Goal: Contribute content: Contribute content

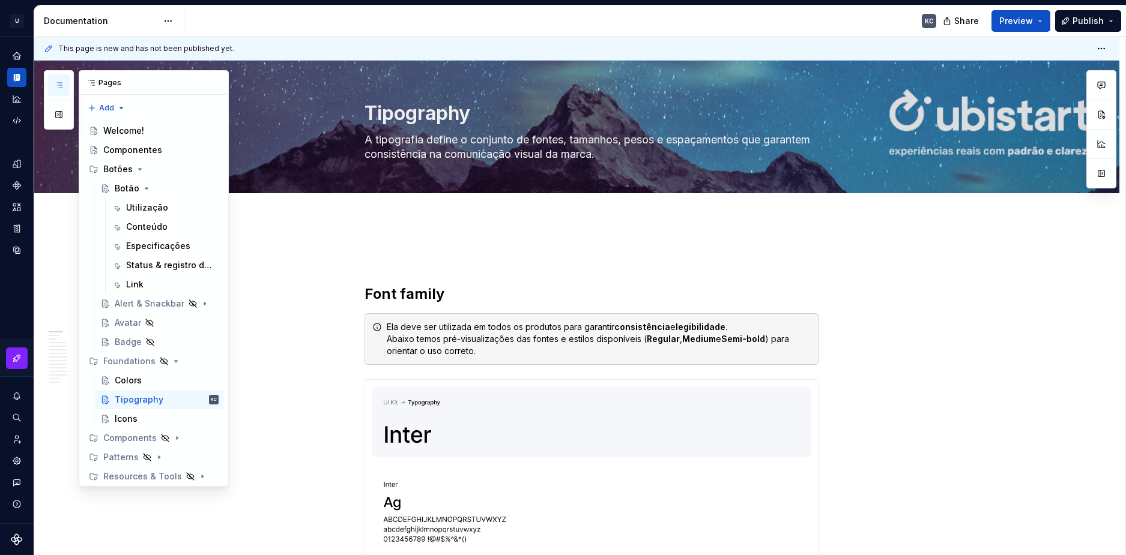
click at [60, 84] on icon "button" at bounding box center [59, 85] width 10 height 10
click at [136, 185] on div "Botão" at bounding box center [127, 189] width 25 height 12
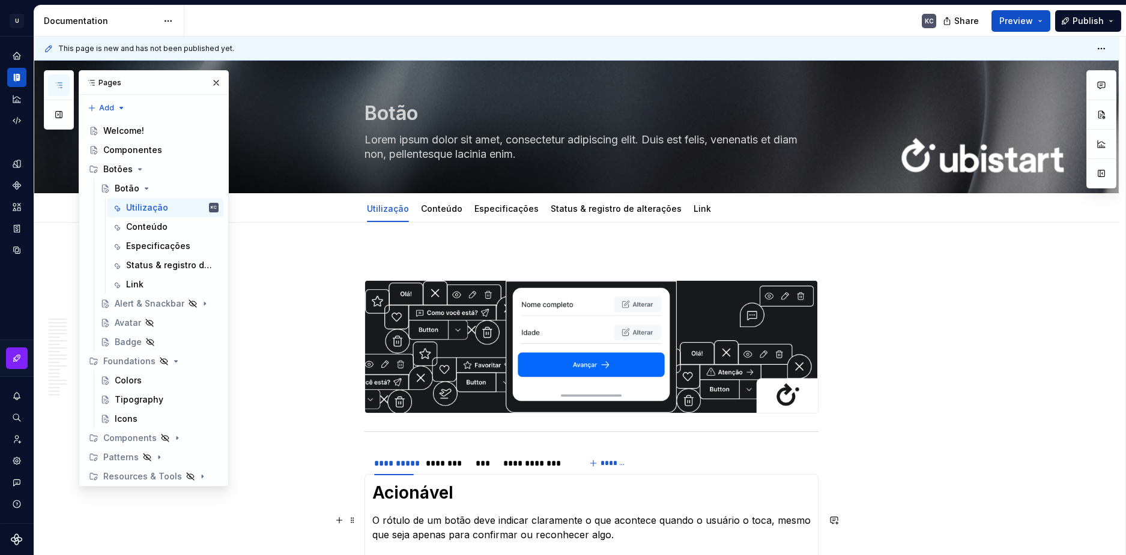
scroll to position [180, 0]
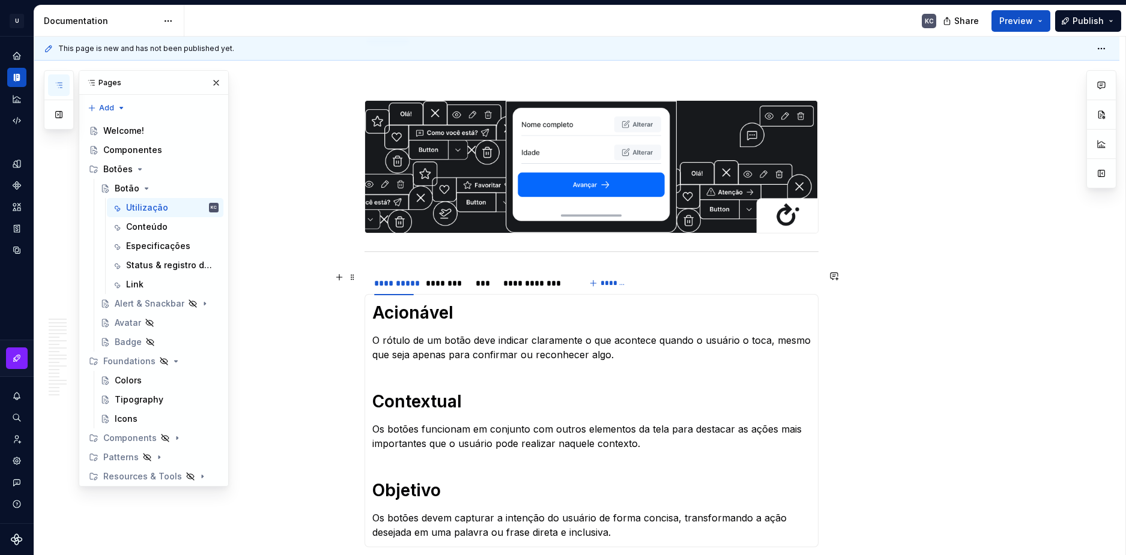
drag, startPoint x: 453, startPoint y: 286, endPoint x: 557, endPoint y: 354, distance: 123.2
click at [453, 286] on div "********" at bounding box center [445, 283] width 38 height 12
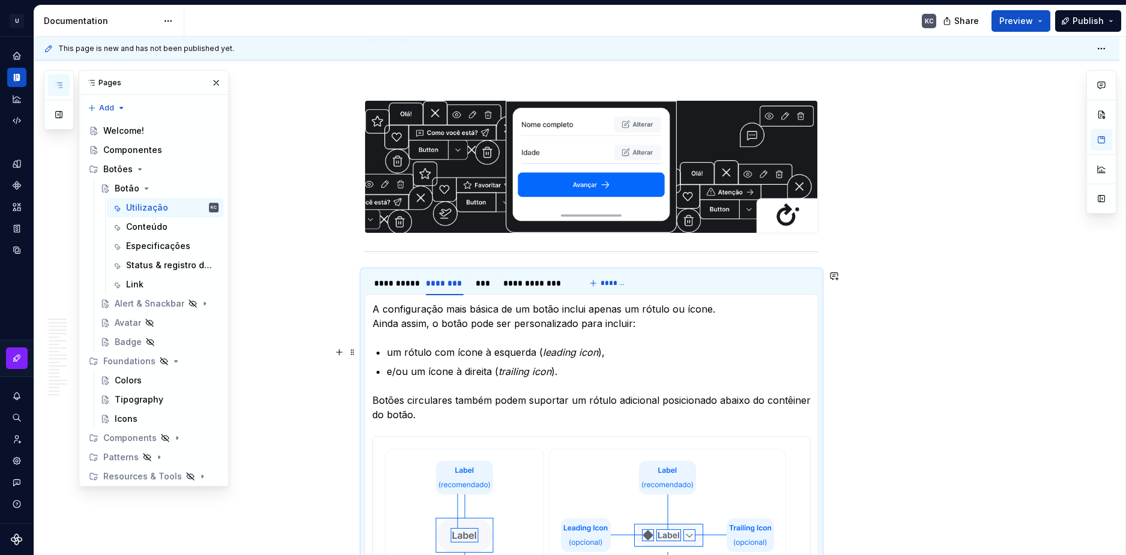
scroll to position [0, 0]
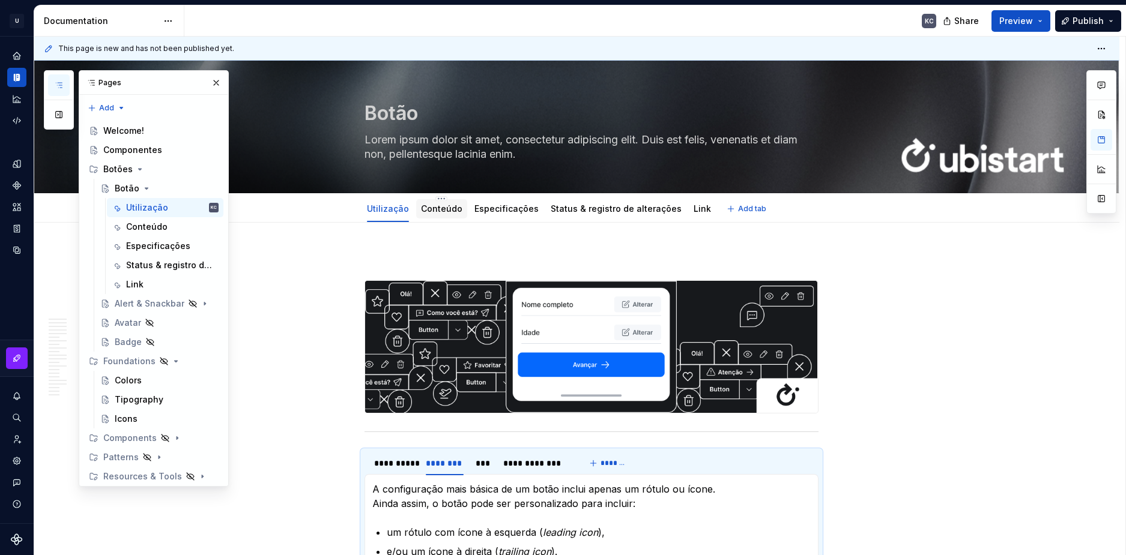
click at [458, 206] on div "Conteúdo" at bounding box center [441, 208] width 51 height 19
click at [445, 214] on div "Conteúdo" at bounding box center [441, 209] width 41 height 12
click at [445, 205] on link "Conteúdo" at bounding box center [441, 209] width 41 height 10
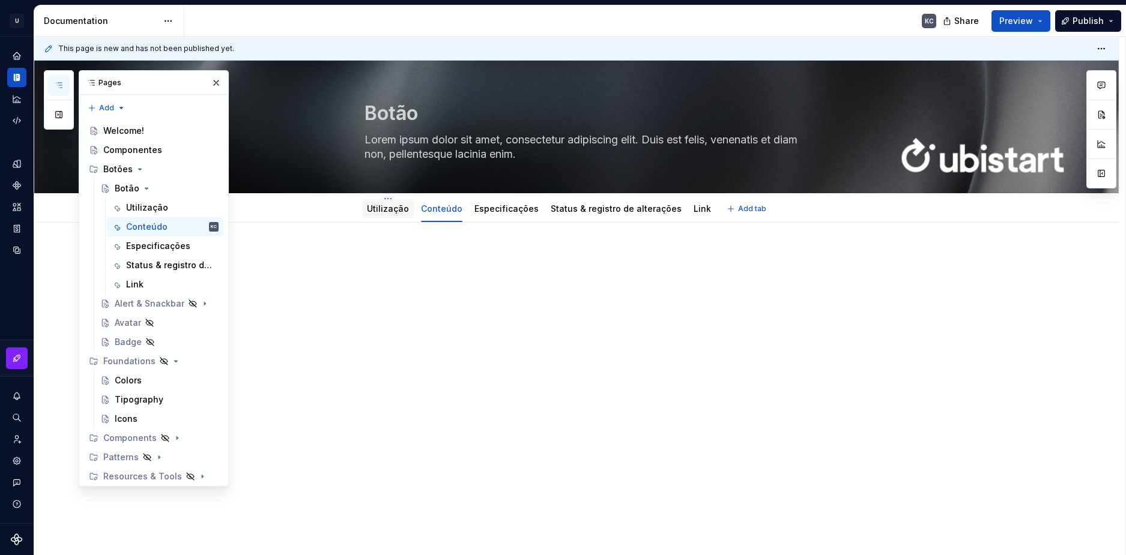
click at [393, 213] on link "Utilização" at bounding box center [388, 209] width 42 height 10
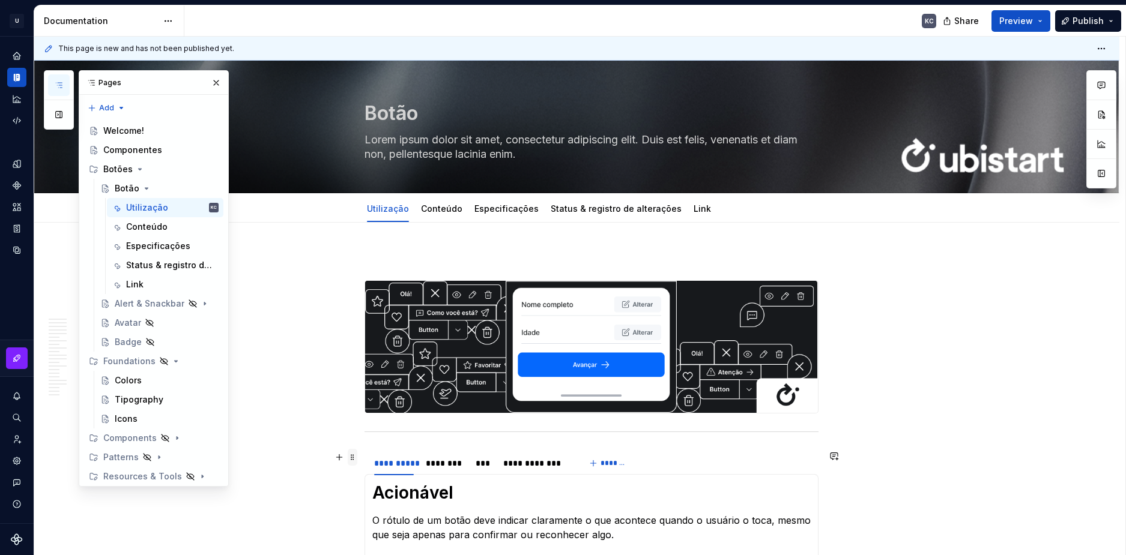
click at [354, 458] on span at bounding box center [353, 457] width 10 height 17
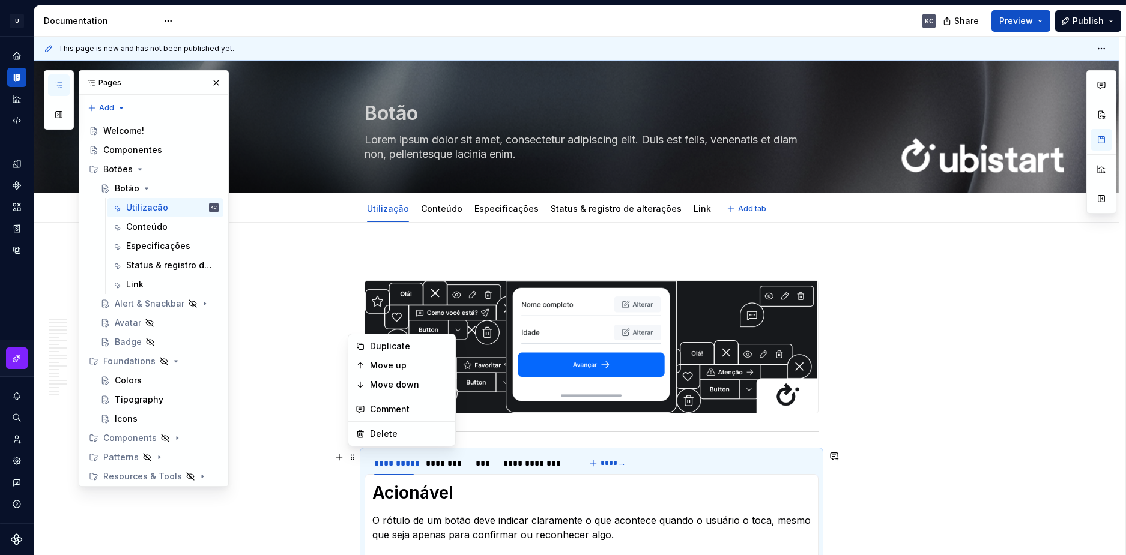
click at [404, 142] on div "**********" at bounding box center [576, 499] width 1085 height 877
click at [404, 281] on img at bounding box center [591, 347] width 453 height 132
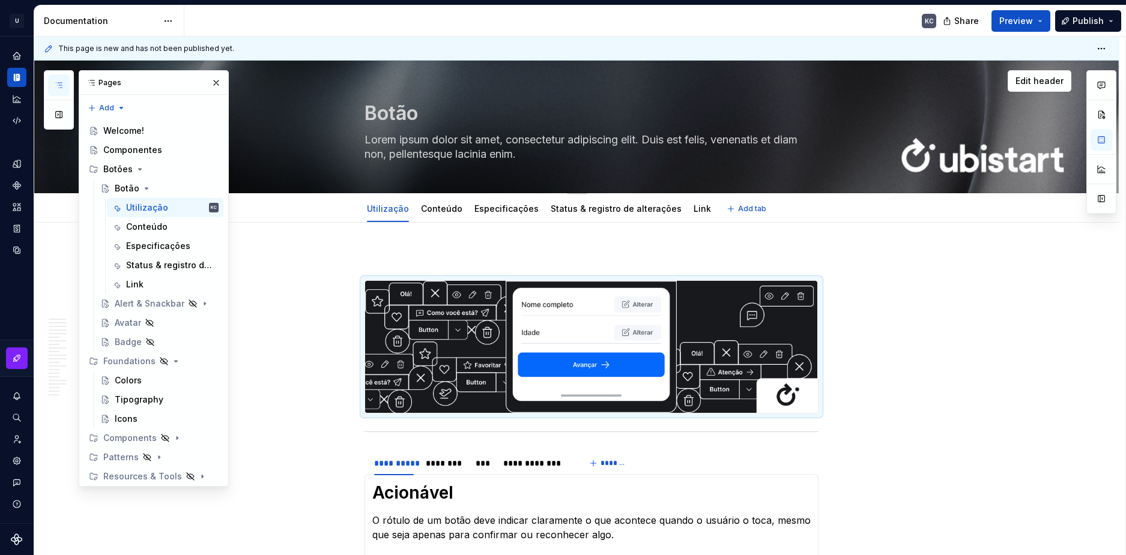
click at [407, 144] on textarea "Lorem ipsum dolor sit amet, consectetur adipiscing elit. Duis est felis, venena…" at bounding box center [589, 147] width 454 height 34
paste textarea "Botões permitem que os usuários ajam, escolham e sigam adiante"
type textarea "*"
type textarea "Botões permitem que os usuários ajam, escolham e sigam adiante."
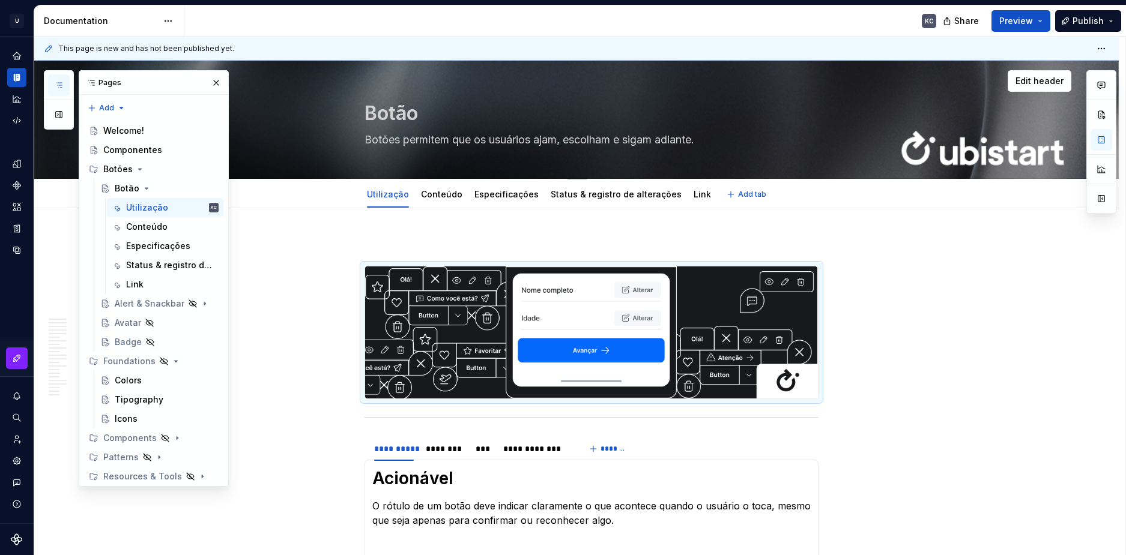
click at [366, 142] on textarea "Botões permitem que os usuários ajam, escolham e sigam adiante." at bounding box center [589, 139] width 454 height 19
type textarea "*"
type textarea "💡Botões permitem que os usuários ajam, escolham e sigam adiante."
type textarea "*"
type textarea "💡Botões permitem que os usuários ajam, escolham e sigam adiante."
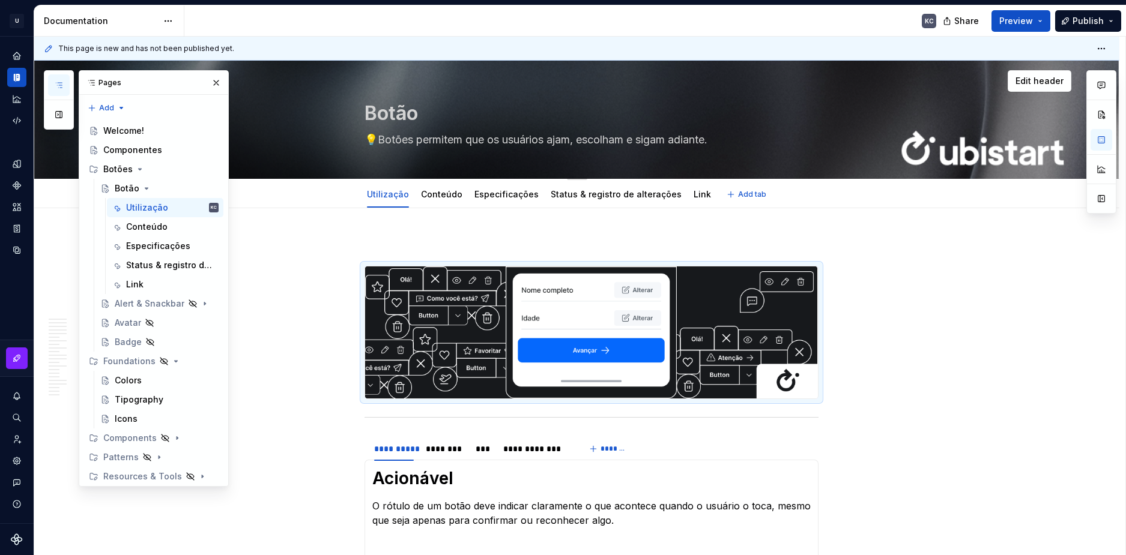
click at [408, 109] on textarea "Botão" at bounding box center [589, 113] width 454 height 29
click at [415, 112] on textarea "Botão" at bounding box center [589, 113] width 454 height 29
click at [442, 196] on link "Conteúdo" at bounding box center [441, 194] width 41 height 10
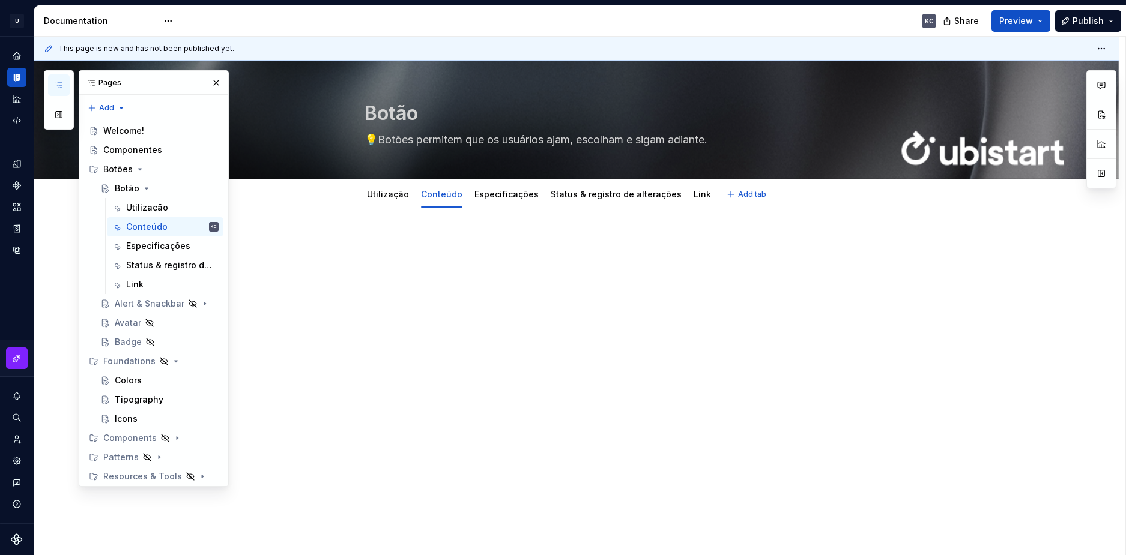
type textarea "*"
click at [368, 235] on div "This page is new and has not been published yet. Botão 💡Botões permitem que os …" at bounding box center [579, 296] width 1091 height 519
click at [372, 235] on div "This page is new and has not been published yet. Botão 💡Botões permitem que os …" at bounding box center [579, 296] width 1091 height 519
drag, startPoint x: 381, startPoint y: 225, endPoint x: 424, endPoint y: 250, distance: 50.3
click at [381, 226] on div "This page is new and has not been published yet. Botão 💡Botões permitem que os …" at bounding box center [579, 296] width 1091 height 519
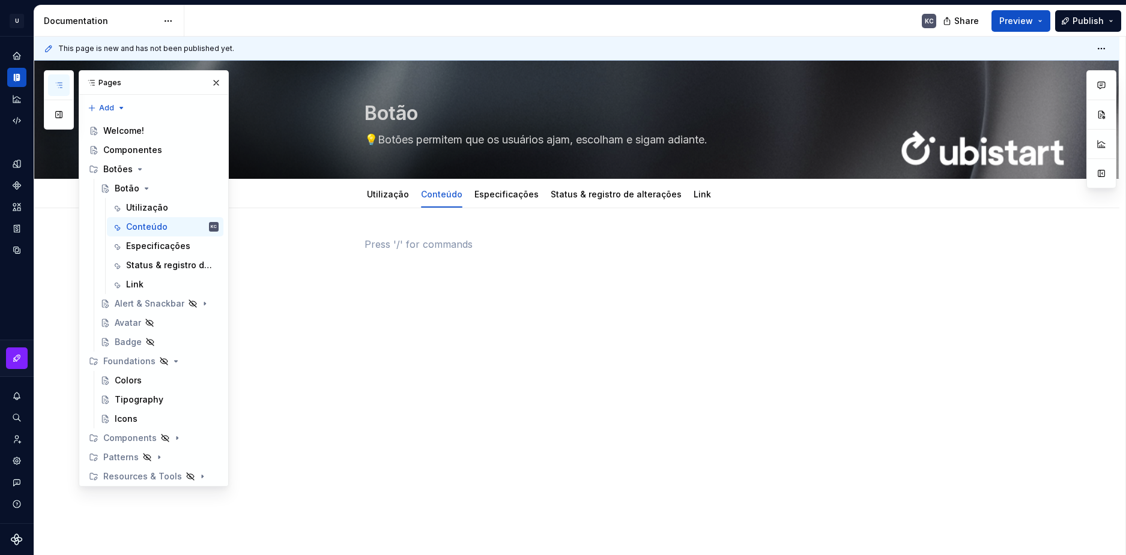
click at [424, 250] on p at bounding box center [591, 244] width 454 height 14
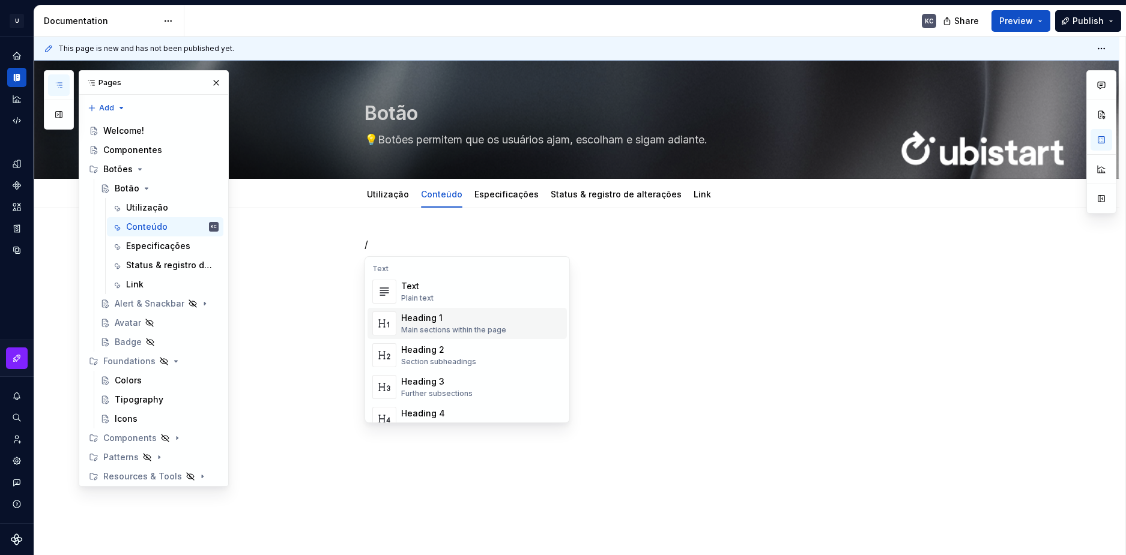
click at [420, 318] on div "Heading 1" at bounding box center [453, 318] width 105 height 12
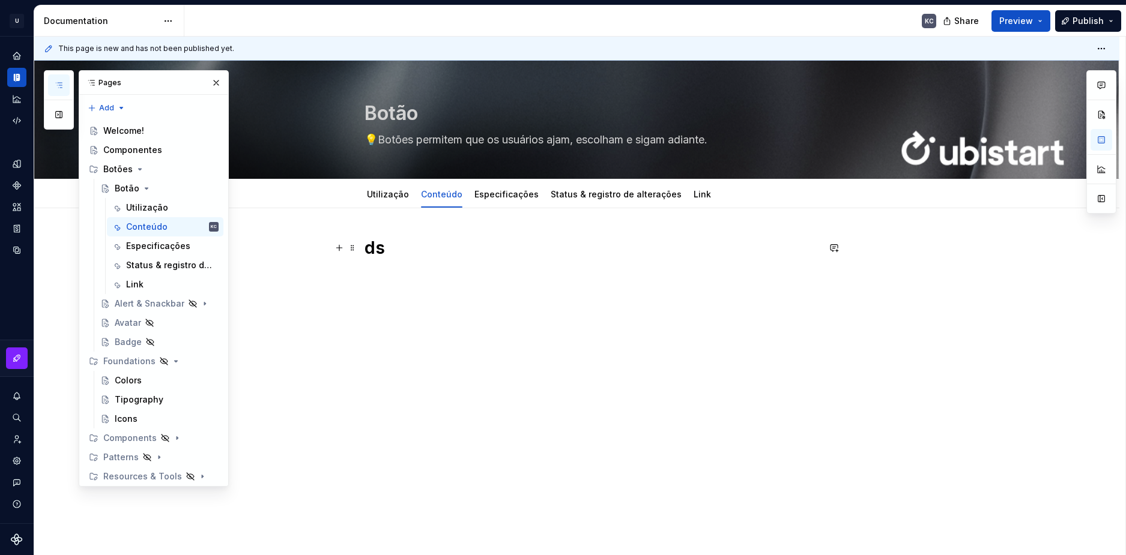
click at [379, 252] on h1 "ds" at bounding box center [591, 248] width 454 height 22
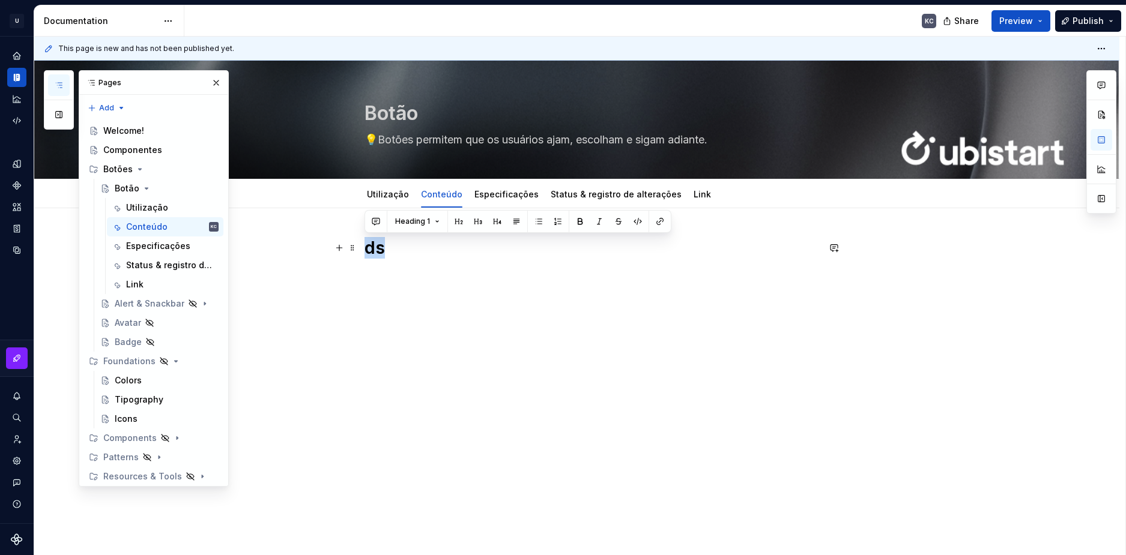
click at [379, 252] on h1 "ds" at bounding box center [591, 248] width 454 height 22
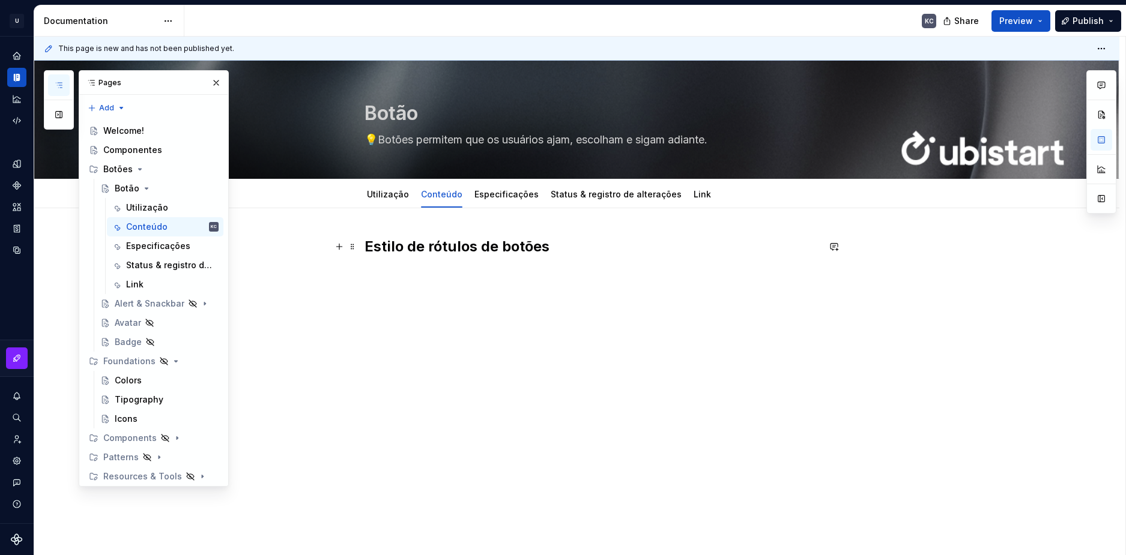
click at [549, 246] on h2 "Estilo de rótulos de botões" at bounding box center [591, 246] width 454 height 19
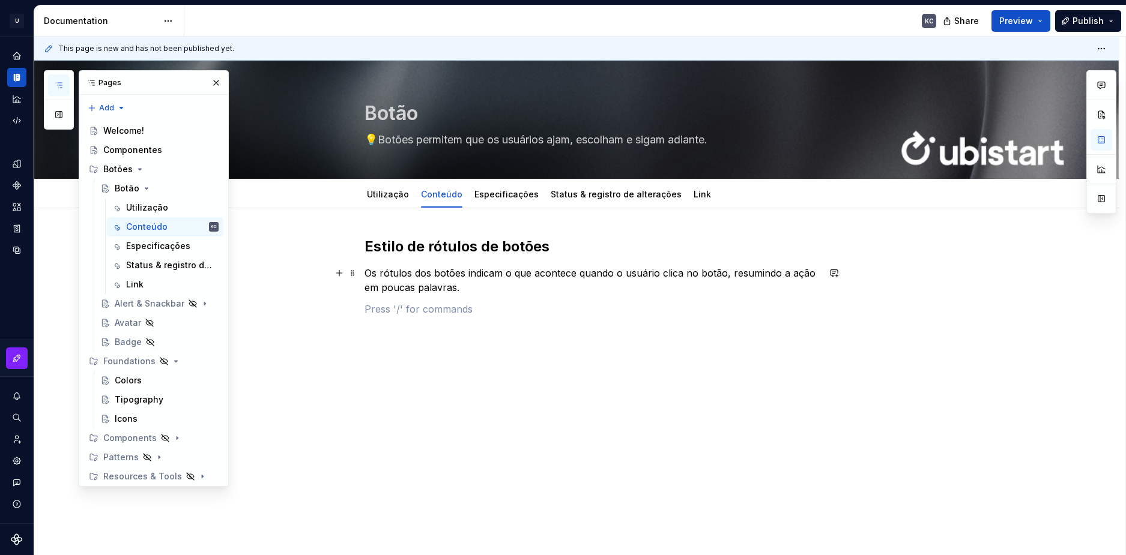
click at [465, 290] on p "Os rótulos dos botões indicam o que acontece quando o usuário clica no botão, r…" at bounding box center [591, 280] width 454 height 29
click at [342, 277] on button "button" at bounding box center [339, 273] width 17 height 17
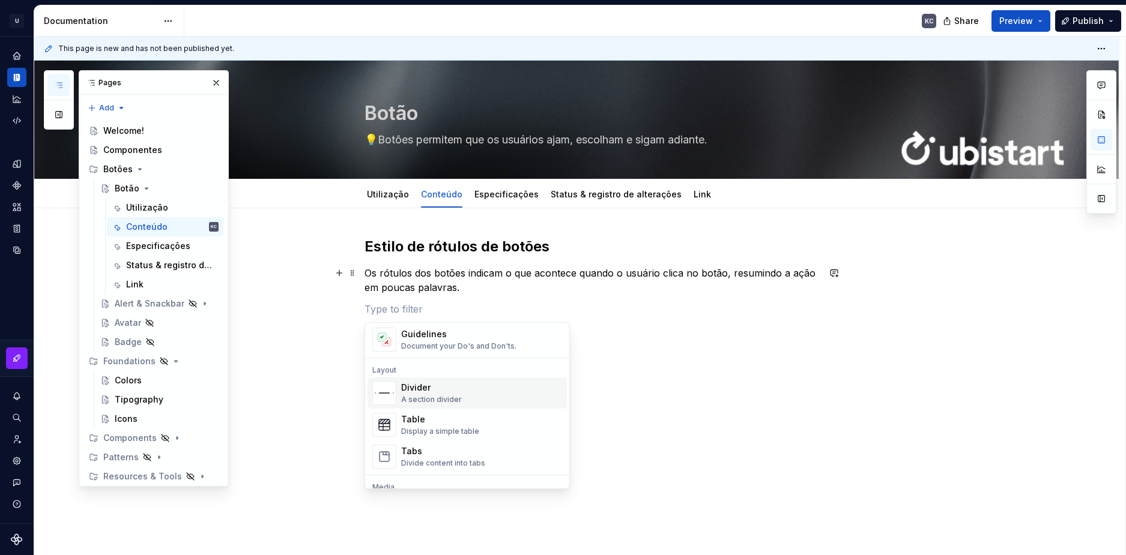
scroll to position [360, 0]
click at [440, 418] on div "Table" at bounding box center [440, 417] width 78 height 12
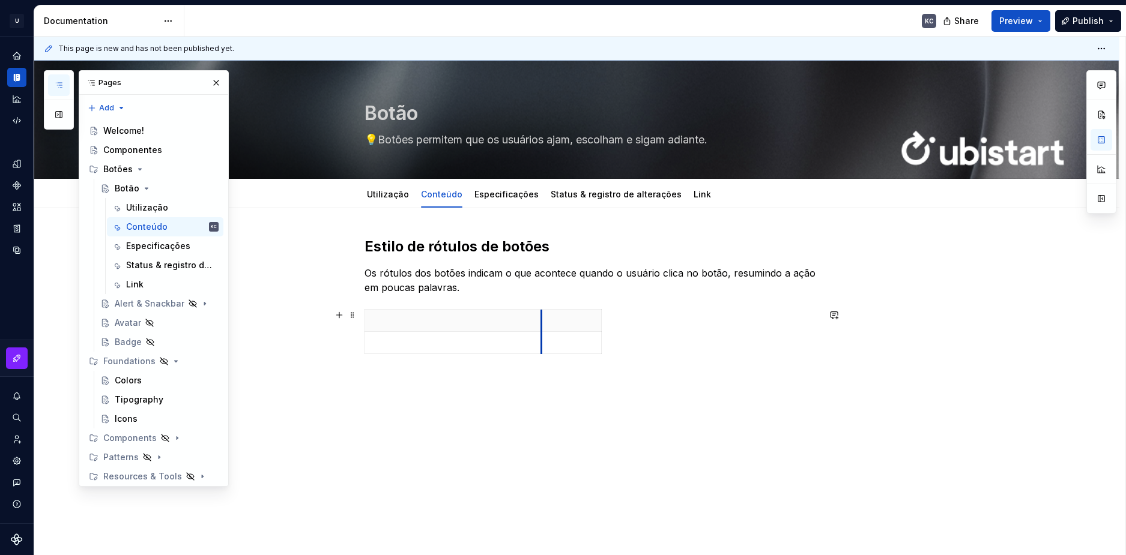
drag, startPoint x: 424, startPoint y: 318, endPoint x: 541, endPoint y: 315, distance: 117.1
click at [541, 315] on th at bounding box center [571, 321] width 60 height 22
drag, startPoint x: 599, startPoint y: 324, endPoint x: 719, endPoint y: 326, distance: 120.7
drag, startPoint x: 541, startPoint y: 323, endPoint x: 584, endPoint y: 323, distance: 42.6
click at [584, 323] on th at bounding box center [674, 321] width 181 height 22
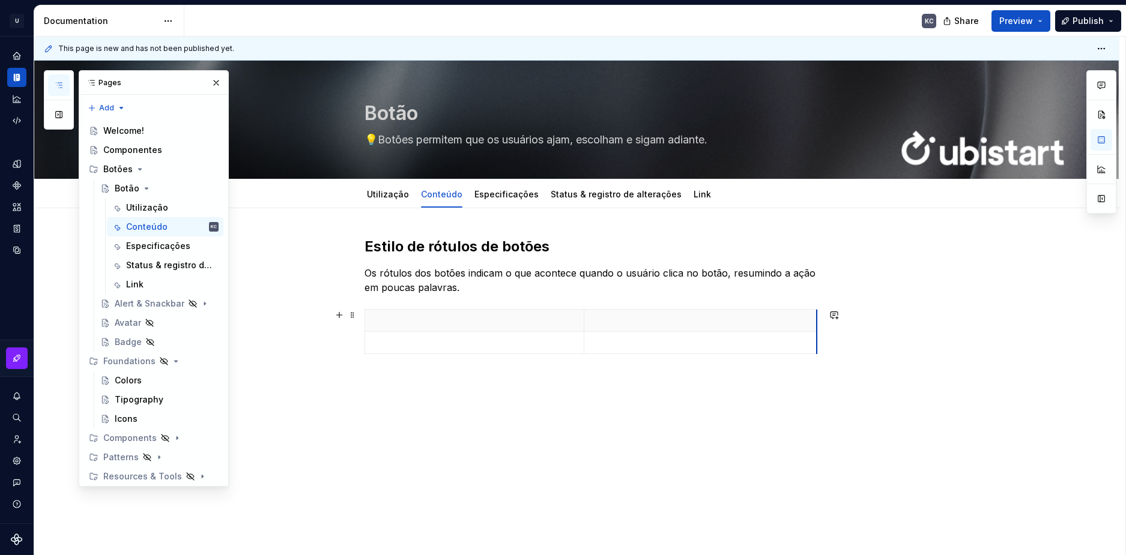
drag, startPoint x: 762, startPoint y: 327, endPoint x: 815, endPoint y: 324, distance: 52.3
click at [590, 320] on th at bounding box center [702, 321] width 229 height 22
click at [489, 325] on p at bounding box center [476, 321] width 209 height 12
click at [626, 316] on p at bounding box center [703, 321] width 214 height 12
click at [629, 322] on p "Não Faça(DON’T)" at bounding box center [703, 321] width 214 height 12
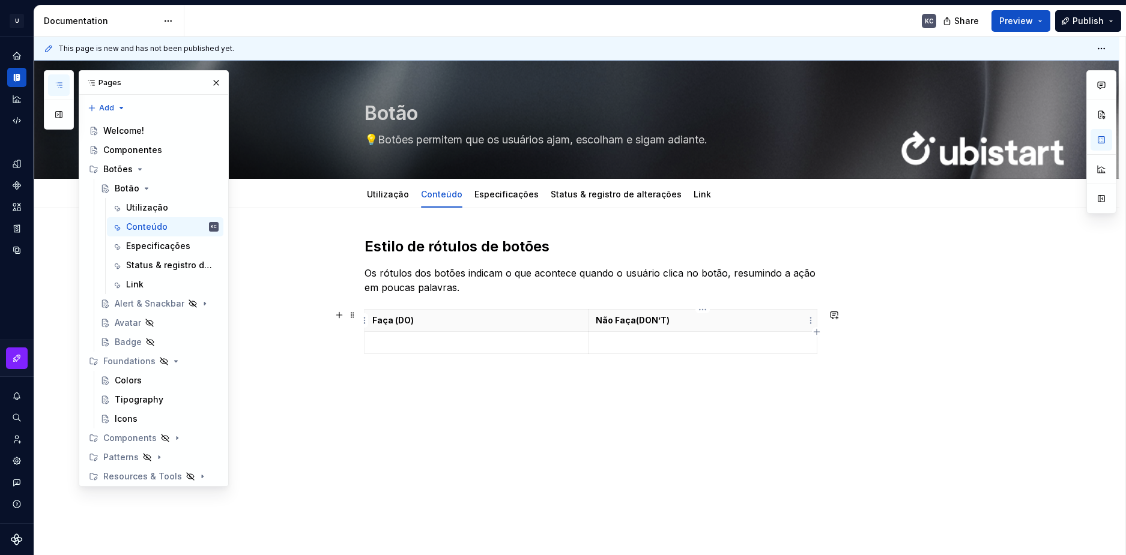
click at [634, 321] on p "Não Faça(DON’T)" at bounding box center [703, 321] width 214 height 12
click at [395, 336] on td at bounding box center [476, 343] width 224 height 22
click at [589, 358] on icon "button" at bounding box center [591, 354] width 10 height 10
click at [531, 346] on p at bounding box center [476, 343] width 209 height 12
click at [524, 343] on p at bounding box center [476, 343] width 209 height 12
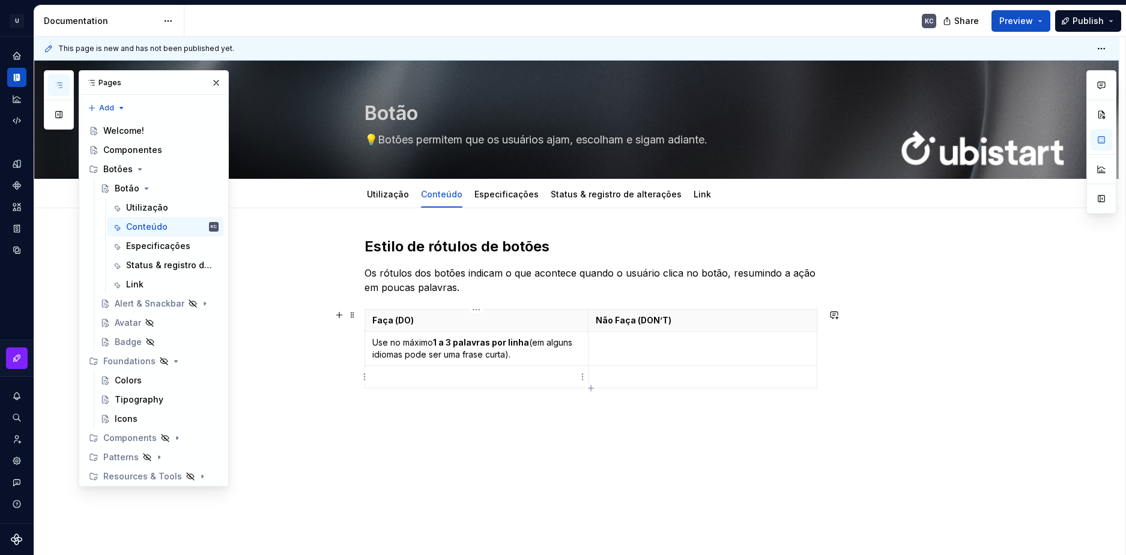
click at [447, 381] on p at bounding box center [476, 377] width 209 height 12
click at [593, 402] on div "Faça (DO) Não Faça (DON’T) Use no máximo 1 a 3 palavras por linha (em alguns id…" at bounding box center [591, 357] width 454 height 96
click at [590, 402] on div "Faça (DO) Não Faça (DON’T) Use no máximo 1 a 3 palavras por linha (em alguns id…" at bounding box center [591, 357] width 454 height 96
click at [590, 400] on icon "button" at bounding box center [590, 399] width 5 height 5
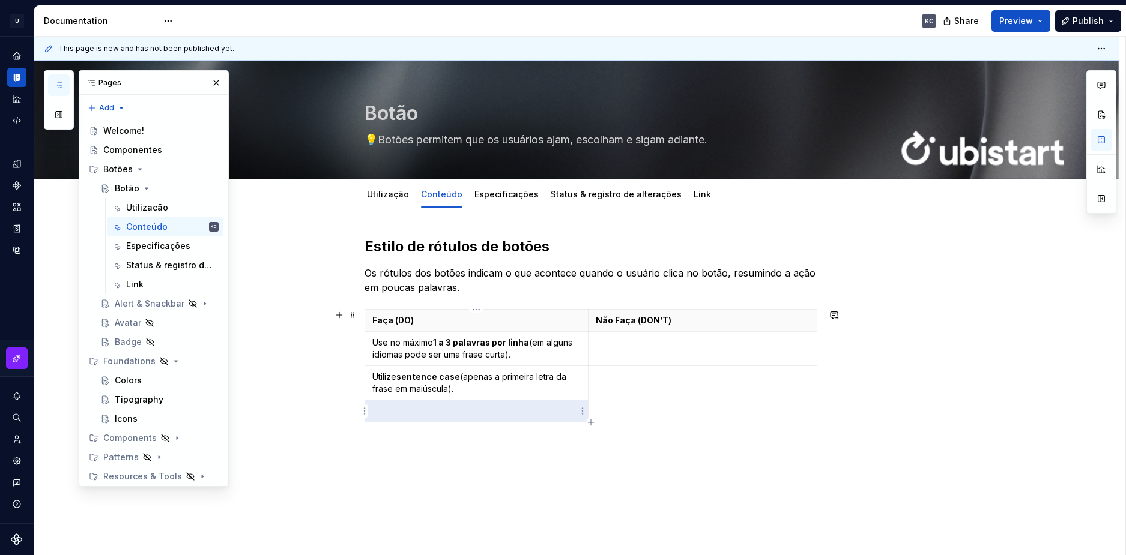
click at [521, 411] on p at bounding box center [476, 411] width 209 height 12
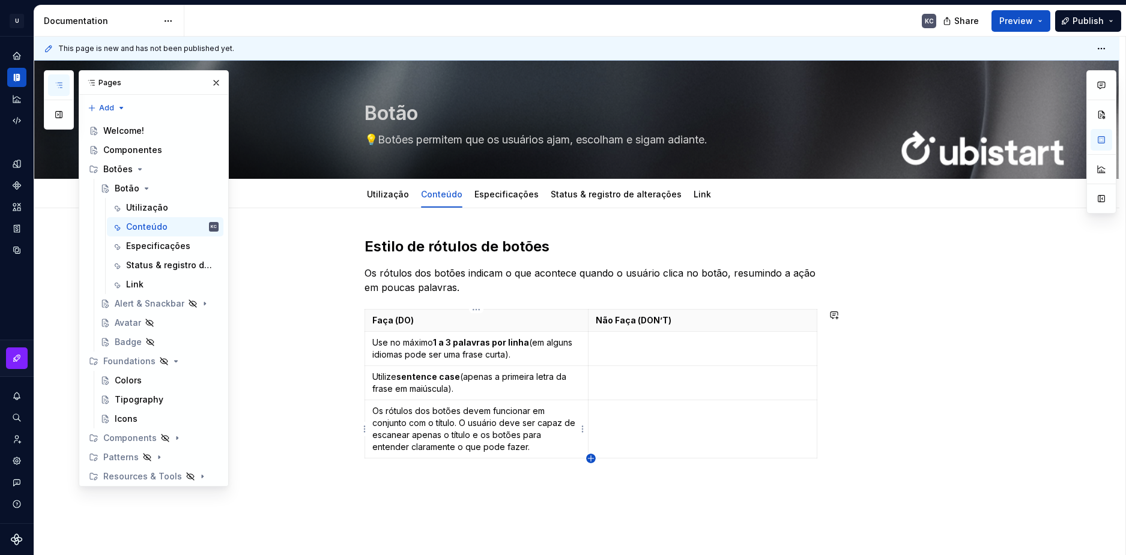
click at [591, 458] on icon "button" at bounding box center [590, 458] width 5 height 5
click at [507, 469] on p at bounding box center [476, 469] width 209 height 12
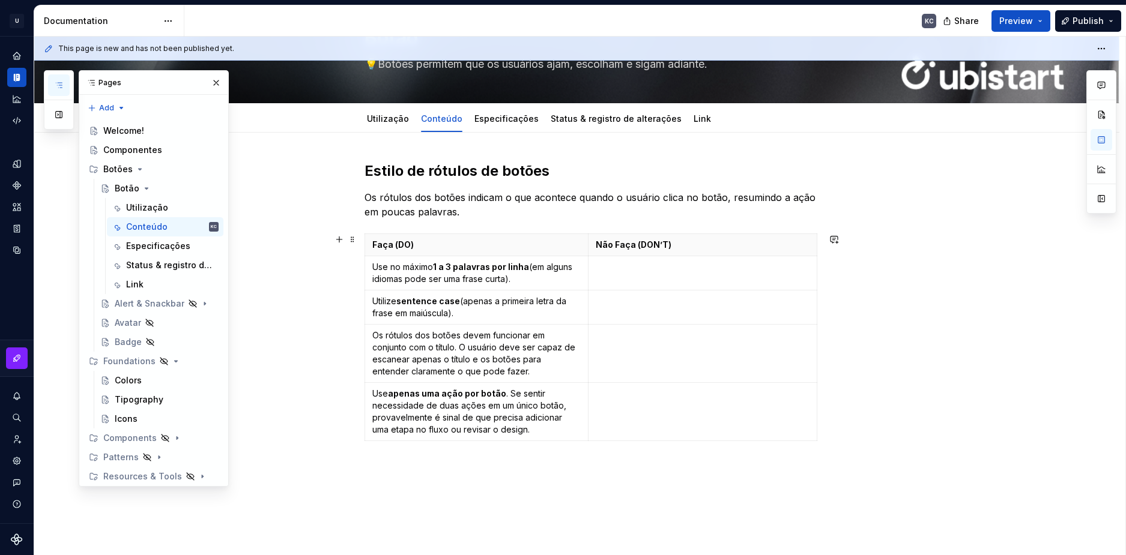
scroll to position [120, 0]
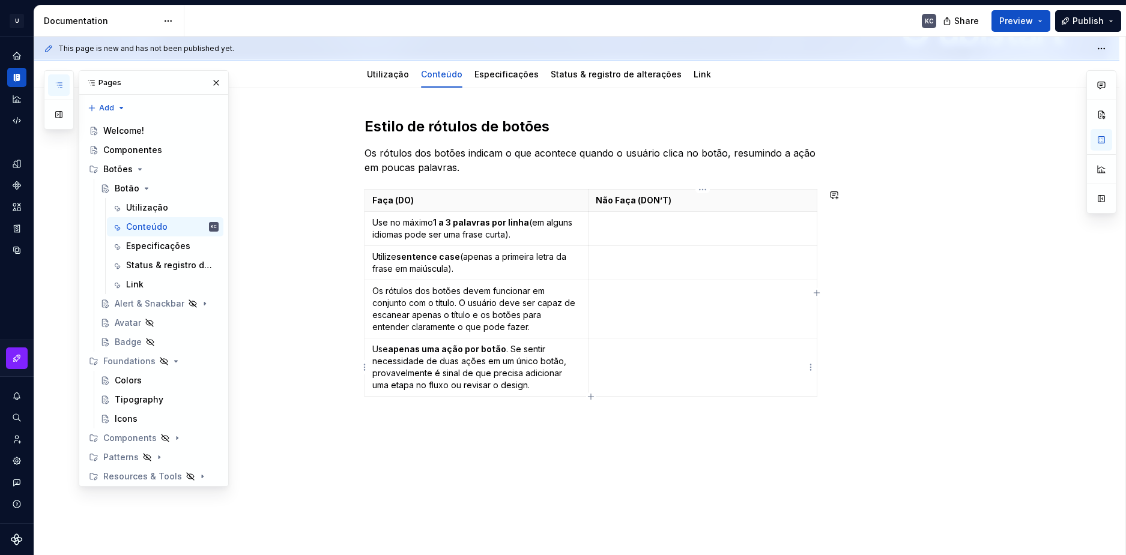
drag, startPoint x: 593, startPoint y: 395, endPoint x: 586, endPoint y: 396, distance: 7.2
click at [593, 395] on icon "button" at bounding box center [591, 397] width 10 height 10
click at [481, 410] on p at bounding box center [476, 408] width 209 height 12
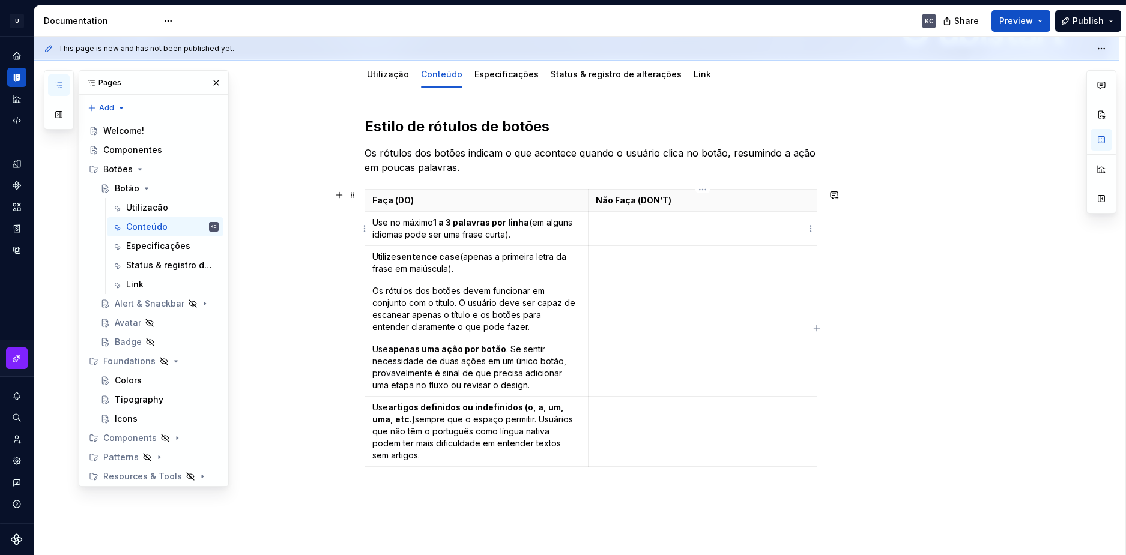
click at [659, 232] on td at bounding box center [702, 229] width 229 height 34
click at [724, 248] on td at bounding box center [702, 263] width 229 height 34
click at [677, 280] on td at bounding box center [702, 309] width 229 height 58
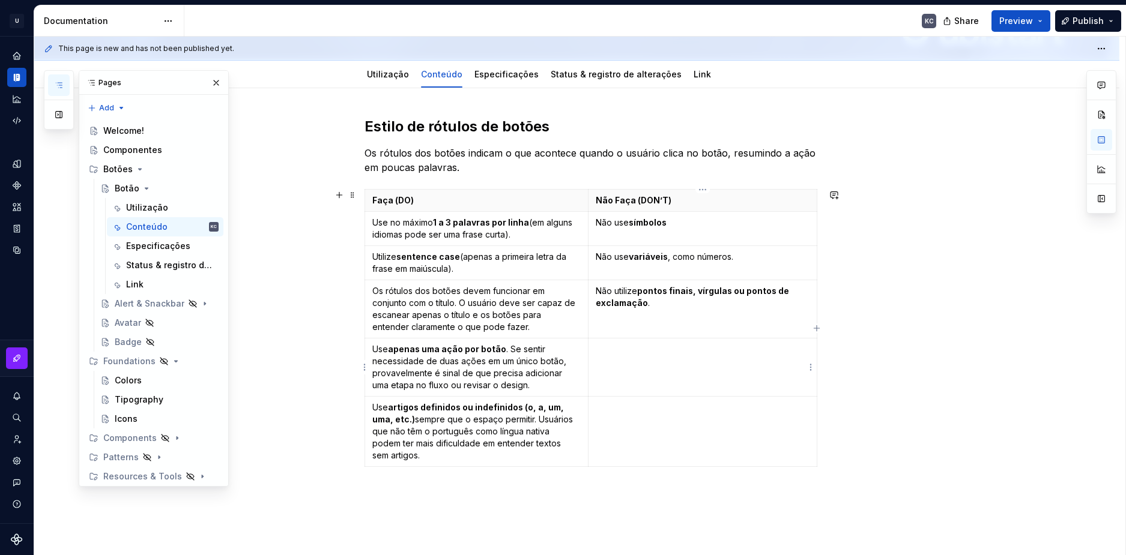
click at [693, 355] on td at bounding box center [702, 368] width 229 height 58
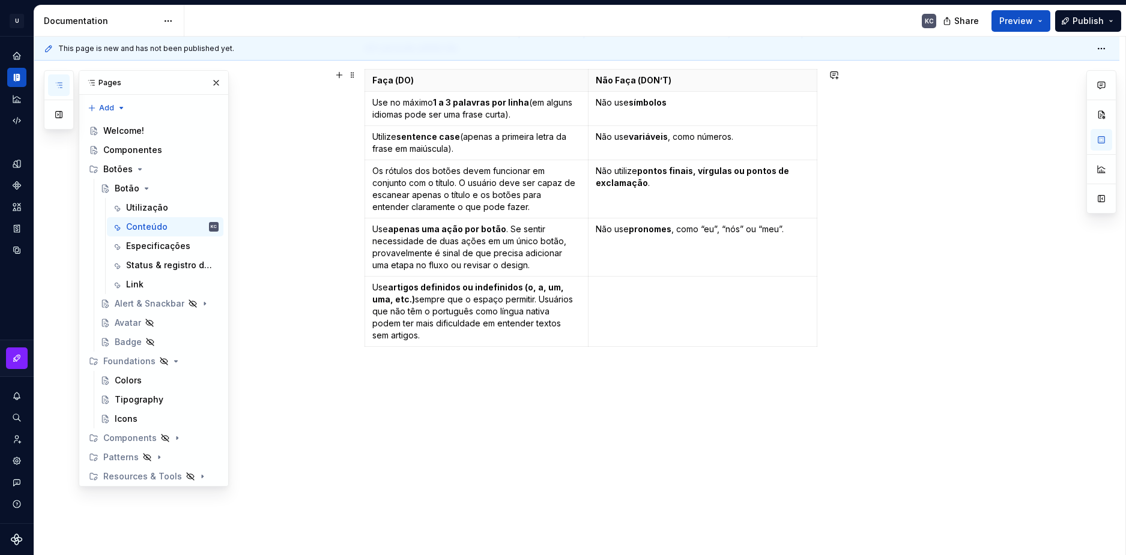
scroll to position [246, 0]
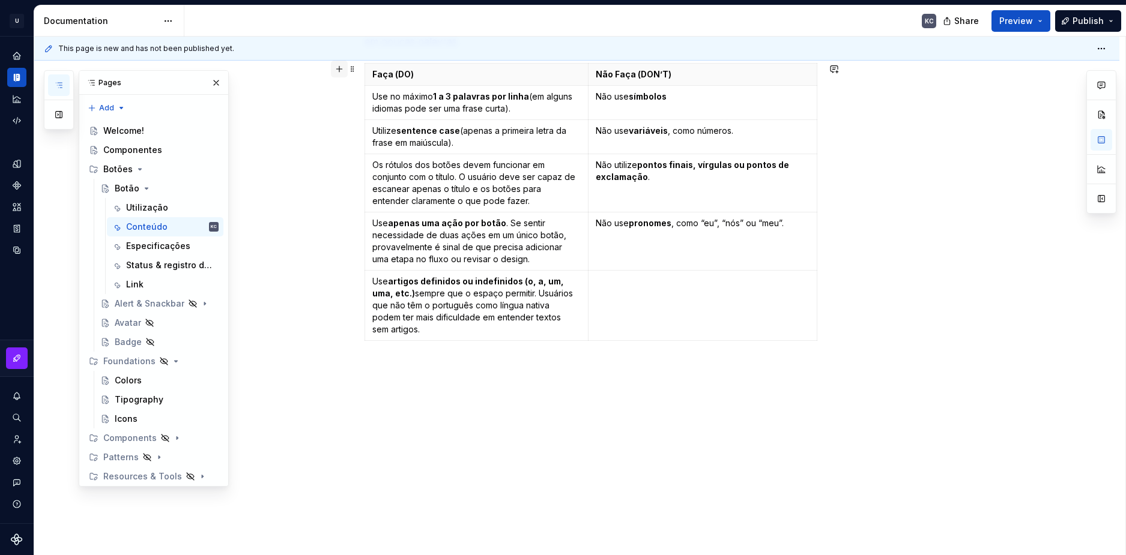
click at [337, 73] on button "button" at bounding box center [339, 69] width 17 height 17
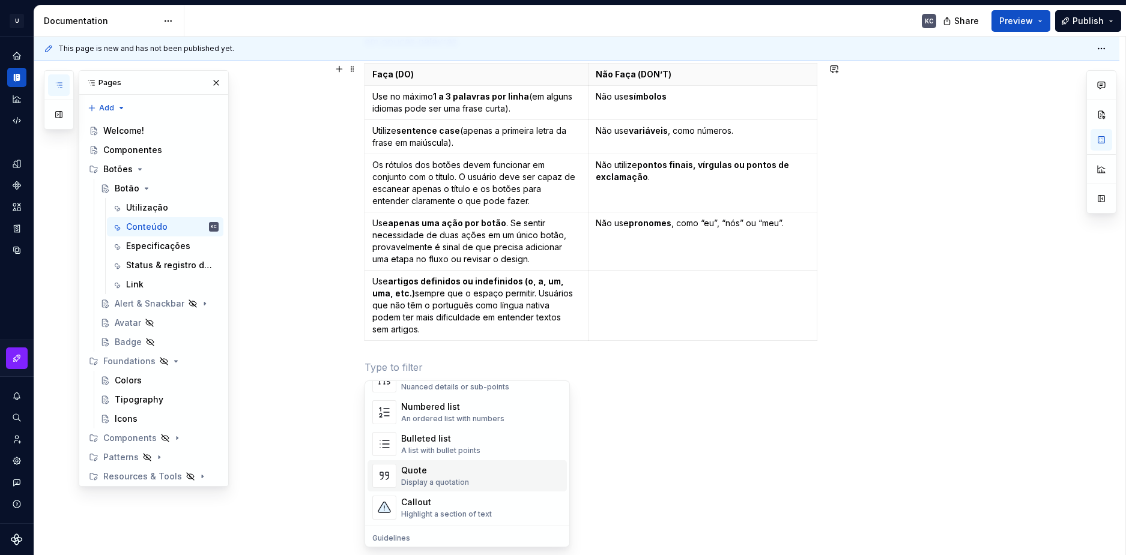
scroll to position [240, 0]
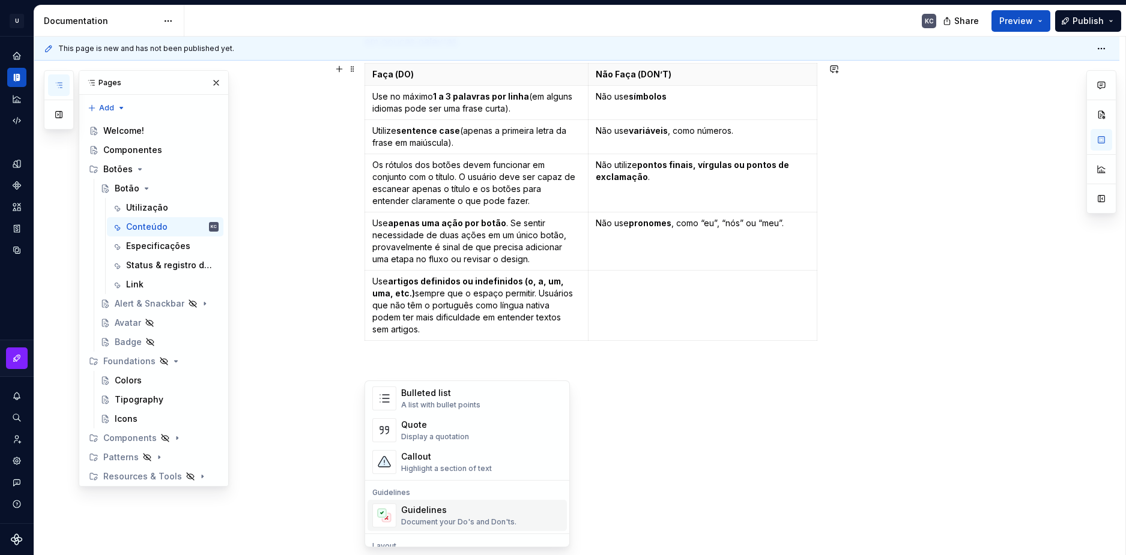
click at [431, 519] on div "Document your Do's and Don'ts." at bounding box center [458, 522] width 115 height 10
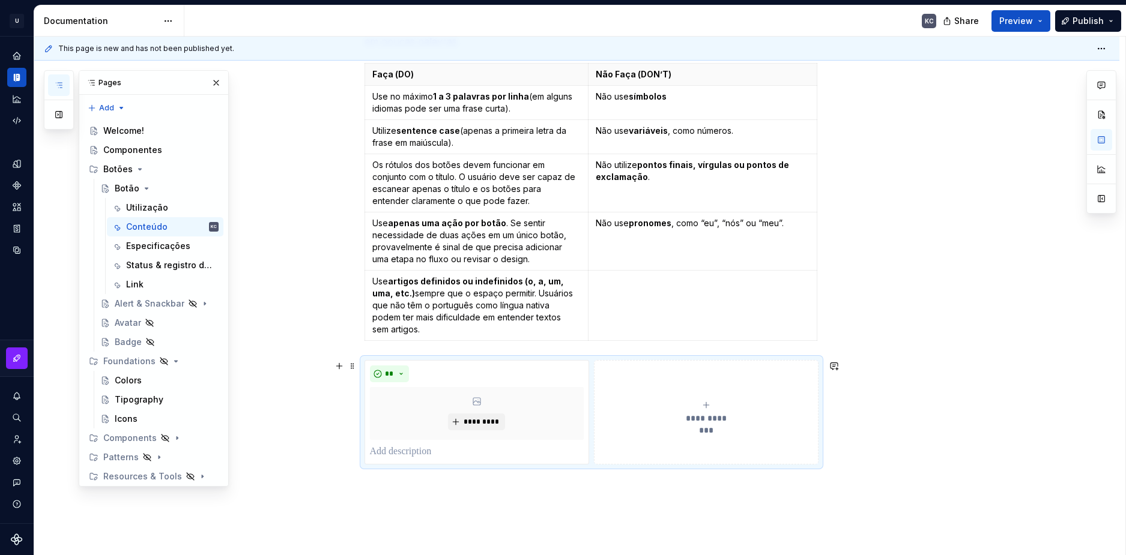
click at [701, 414] on span "**********" at bounding box center [705, 418] width 55 height 12
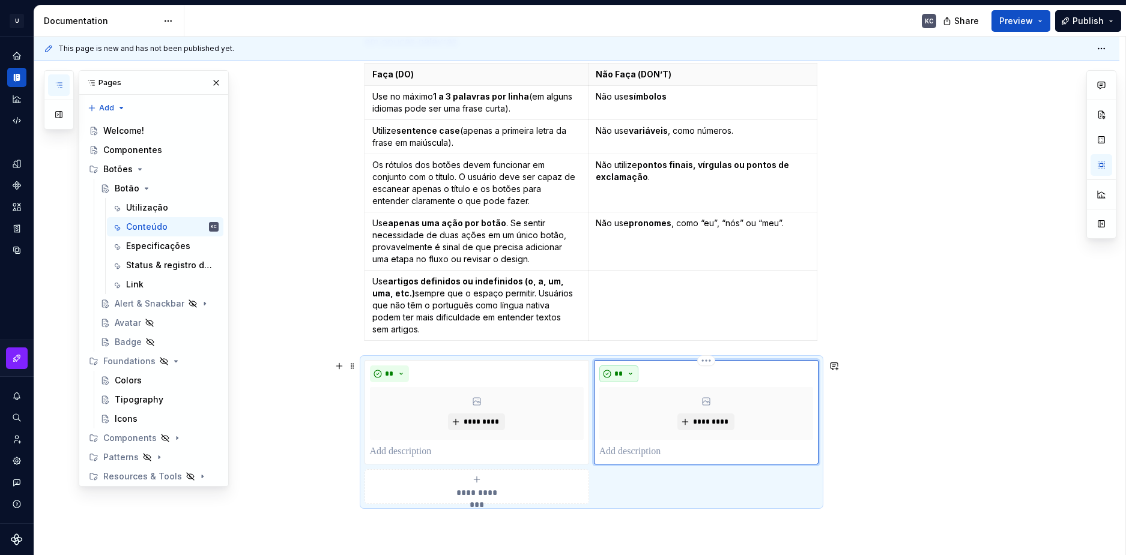
click at [624, 373] on button "**" at bounding box center [619, 374] width 40 height 17
click at [633, 414] on span "Don't" at bounding box center [653, 416] width 102 height 19
click at [481, 481] on div "**********" at bounding box center [477, 487] width 214 height 24
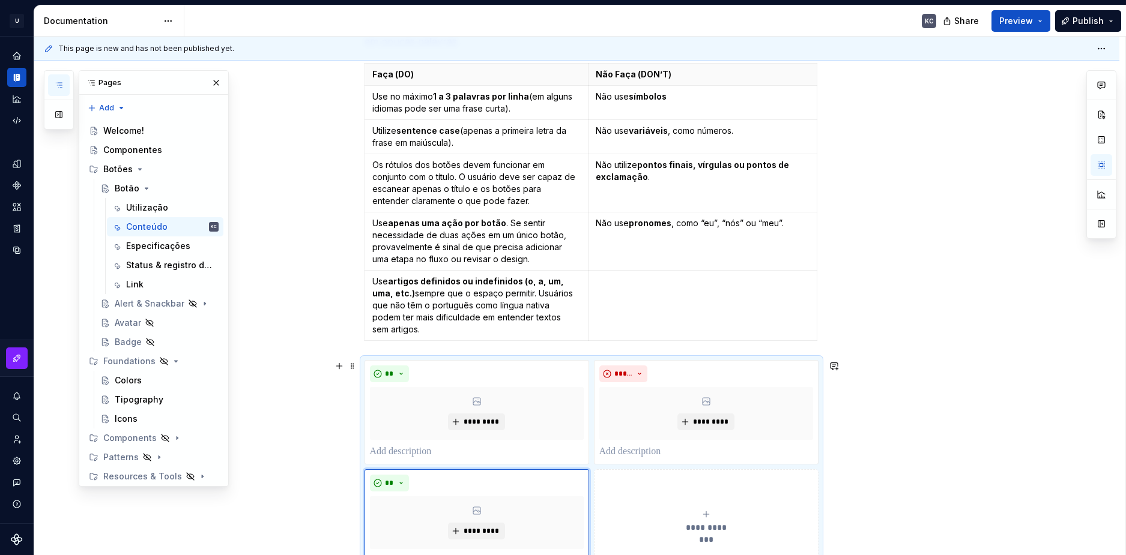
click at [709, 505] on button "**********" at bounding box center [706, 521] width 225 height 104
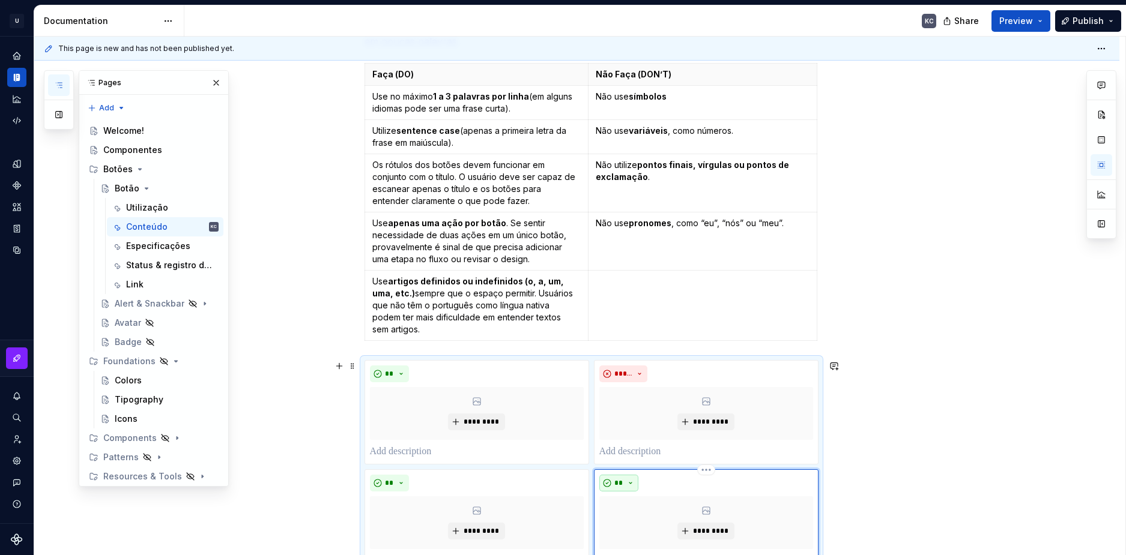
click at [630, 483] on button "**" at bounding box center [619, 483] width 40 height 17
click at [647, 441] on div "Don't" at bounding box center [647, 441] width 22 height 12
click at [442, 453] on p at bounding box center [477, 452] width 214 height 14
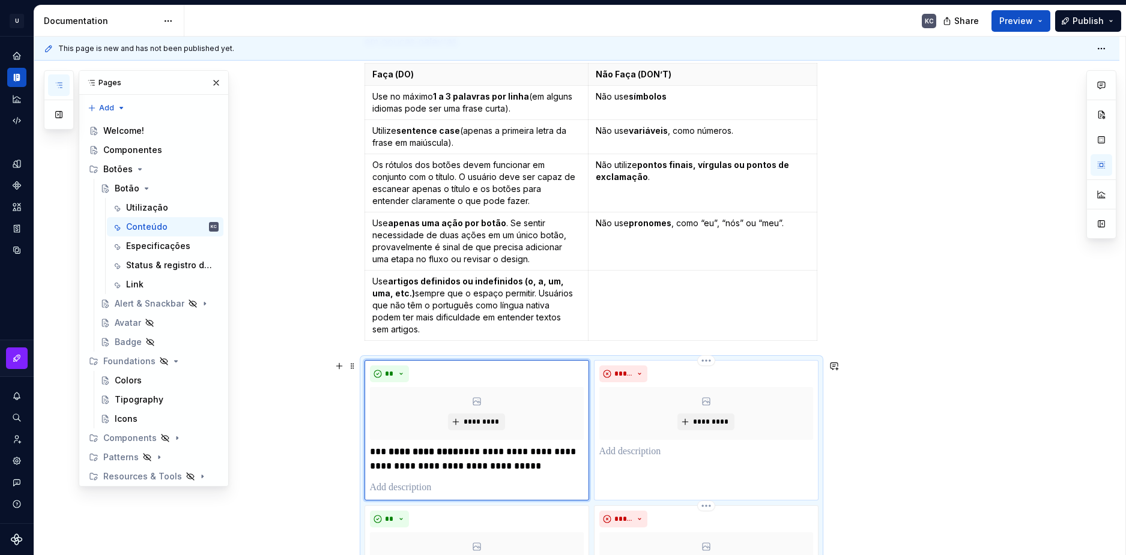
click at [693, 448] on p at bounding box center [706, 452] width 214 height 14
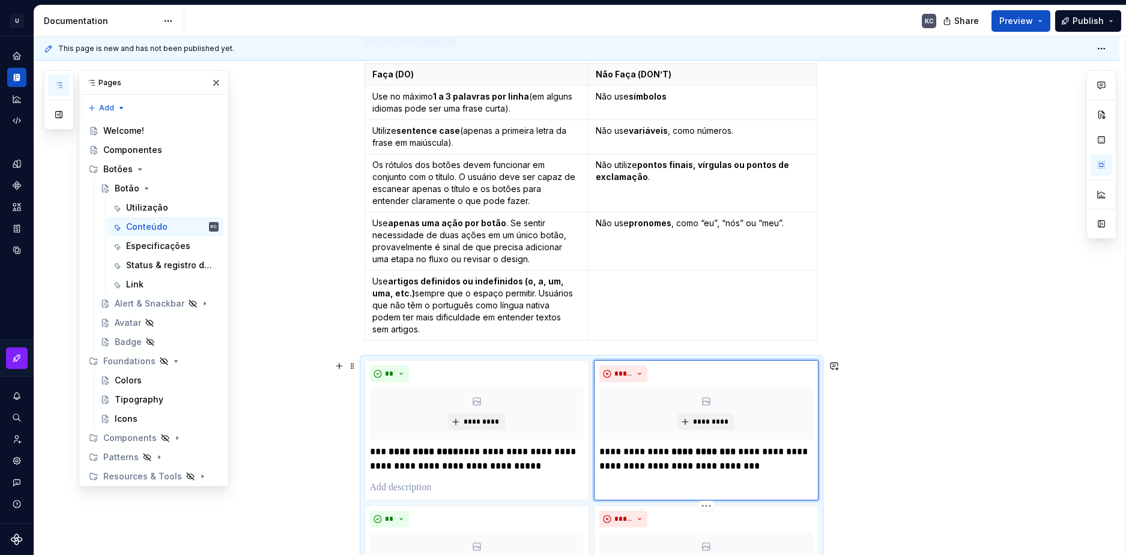
type textarea "*"
drag, startPoint x: 735, startPoint y: 449, endPoint x: 667, endPoint y: 451, distance: 67.9
click at [667, 451] on p "**********" at bounding box center [706, 459] width 214 height 29
click at [732, 452] on strong "**********" at bounding box center [703, 451] width 64 height 9
drag, startPoint x: 730, startPoint y: 452, endPoint x: 668, endPoint y: 454, distance: 62.5
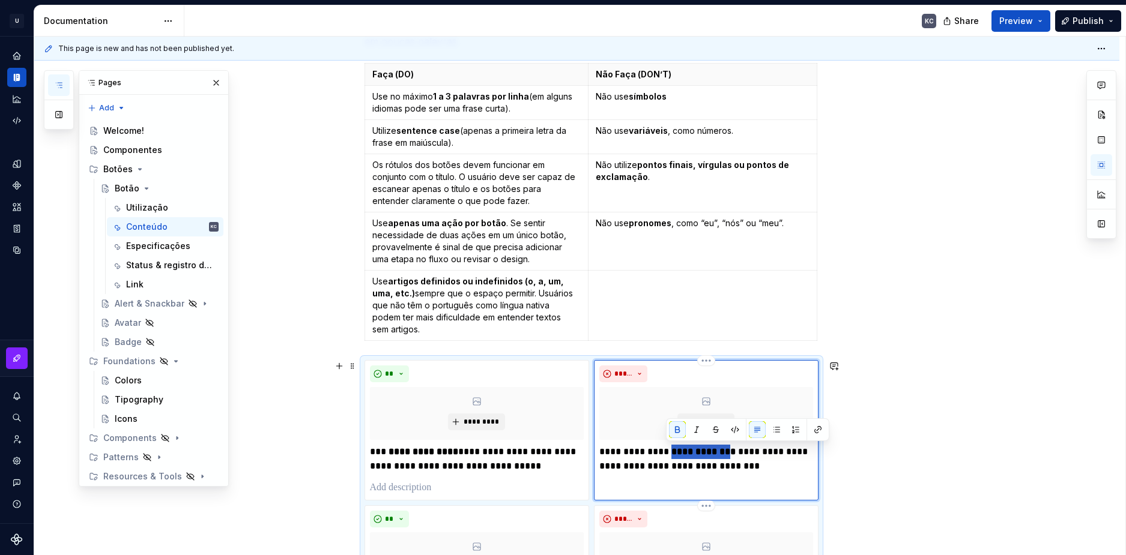
click at [671, 454] on strong "**********" at bounding box center [703, 451] width 64 height 9
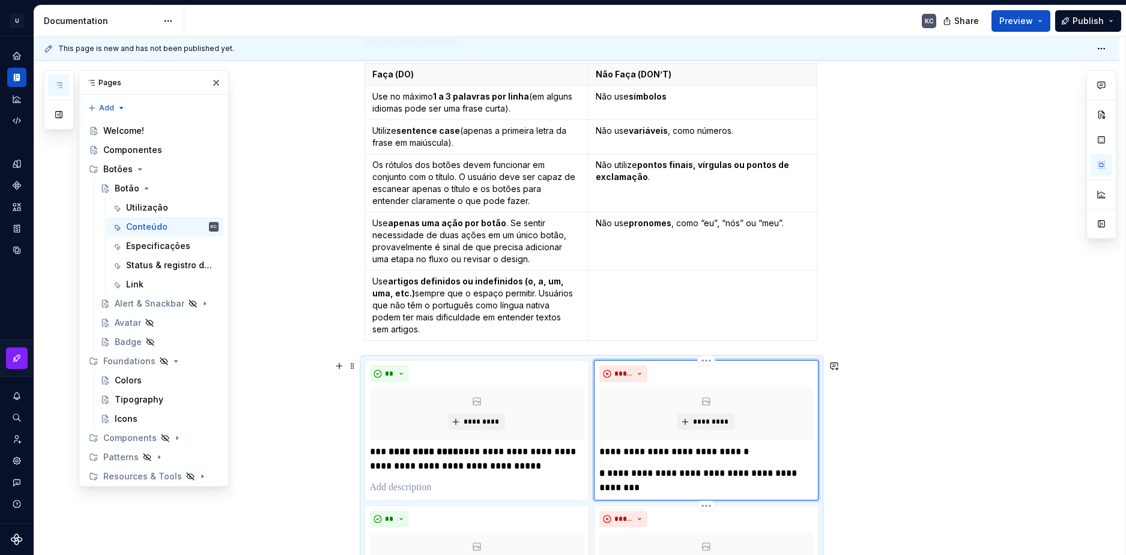
click at [755, 454] on p "**********" at bounding box center [706, 452] width 214 height 14
click at [642, 471] on p "**********" at bounding box center [706, 480] width 214 height 29
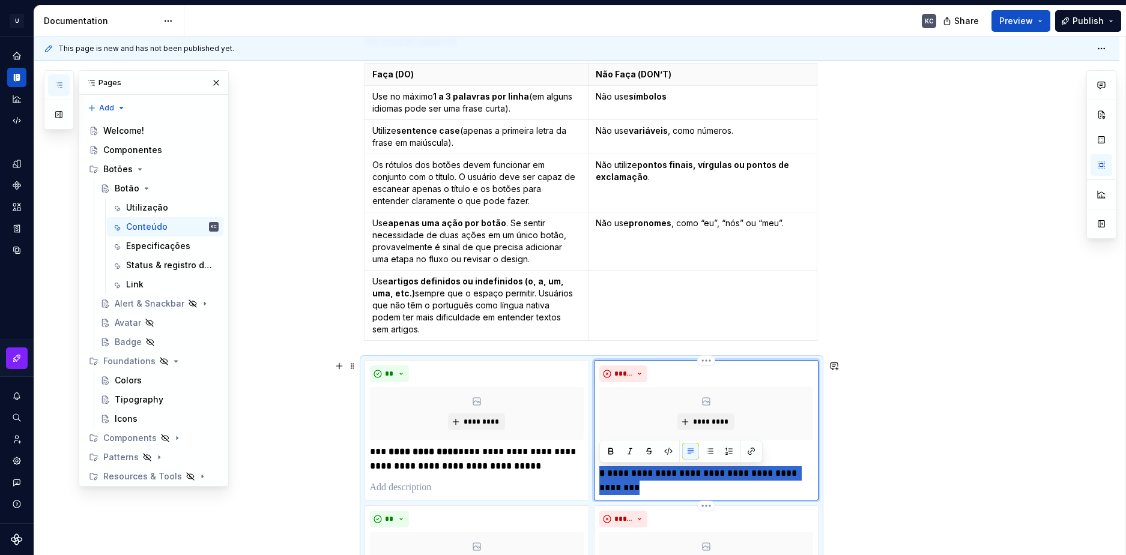
click at [642, 471] on p "**********" at bounding box center [706, 480] width 214 height 29
click at [661, 487] on p "**********" at bounding box center [706, 480] width 214 height 29
drag, startPoint x: 658, startPoint y: 490, endPoint x: 595, endPoint y: 445, distance: 77.5
click at [595, 445] on div "**********" at bounding box center [706, 430] width 225 height 140
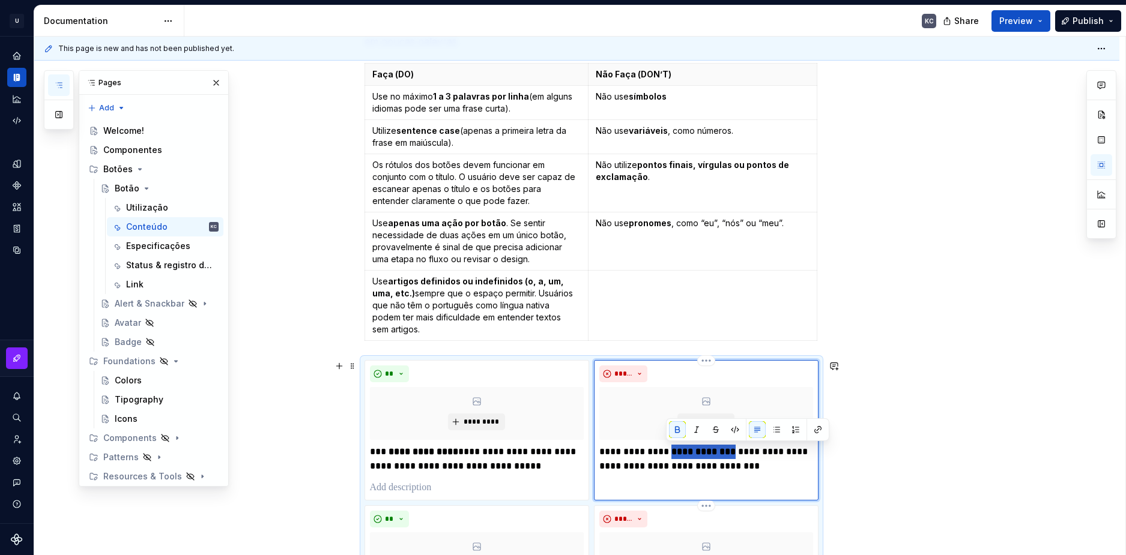
drag, startPoint x: 734, startPoint y: 453, endPoint x: 667, endPoint y: 452, distance: 66.6
click at [667, 452] on p "**********" at bounding box center [706, 459] width 214 height 29
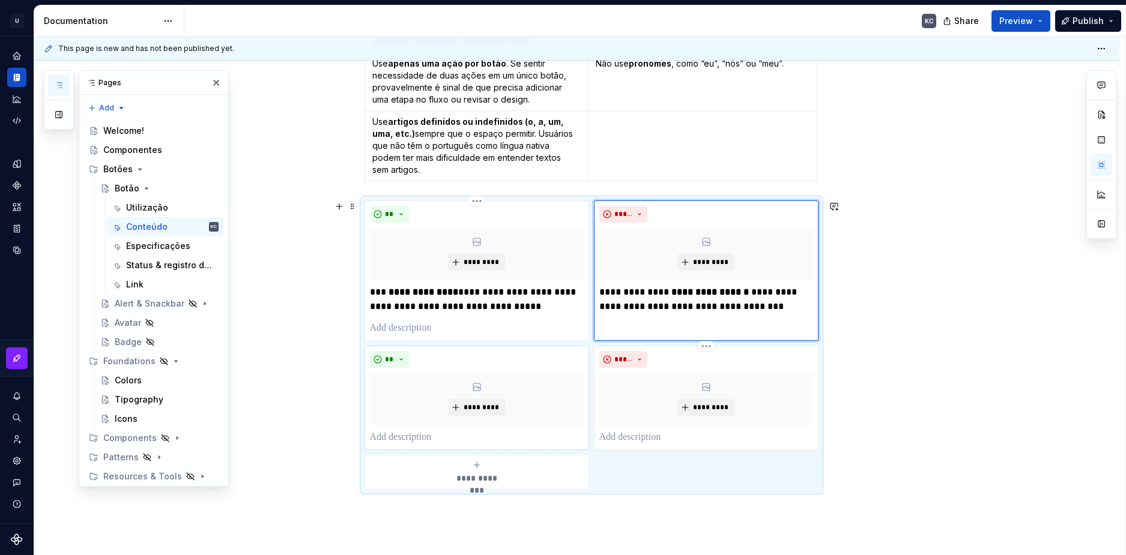
scroll to position [426, 0]
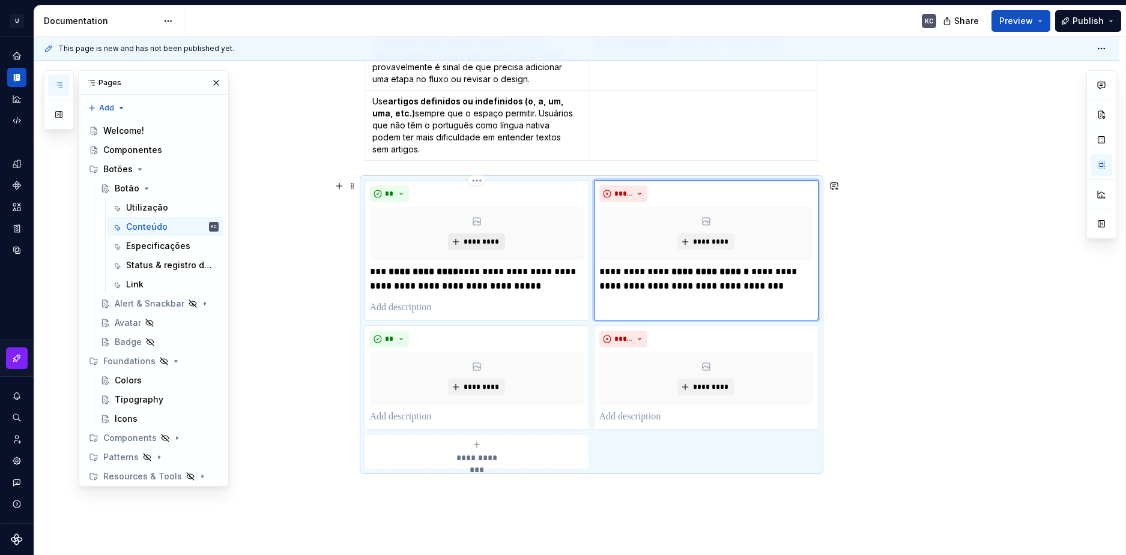
click at [486, 243] on span "*********" at bounding box center [481, 242] width 37 height 10
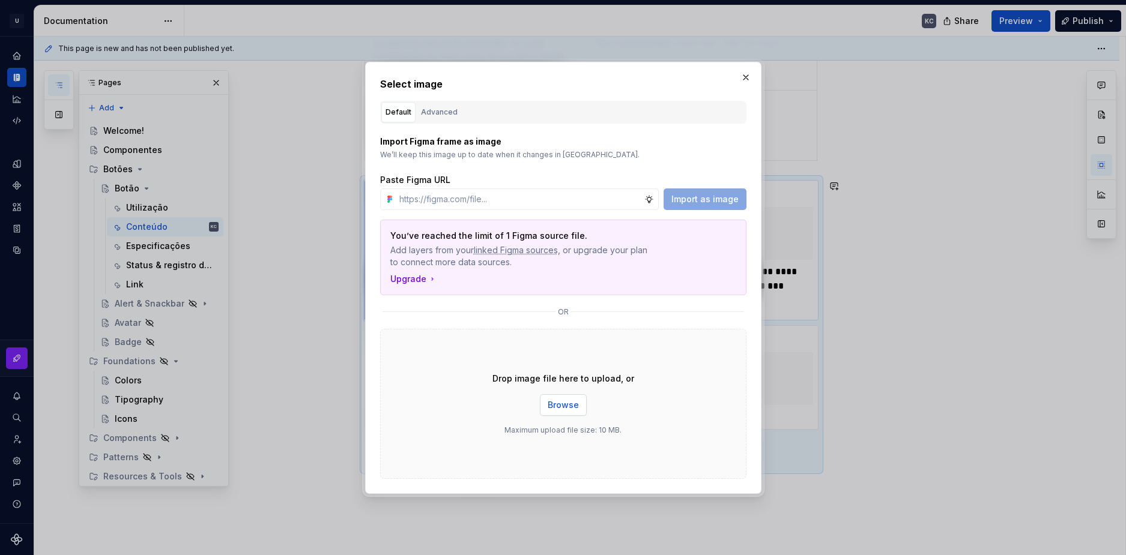
click at [577, 408] on span "Browse" at bounding box center [563, 405] width 31 height 12
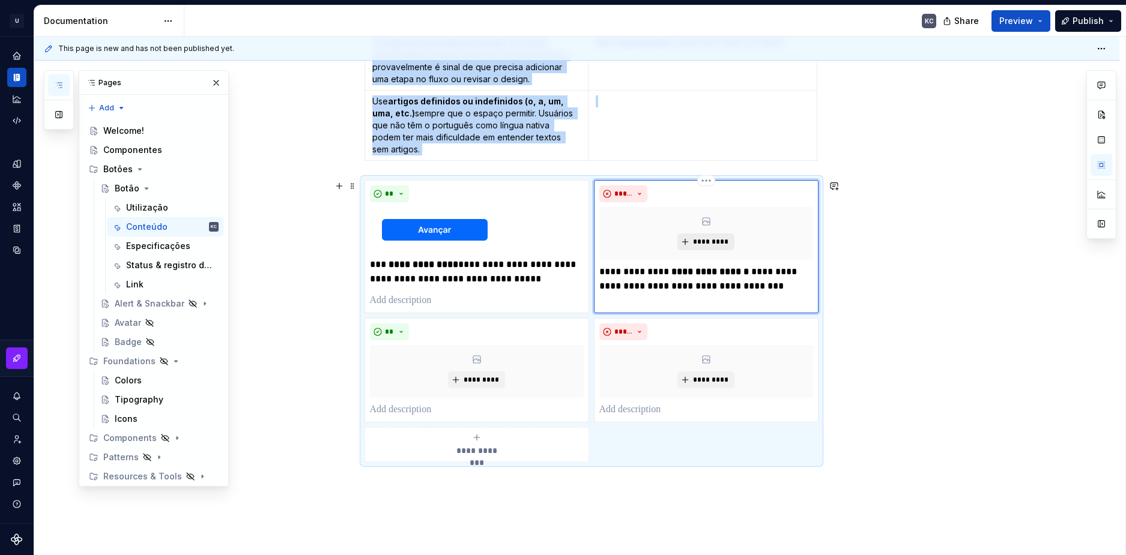
click at [715, 243] on span "*********" at bounding box center [710, 242] width 37 height 10
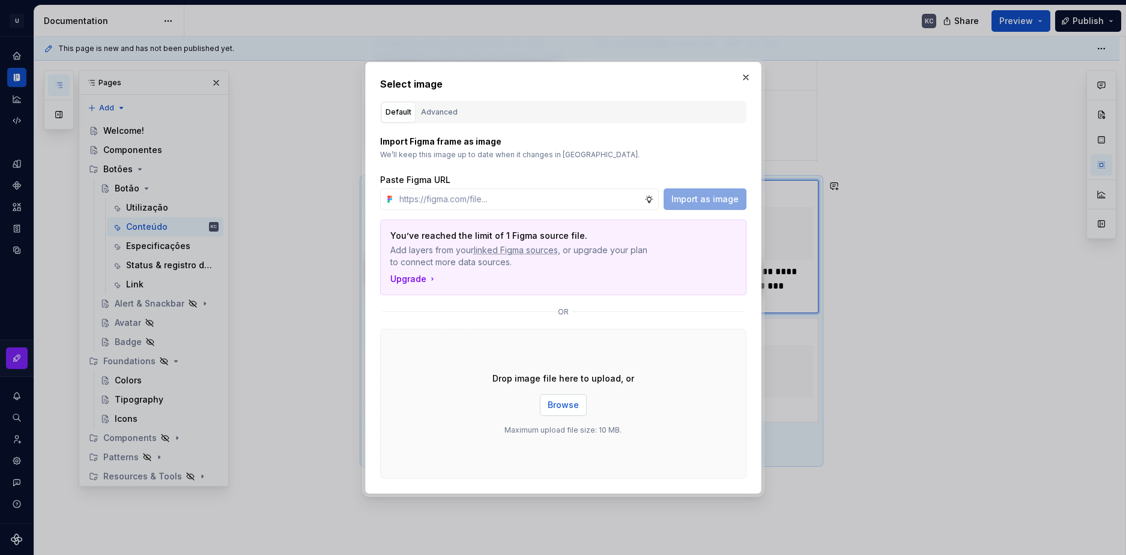
click at [579, 403] on button "Browse" at bounding box center [563, 405] width 47 height 22
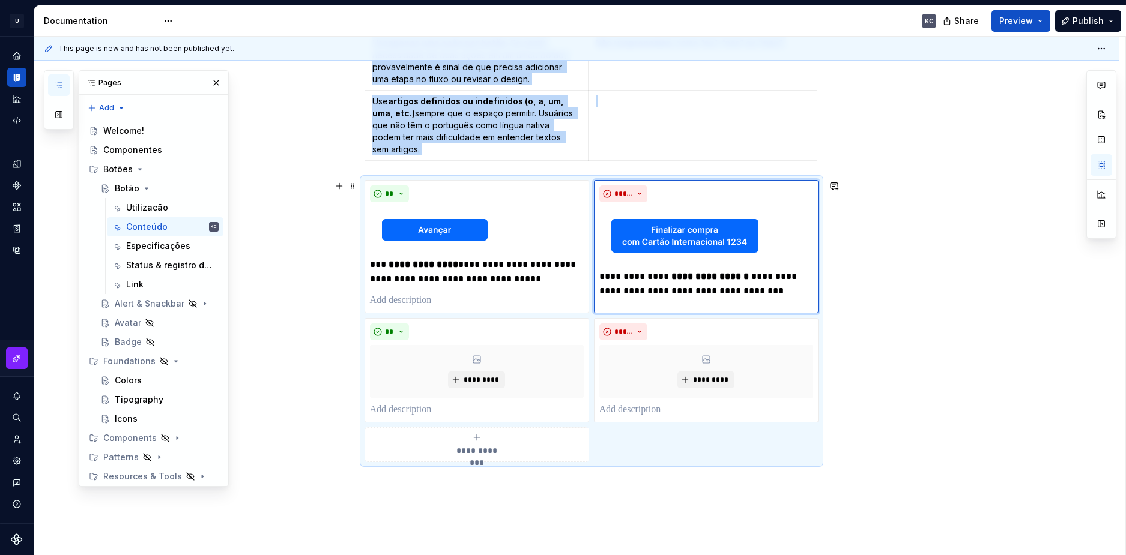
click at [1009, 369] on div "**********" at bounding box center [576, 227] width 1085 height 890
click at [420, 411] on p at bounding box center [477, 410] width 214 height 14
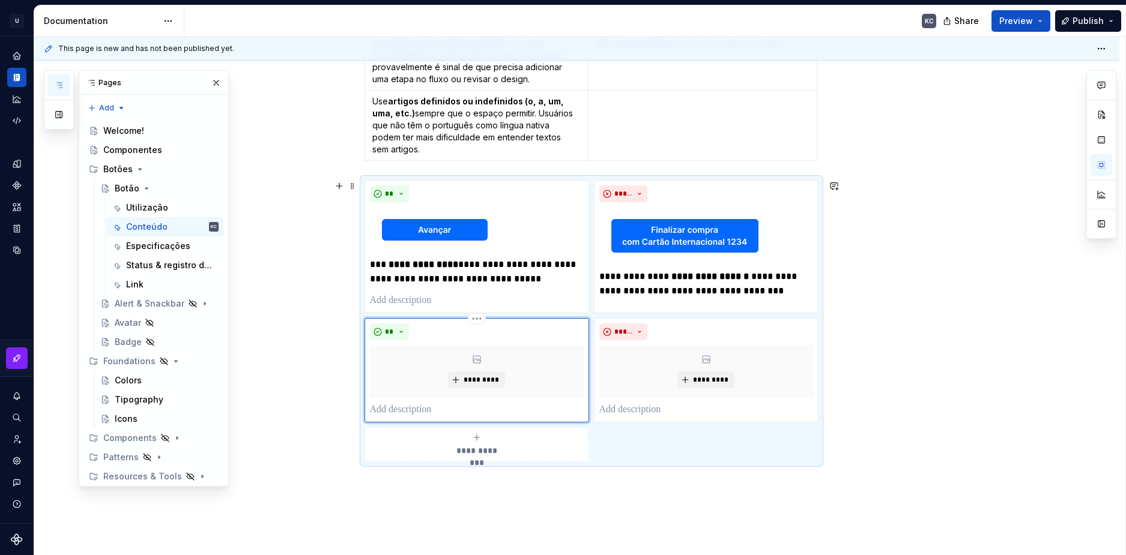
click at [420, 411] on p at bounding box center [477, 410] width 214 height 14
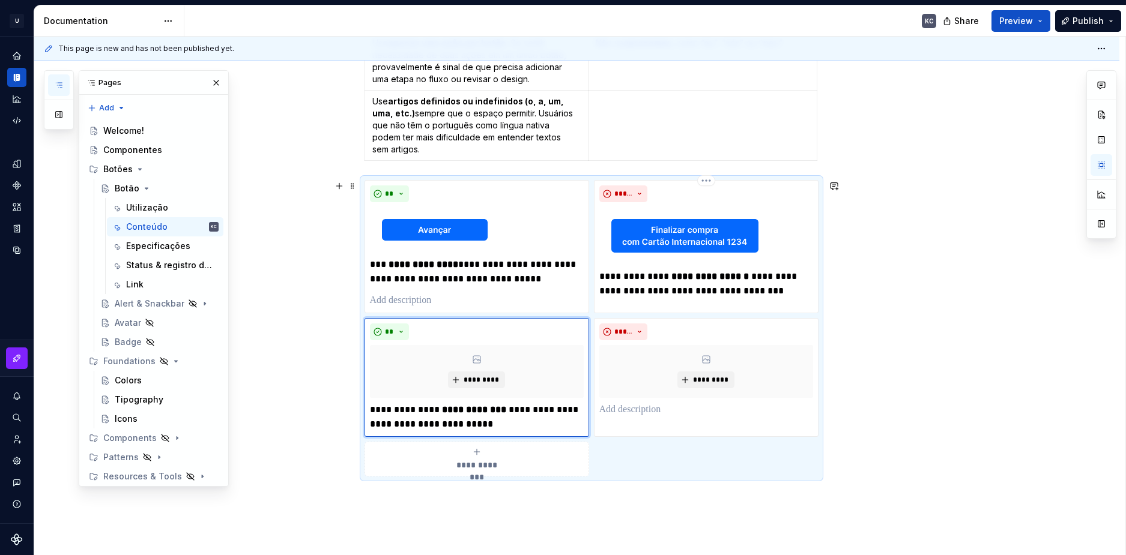
click at [656, 279] on p "**********" at bounding box center [706, 284] width 214 height 29
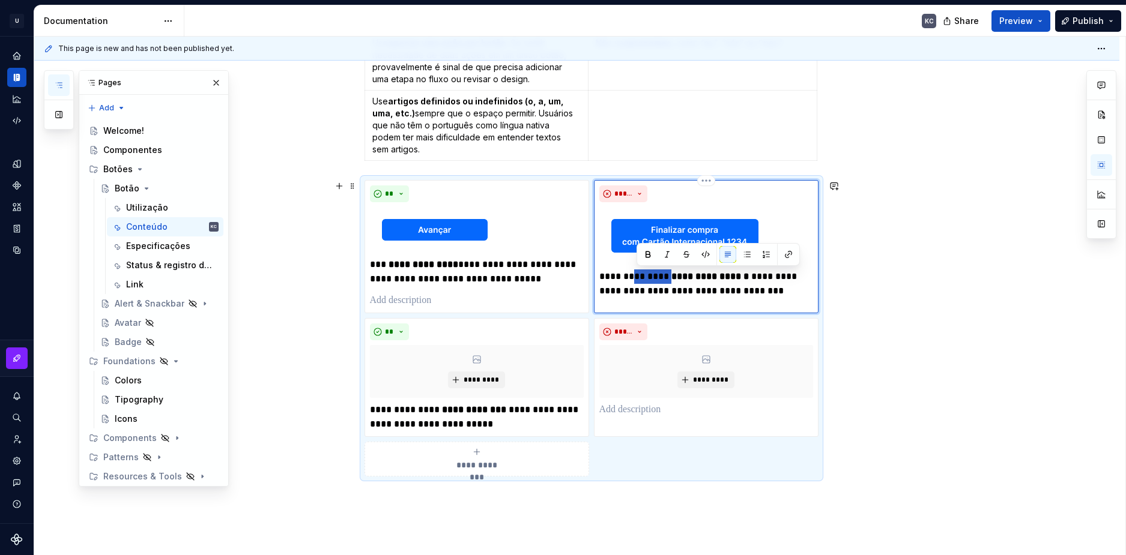
click at [656, 279] on p "**********" at bounding box center [706, 284] width 214 height 29
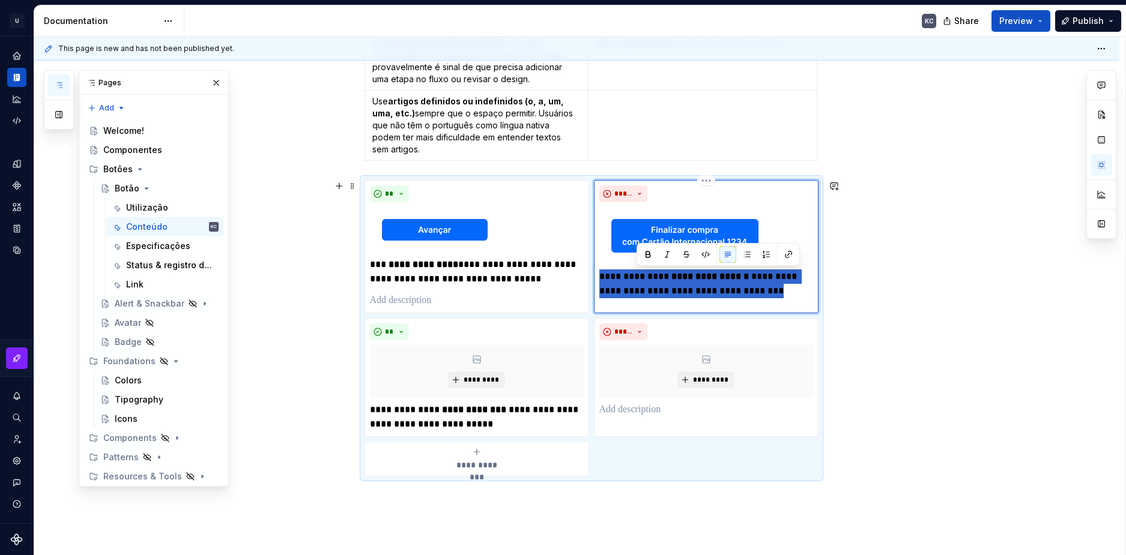
click at [656, 279] on p "**********" at bounding box center [706, 284] width 214 height 29
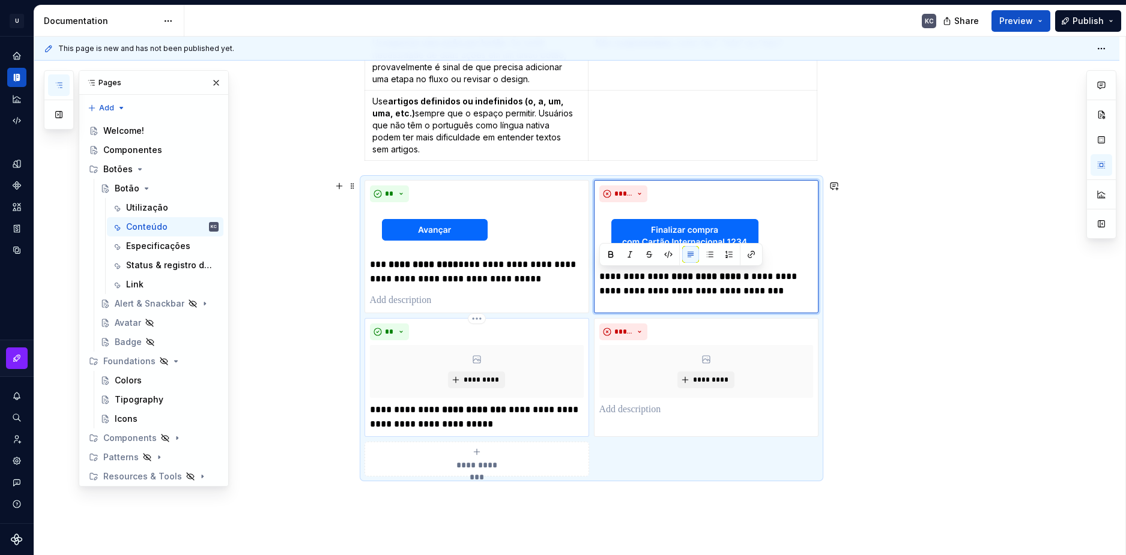
click at [442, 408] on strong "**********" at bounding box center [474, 409] width 64 height 9
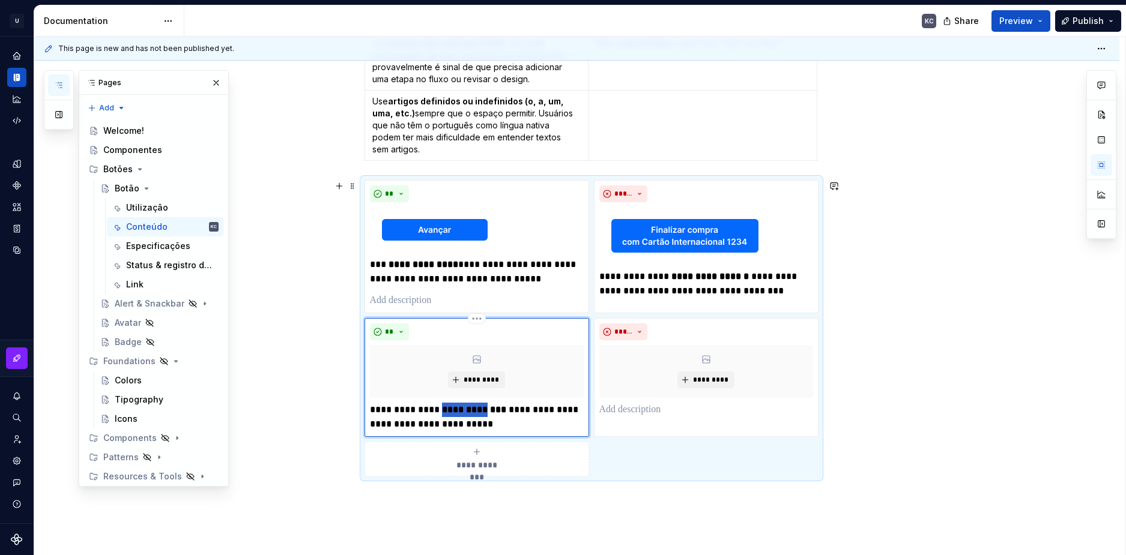
click at [442, 408] on strong "**********" at bounding box center [474, 409] width 64 height 9
click at [723, 281] on strong "**********" at bounding box center [709, 276] width 77 height 9
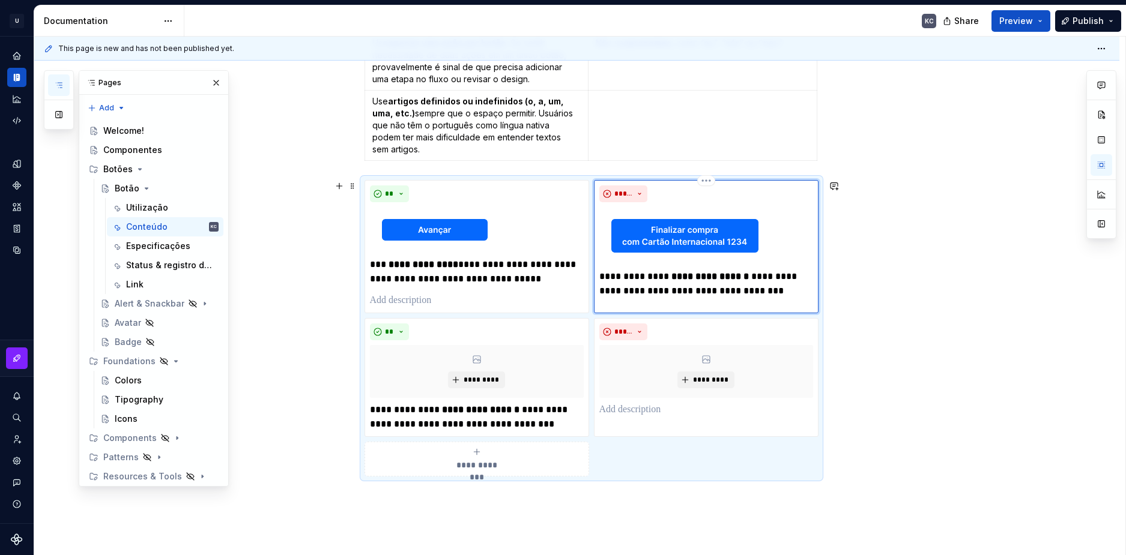
click at [723, 281] on strong "**********" at bounding box center [709, 276] width 77 height 9
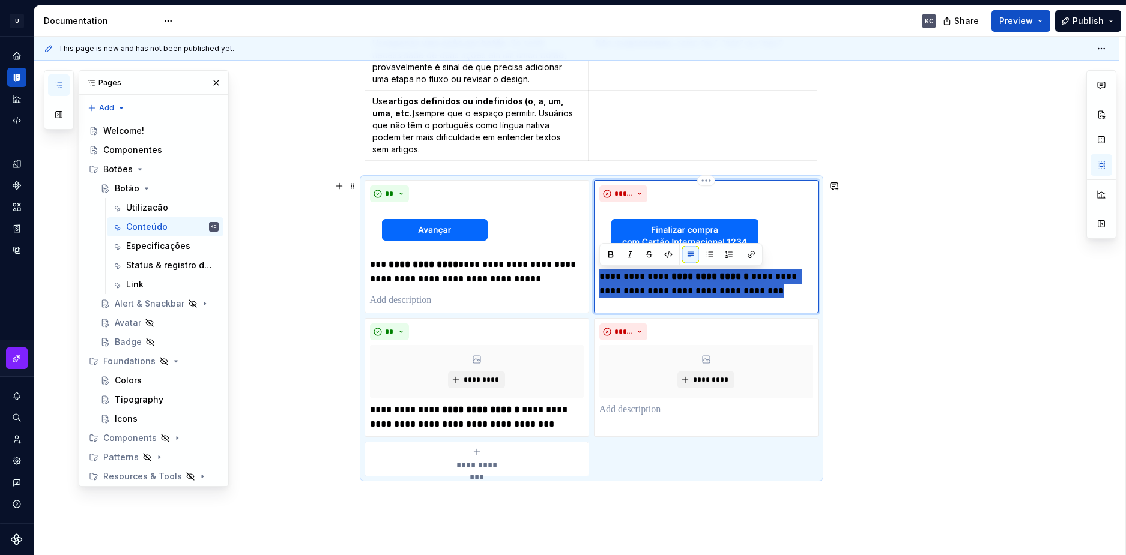
click at [723, 281] on strong "**********" at bounding box center [709, 276] width 77 height 9
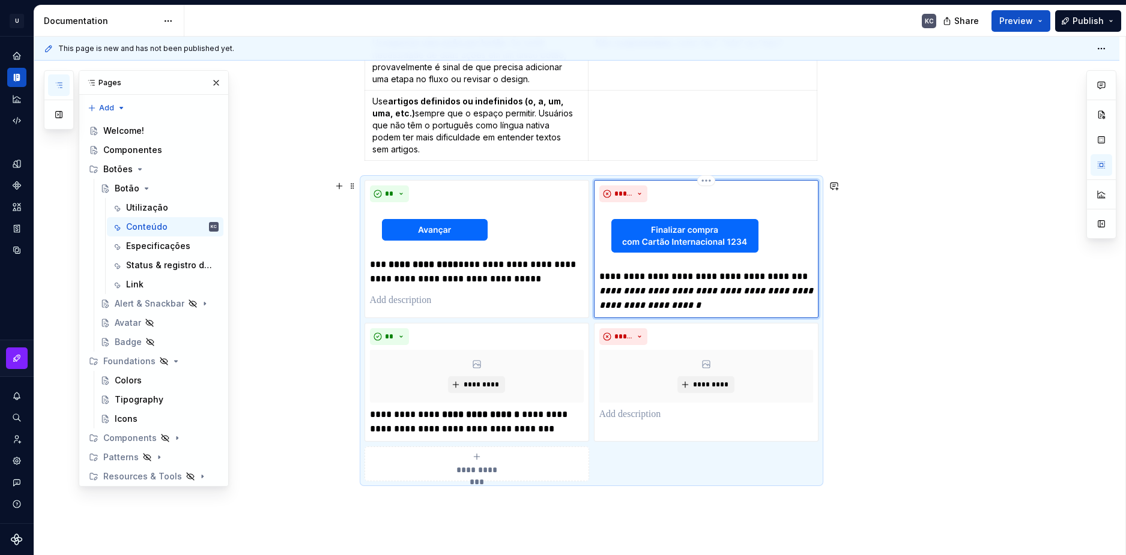
click at [747, 306] on em "**********" at bounding box center [707, 297] width 216 height 23
click at [651, 409] on p at bounding box center [706, 415] width 214 height 14
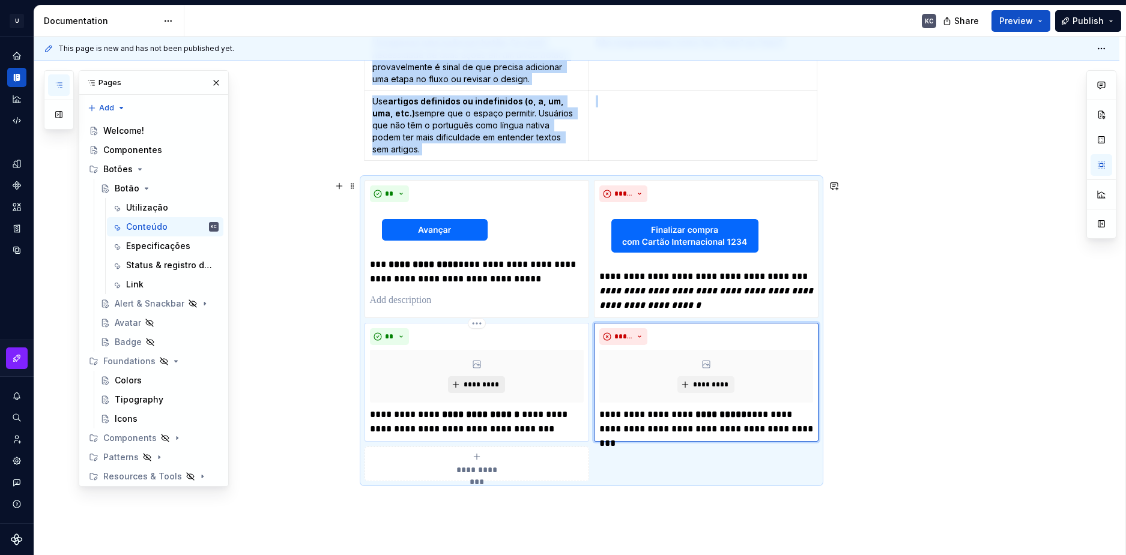
click at [479, 385] on span "*********" at bounding box center [481, 385] width 37 height 10
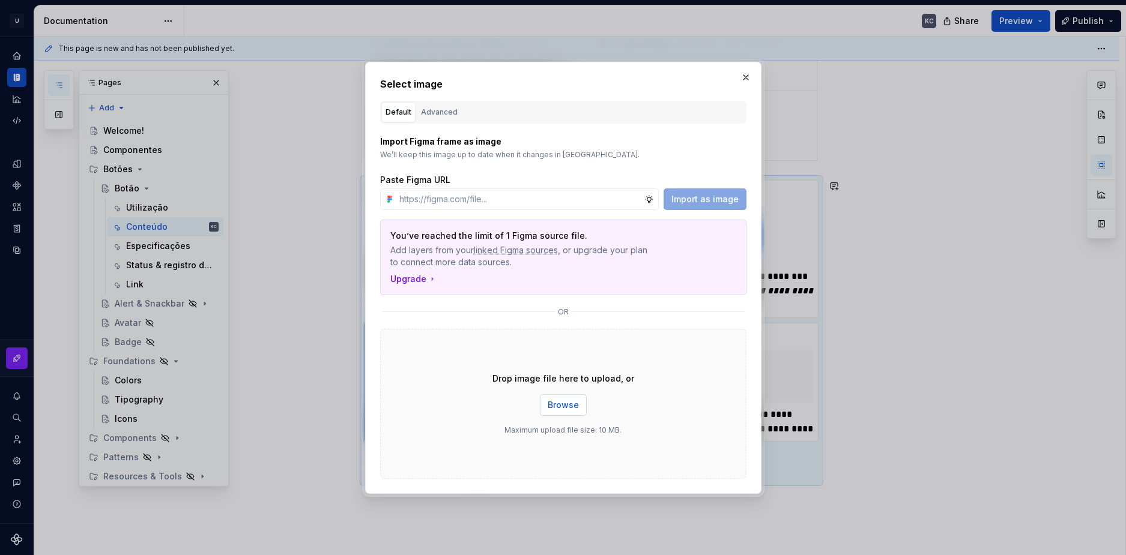
click at [553, 394] on button "Browse" at bounding box center [563, 405] width 47 height 22
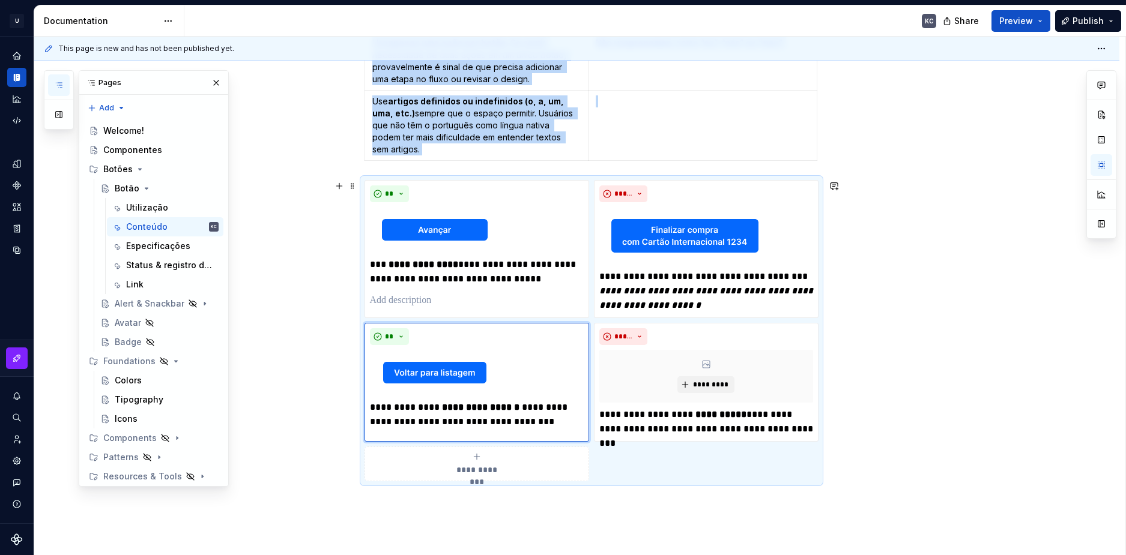
click at [900, 361] on div "**********" at bounding box center [576, 237] width 1085 height 910
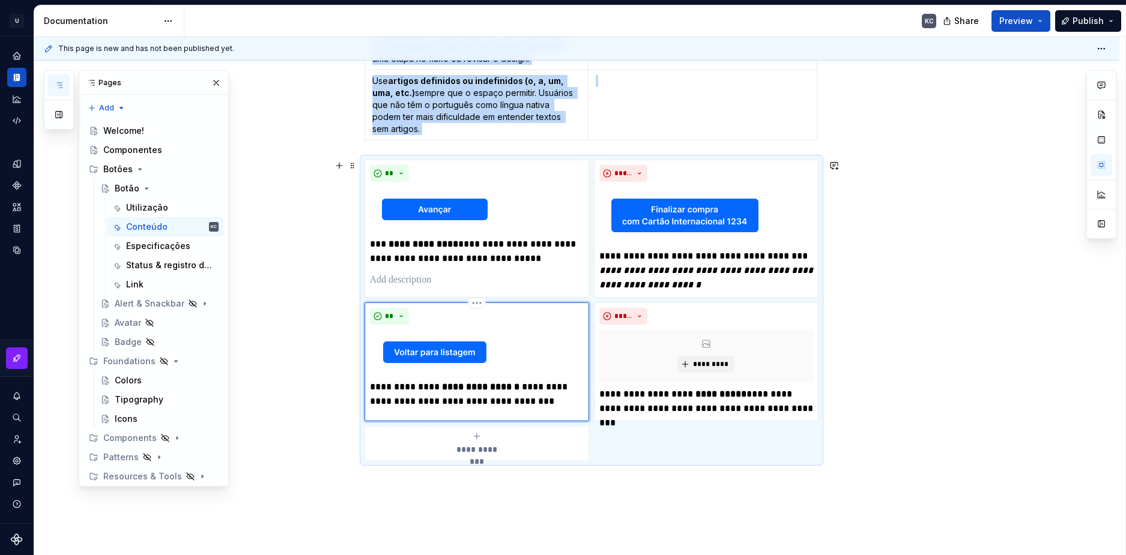
scroll to position [486, 0]
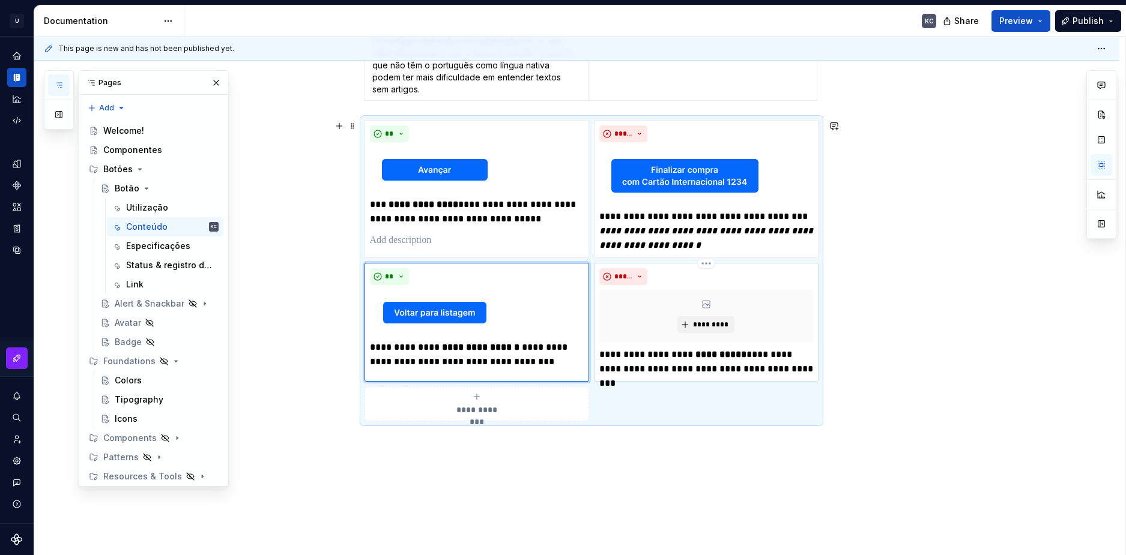
click at [657, 362] on p "**********" at bounding box center [706, 362] width 214 height 29
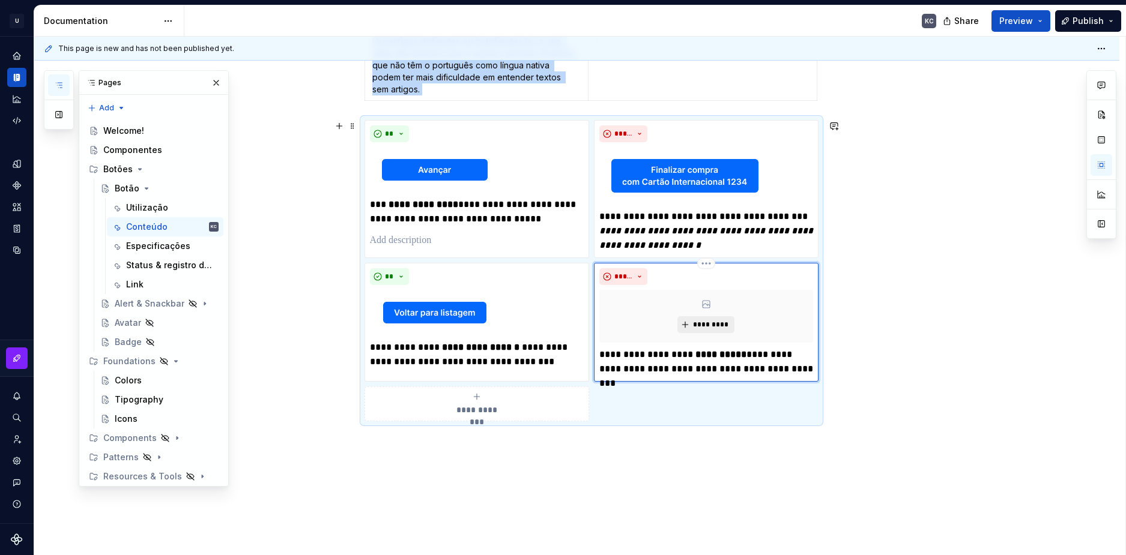
click at [714, 319] on button "*********" at bounding box center [705, 324] width 57 height 17
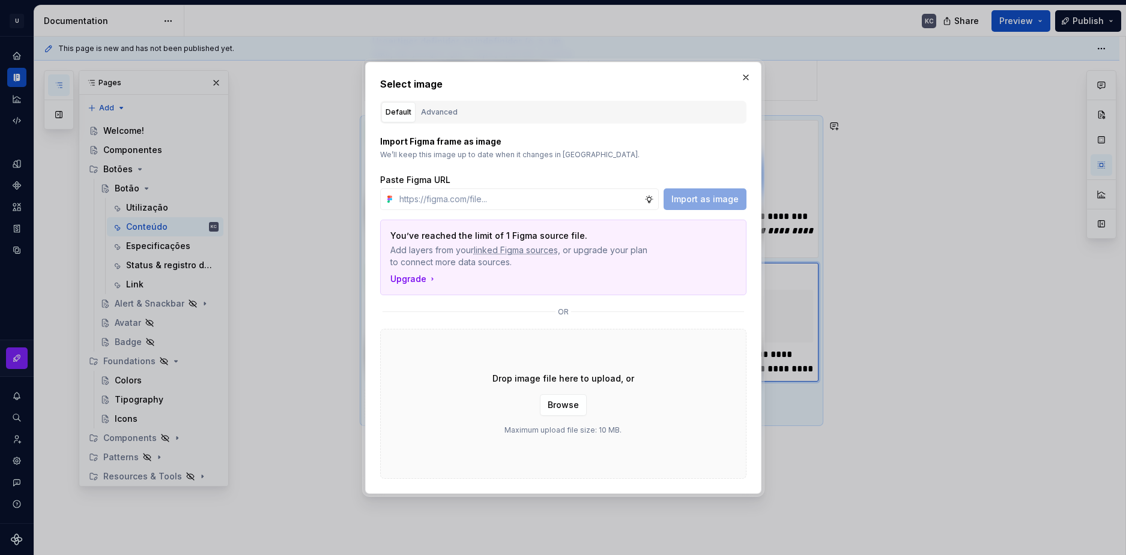
click at [572, 416] on div "Drop image file here to upload, or Browse Maximum upload file size: 10 MB." at bounding box center [563, 404] width 366 height 150
click at [572, 409] on span "Browse" at bounding box center [563, 405] width 31 height 12
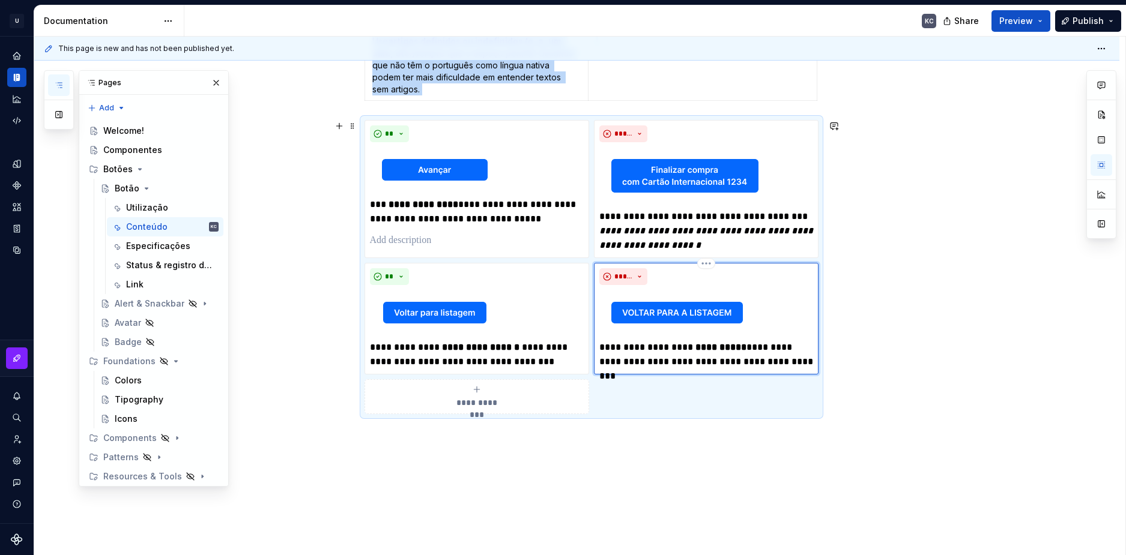
click at [997, 271] on div "**********" at bounding box center [576, 173] width 1085 height 902
click at [913, 202] on div "**********" at bounding box center [576, 173] width 1085 height 902
click at [938, 410] on div "**********" at bounding box center [576, 173] width 1085 height 902
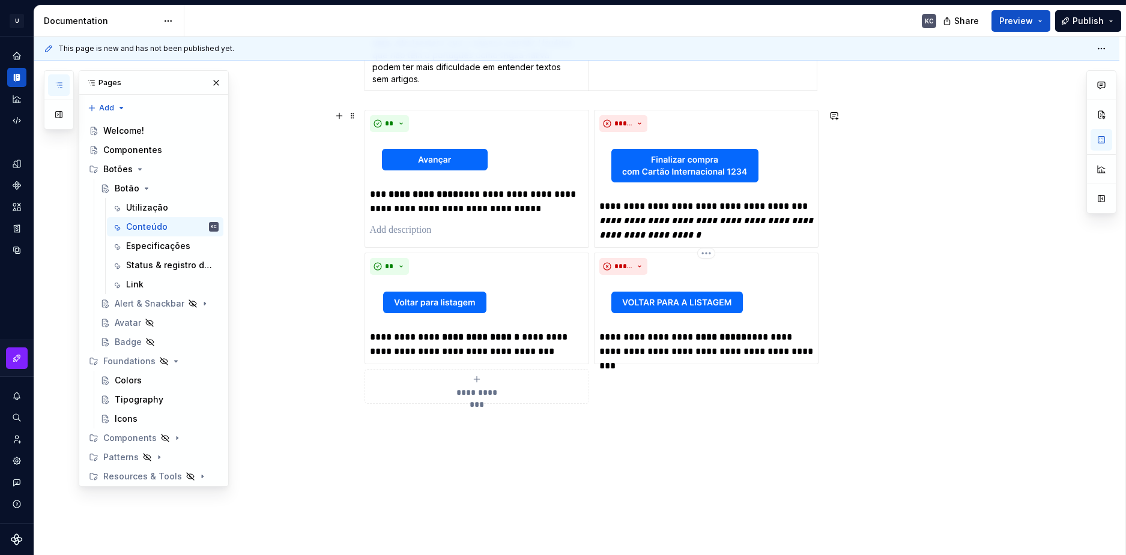
scroll to position [495, 0]
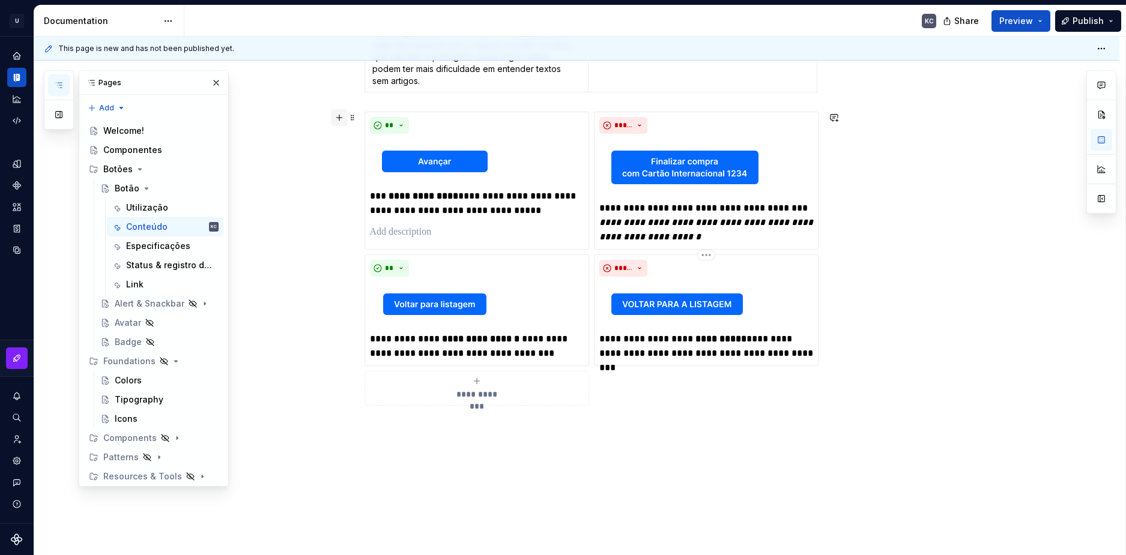
click at [337, 122] on button "button" at bounding box center [339, 117] width 17 height 17
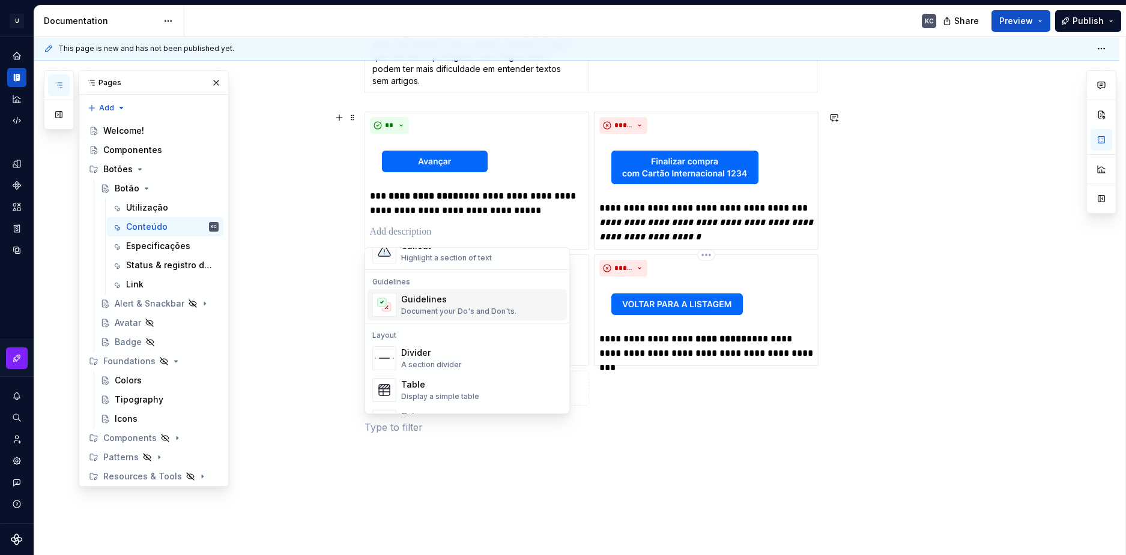
scroll to position [360, 0]
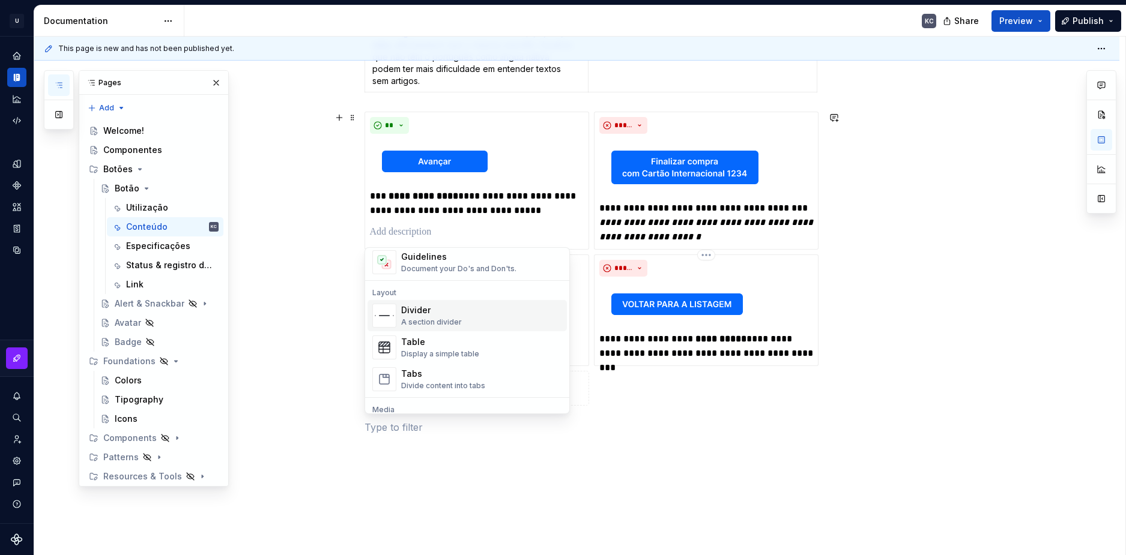
click at [433, 312] on div "Divider" at bounding box center [431, 310] width 61 height 12
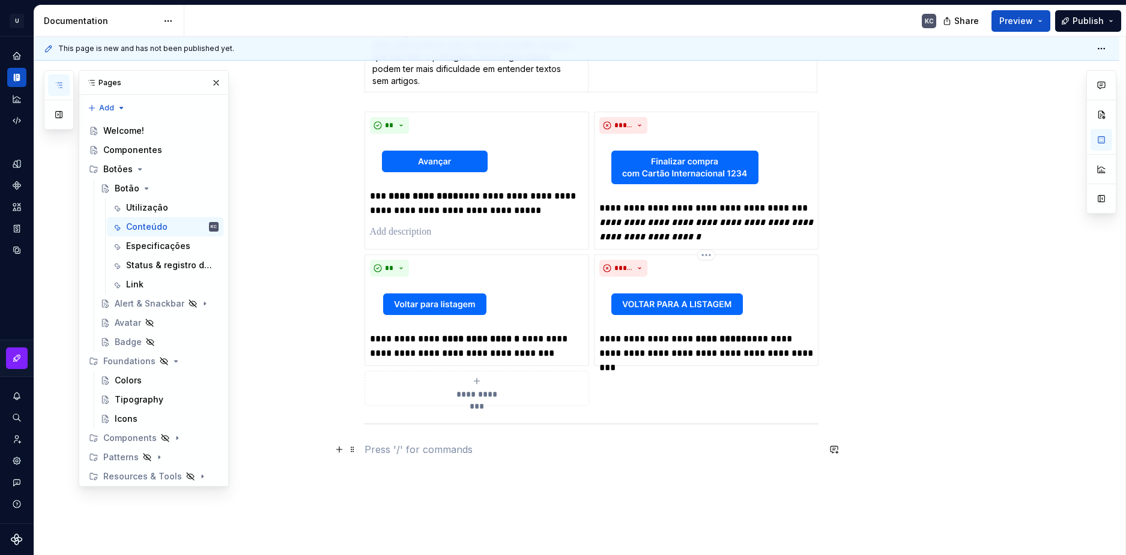
click at [430, 456] on p at bounding box center [591, 449] width 454 height 14
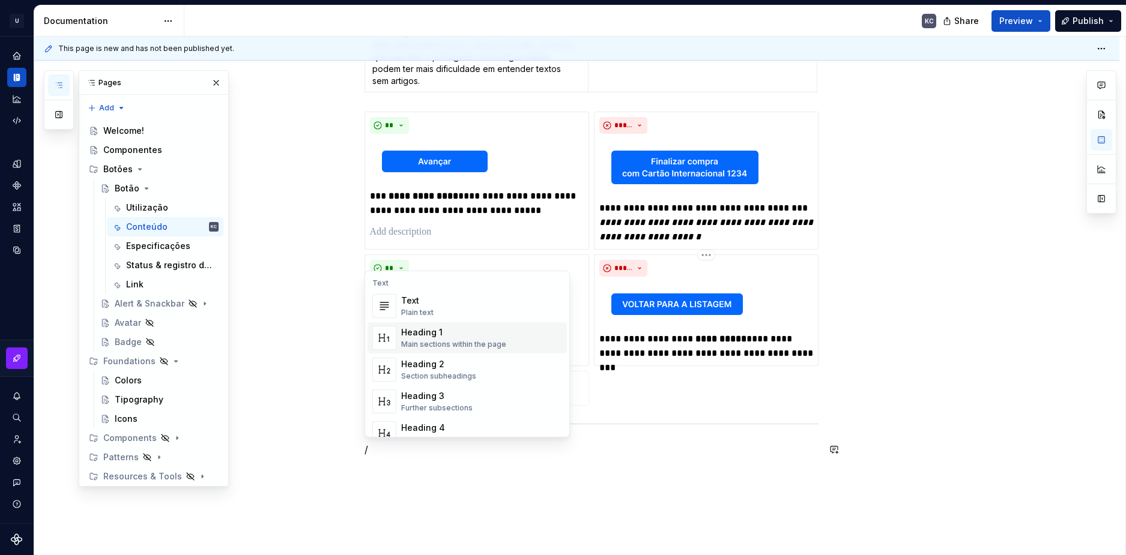
click at [444, 340] on div "Main sections within the page" at bounding box center [453, 345] width 105 height 10
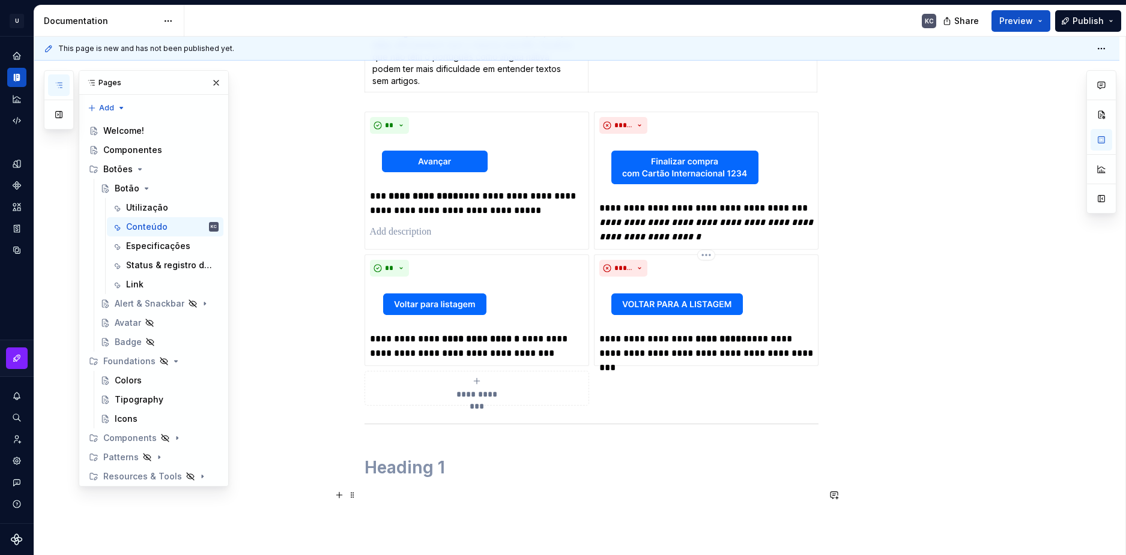
click at [378, 478] on div "**********" at bounding box center [591, 122] width 454 height 760
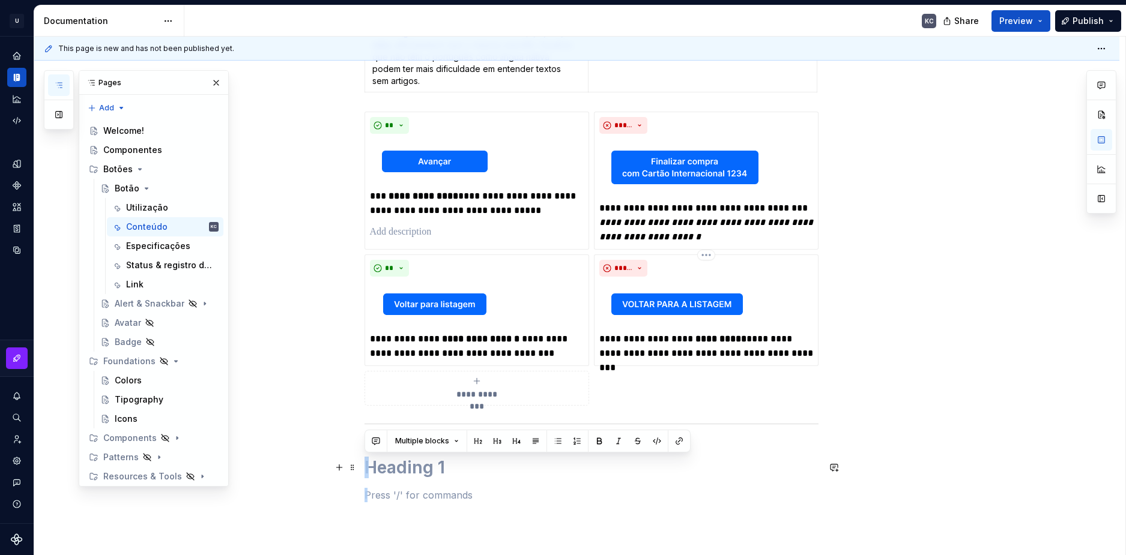
click at [378, 477] on h1 at bounding box center [591, 468] width 454 height 22
click at [477, 441] on button "button" at bounding box center [477, 441] width 17 height 17
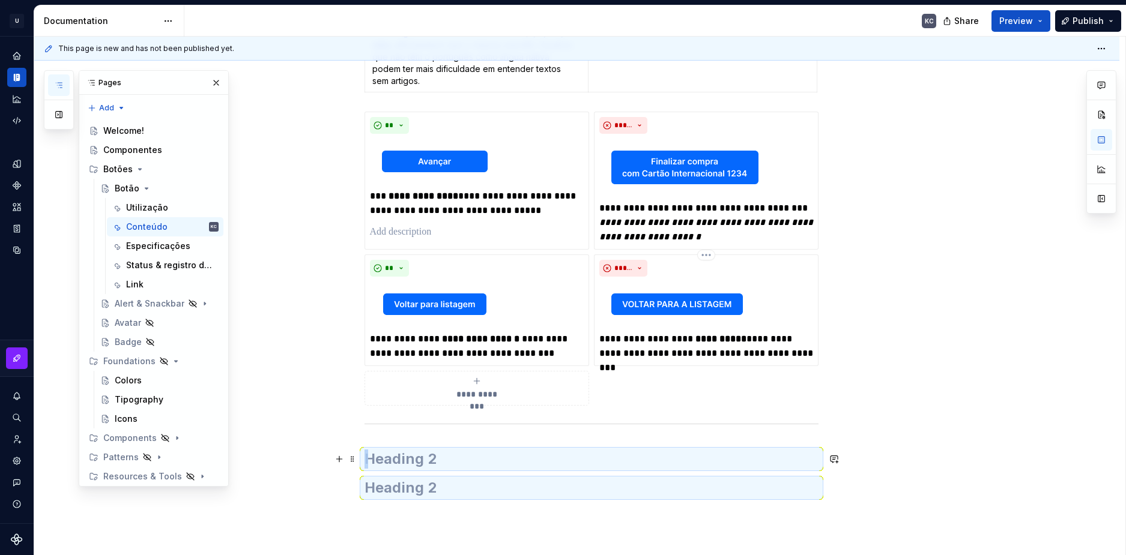
click at [429, 463] on h2 at bounding box center [591, 459] width 454 height 19
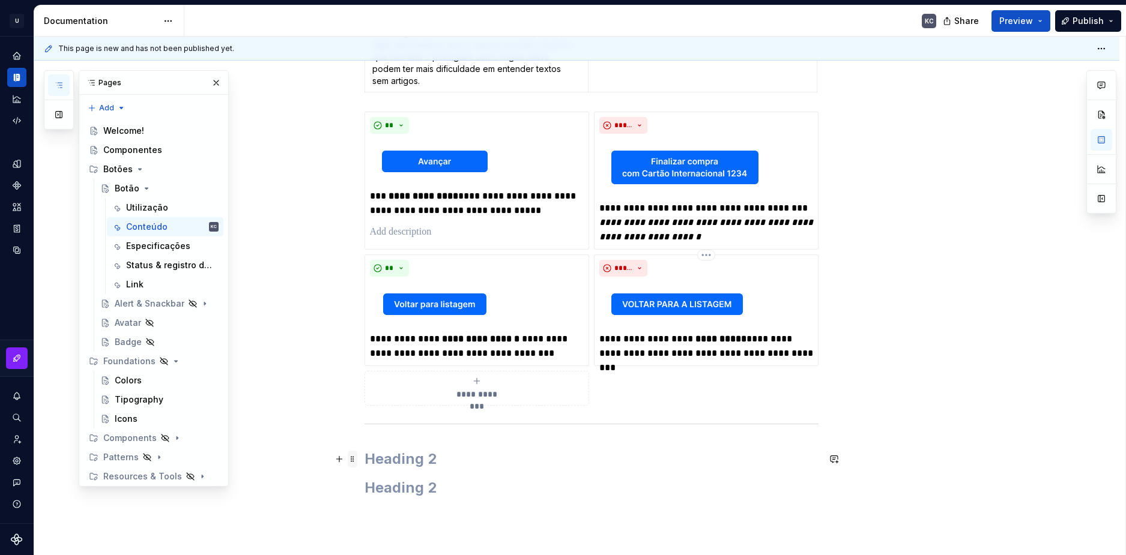
click at [352, 462] on span at bounding box center [353, 459] width 10 height 17
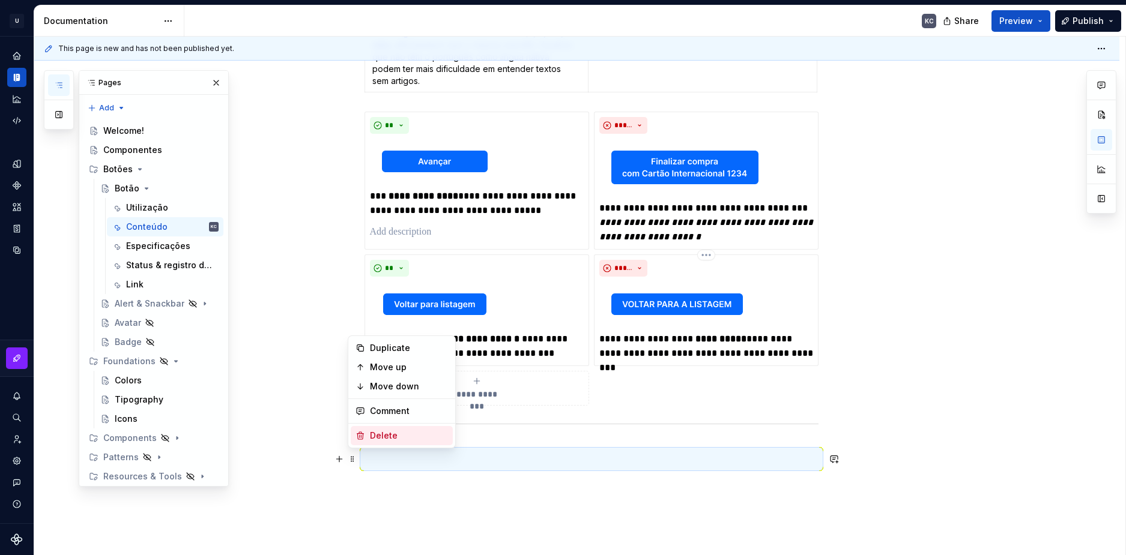
click at [365, 439] on div "Delete" at bounding box center [402, 435] width 102 height 19
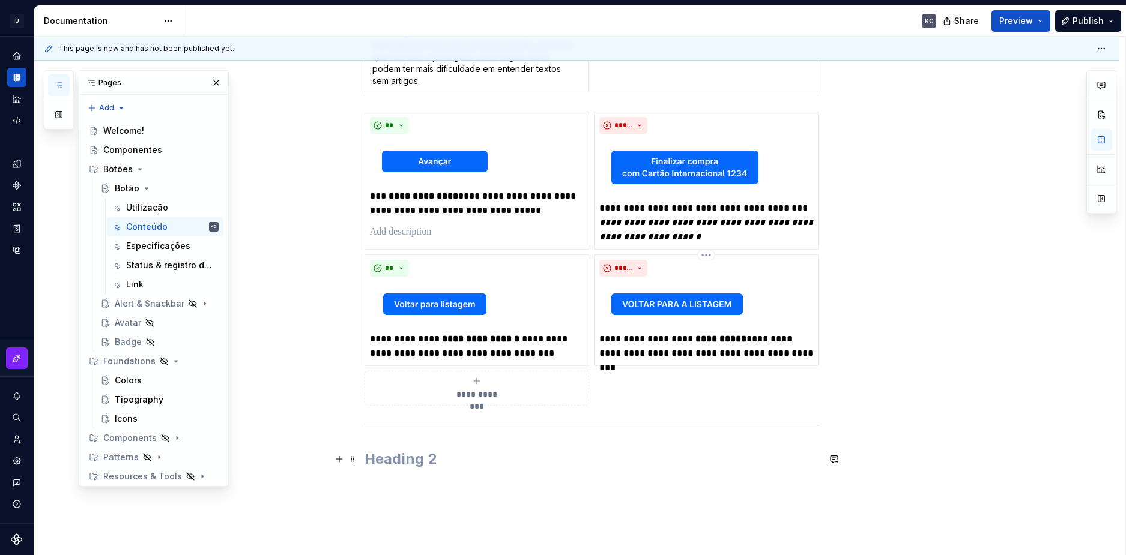
click at [385, 459] on h2 at bounding box center [591, 459] width 454 height 19
click at [432, 478] on div "**********" at bounding box center [591, 117] width 454 height 750
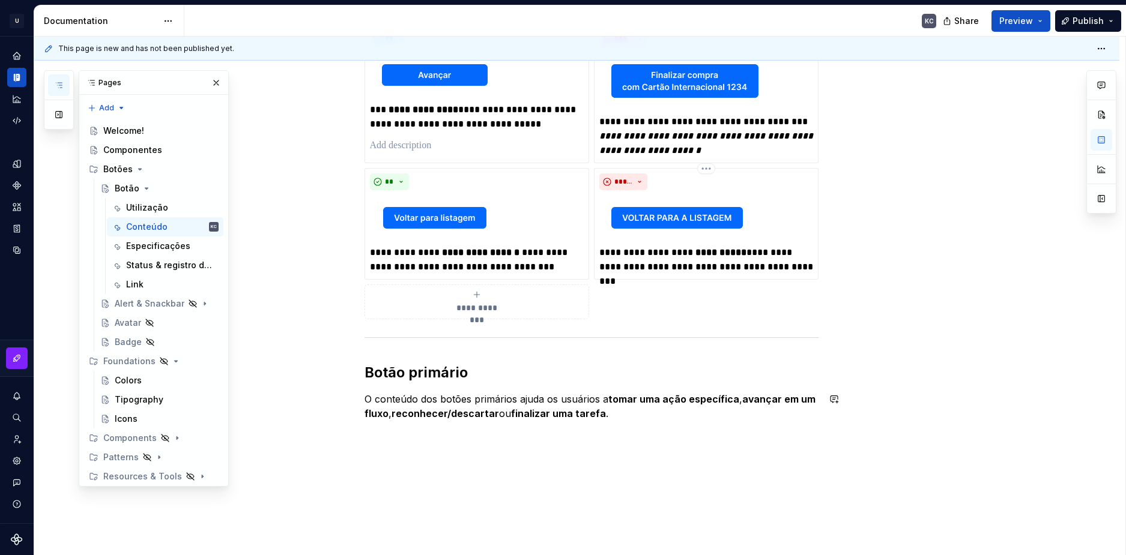
scroll to position [627, 0]
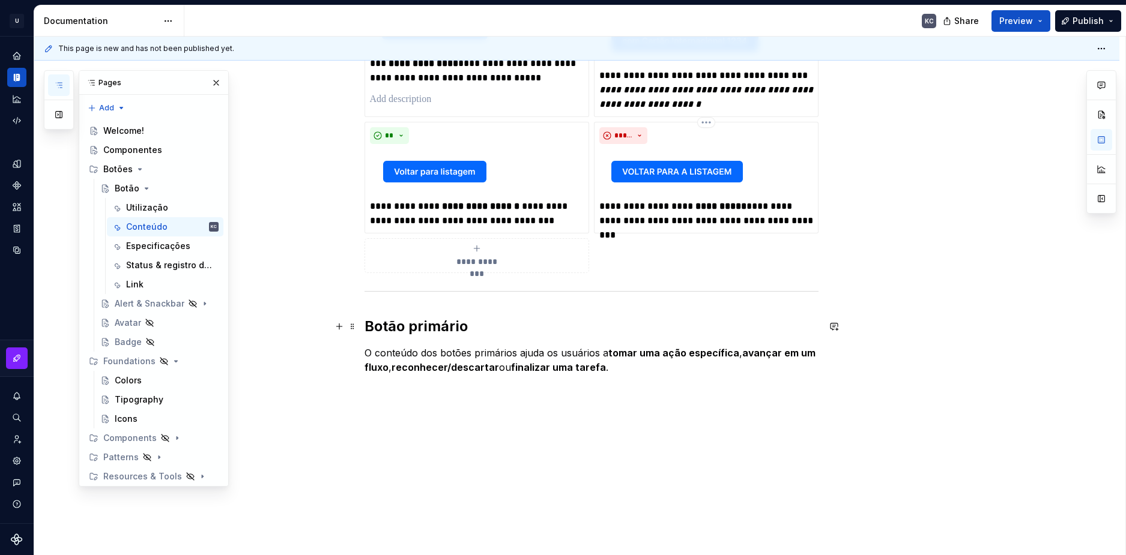
click at [455, 323] on h2 "Botão primário" at bounding box center [591, 326] width 454 height 19
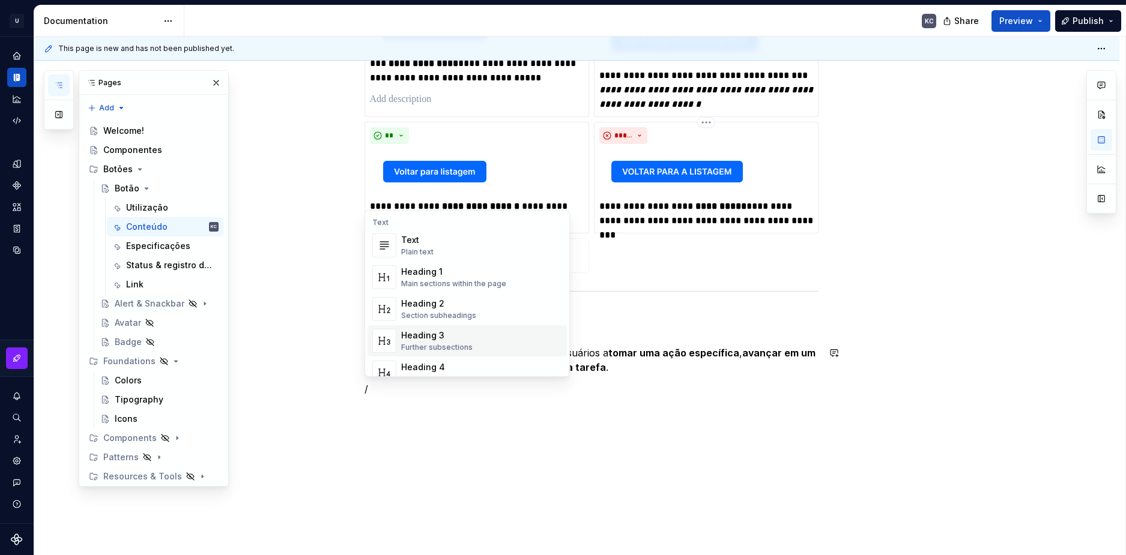
click at [455, 335] on div "Heading 3" at bounding box center [436, 336] width 71 height 12
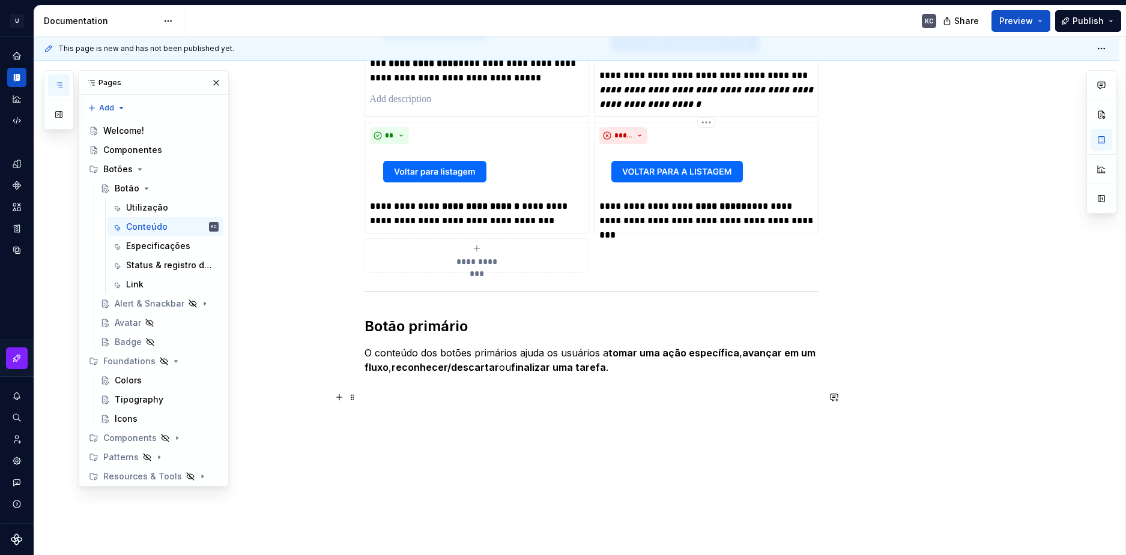
click at [388, 393] on h3 at bounding box center [591, 397] width 454 height 17
click at [350, 399] on span at bounding box center [353, 397] width 10 height 17
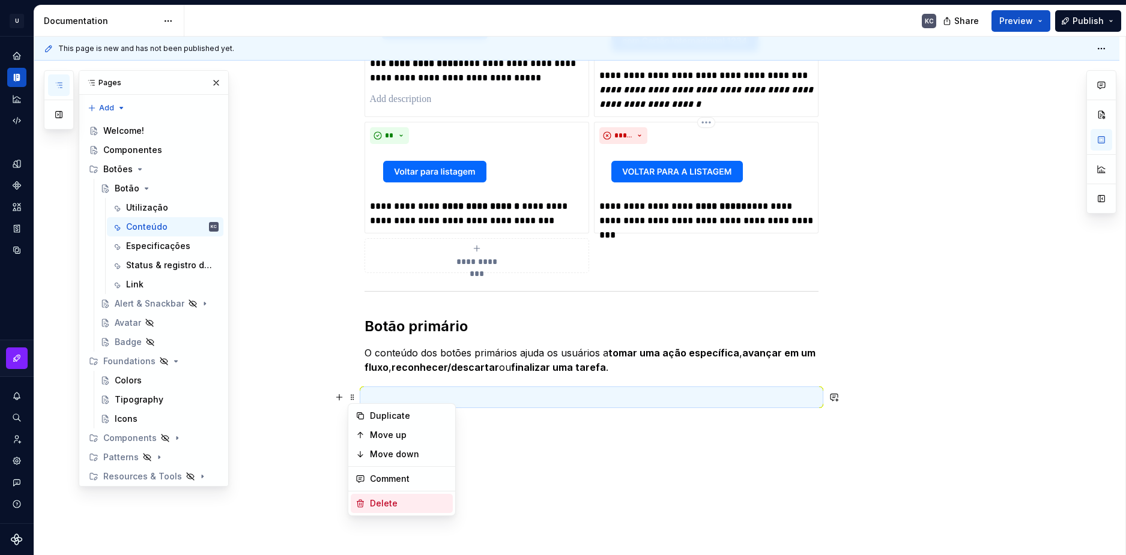
click at [382, 498] on div "Delete" at bounding box center [409, 504] width 78 height 12
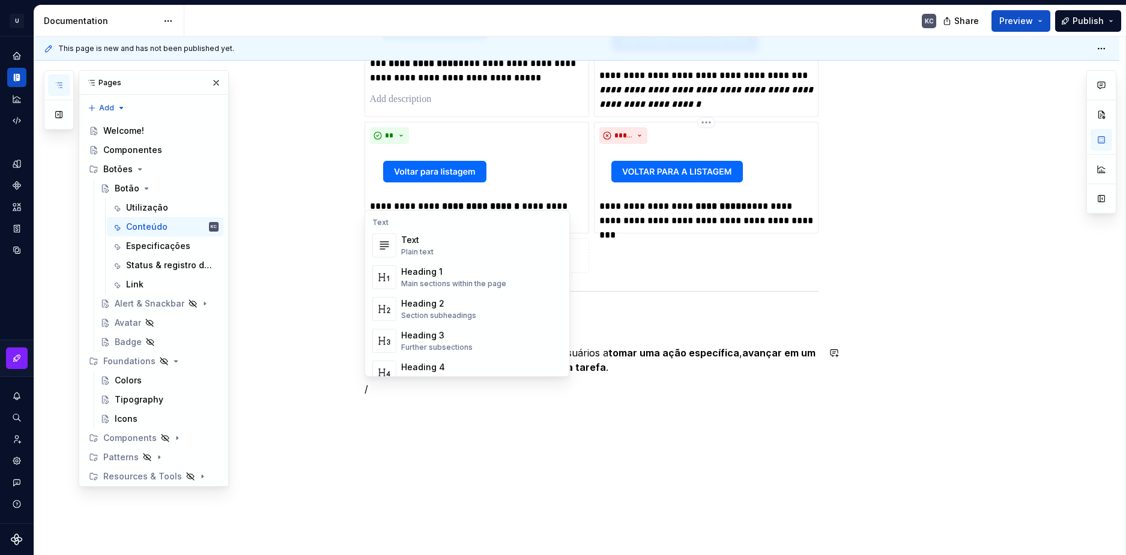
scroll to position [60, 0]
click at [426, 316] on div "Details in subsections" at bounding box center [440, 320] width 78 height 10
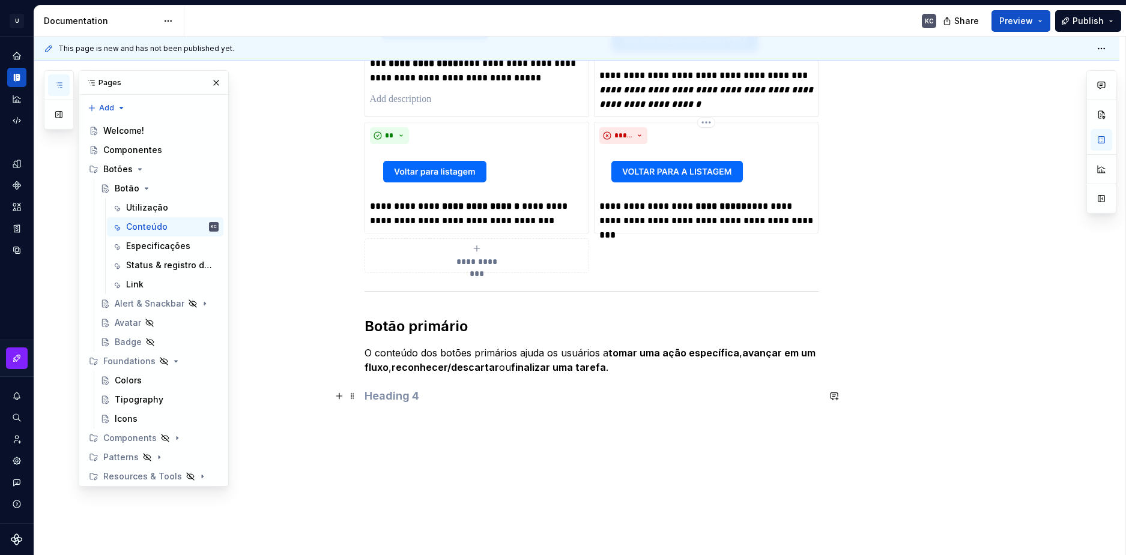
click at [407, 394] on h4 at bounding box center [591, 396] width 454 height 14
click at [390, 422] on p at bounding box center [591, 420] width 454 height 14
drag, startPoint x: 391, startPoint y: 421, endPoint x: 368, endPoint y: 419, distance: 22.9
click at [368, 419] on p "dsad" at bounding box center [591, 420] width 454 height 14
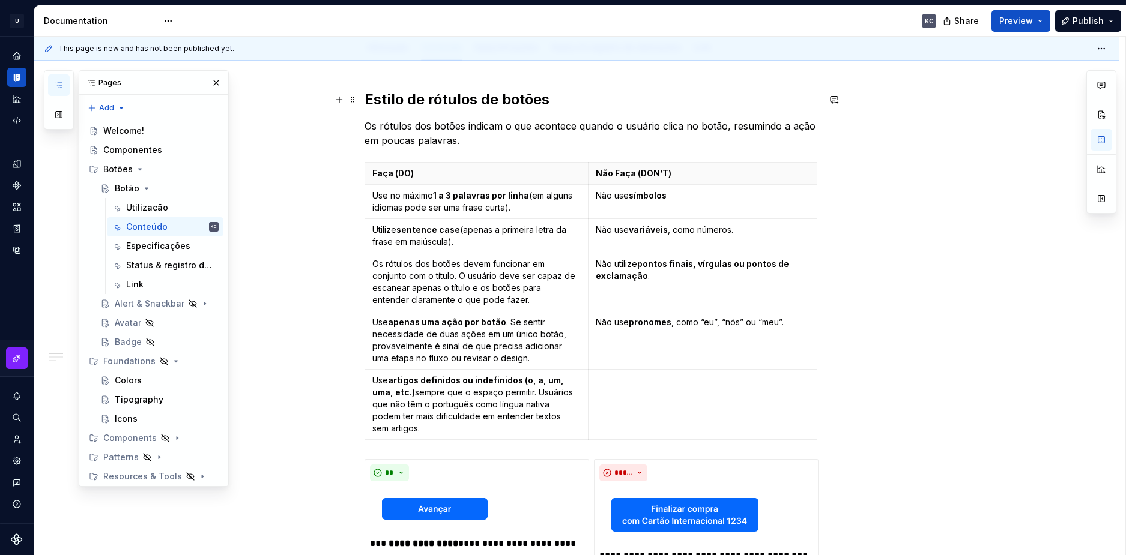
scroll to position [0, 0]
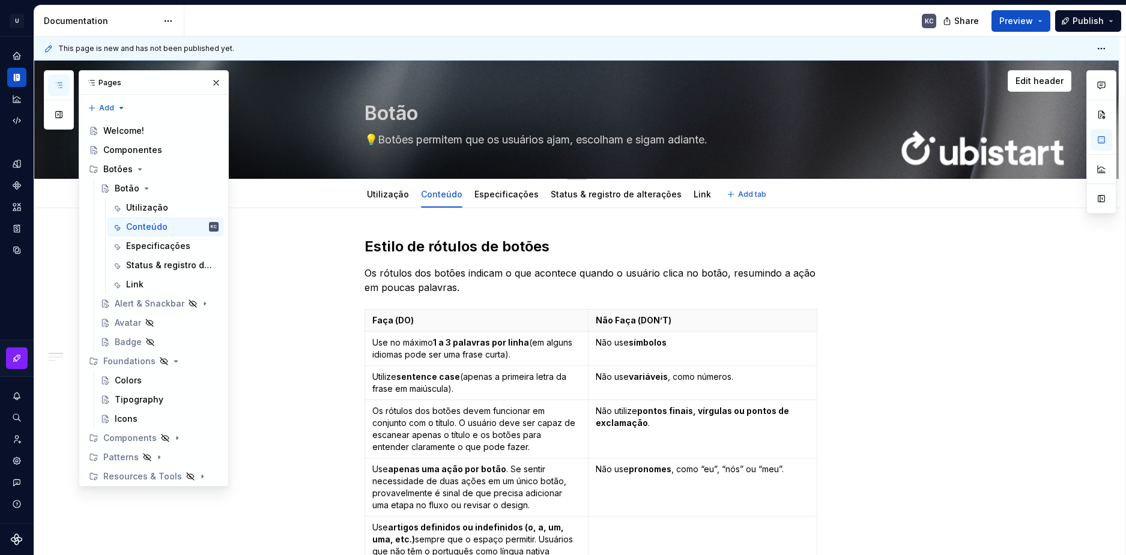
click at [374, 142] on textarea "💡Botões permitem que os usuários ajam, escolham e sigam adiante." at bounding box center [589, 139] width 454 height 19
drag, startPoint x: 374, startPoint y: 138, endPoint x: 363, endPoint y: 138, distance: 10.8
click at [363, 138] on textarea "💡Botões permitem que os usuários ajam, escolham e sigam adiante." at bounding box center [589, 139] width 454 height 19
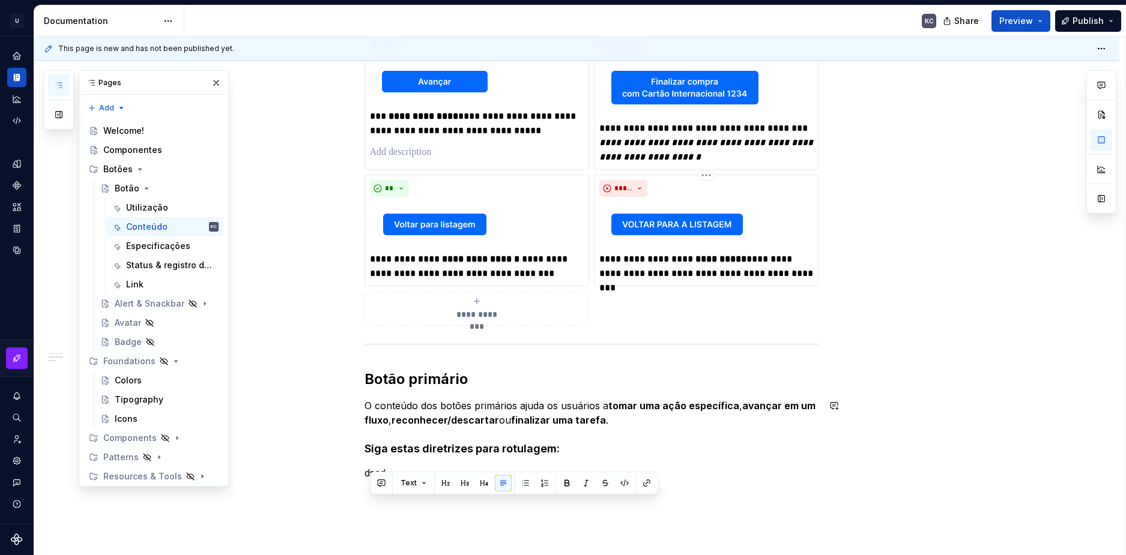
scroll to position [600, 0]
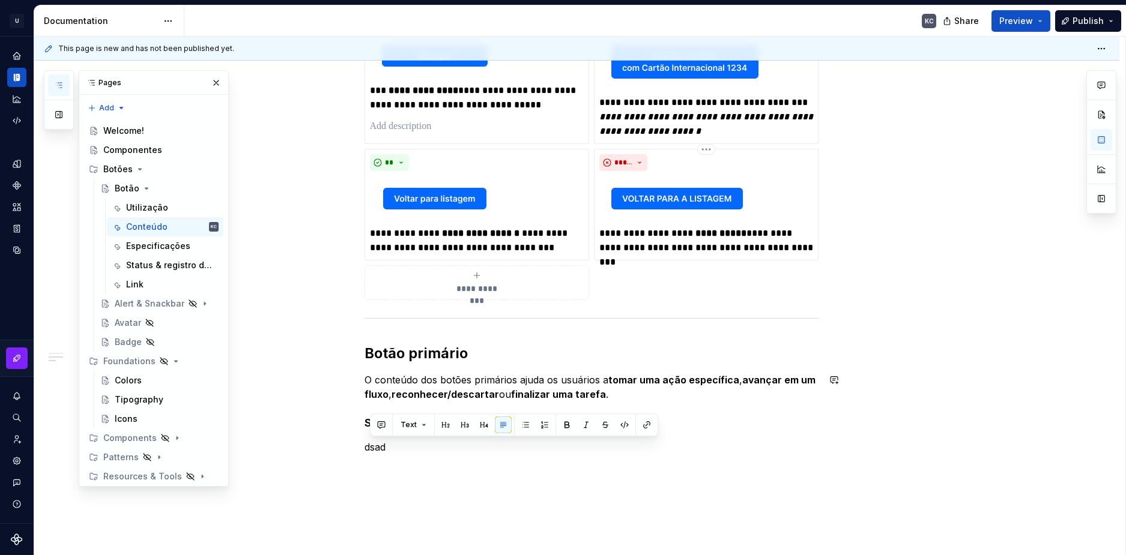
click at [388, 457] on div "**********" at bounding box center [591, 53] width 454 height 832
click at [376, 452] on p "dsad" at bounding box center [591, 447] width 454 height 14
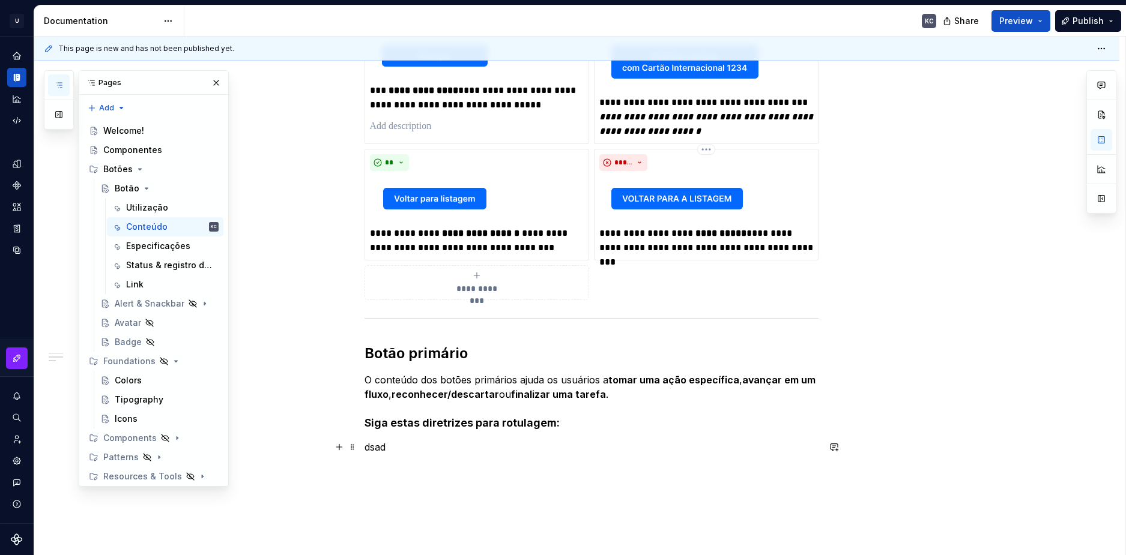
click at [376, 452] on p "dsad" at bounding box center [591, 447] width 454 height 14
click at [379, 452] on p "💡" at bounding box center [591, 447] width 454 height 14
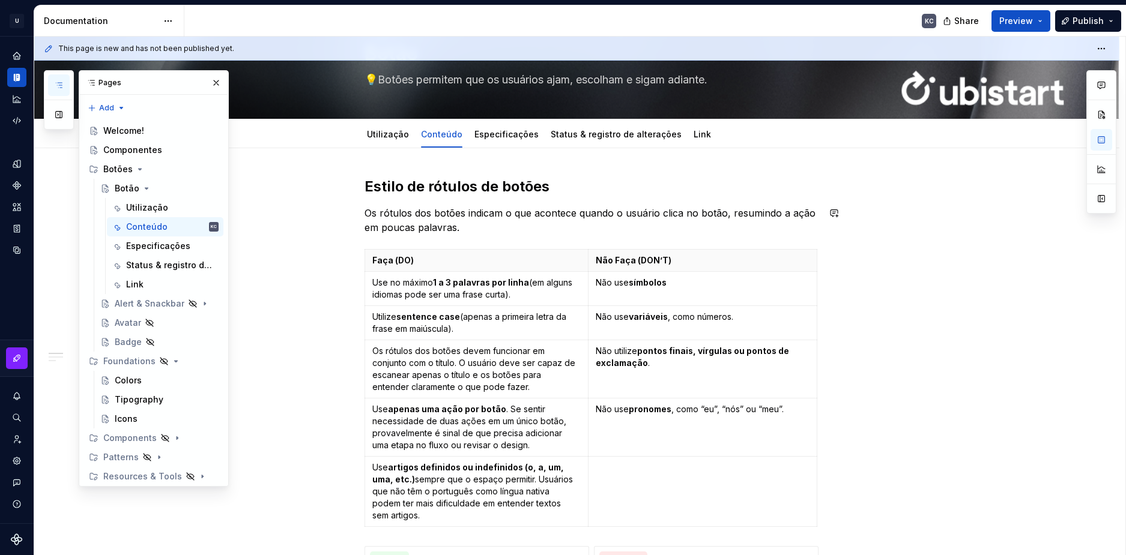
scroll to position [0, 0]
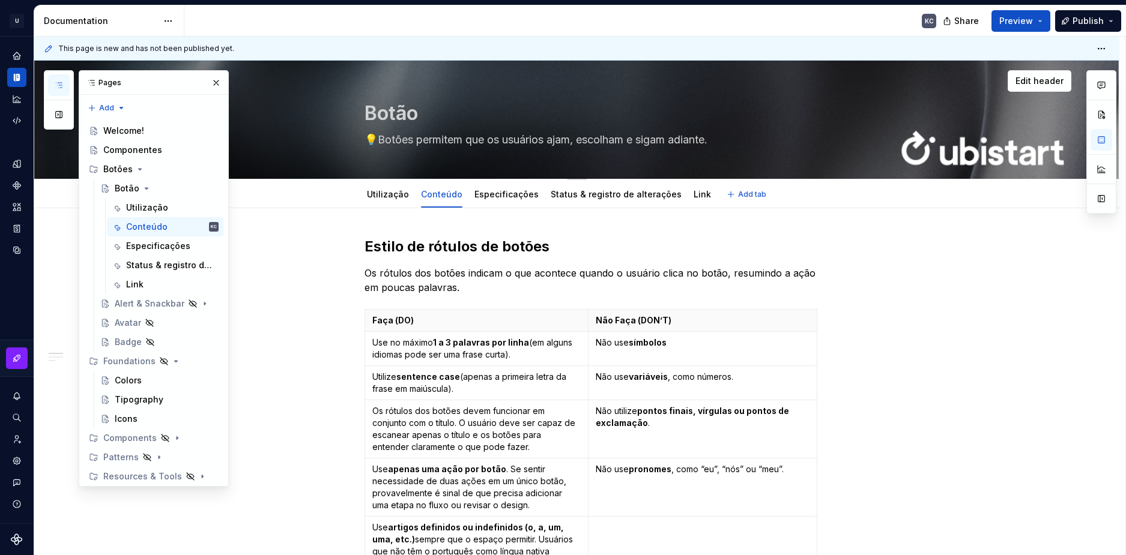
click at [378, 137] on textarea "💡Botões permitem que os usuários ajam, escolham e sigam adiante." at bounding box center [589, 139] width 454 height 19
click at [379, 140] on textarea "💡Botões permitem que os usuários ajam, escolham e sigam adiante." at bounding box center [589, 139] width 454 height 19
type textarea "*"
type textarea "💡🟩Botões permitem que os usuários ajam, escolham e sigam adiante."
drag, startPoint x: 393, startPoint y: 136, endPoint x: 383, endPoint y: 136, distance: 9.6
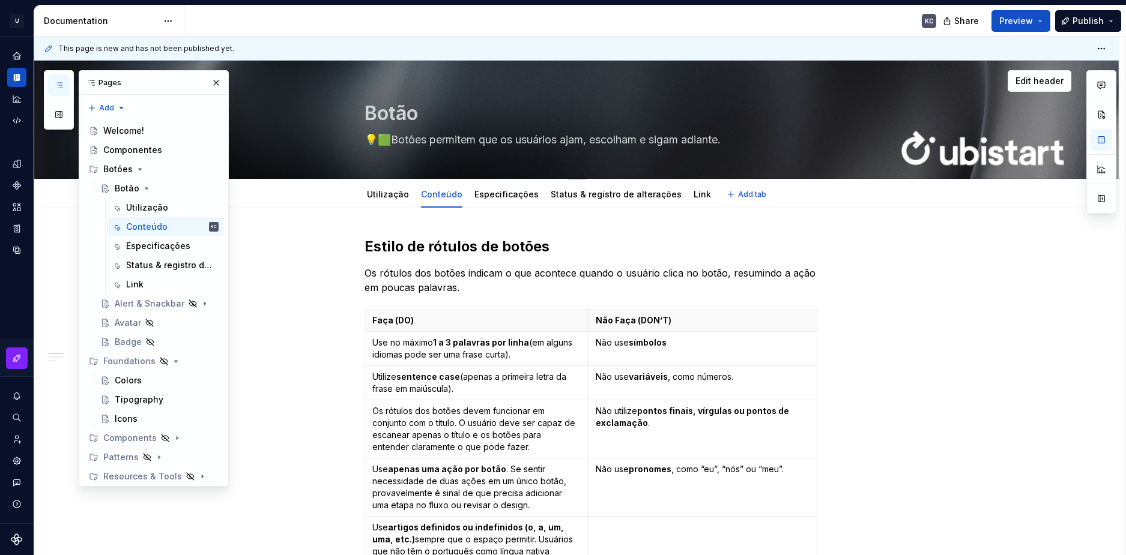
click at [383, 136] on textarea "💡🟩Botões permitem que os usuários ajam, escolham e sigam adiante." at bounding box center [589, 139] width 454 height 19
type textarea "*"
type textarea "💡Botões permitem que os usuários ajam, escolham e sigam adiante."
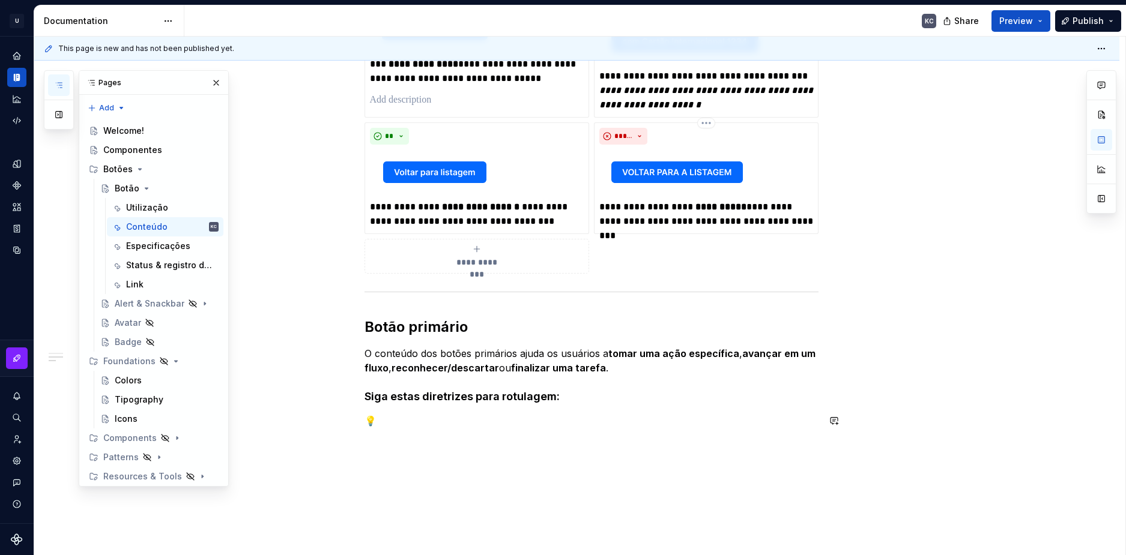
scroll to position [680, 0]
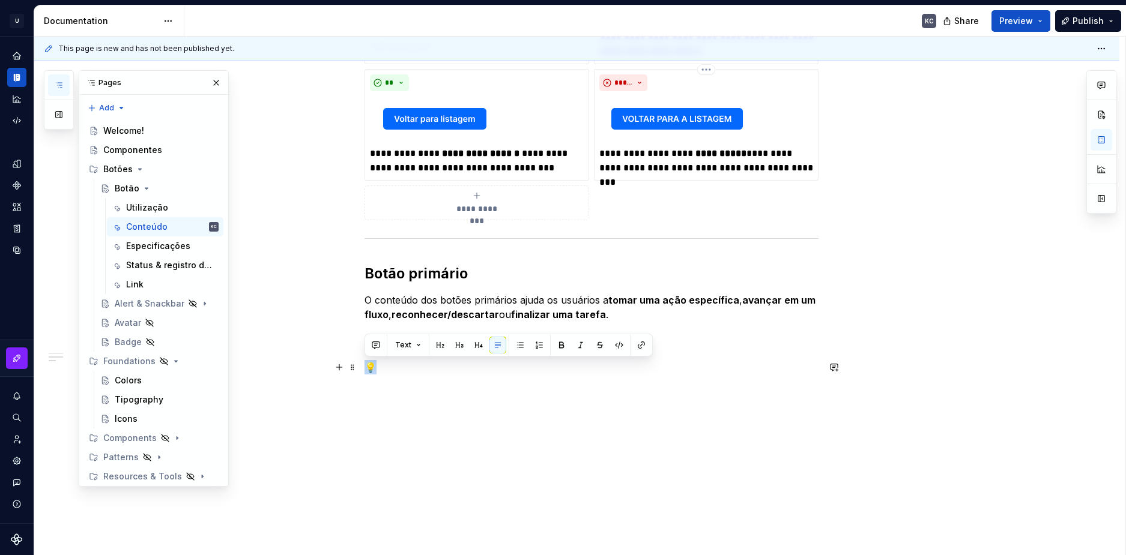
drag, startPoint x: 379, startPoint y: 364, endPoint x: 369, endPoint y: 362, distance: 10.5
click at [369, 362] on p "💡" at bounding box center [591, 367] width 454 height 14
click at [379, 365] on p "🟩" at bounding box center [591, 367] width 454 height 14
click at [378, 367] on p "🟩" at bounding box center [591, 367] width 454 height 14
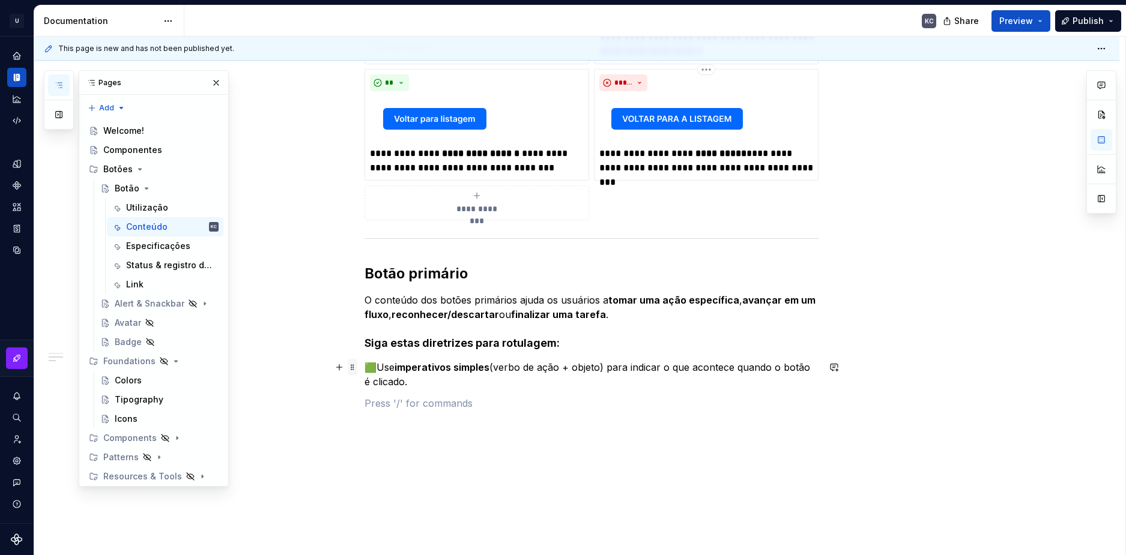
click at [352, 371] on span at bounding box center [353, 367] width 10 height 17
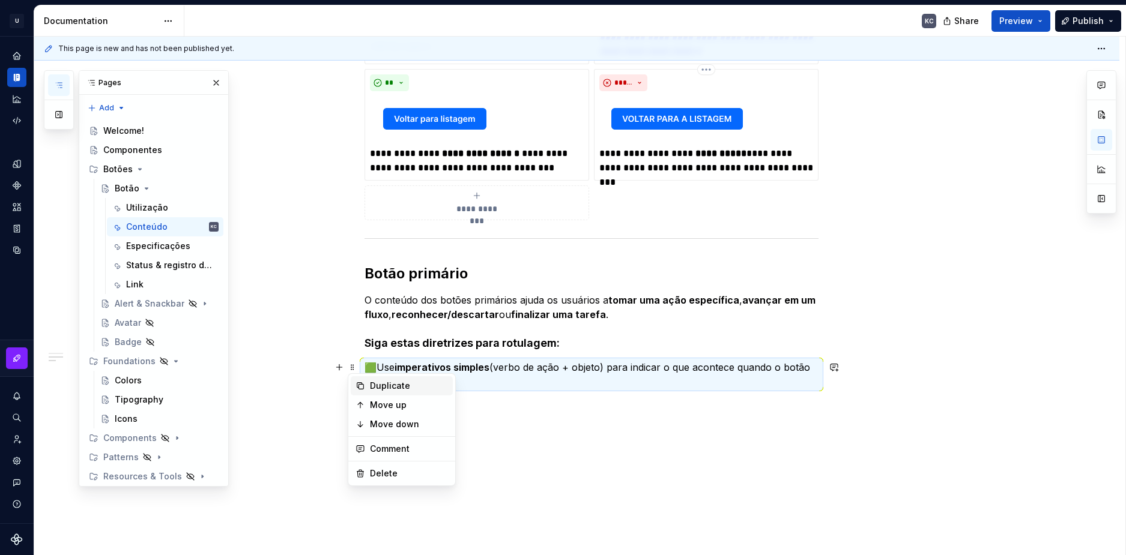
click at [376, 387] on div "Duplicate" at bounding box center [409, 386] width 78 height 12
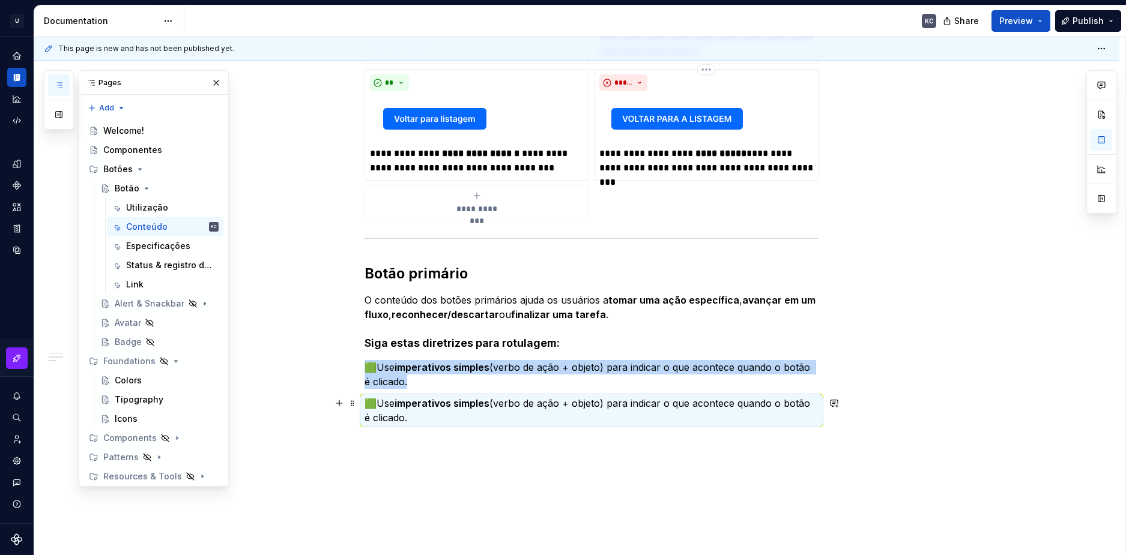
drag, startPoint x: 399, startPoint y: 415, endPoint x: 411, endPoint y: 418, distance: 11.8
click at [399, 415] on p "🟩Use imperativos simples (verbo de ação + objeto) para indicar o que acontece q…" at bounding box center [591, 410] width 454 height 29
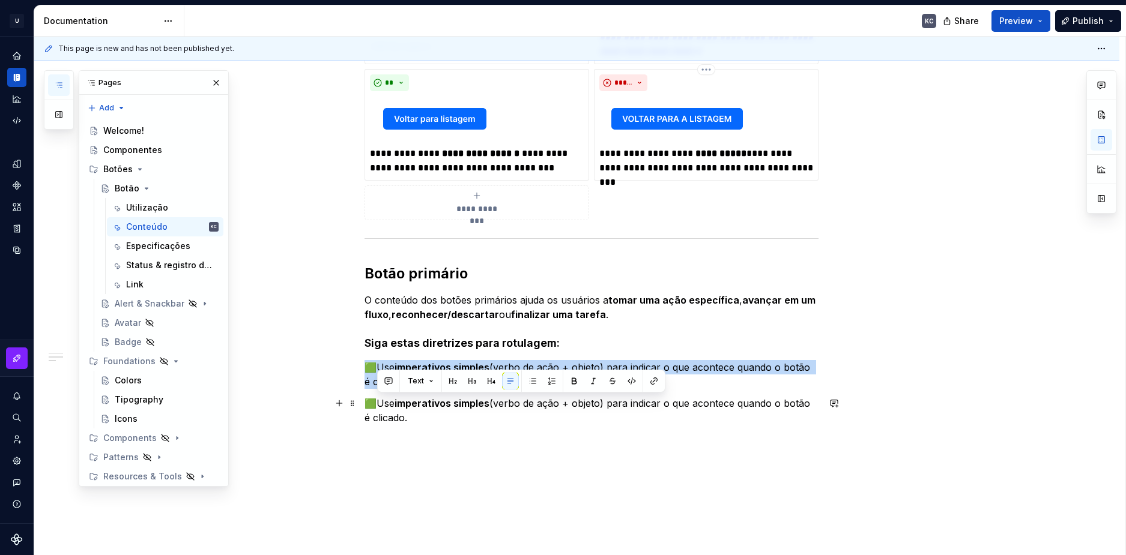
drag, startPoint x: 411, startPoint y: 418, endPoint x: 380, endPoint y: 404, distance: 34.1
click at [380, 404] on p "🟩Use imperativos simples (verbo de ação + objeto) para indicar o que acontece q…" at bounding box center [591, 410] width 454 height 29
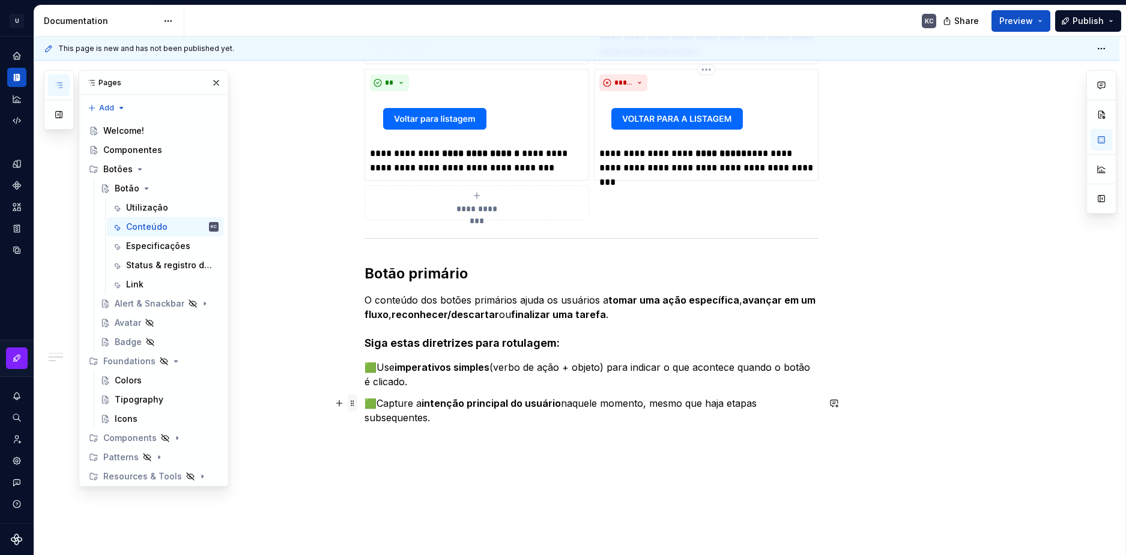
click at [354, 405] on span at bounding box center [353, 403] width 10 height 17
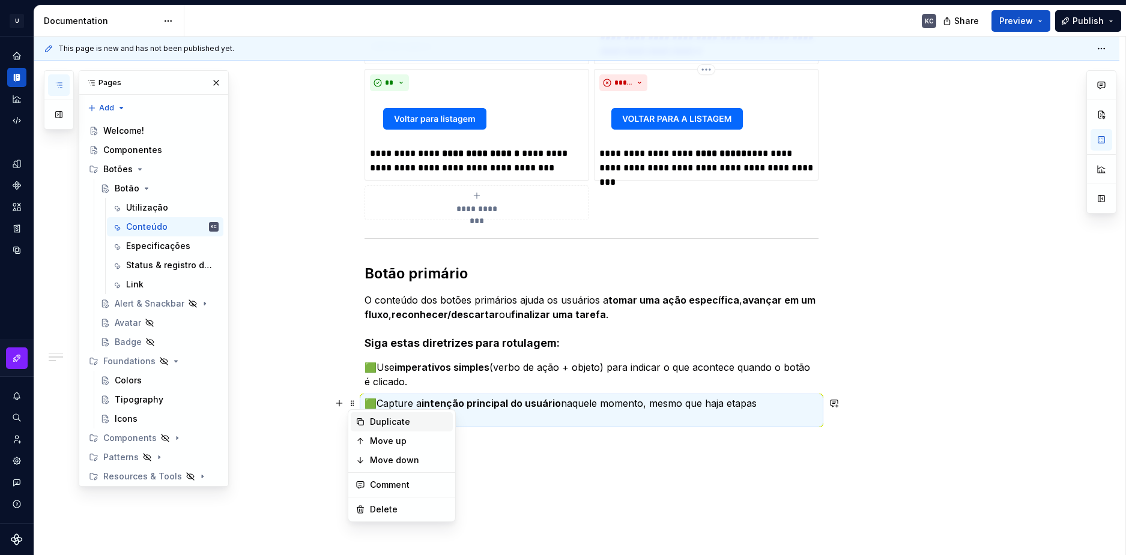
click at [374, 427] on div "Duplicate" at bounding box center [409, 422] width 78 height 12
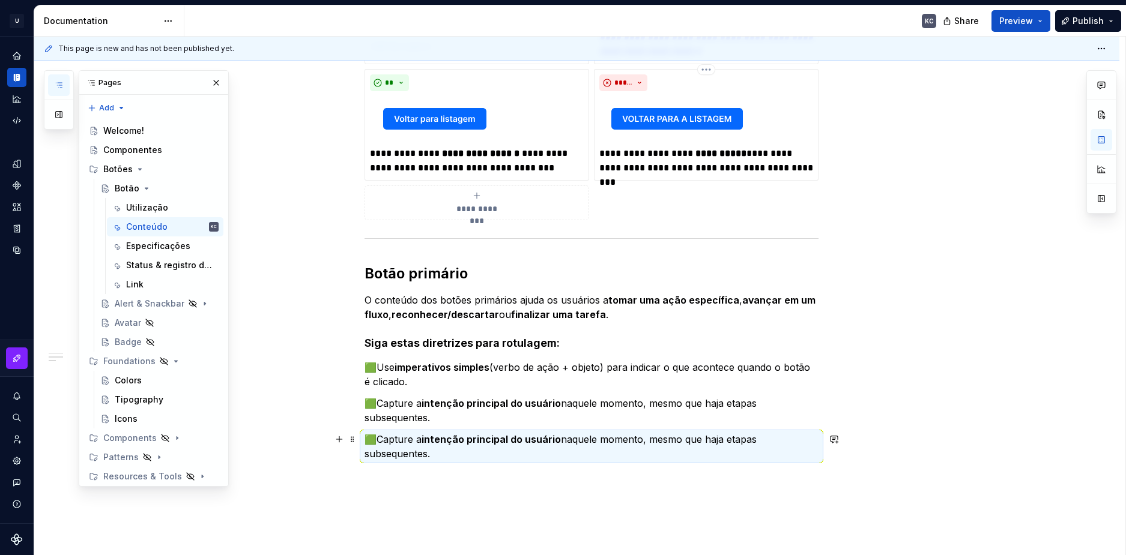
click at [381, 438] on p "🟩Capture a intenção principal do usuário naquele momento, mesmo que haja etapas…" at bounding box center [591, 446] width 454 height 29
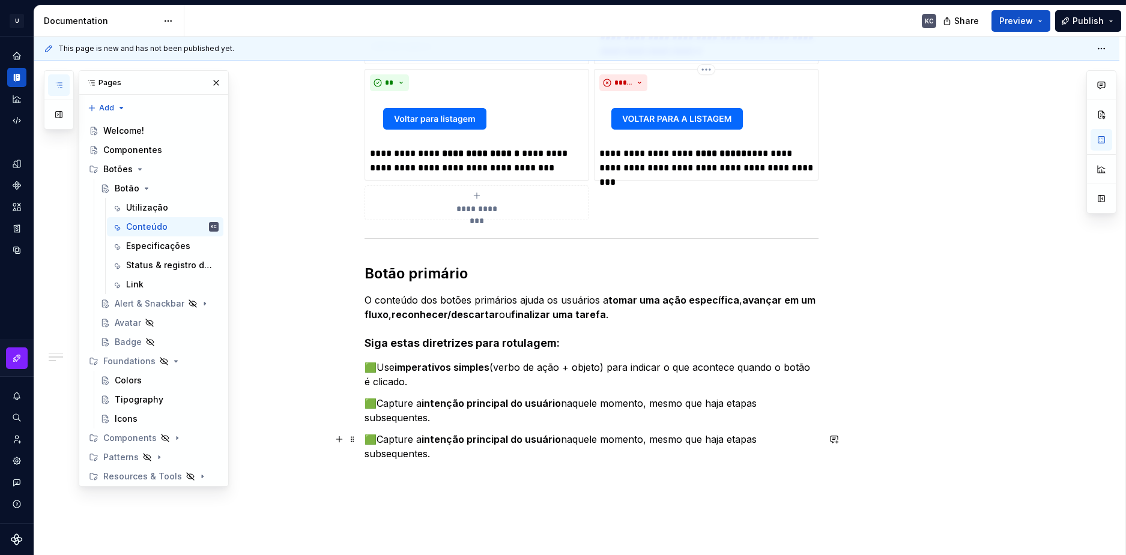
click at [379, 438] on p "🟩Capture a intenção principal do usuário naquele momento, mesmo que haja etapas…" at bounding box center [591, 446] width 454 height 29
click at [376, 440] on p "🟩🟥Capture a intenção principal do usuário naquele momento, mesmo que haja etapa…" at bounding box center [591, 446] width 454 height 29
click at [378, 438] on p "🟩🟥Capture a intenção principal do usuário naquele momento, mesmo que haja etapa…" at bounding box center [591, 446] width 454 height 29
drag, startPoint x: 432, startPoint y: 456, endPoint x: 377, endPoint y: 441, distance: 57.1
click at [377, 441] on p "🟥Capture a intenção principal do usuário naquele momento, mesmo que haja etapas…" at bounding box center [591, 446] width 454 height 29
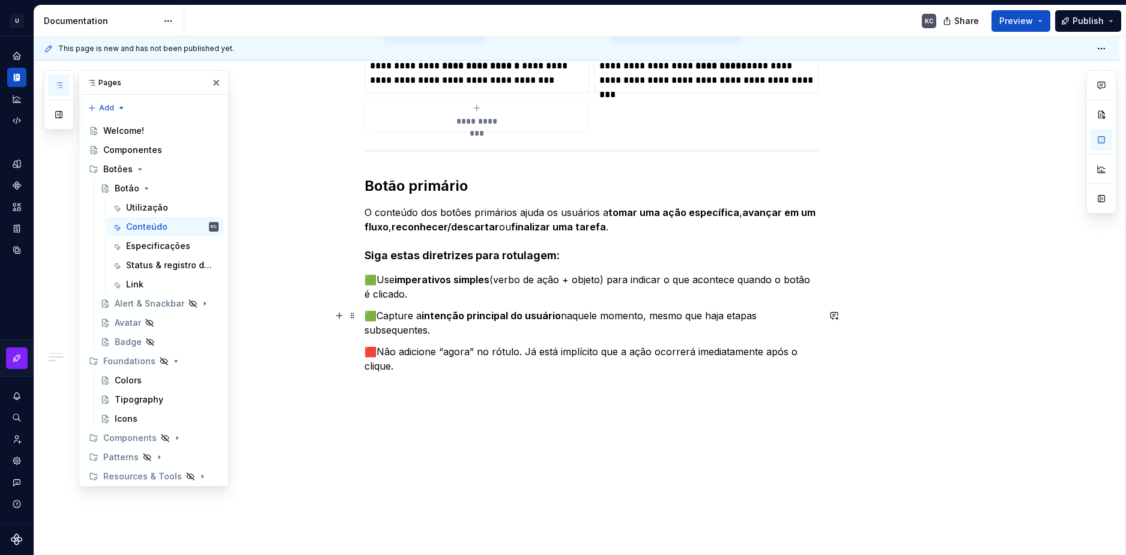
scroll to position [788, 0]
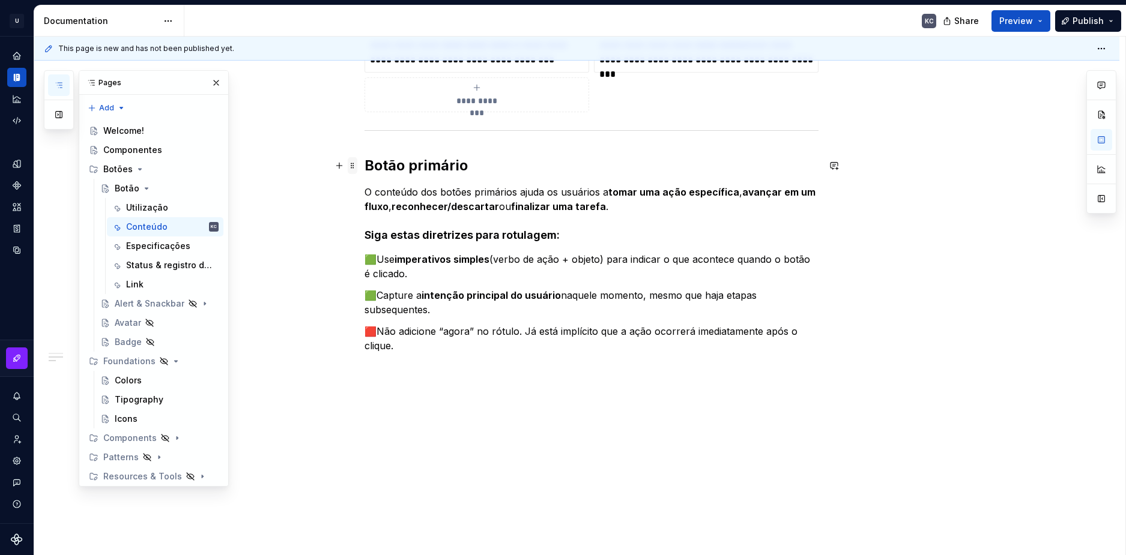
click at [356, 166] on span at bounding box center [353, 165] width 10 height 17
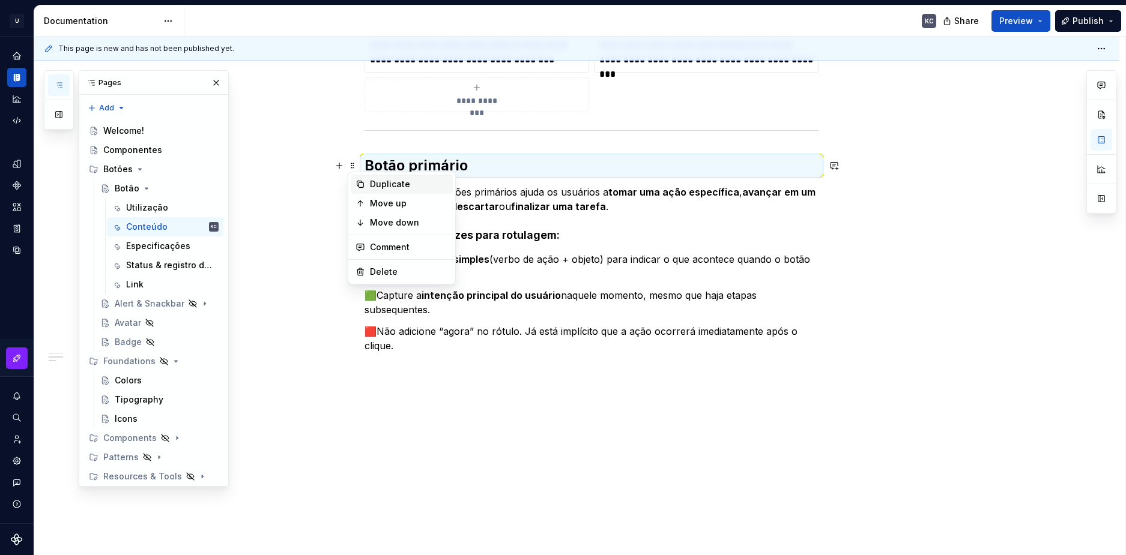
click at [370, 182] on div "Duplicate" at bounding box center [409, 184] width 78 height 12
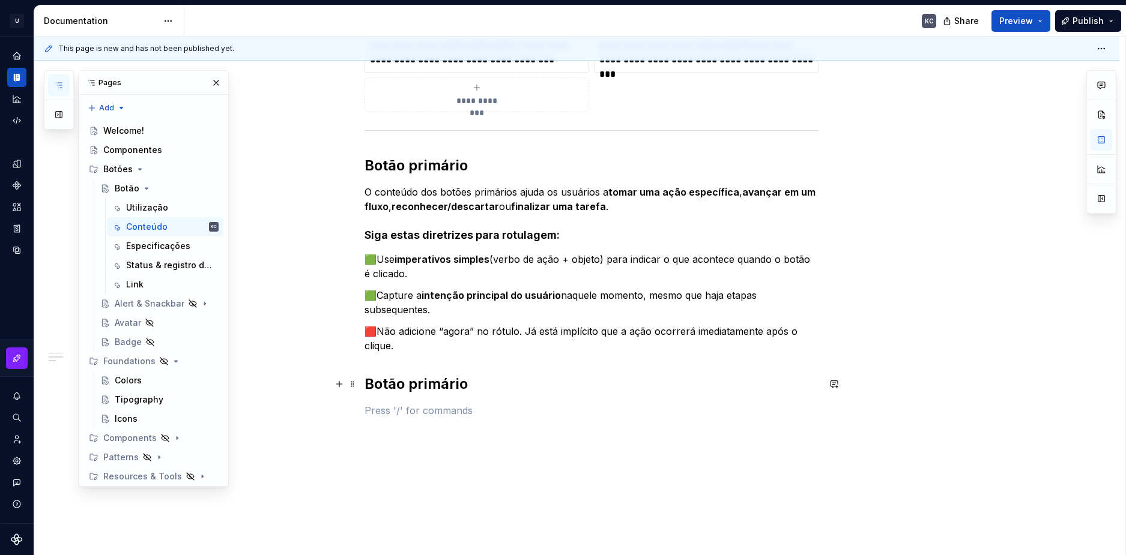
click at [426, 382] on h2 "Botão primário" at bounding box center [591, 384] width 454 height 19
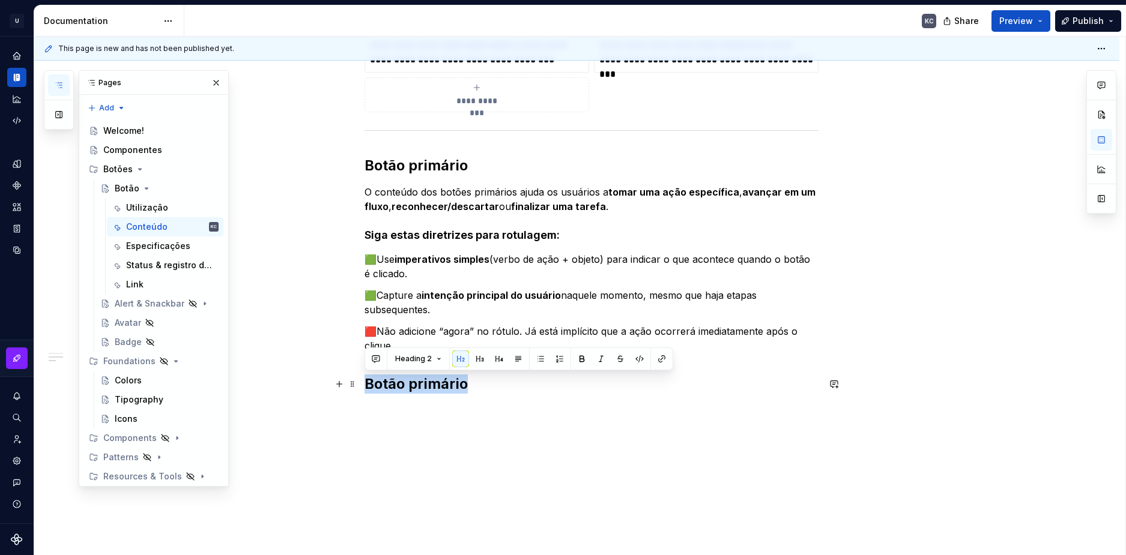
click at [426, 382] on h2 "Botão primário" at bounding box center [591, 384] width 454 height 19
click at [435, 360] on button "Heading 2" at bounding box center [418, 359] width 57 height 17
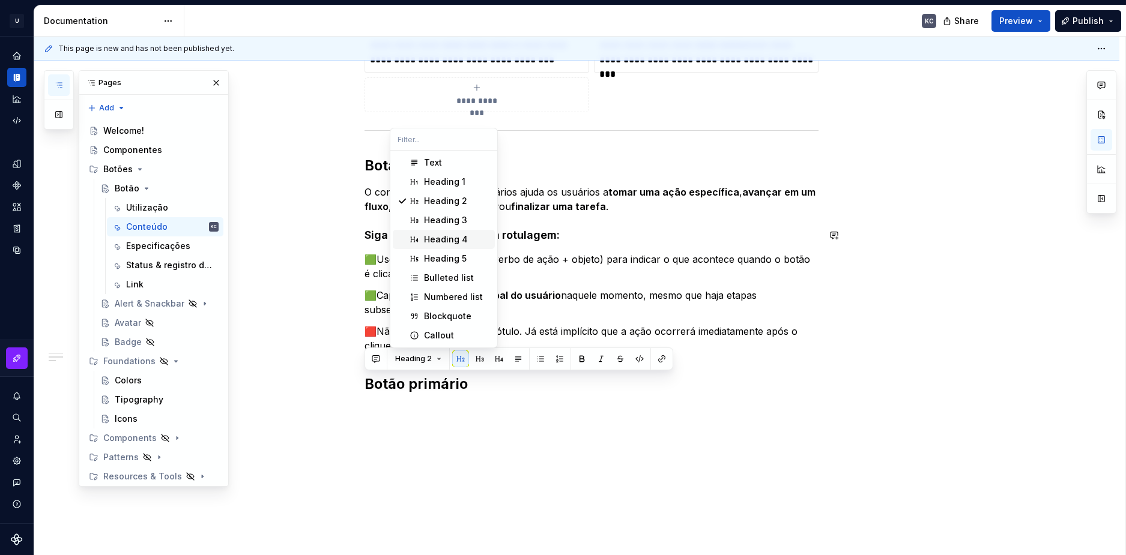
click at [447, 244] on div "Heading 4" at bounding box center [446, 240] width 44 height 12
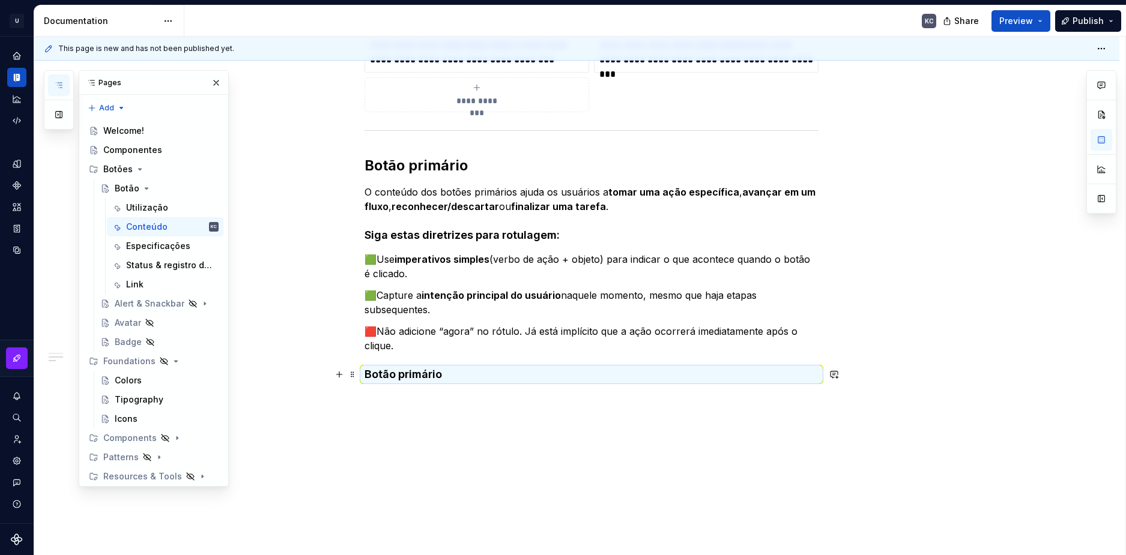
click at [411, 371] on h4 "Botão primário" at bounding box center [591, 374] width 454 height 14
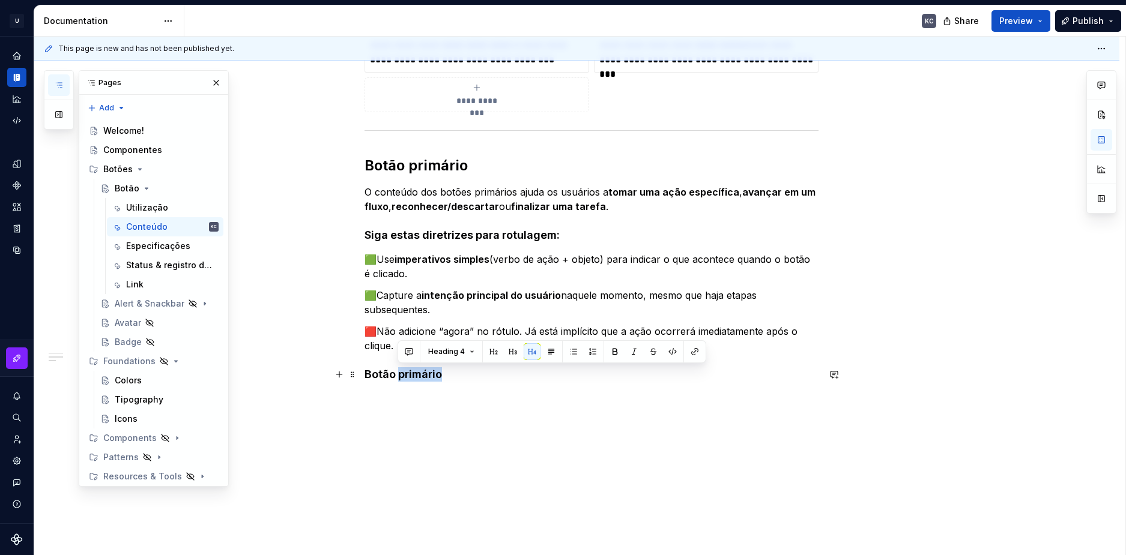
click at [411, 371] on h4 "Botão primário" at bounding box center [591, 374] width 454 height 14
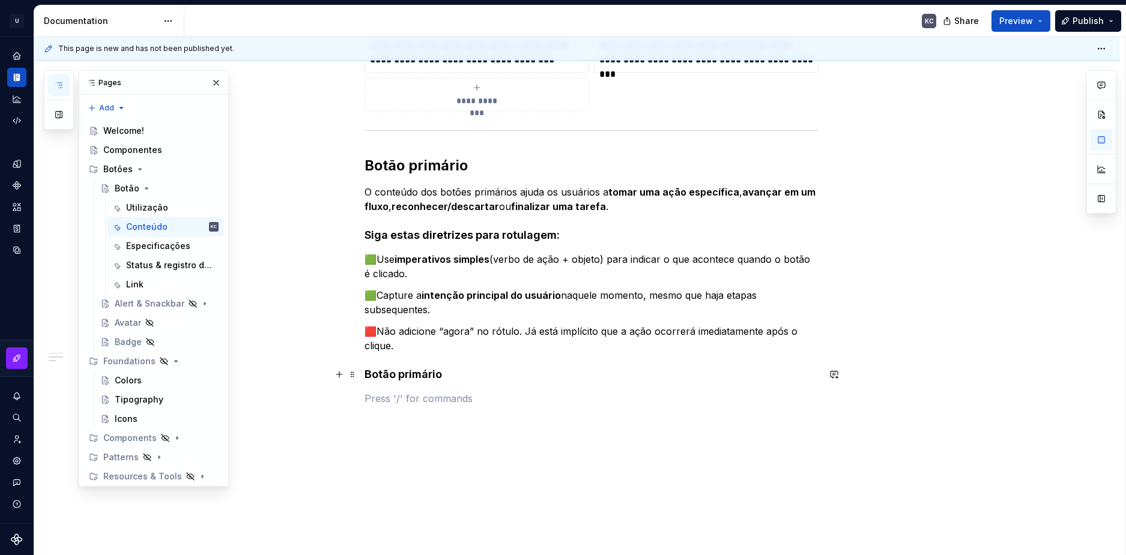
click at [408, 373] on h4 "Botão primário" at bounding box center [591, 374] width 454 height 14
click at [353, 374] on span at bounding box center [353, 374] width 10 height 17
click at [385, 374] on h4 "Botão primário" at bounding box center [591, 374] width 454 height 14
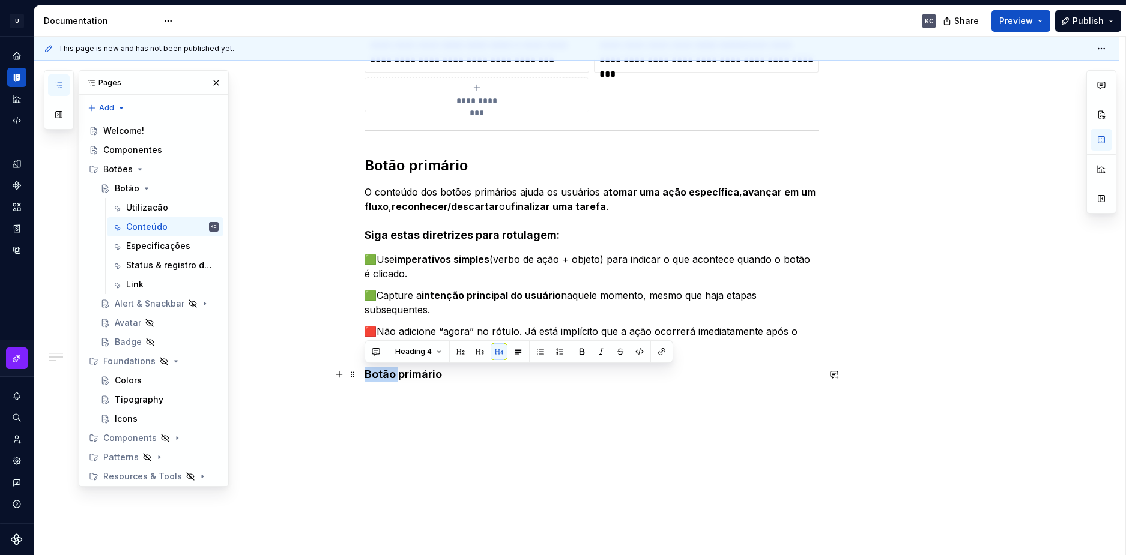
click at [385, 374] on h4 "Botão primário" at bounding box center [591, 374] width 454 height 14
click at [435, 352] on button "Heading 4" at bounding box center [418, 351] width 57 height 17
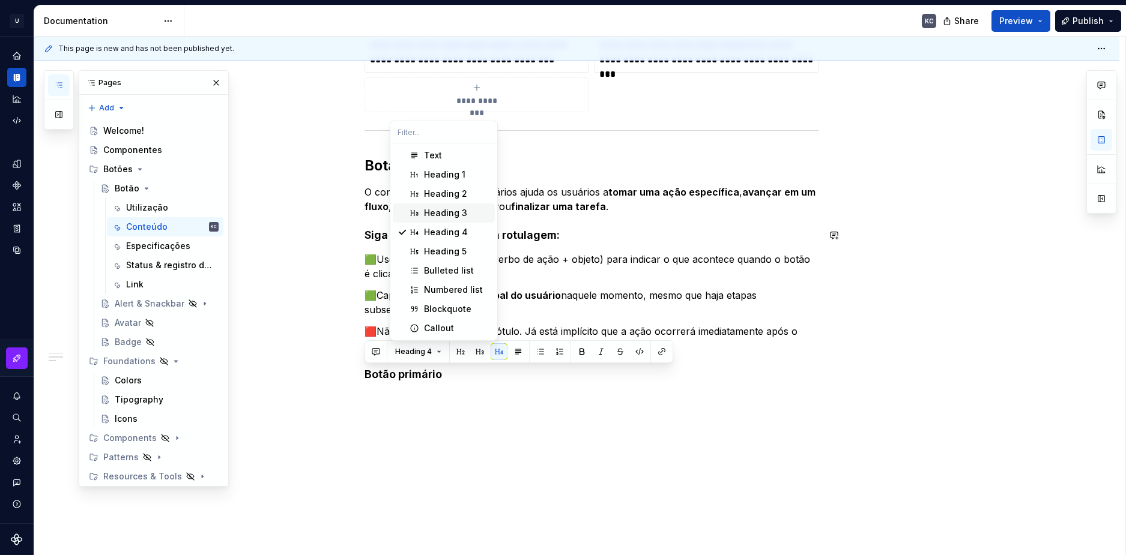
click at [444, 214] on div "Heading 3" at bounding box center [445, 213] width 43 height 12
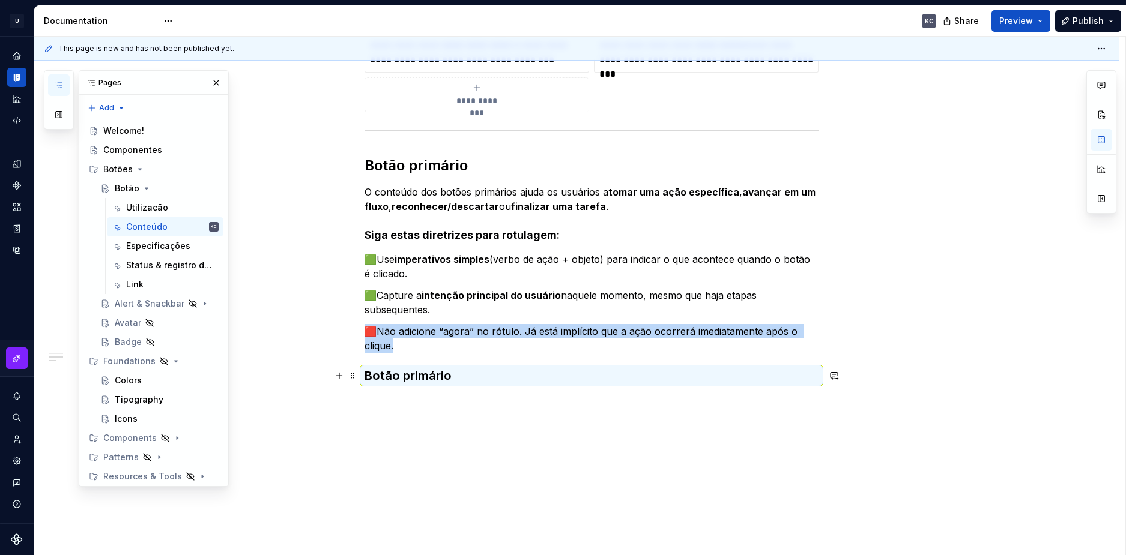
click at [403, 377] on h3 "Botão primário" at bounding box center [591, 375] width 454 height 17
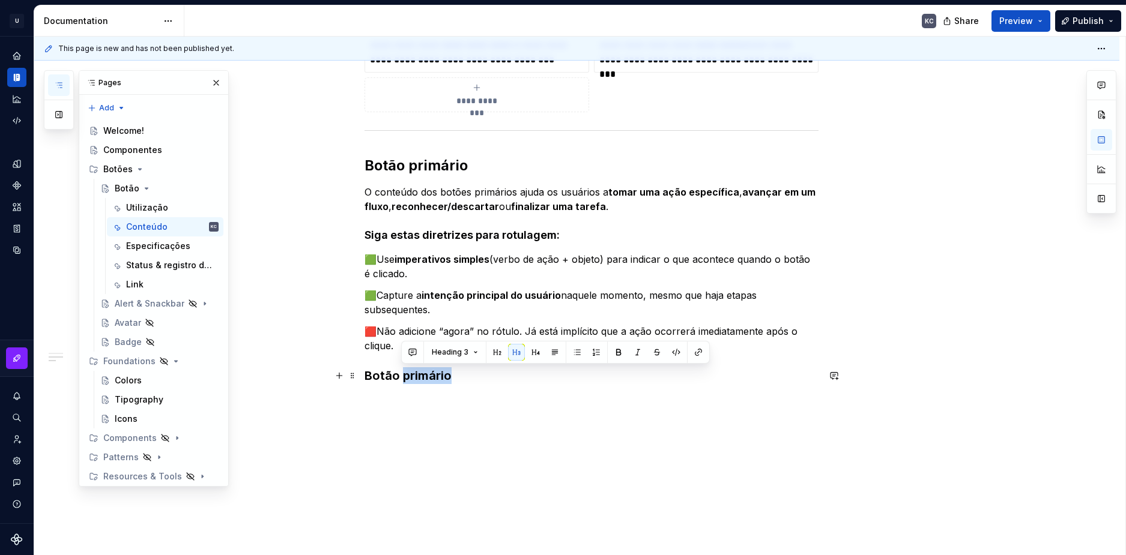
click at [403, 377] on h3 "Botão primário" at bounding box center [591, 375] width 454 height 17
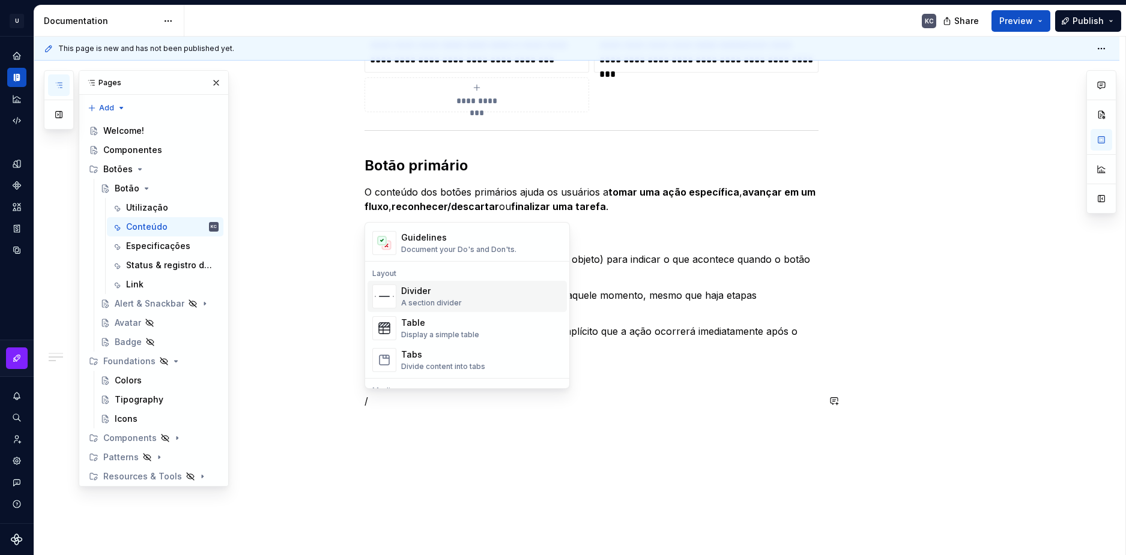
scroll to position [360, 0]
click at [449, 319] on div "Table" at bounding box center [440, 317] width 78 height 12
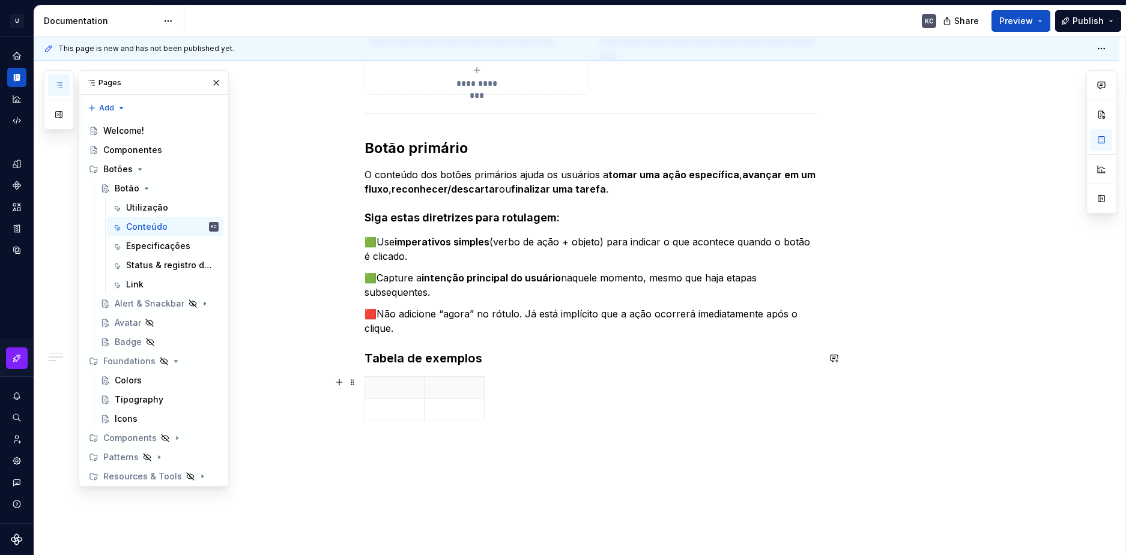
scroll to position [857, 0]
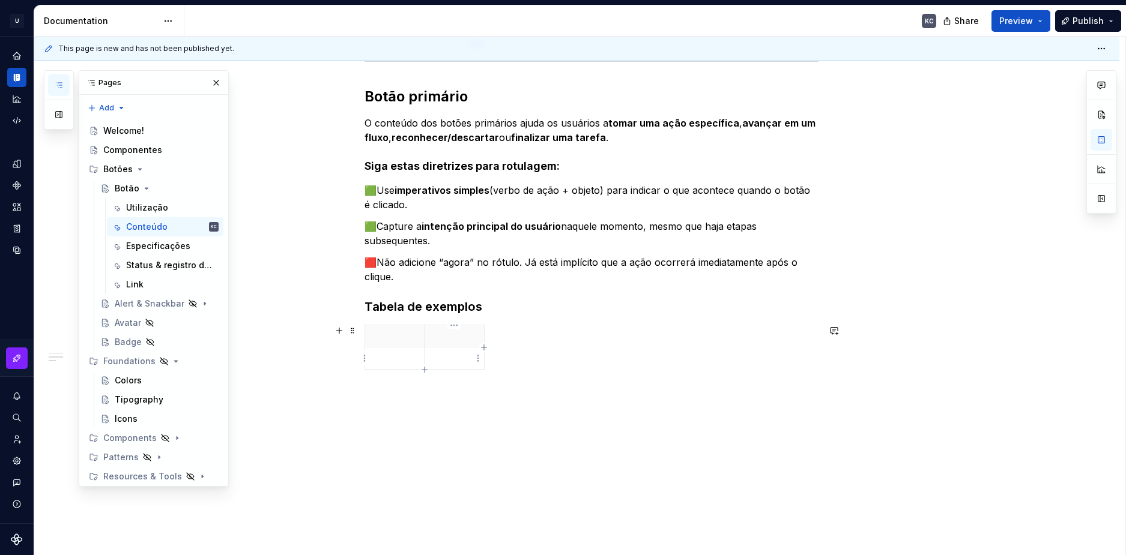
click at [482, 347] on icon "button" at bounding box center [484, 348] width 10 height 10
drag, startPoint x: 505, startPoint y: 339, endPoint x: 568, endPoint y: 339, distance: 62.4
click at [529, 334] on p at bounding box center [526, 336] width 69 height 12
drag, startPoint x: 377, startPoint y: 260, endPoint x: 369, endPoint y: 260, distance: 7.8
click at [369, 260] on p "🟥Não adicione “agora” no rótulo. Já está implícito que a ação ocorrerá imediata…" at bounding box center [591, 269] width 454 height 29
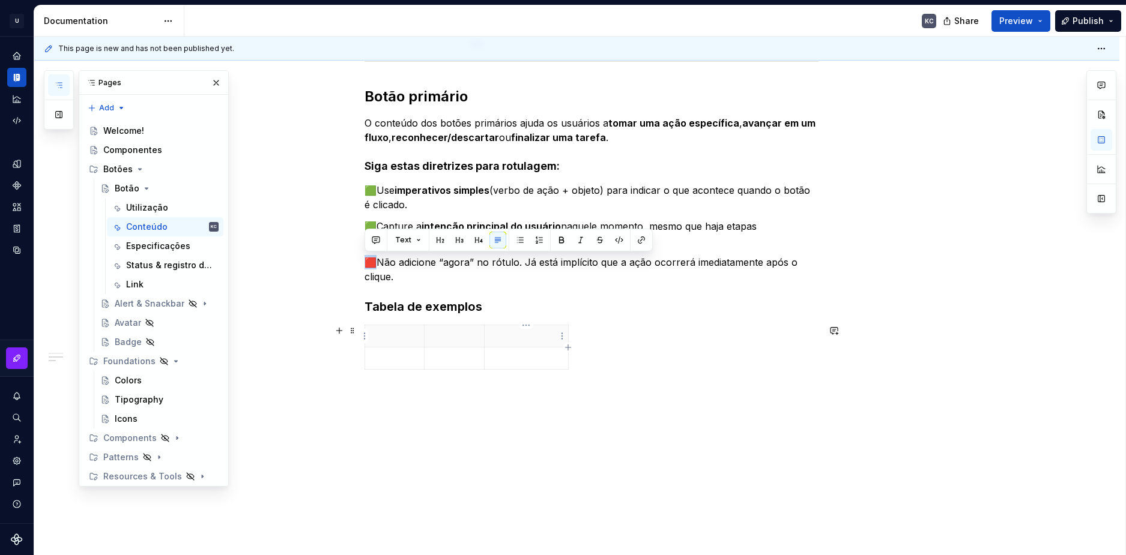
copy p "🟥N"
click at [498, 336] on p at bounding box center [526, 336] width 69 height 12
click at [548, 340] on p "🟥" at bounding box center [526, 336] width 69 height 12
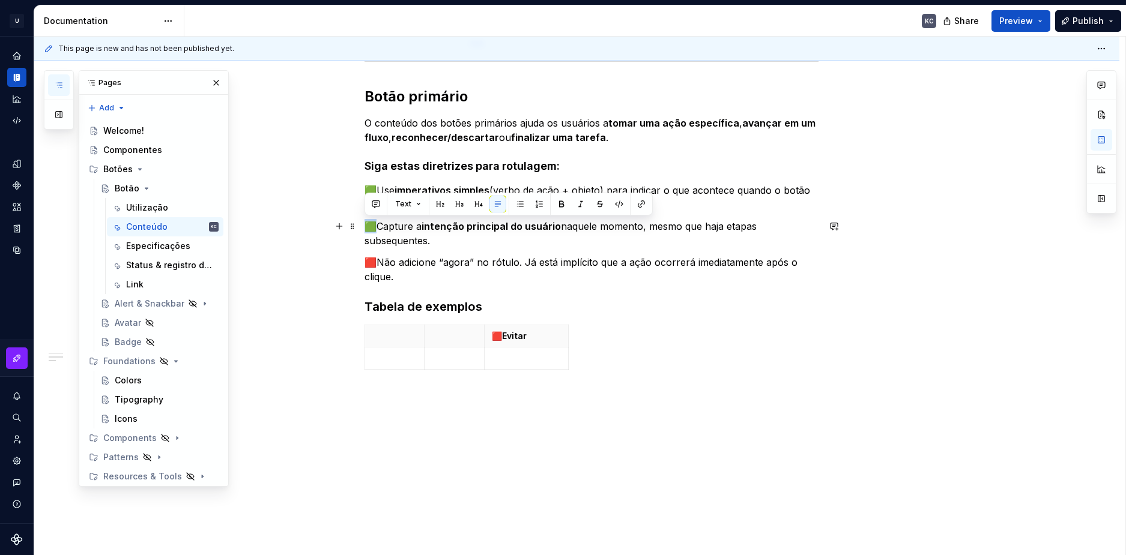
drag, startPoint x: 376, startPoint y: 224, endPoint x: 366, endPoint y: 224, distance: 9.6
click at [366, 224] on p "🟩Capture a intenção principal do usuário naquele momento, mesmo que haja etapas…" at bounding box center [591, 233] width 454 height 29
copy p "🟩C"
click at [451, 336] on p at bounding box center [454, 336] width 45 height 12
click at [387, 337] on p at bounding box center [394, 336] width 45 height 12
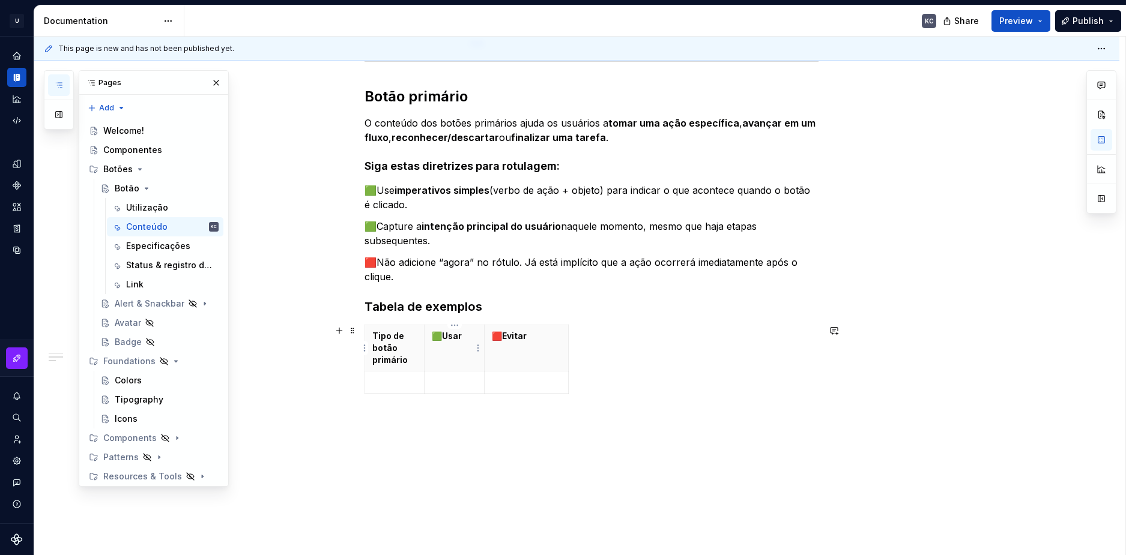
click at [439, 349] on th "🟩Usar" at bounding box center [454, 348] width 60 height 46
drag, startPoint x: 424, startPoint y: 346, endPoint x: 491, endPoint y: 344, distance: 67.3
click at [491, 344] on th "🟩Usar" at bounding box center [521, 336] width 60 height 22
drag, startPoint x: 552, startPoint y: 343, endPoint x: 633, endPoint y: 343, distance: 81.0
click at [633, 343] on th "🟥Evitar" at bounding box center [674, 336] width 84 height 22
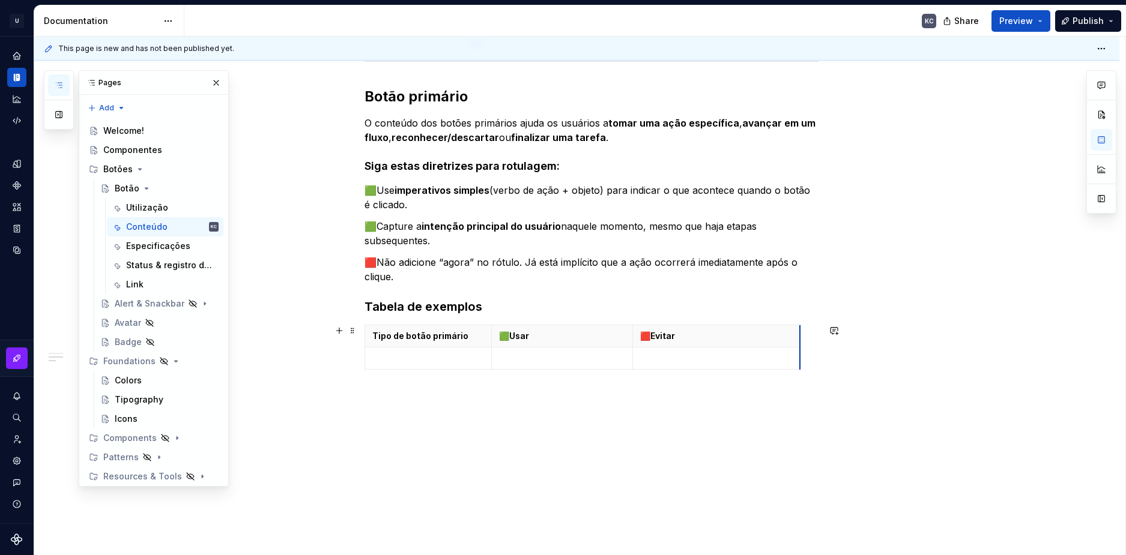
drag, startPoint x: 715, startPoint y: 336, endPoint x: 798, endPoint y: 337, distance: 83.5
drag, startPoint x: 632, startPoint y: 341, endPoint x: 648, endPoint y: 341, distance: 16.2
click at [445, 350] on td at bounding box center [427, 359] width 127 height 22
click at [443, 331] on p "Tipo de botão primário" at bounding box center [428, 336] width 112 height 12
click at [437, 353] on p at bounding box center [428, 358] width 112 height 12
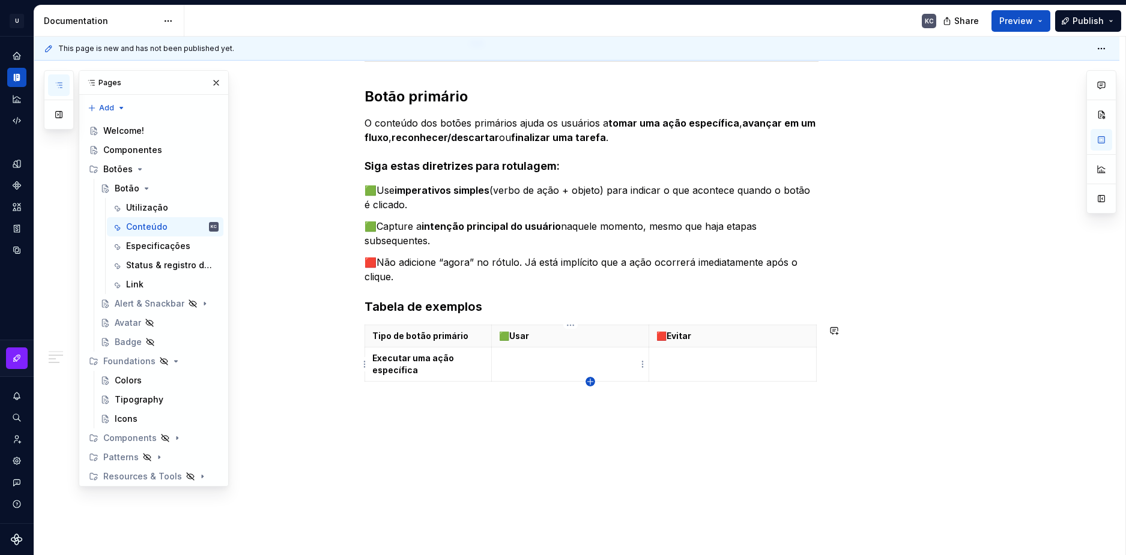
click at [588, 381] on icon "button" at bounding box center [590, 382] width 10 height 10
click at [408, 391] on p at bounding box center [428, 393] width 112 height 12
click at [530, 367] on td at bounding box center [570, 365] width 157 height 34
click at [684, 371] on td at bounding box center [731, 365] width 167 height 34
click at [683, 364] on td "Enviar formulário" at bounding box center [731, 365] width 167 height 34
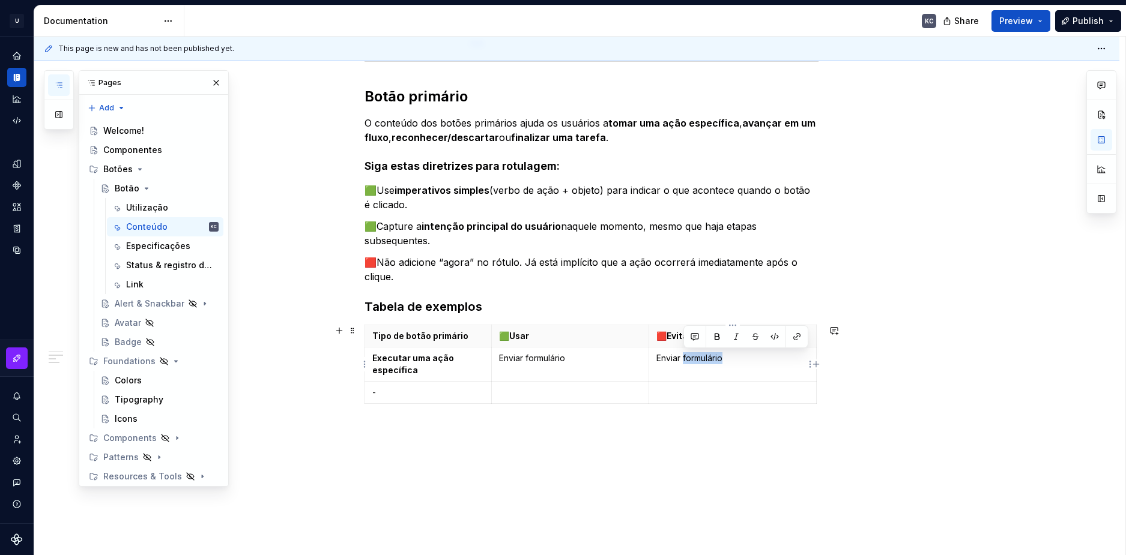
click at [683, 364] on td "Enviar formulário" at bounding box center [731, 365] width 167 height 34
click at [609, 388] on p at bounding box center [570, 393] width 142 height 12
click at [705, 391] on p at bounding box center [732, 393] width 152 height 12
click at [586, 414] on icon "button" at bounding box center [590, 416] width 10 height 10
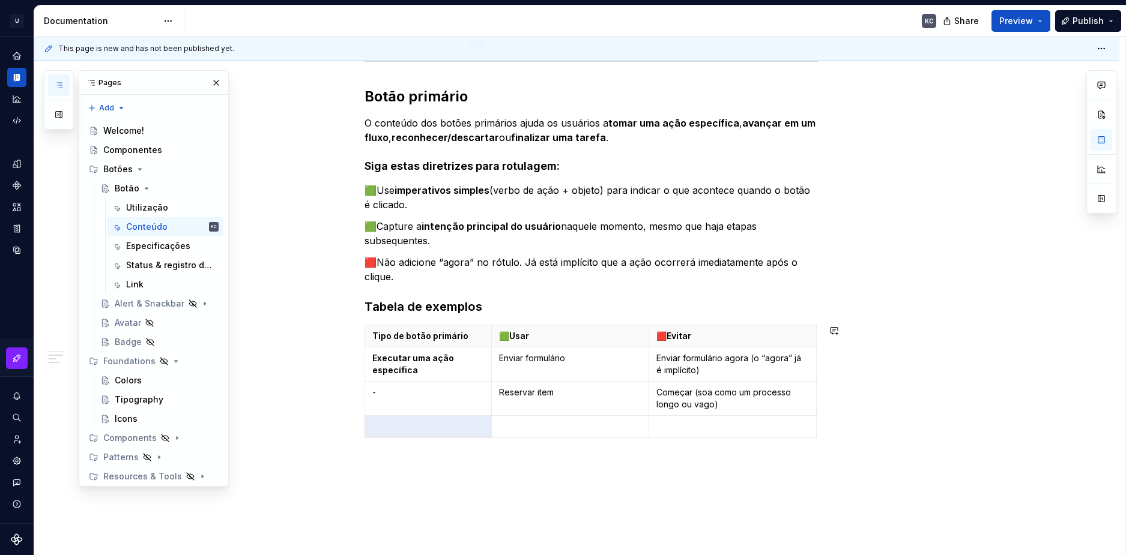
click at [536, 425] on p at bounding box center [570, 427] width 142 height 12
click at [705, 429] on p at bounding box center [732, 427] width 152 height 12
click at [588, 438] on icon "button" at bounding box center [590, 438] width 10 height 10
click at [577, 456] on td at bounding box center [570, 449] width 157 height 22
click at [737, 450] on p at bounding box center [732, 449] width 152 height 12
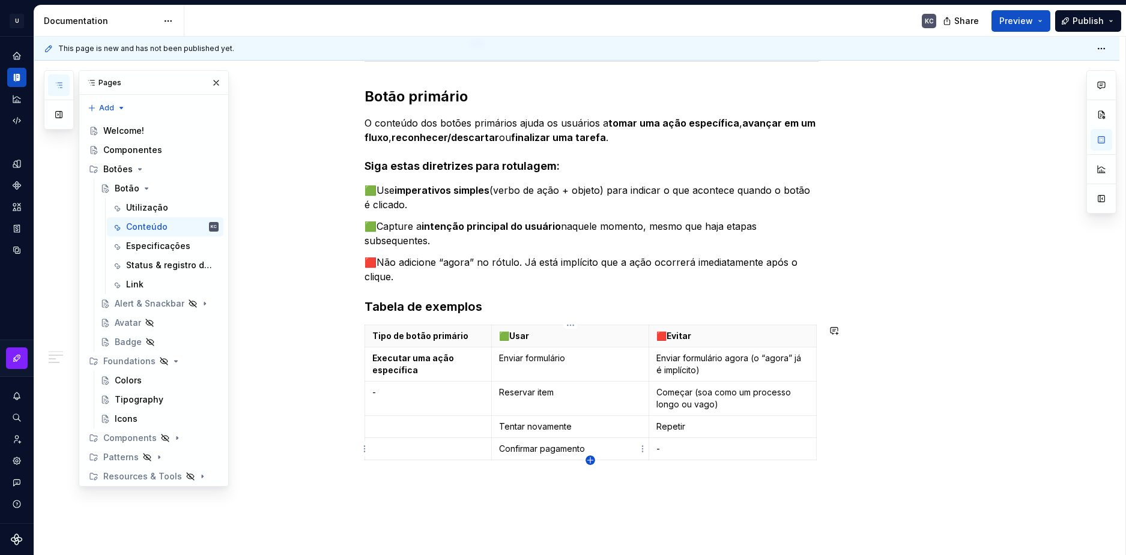
click at [586, 462] on icon "button" at bounding box center [590, 461] width 10 height 10
click at [564, 475] on p at bounding box center [570, 471] width 142 height 12
click at [756, 472] on p at bounding box center [732, 471] width 152 height 12
click at [591, 481] on icon "button" at bounding box center [590, 483] width 10 height 10
click at [551, 490] on p at bounding box center [570, 493] width 142 height 12
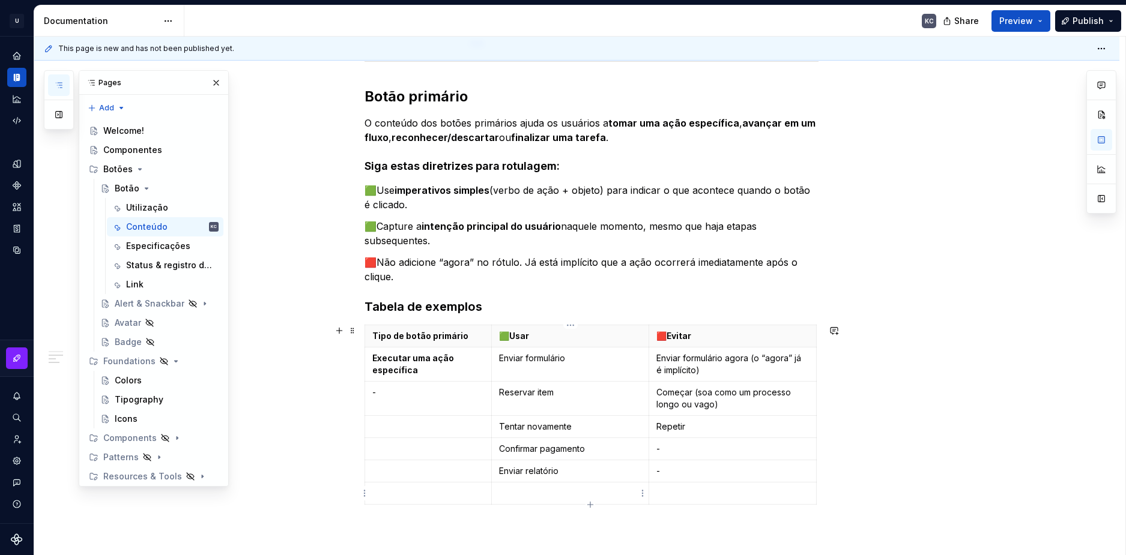
click at [543, 492] on p at bounding box center [570, 493] width 142 height 12
click at [677, 489] on p at bounding box center [732, 493] width 152 height 12
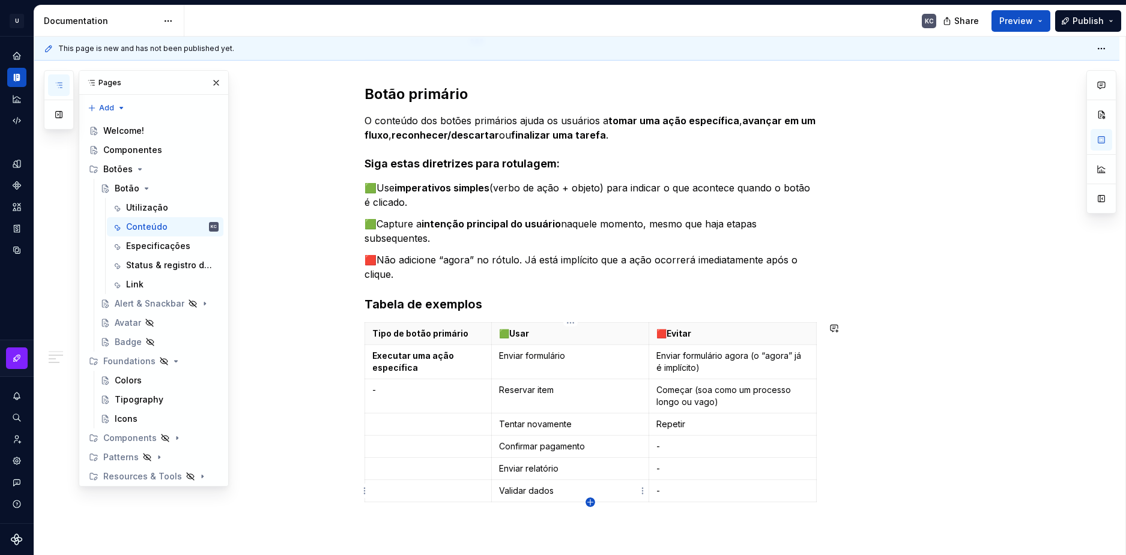
click at [592, 505] on icon "button" at bounding box center [590, 503] width 10 height 10
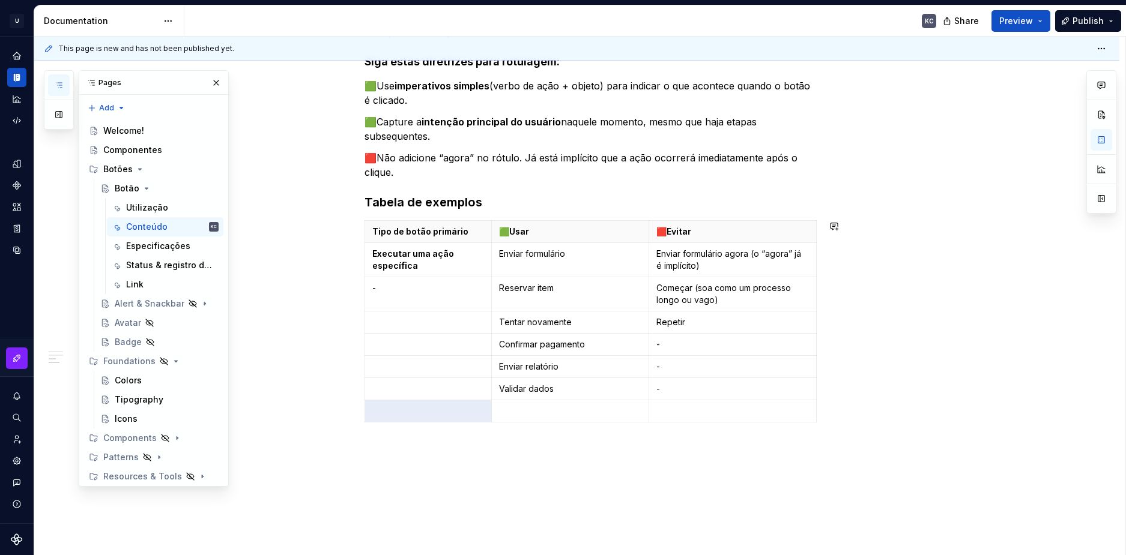
scroll to position [980, 0]
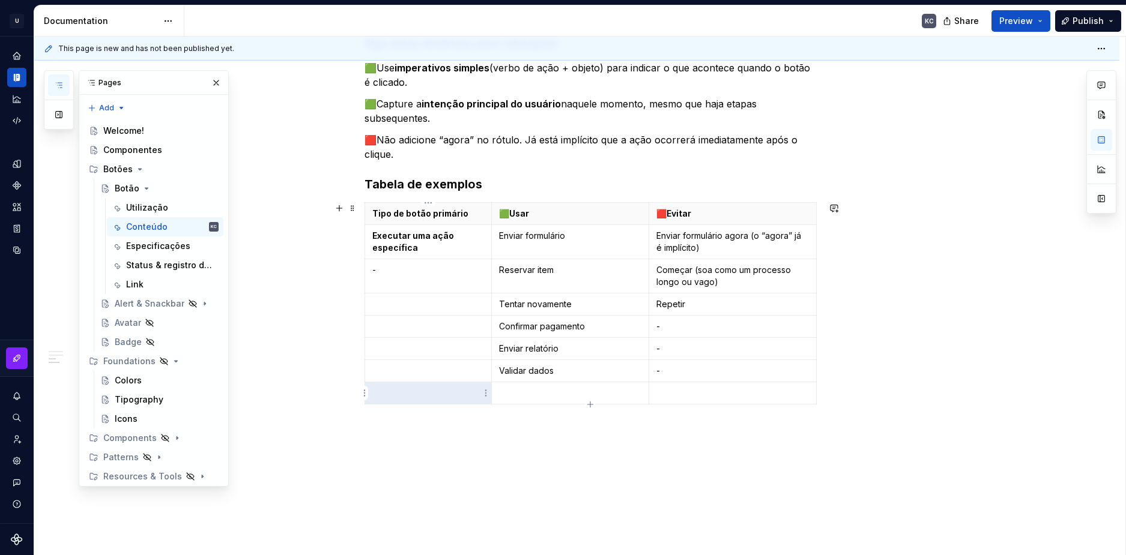
click at [434, 396] on p at bounding box center [428, 393] width 112 height 12
click at [545, 404] on td at bounding box center [570, 393] width 157 height 22
click at [675, 386] on td at bounding box center [731, 393] width 167 height 22
click at [592, 406] on div "Tipo de botão primário 🟩Usar 🟥Evitar Executar uma ação específica Enviar formul…" at bounding box center [591, 305] width 454 height 207
click at [588, 403] on icon "button" at bounding box center [590, 405] width 10 height 10
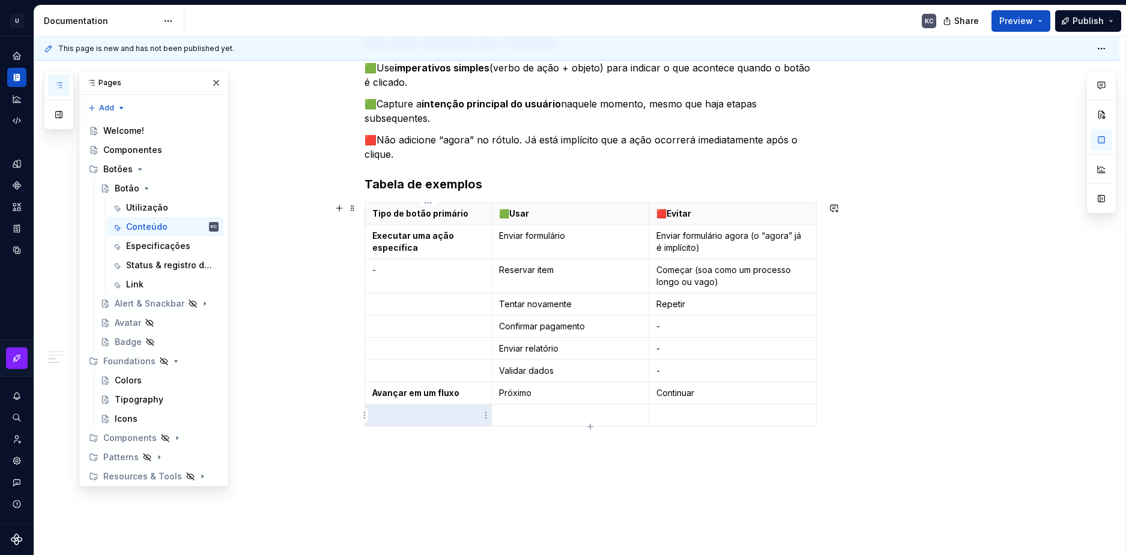
click at [417, 412] on p at bounding box center [428, 415] width 112 height 12
click at [597, 418] on p at bounding box center [570, 415] width 142 height 12
click at [684, 412] on p at bounding box center [732, 415] width 152 height 12
click at [593, 429] on icon "button" at bounding box center [590, 427] width 10 height 10
click at [525, 443] on p at bounding box center [570, 438] width 142 height 12
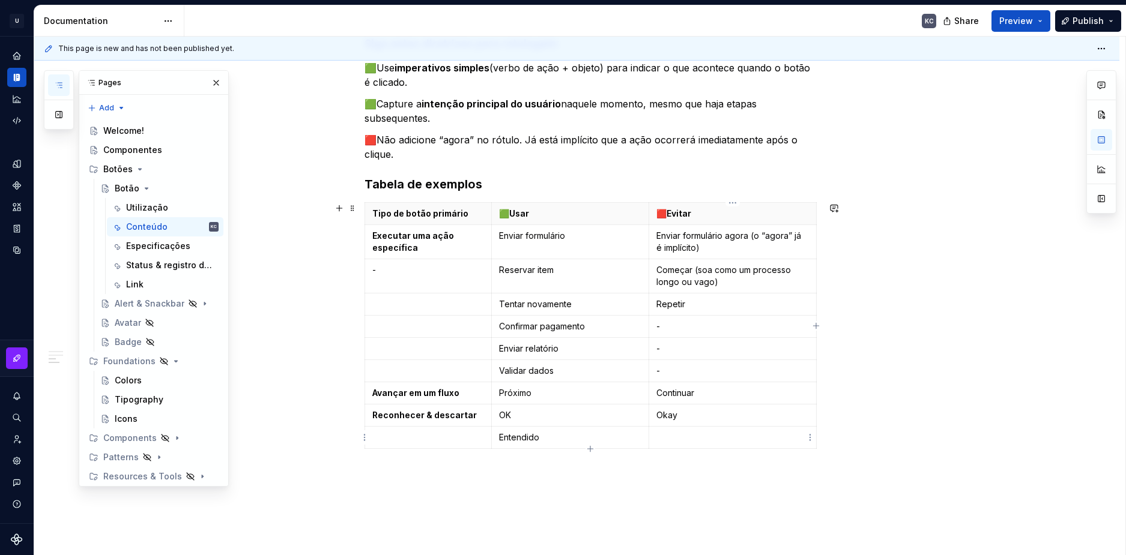
click at [664, 441] on p at bounding box center [732, 438] width 152 height 12
click at [591, 460] on icon "button" at bounding box center [590, 461] width 10 height 10
click at [554, 461] on td at bounding box center [570, 472] width 157 height 22
click at [678, 478] on td at bounding box center [731, 484] width 167 height 46
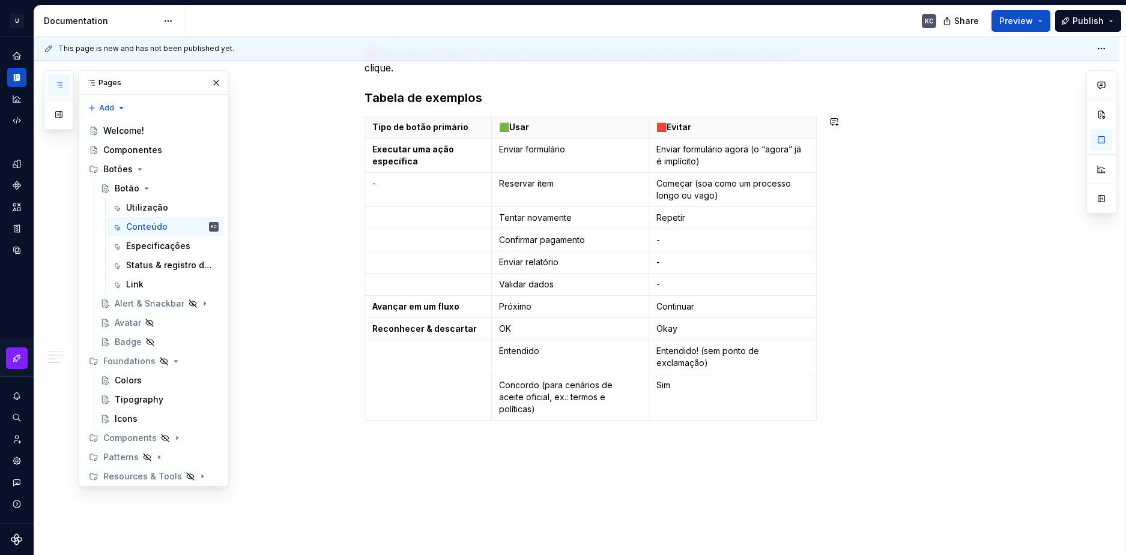
scroll to position [1100, 0]
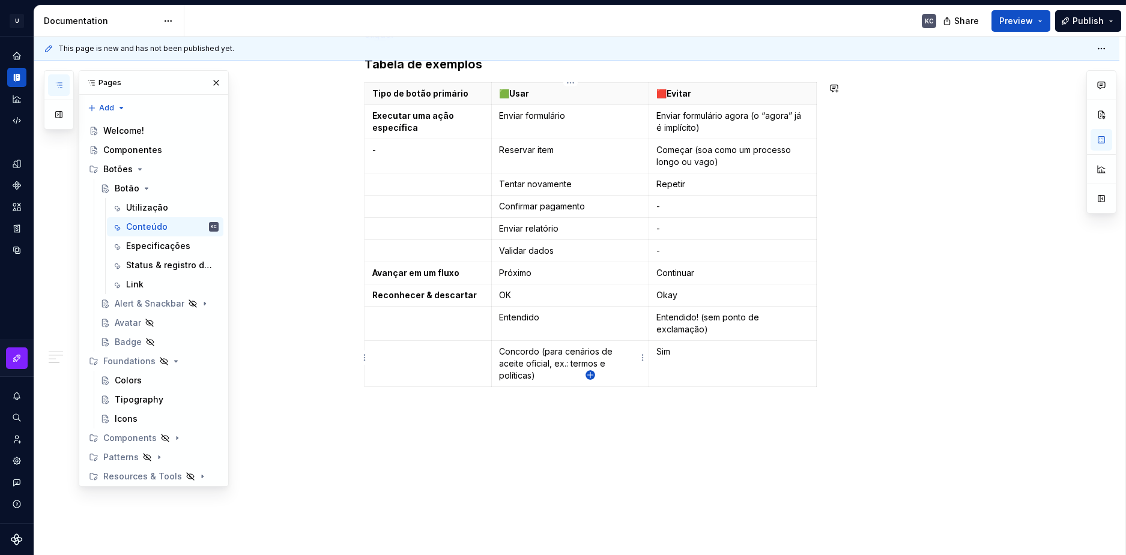
click at [592, 375] on icon "button" at bounding box center [590, 375] width 10 height 10
click at [448, 391] on td at bounding box center [427, 398] width 127 height 22
click at [553, 392] on p at bounding box center [570, 398] width 142 height 12
click at [713, 392] on p at bounding box center [732, 398] width 152 height 12
click at [590, 396] on icon "button" at bounding box center [589, 396] width 5 height 5
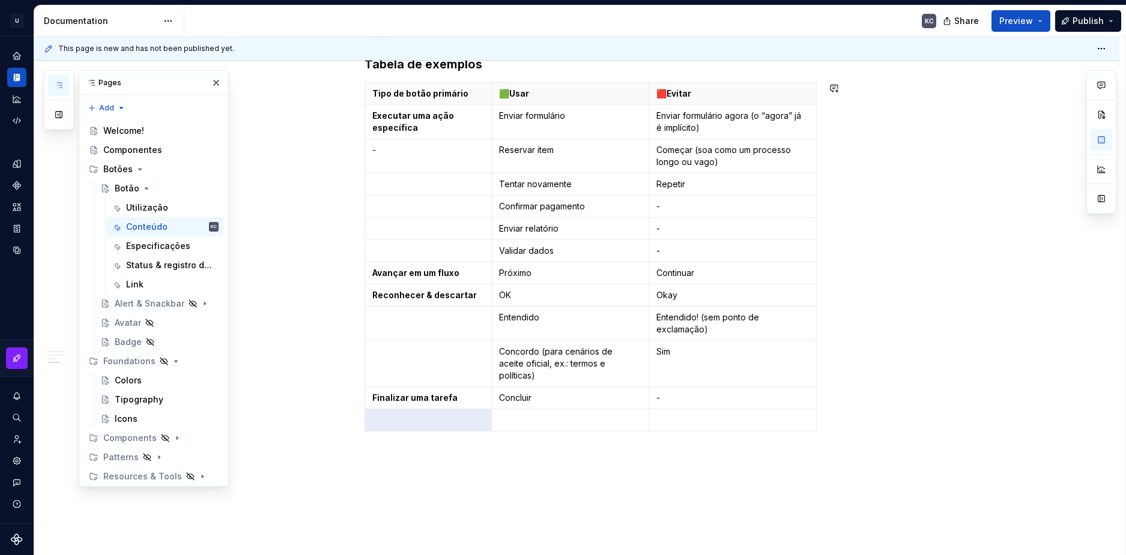
click at [590, 396] on td "Concluir" at bounding box center [570, 398] width 157 height 22
click at [570, 414] on p at bounding box center [570, 420] width 142 height 12
click at [588, 416] on icon "button" at bounding box center [590, 420] width 10 height 10
click at [534, 432] on td at bounding box center [570, 443] width 157 height 22
click at [735, 414] on p at bounding box center [732, 420] width 152 height 12
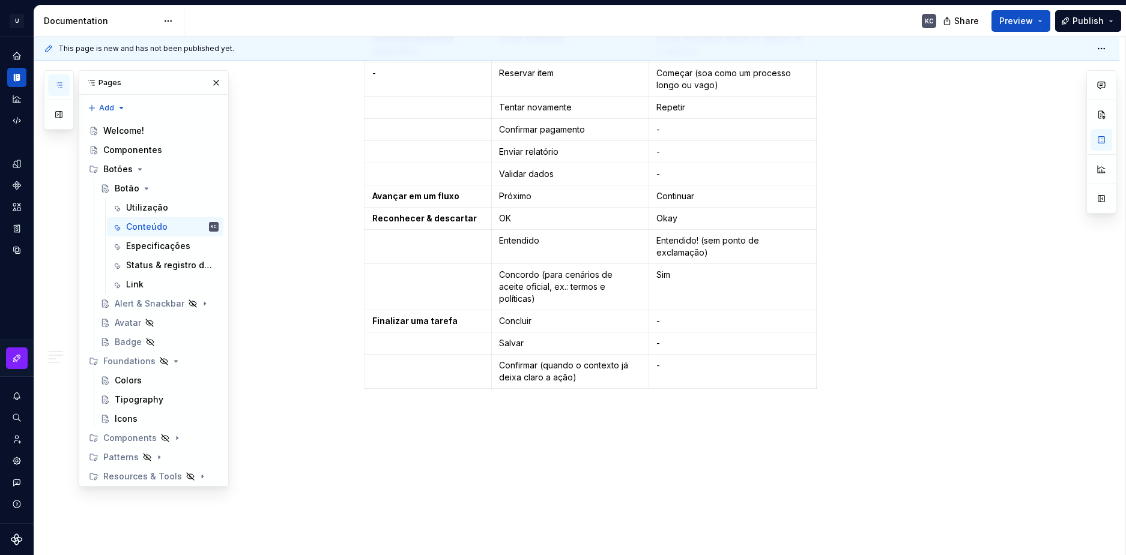
scroll to position [1184, 0]
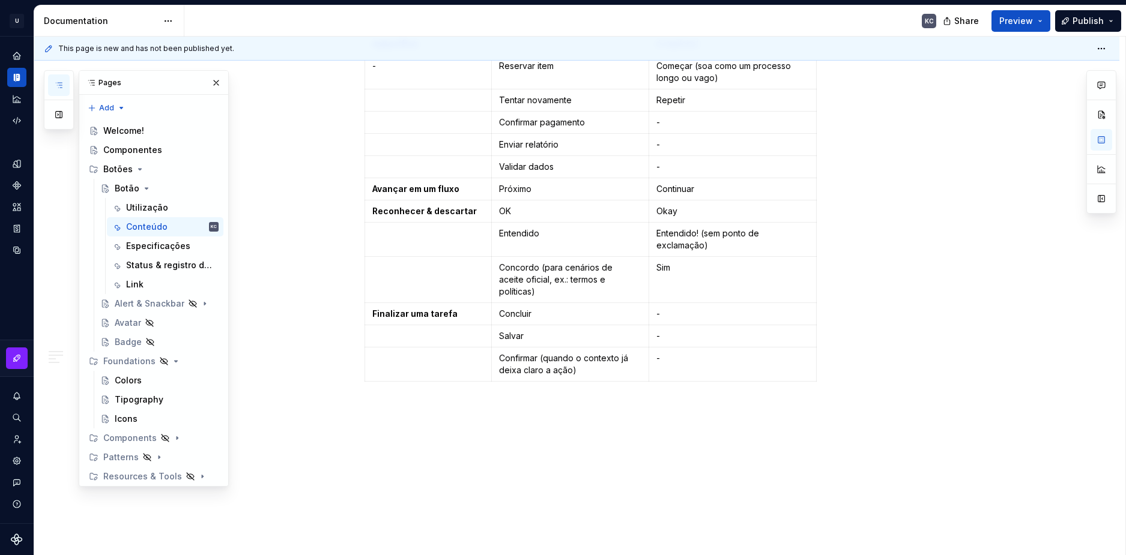
click at [511, 330] on p "Salvar" at bounding box center [570, 336] width 142 height 12
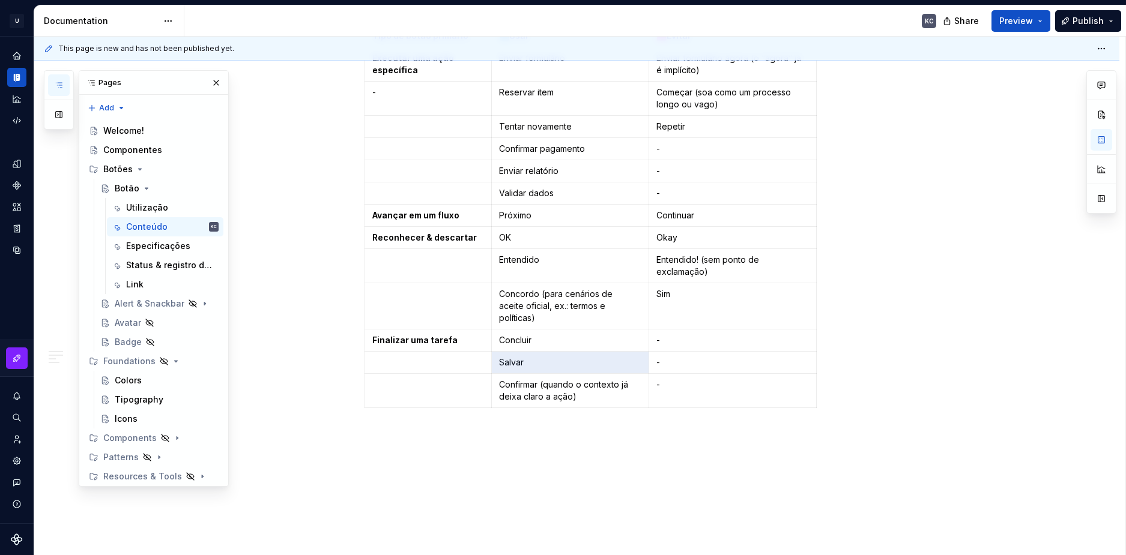
scroll to position [1064, 0]
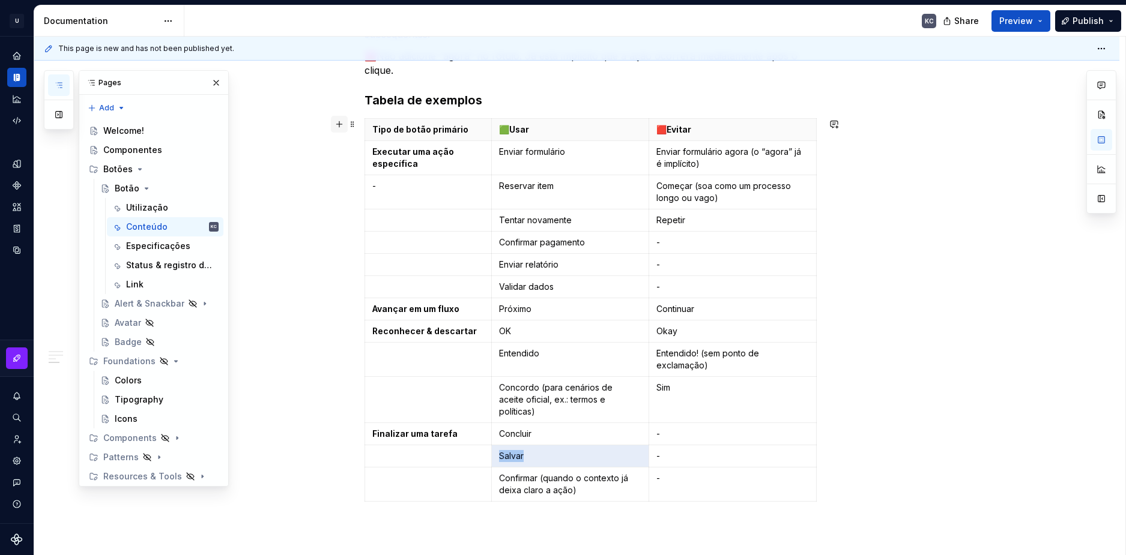
click at [342, 123] on button "button" at bounding box center [339, 124] width 17 height 17
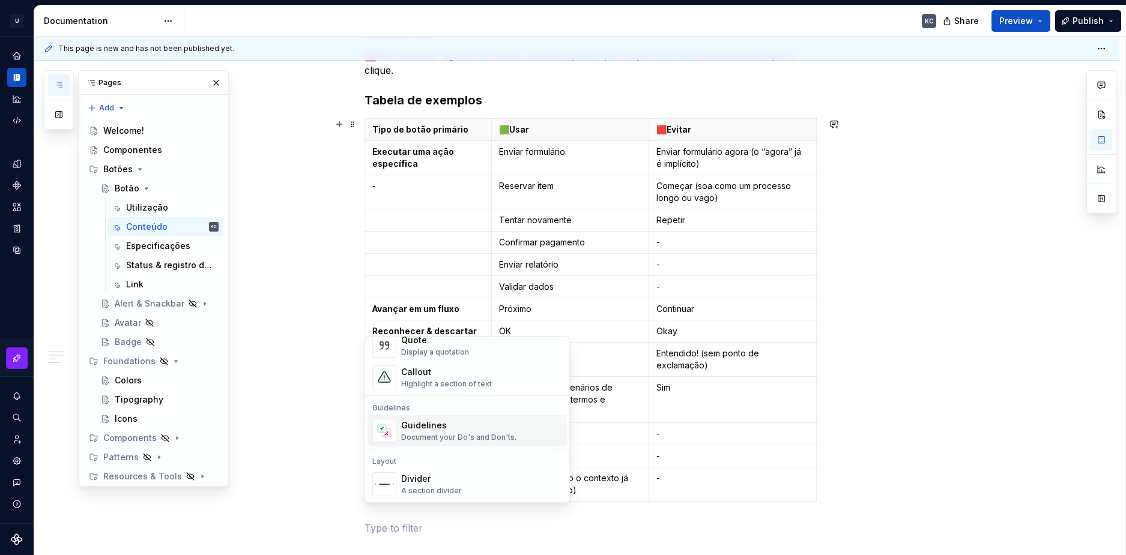
scroll to position [300, 0]
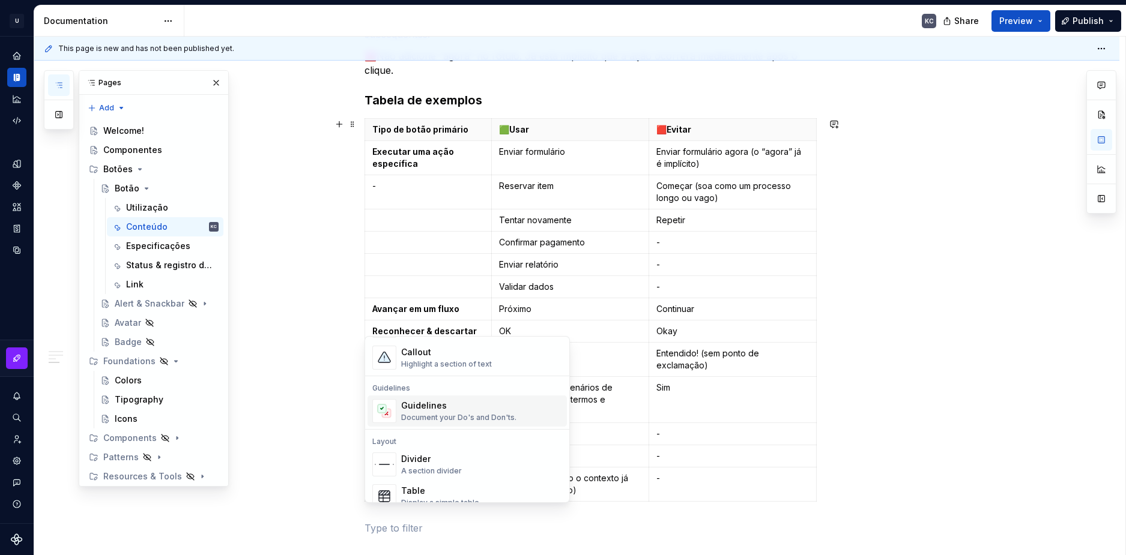
click at [406, 454] on div "Divider" at bounding box center [431, 459] width 61 height 12
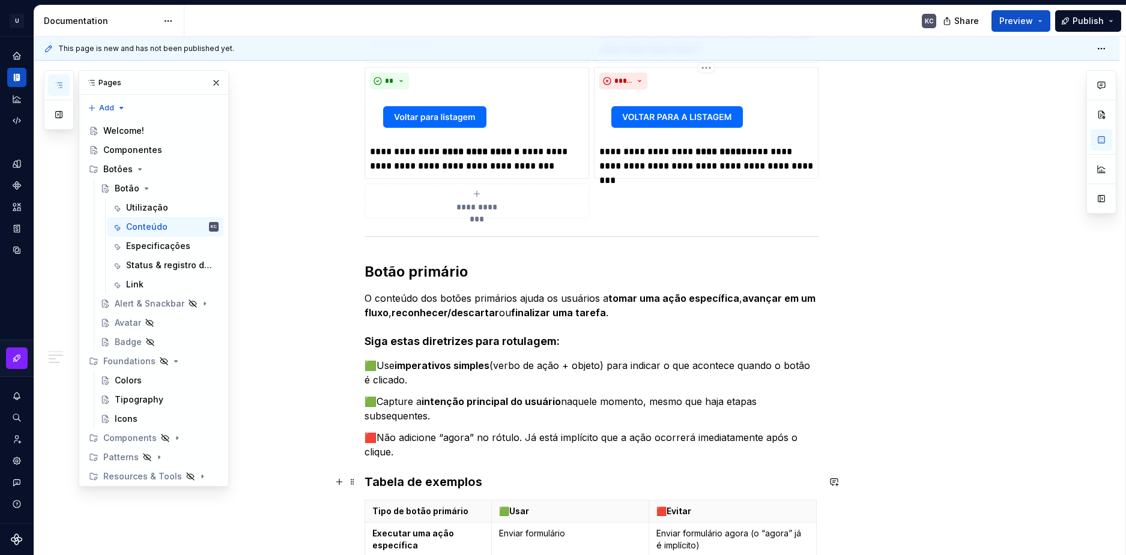
scroll to position [635, 0]
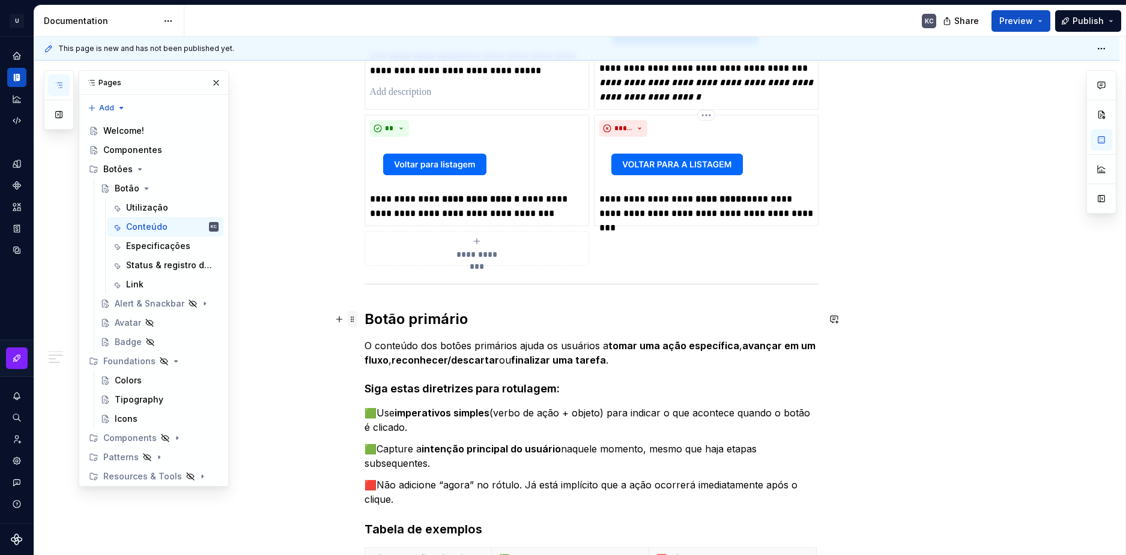
click at [351, 321] on span at bounding box center [353, 319] width 10 height 17
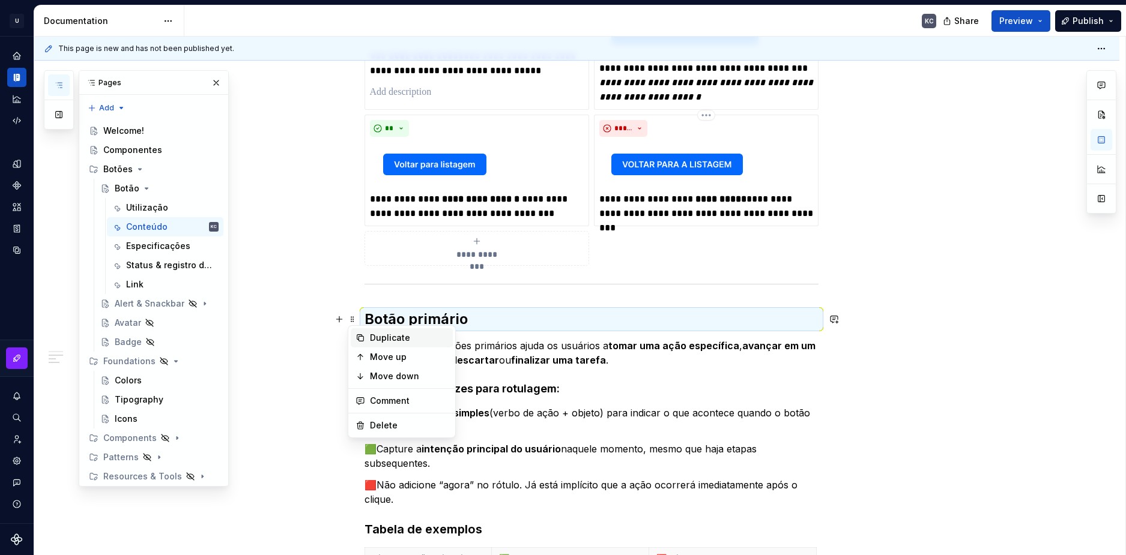
click at [372, 339] on div "Duplicate" at bounding box center [409, 338] width 78 height 12
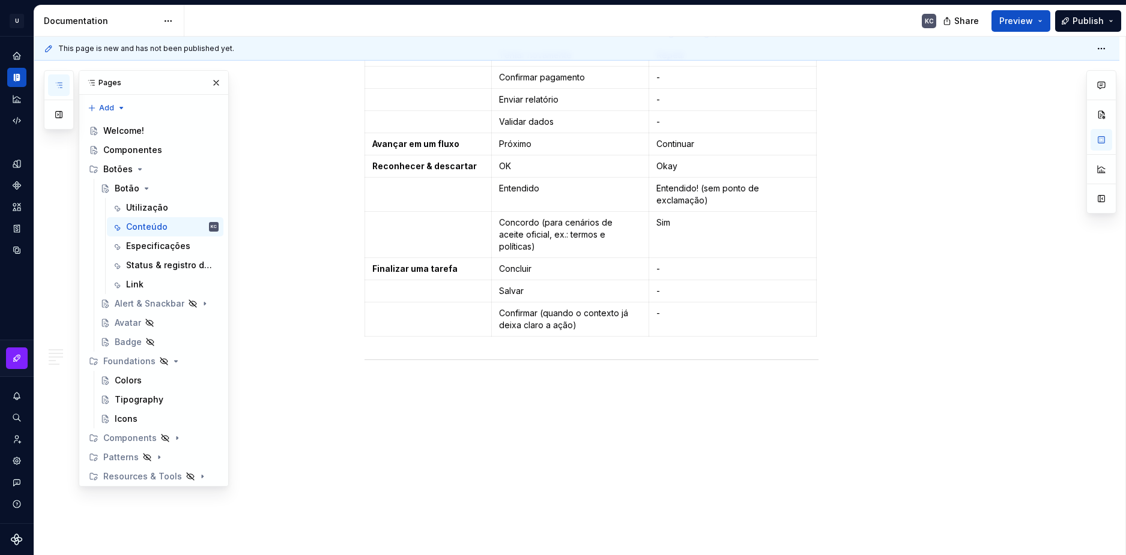
scroll to position [1264, 0]
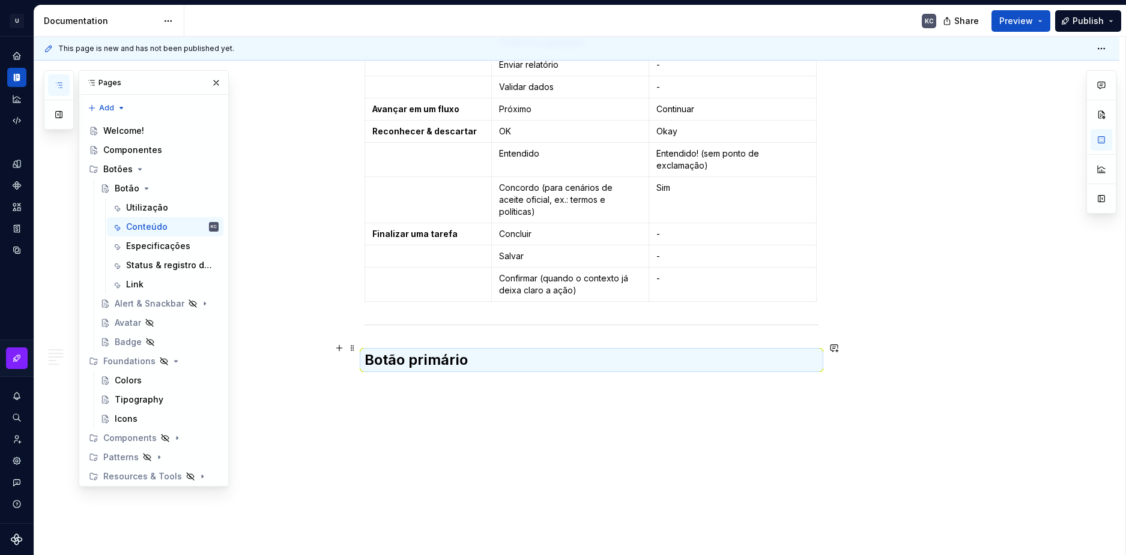
click at [457, 351] on h2 "Botão primário" at bounding box center [591, 360] width 454 height 19
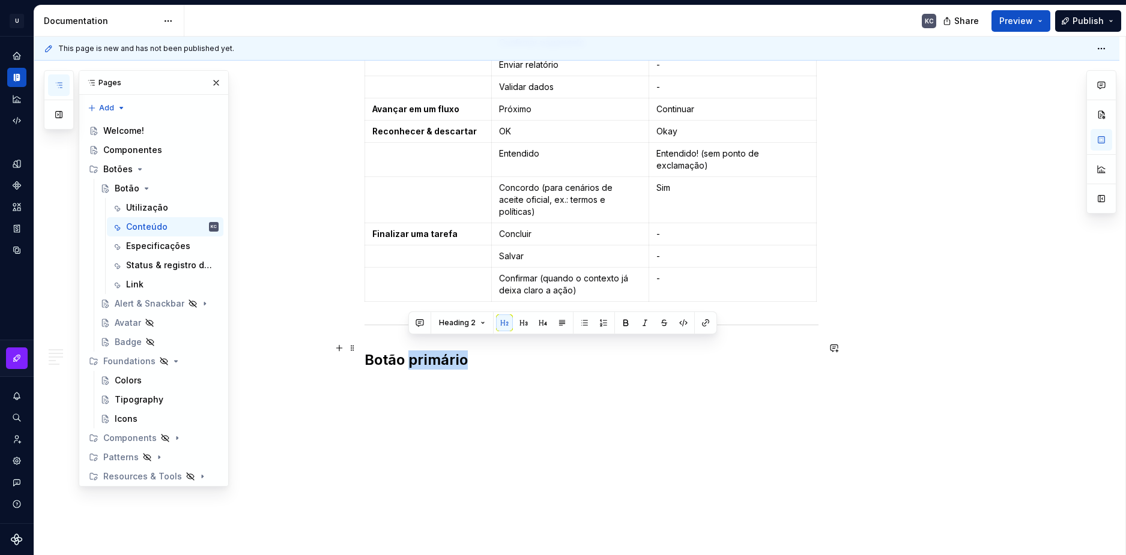
drag, startPoint x: 466, startPoint y: 349, endPoint x: 408, endPoint y: 352, distance: 58.3
click at [408, 352] on h2 "Botão primário" at bounding box center [591, 360] width 454 height 19
click at [470, 351] on h2 "Botão secundpário" at bounding box center [591, 360] width 454 height 19
click at [504, 351] on h2 "Botão secundário" at bounding box center [591, 360] width 454 height 19
click at [513, 351] on h2 "Botão secundário" at bounding box center [591, 360] width 454 height 19
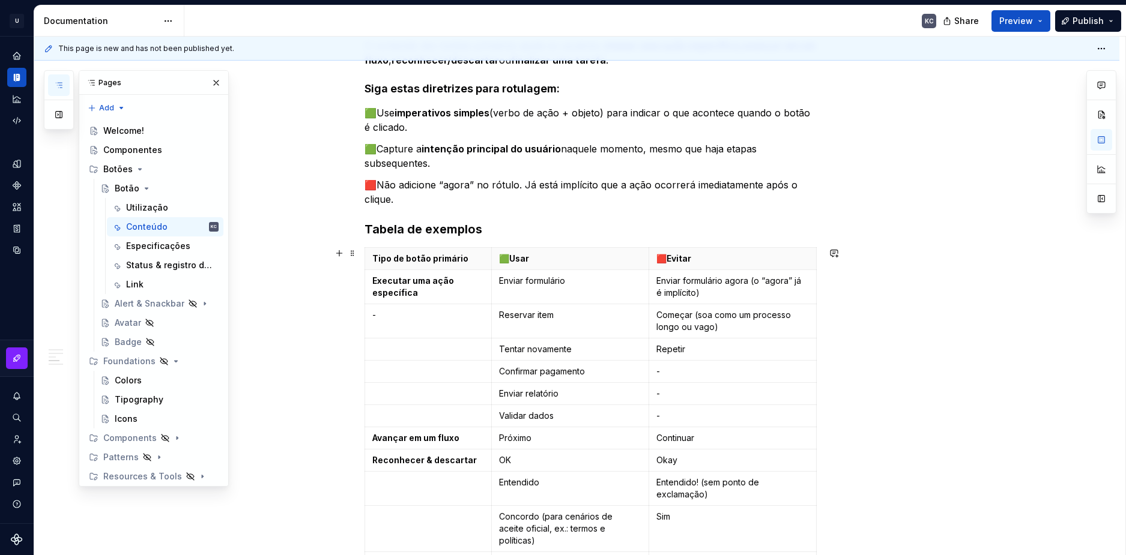
scroll to position [904, 0]
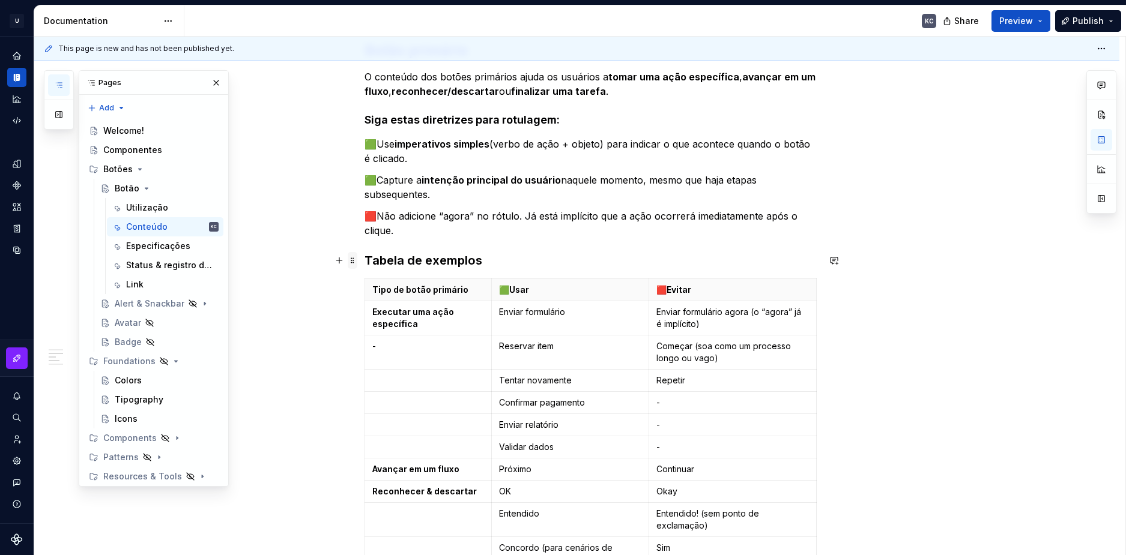
click at [351, 261] on span at bounding box center [353, 260] width 10 height 17
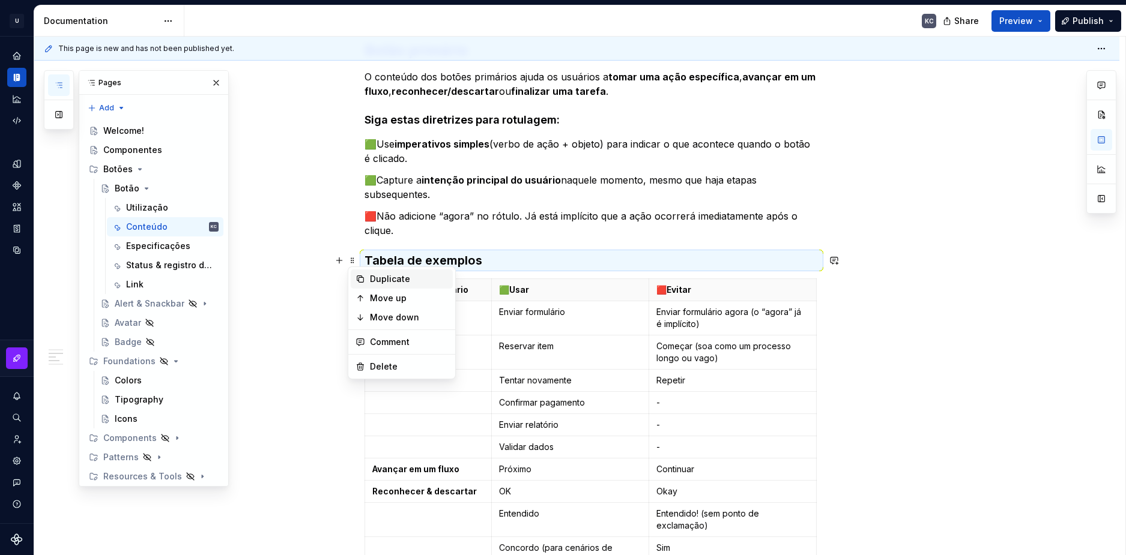
click at [381, 273] on div "Duplicate" at bounding box center [402, 279] width 102 height 19
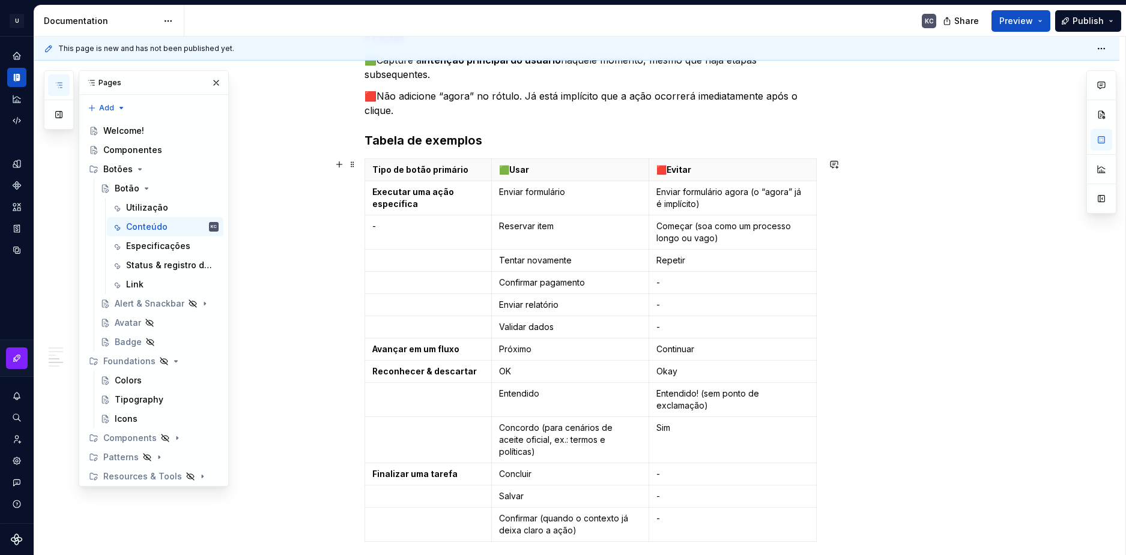
scroll to position [822, 0]
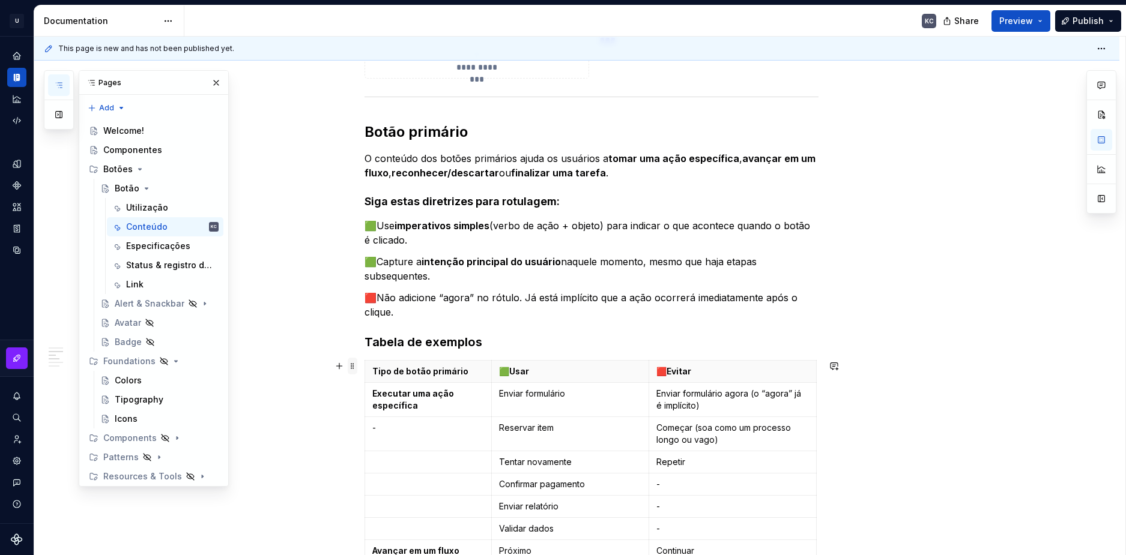
click at [354, 372] on span at bounding box center [353, 366] width 10 height 17
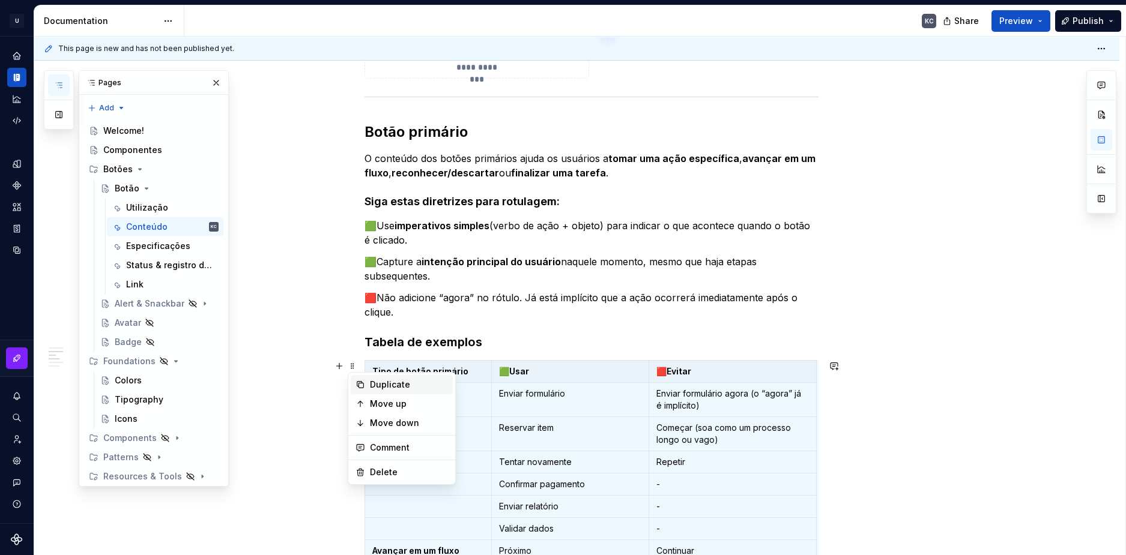
click at [384, 385] on div "Duplicate" at bounding box center [409, 385] width 78 height 12
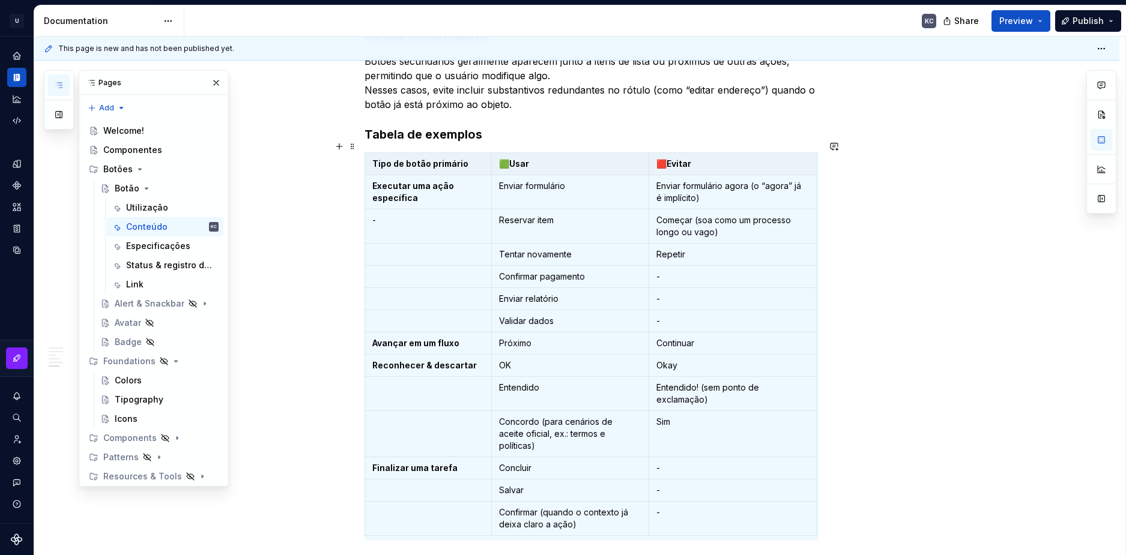
scroll to position [0, 5]
click at [808, 152] on tablecontainer "Tipo de botão primário 🟩Usar 🟥Evitar Executar uma ação específica Enviar formul…" at bounding box center [591, 346] width 454 height 388
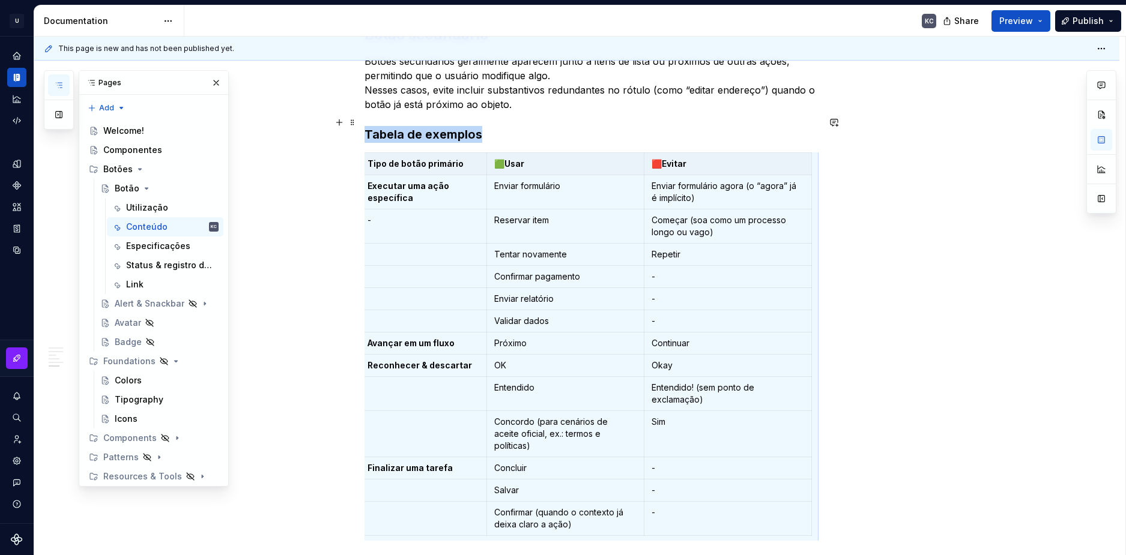
click at [813, 126] on h3 "Tabela de exemplos" at bounding box center [591, 134] width 454 height 17
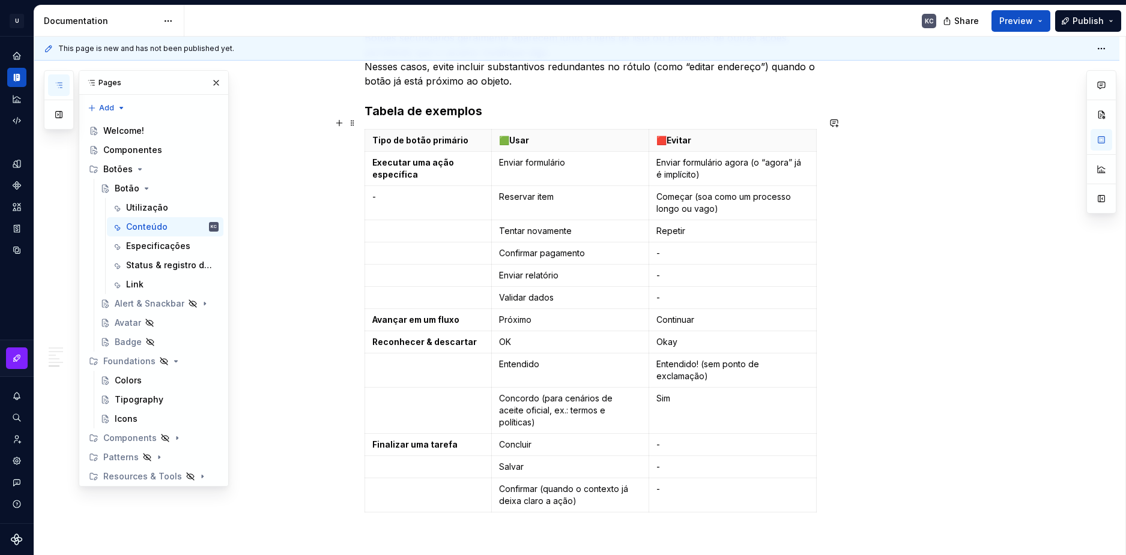
scroll to position [1580, 0]
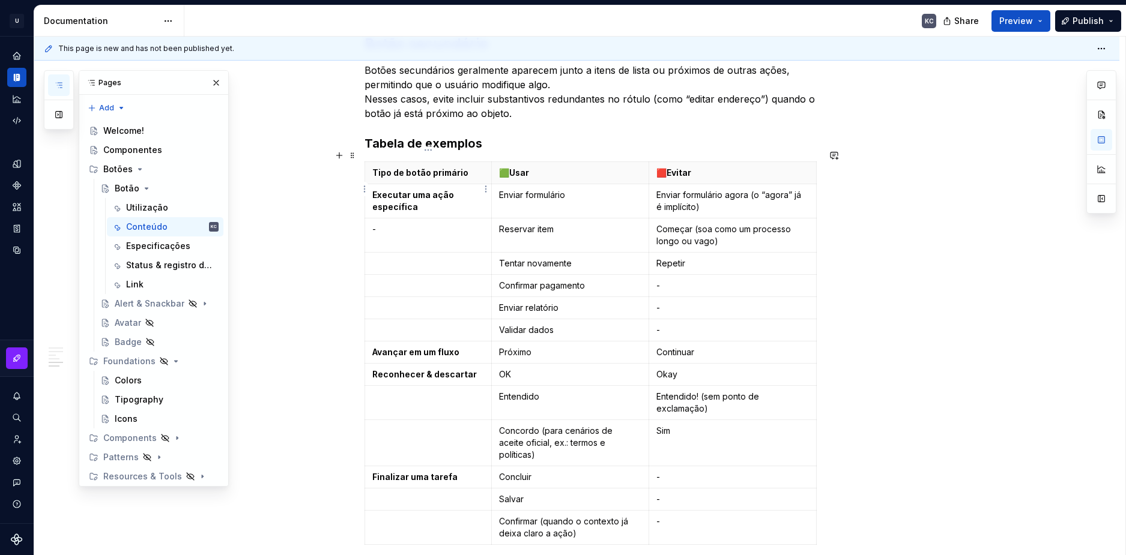
click at [376, 189] on p "Executar uma ação específica" at bounding box center [428, 201] width 112 height 24
click at [384, 190] on strong "Executar uma ação específica" at bounding box center [413, 201] width 83 height 22
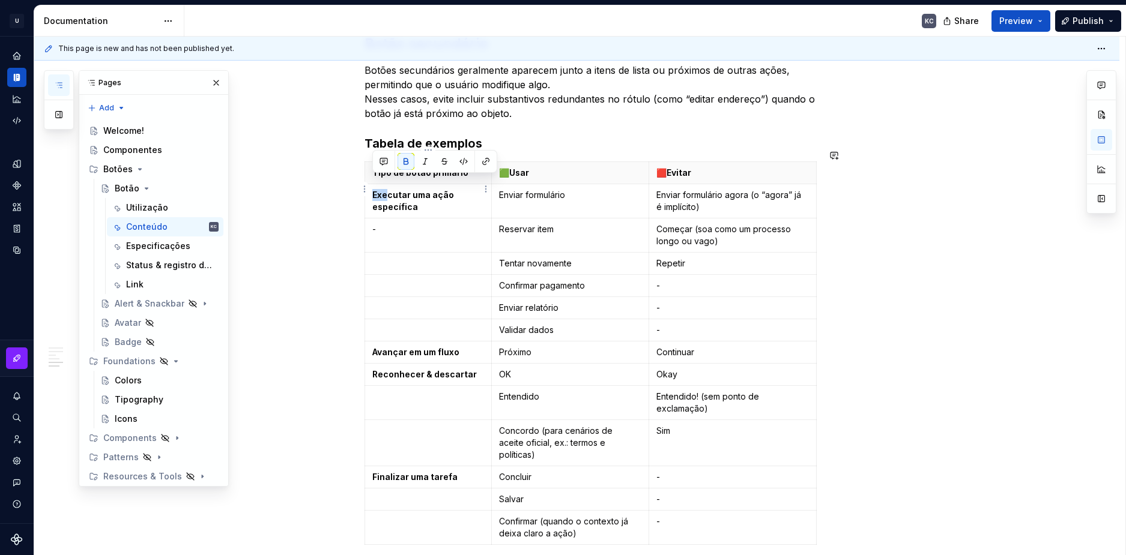
click at [384, 190] on strong "Executar uma ação específica" at bounding box center [413, 201] width 83 height 22
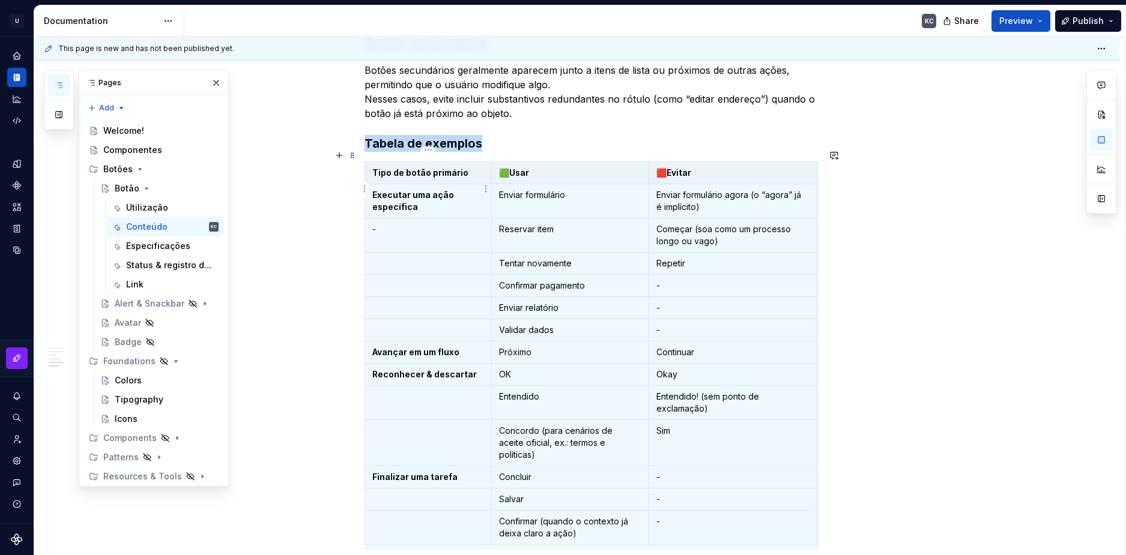
click at [384, 190] on strong "Executar uma ação específica" at bounding box center [413, 201] width 83 height 22
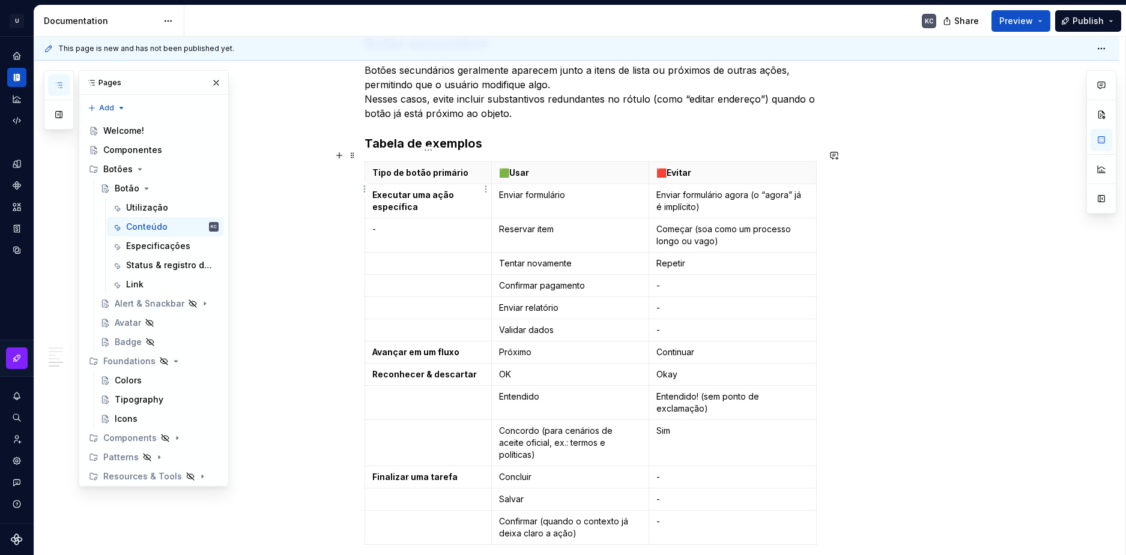
click at [384, 190] on strong "Executar uma ação específica" at bounding box center [413, 201] width 83 height 22
click at [381, 190] on strong "Editar" at bounding box center [384, 195] width 25 height 10
copy strong "Editar"
click at [386, 223] on p "-" at bounding box center [428, 229] width 112 height 12
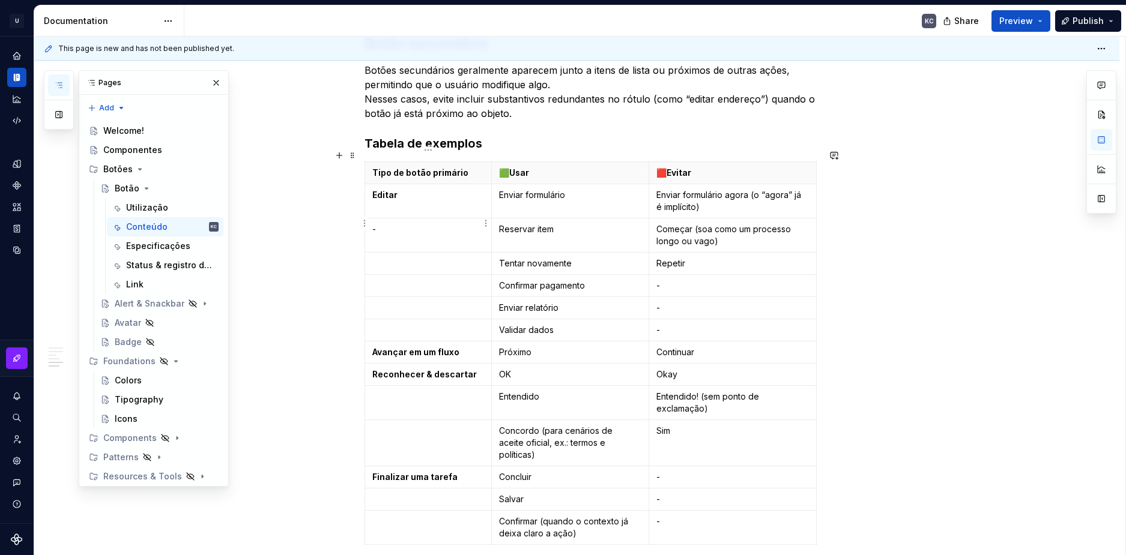
click at [386, 223] on p "-" at bounding box center [428, 229] width 112 height 12
drag, startPoint x: 376, startPoint y: 218, endPoint x: 369, endPoint y: 217, distance: 6.6
click at [369, 219] on td "-" at bounding box center [427, 236] width 127 height 34
click at [393, 224] on strong "Editar" at bounding box center [384, 229] width 25 height 10
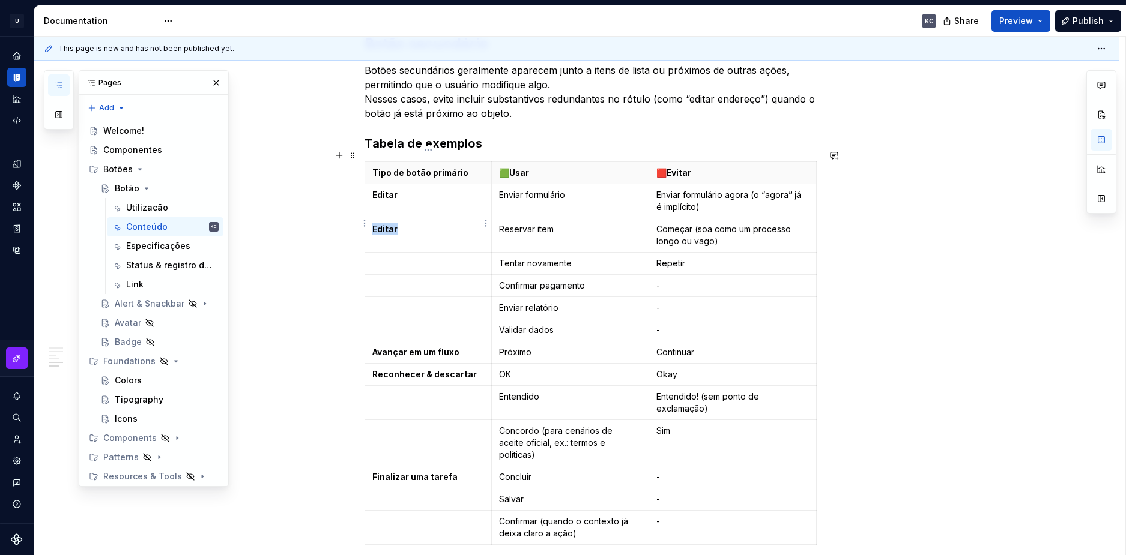
click at [393, 224] on strong "Editar" at bounding box center [384, 229] width 25 height 10
click at [385, 224] on strong "Editar" at bounding box center [384, 229] width 25 height 10
click at [432, 167] on p "Tipo de botão primário" at bounding box center [428, 173] width 112 height 12
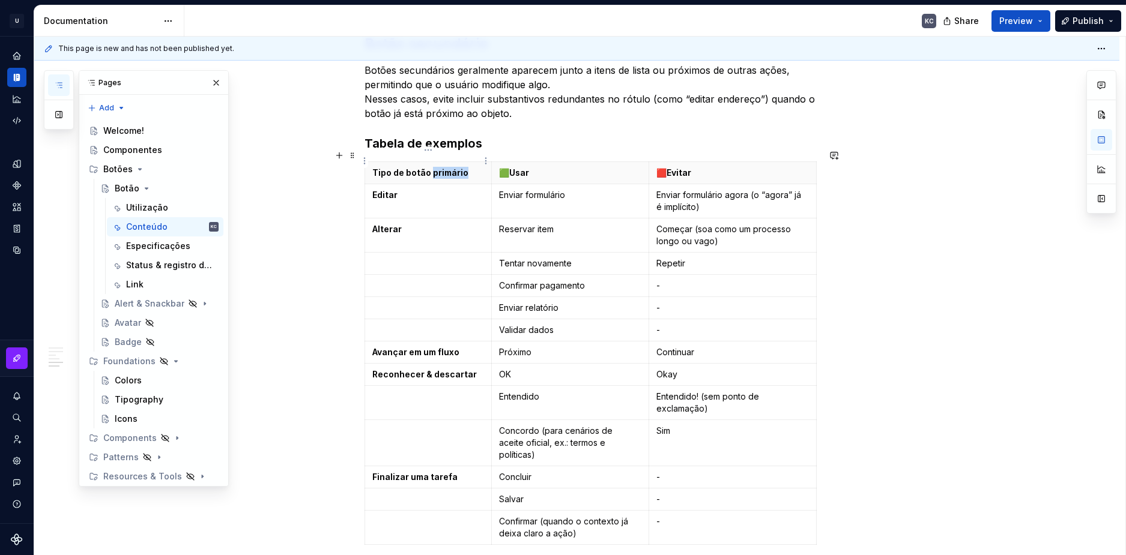
click at [432, 167] on p "Tipo de botão primário" at bounding box center [428, 173] width 112 height 12
click at [407, 167] on p "Exemplos genéricos" at bounding box center [428, 173] width 112 height 12
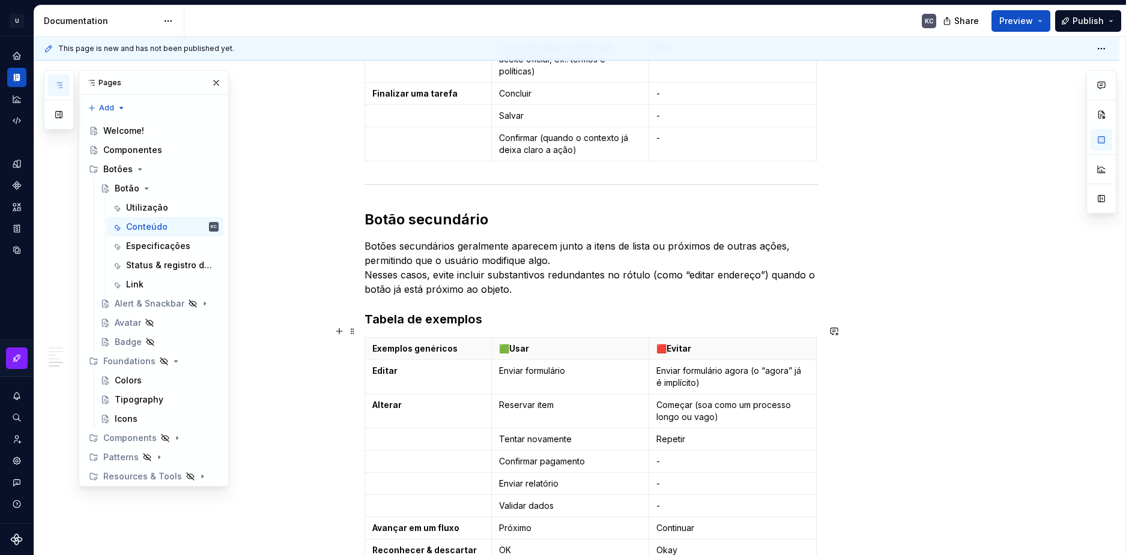
scroll to position [1400, 0]
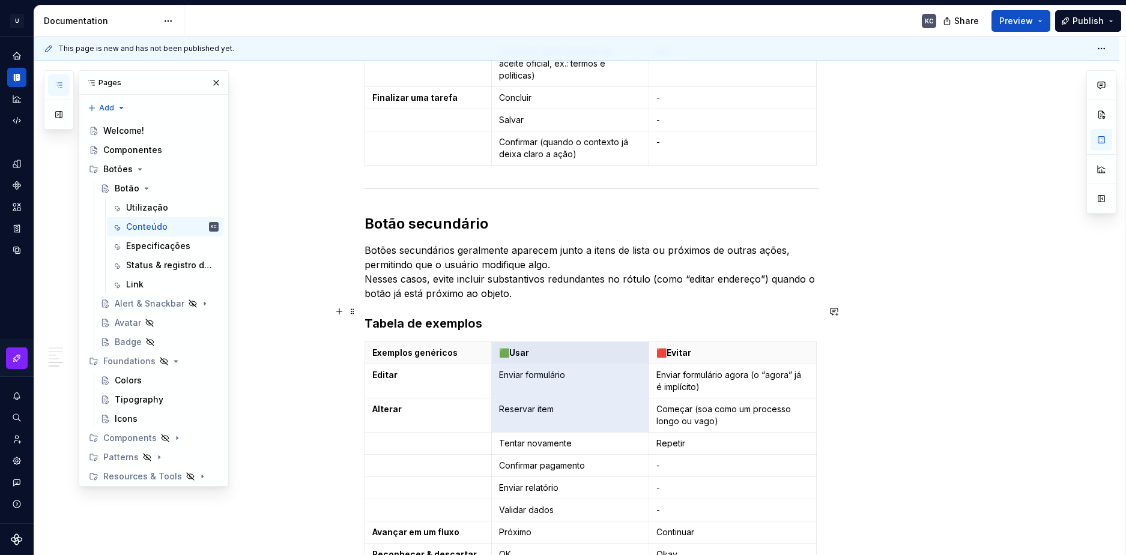
drag, startPoint x: 565, startPoint y: 407, endPoint x: 645, endPoint y: 307, distance: 128.1
drag, startPoint x: 645, startPoint y: 307, endPoint x: 626, endPoint y: 360, distance: 55.7
click at [430, 331] on html "U Stardust DS KC Design system data Documentation KC Share Preview Publish Page…" at bounding box center [563, 277] width 1126 height 555
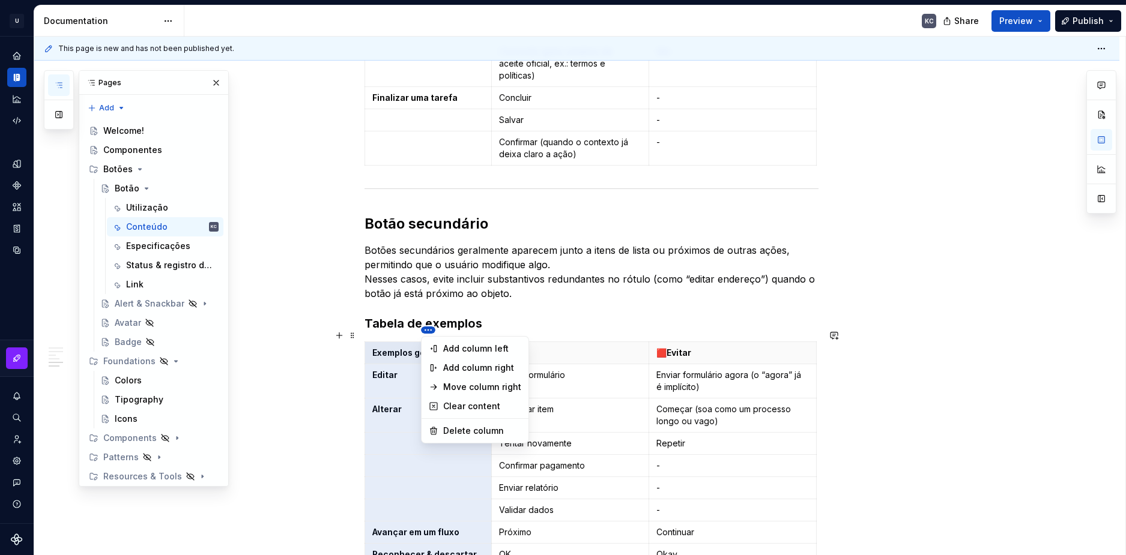
scroll to position [1531, 0]
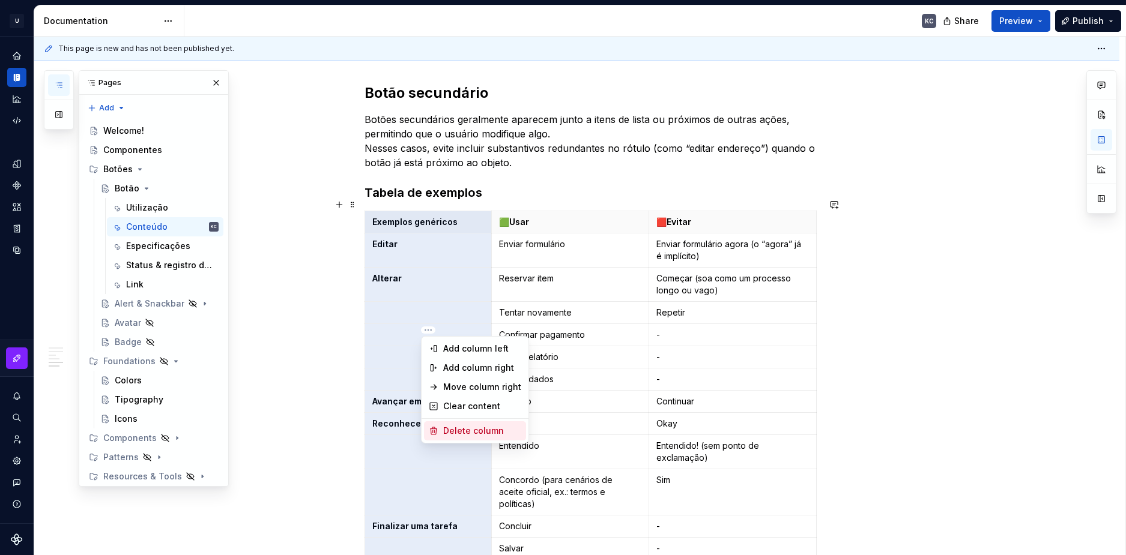
click at [455, 433] on div "Delete column" at bounding box center [482, 431] width 78 height 12
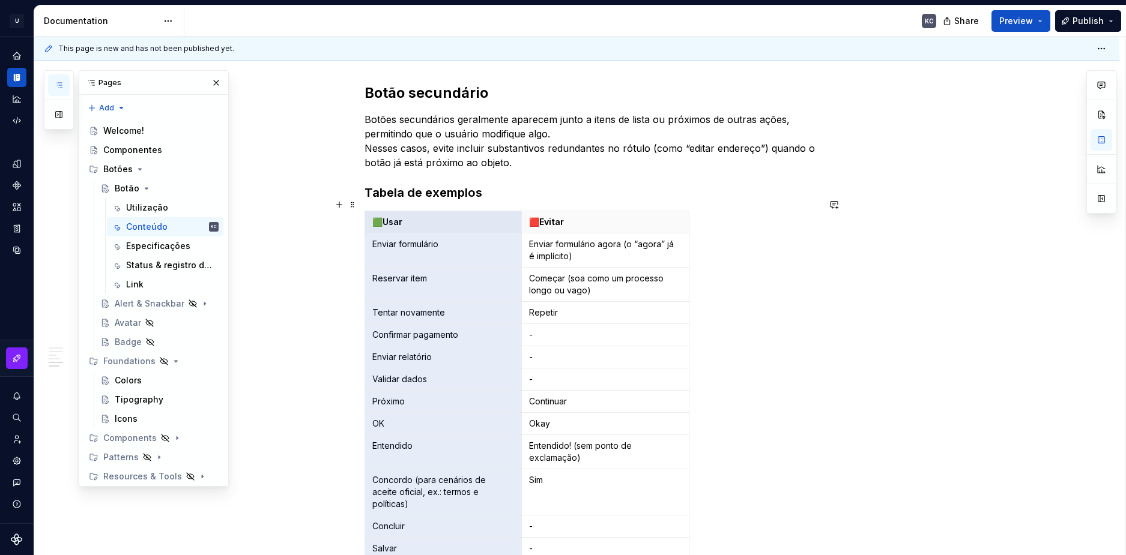
scroll to position [1543, 0]
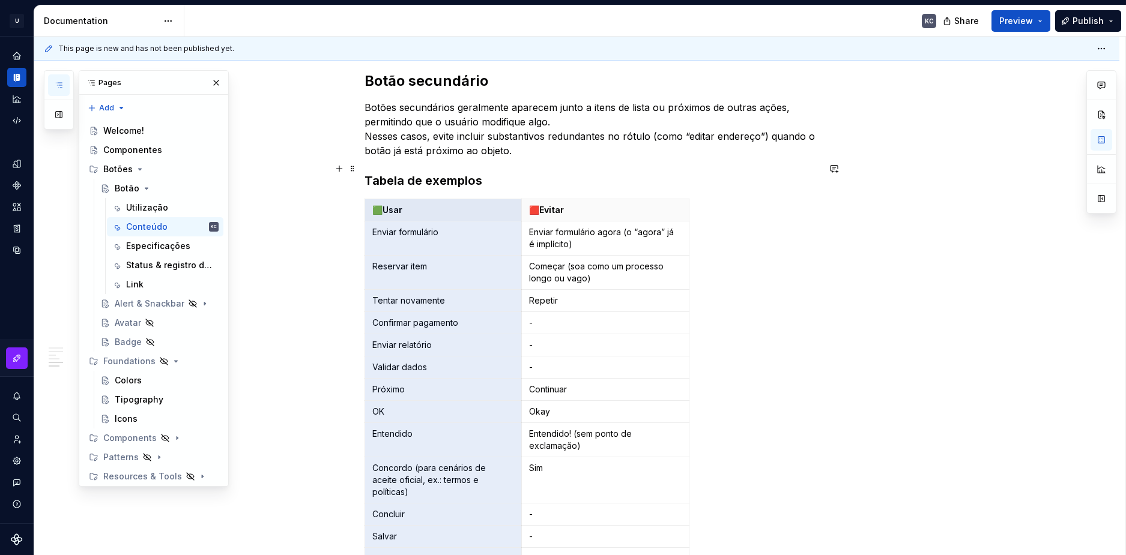
click at [406, 172] on h3 "Tabela de exemplos" at bounding box center [591, 180] width 454 height 17
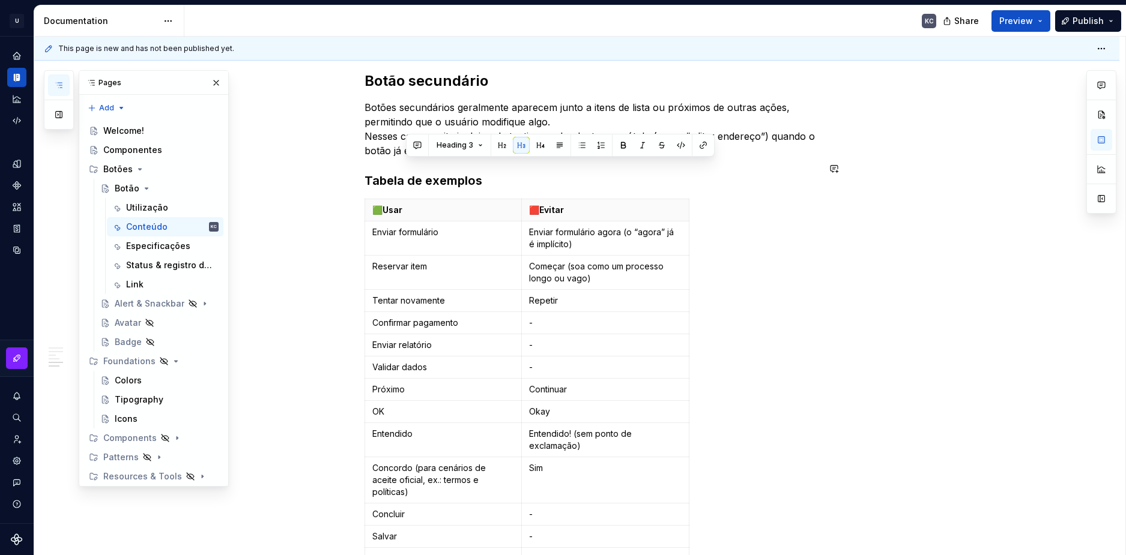
click at [406, 172] on h3 "Tabela de exemplos" at bounding box center [591, 180] width 454 height 17
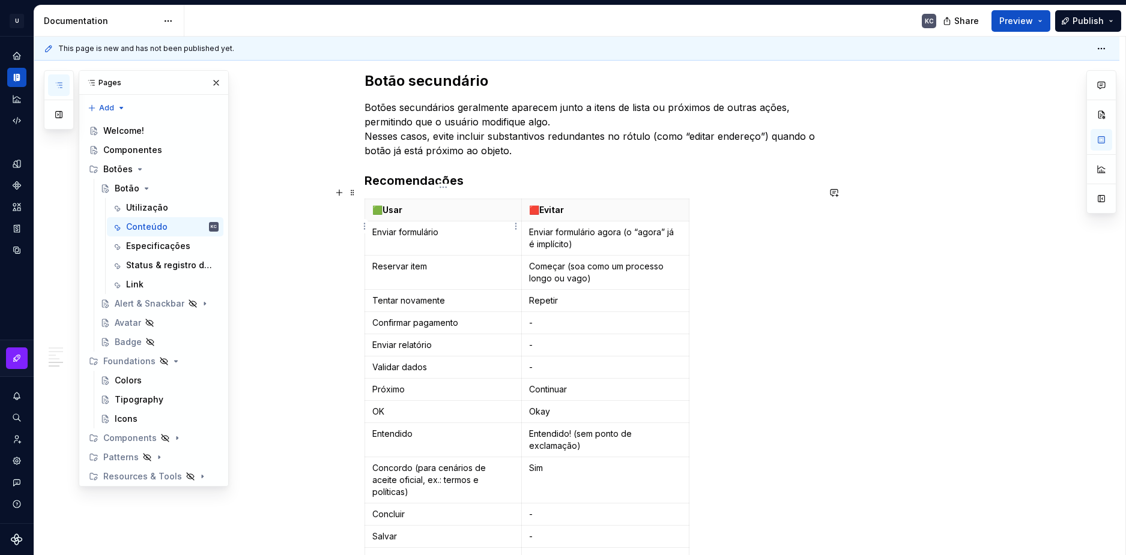
click at [418, 226] on p "Enviar formulário" at bounding box center [443, 232] width 142 height 12
click at [386, 261] on p "Reservar item" at bounding box center [443, 267] width 142 height 12
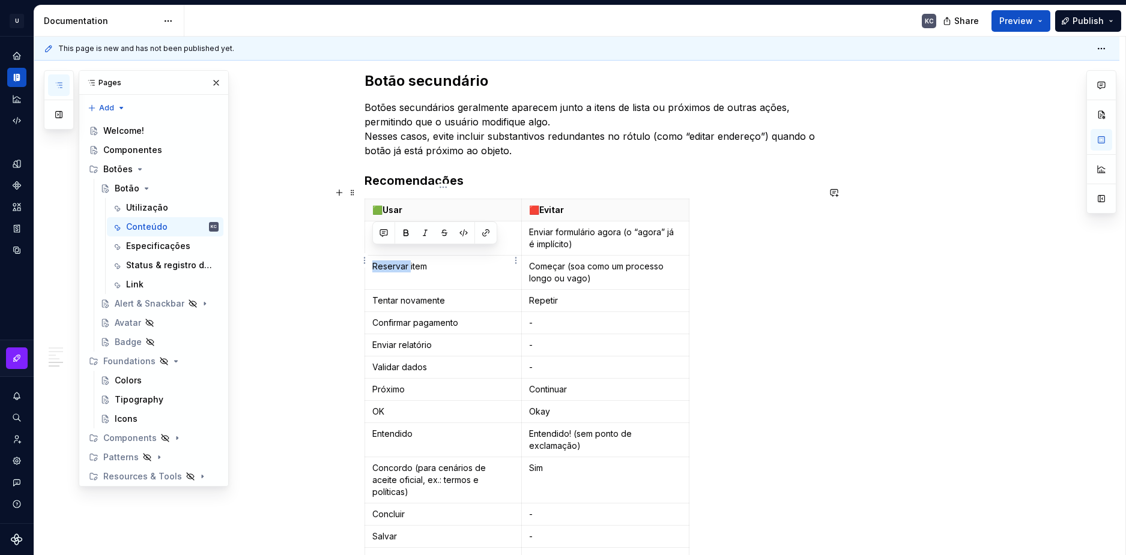
click at [386, 261] on p "Reservar item" at bounding box center [443, 267] width 142 height 12
click at [362, 289] on html "U Stardust DS KC Design system data Documentation KC Share Preview Publish Page…" at bounding box center [563, 277] width 1126 height 555
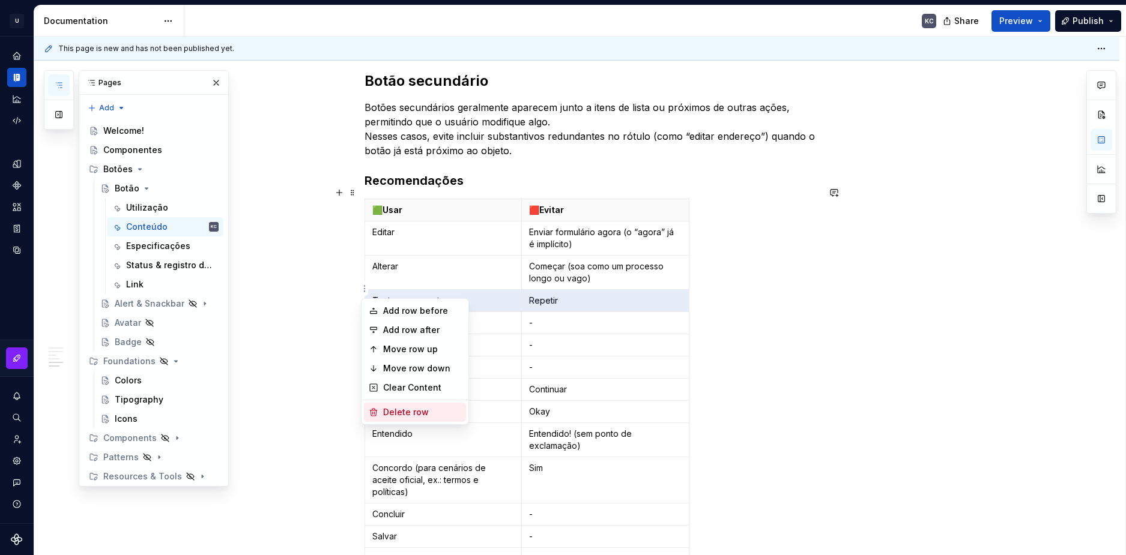
click at [405, 411] on div "Delete row" at bounding box center [422, 412] width 78 height 12
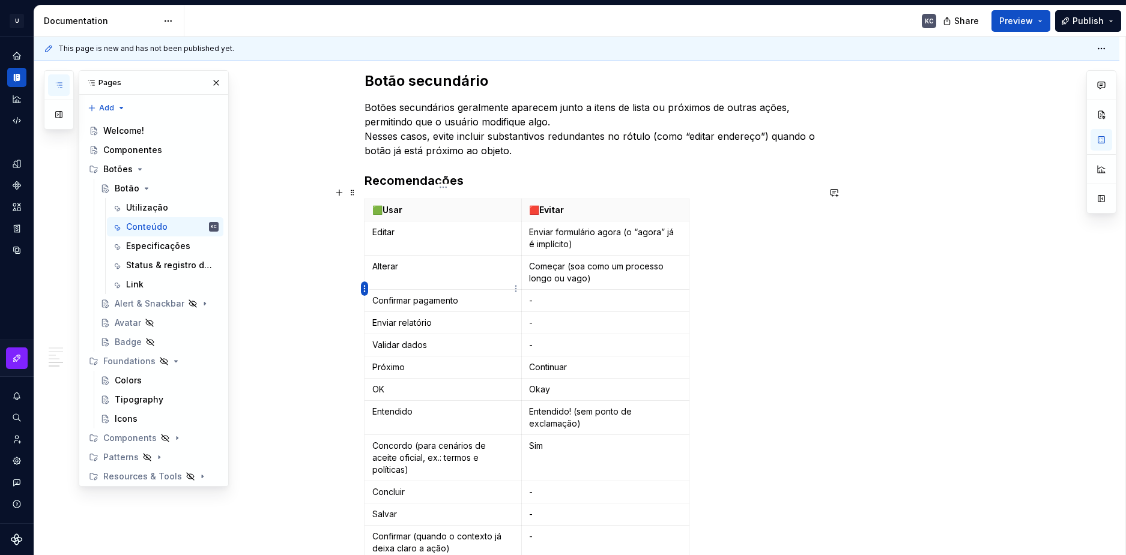
click at [361, 289] on html "U Stardust DS KC Design system data Documentation KC Share Preview Publish Page…" at bounding box center [563, 277] width 1126 height 555
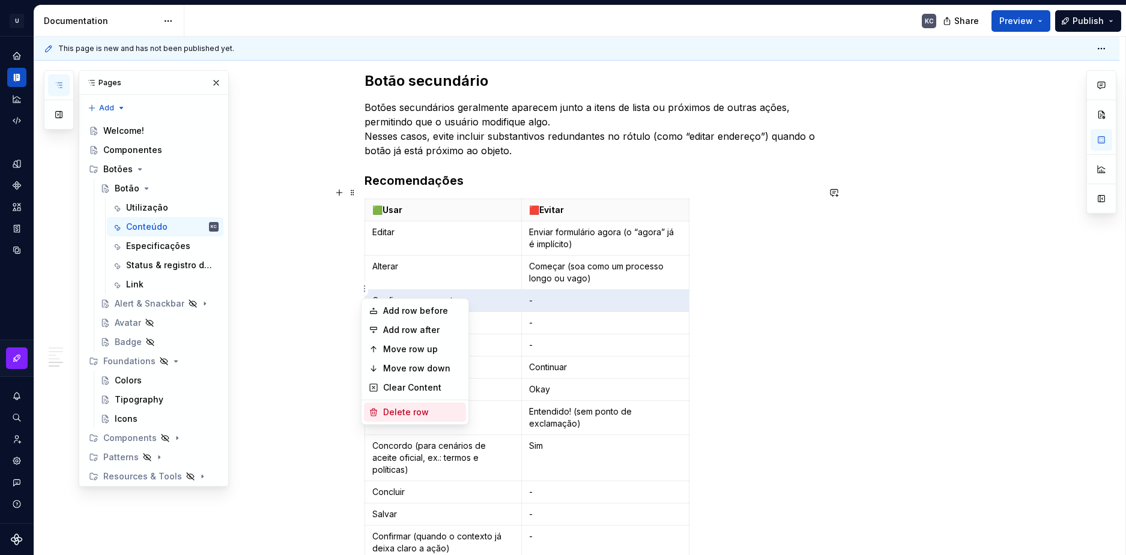
click at [376, 410] on icon at bounding box center [374, 413] width 10 height 10
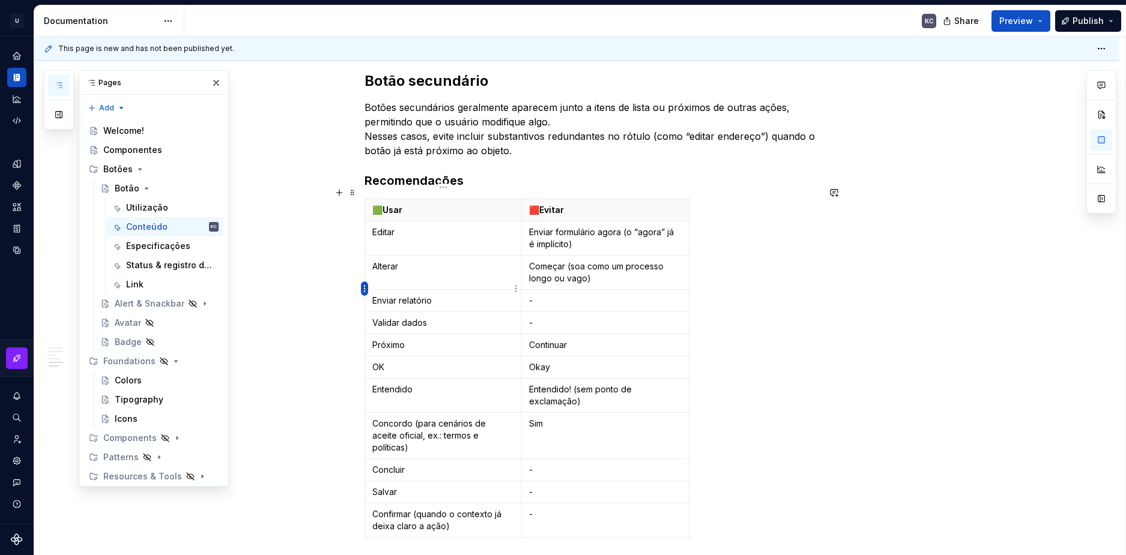
click at [364, 291] on html "U Stardust DS KC Design system data Documentation KC Share Preview Publish Page…" at bounding box center [563, 277] width 1126 height 555
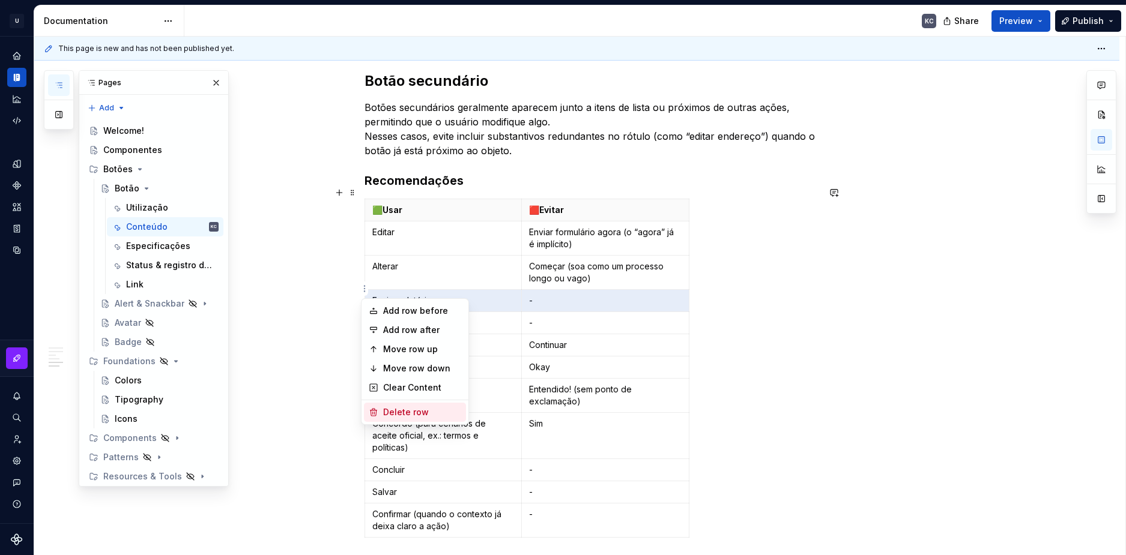
click at [379, 421] on div "Delete row" at bounding box center [415, 412] width 102 height 19
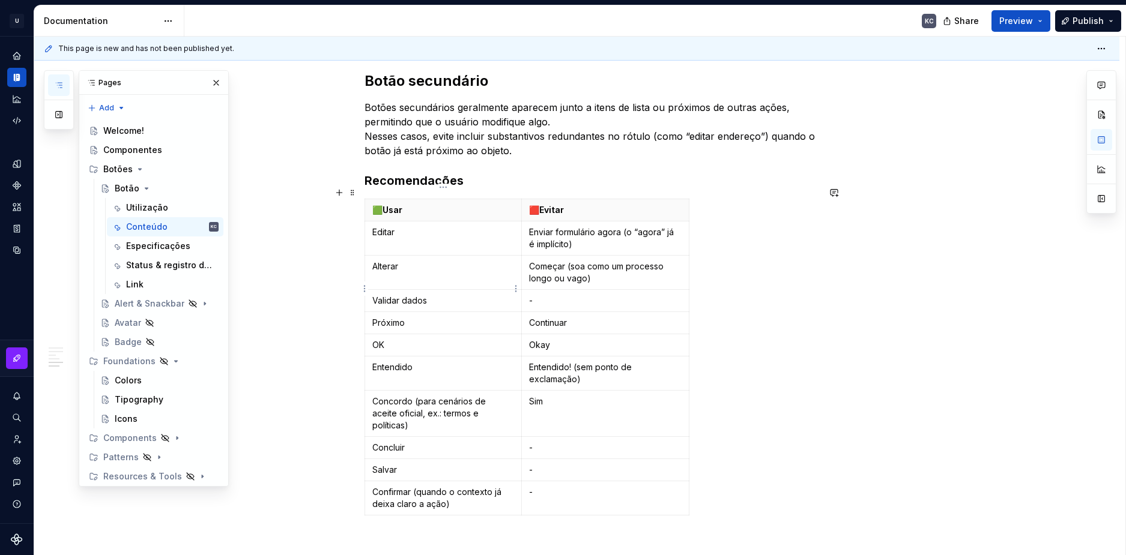
click at [364, 289] on html "U Stardust DS KC Design system data Documentation KC Share Preview Publish Page…" at bounding box center [563, 277] width 1126 height 555
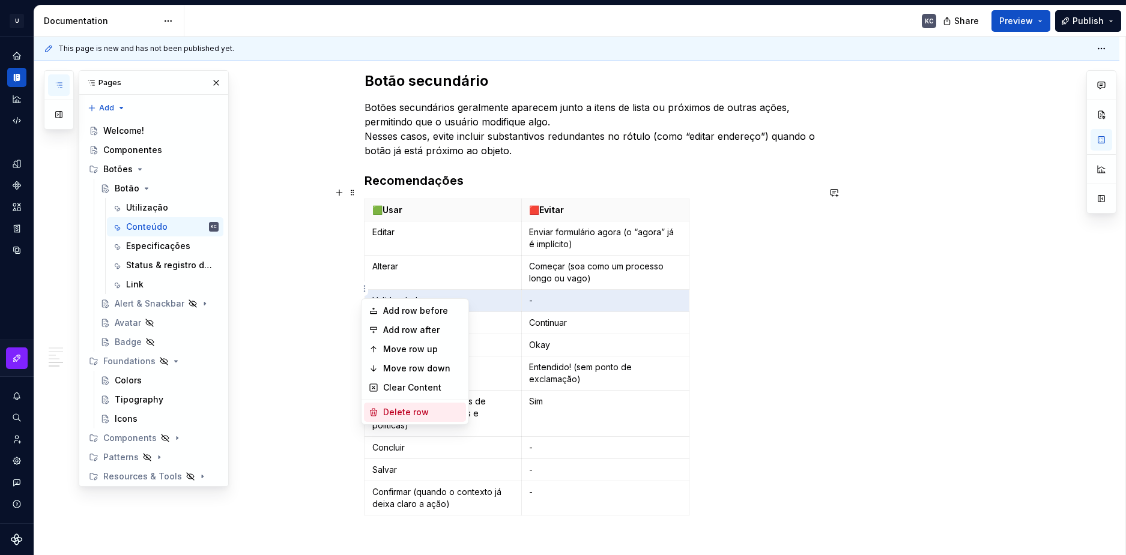
click at [381, 414] on div "Delete row" at bounding box center [415, 412] width 102 height 19
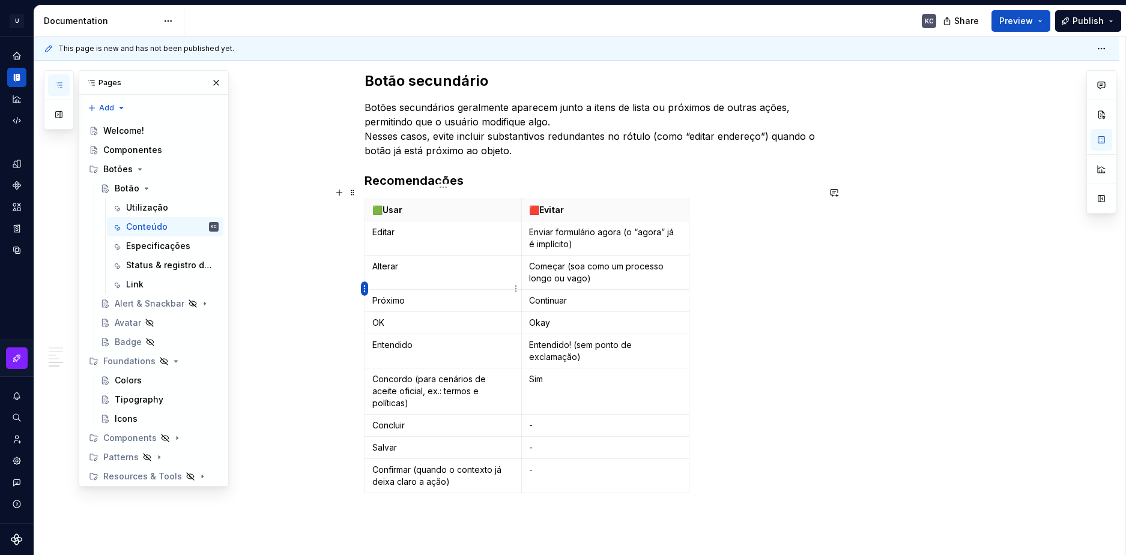
click at [365, 291] on html "U Stardust DS KC Design system data Documentation KC Share Preview Publish Page…" at bounding box center [563, 277] width 1126 height 555
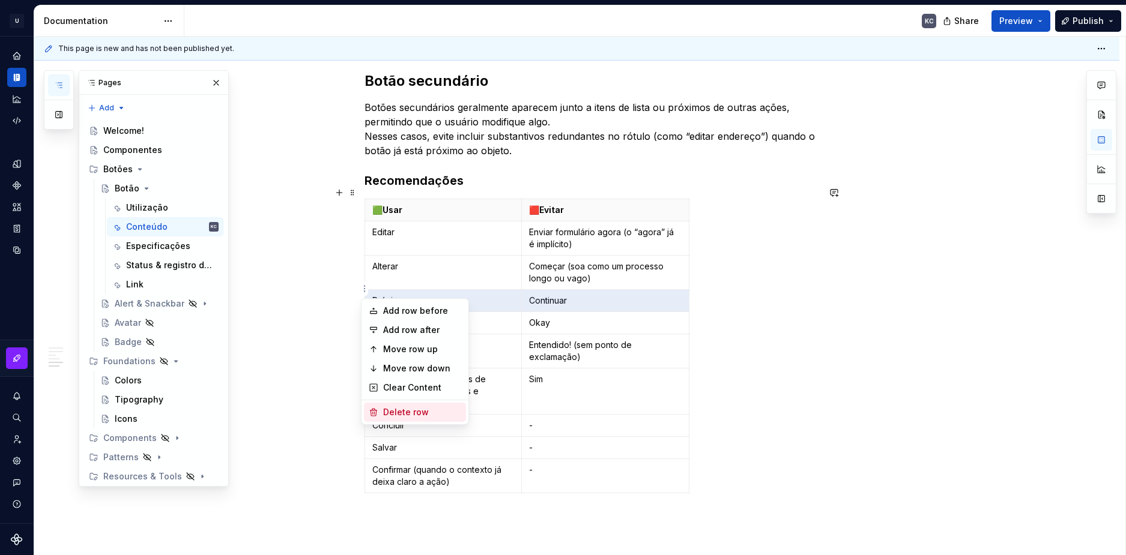
click at [382, 415] on div "Delete row" at bounding box center [415, 412] width 102 height 19
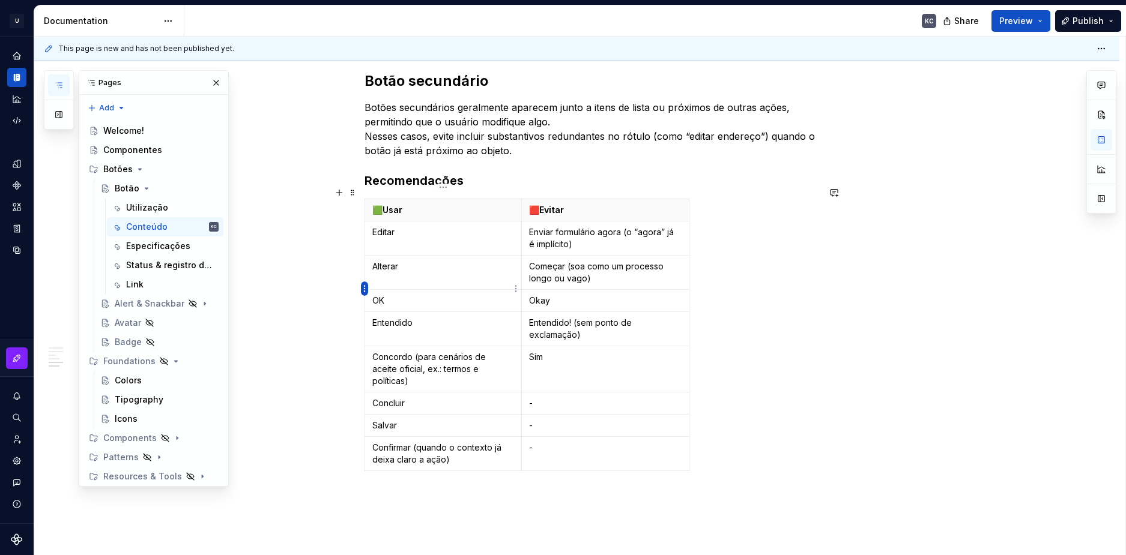
click at [362, 285] on html "U Stardust DS KC Design system data Documentation KC Share Preview Publish Page…" at bounding box center [563, 277] width 1126 height 555
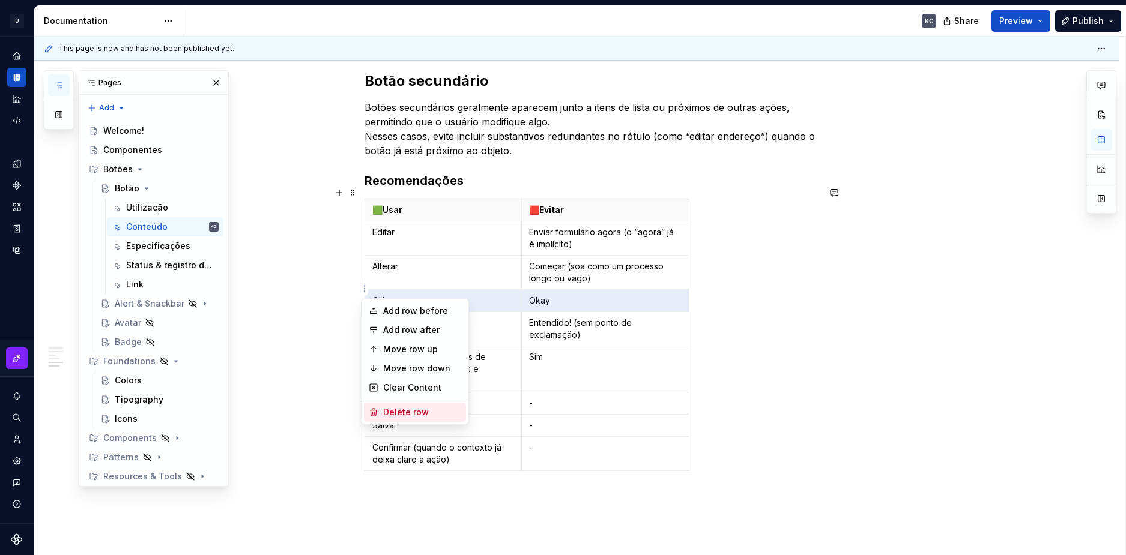
click at [382, 415] on div "Delete row" at bounding box center [415, 412] width 102 height 19
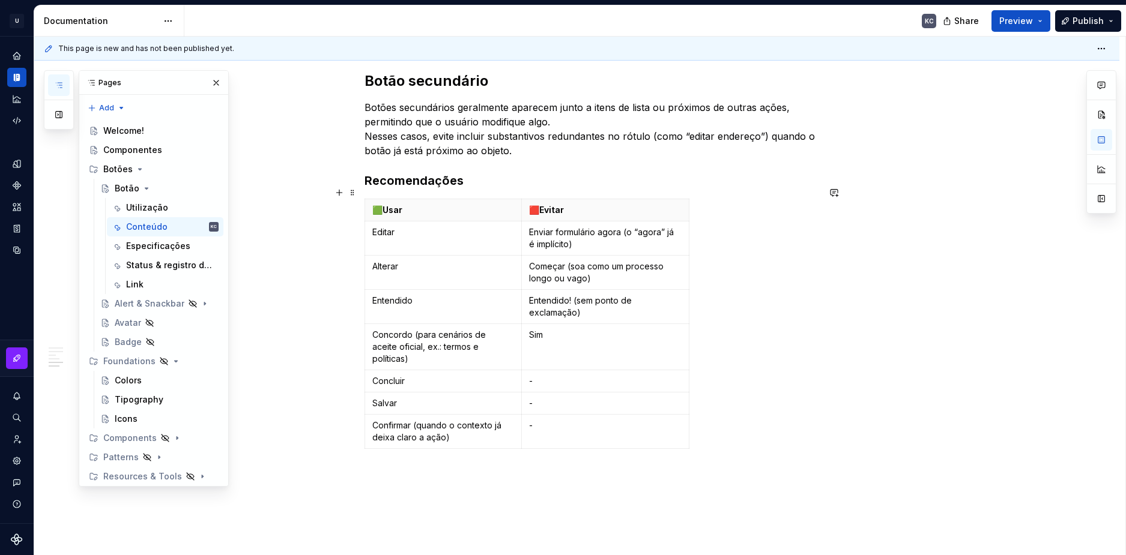
click at [365, 295] on html "U Stardust DS KC Design system data Documentation KC Share Preview Publish Page…" at bounding box center [563, 277] width 1126 height 555
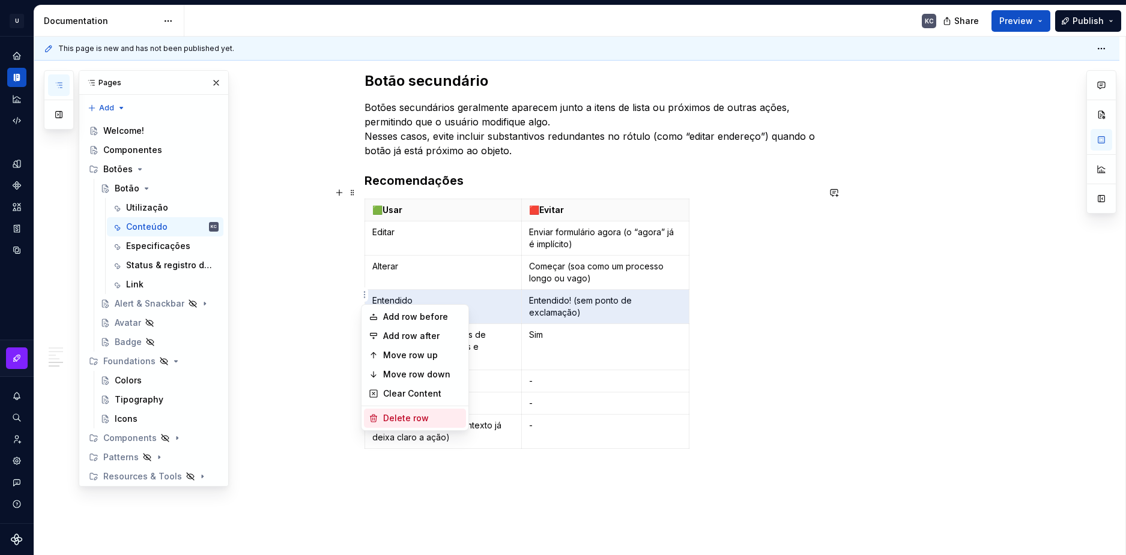
click at [386, 417] on div "Delete row" at bounding box center [422, 418] width 78 height 12
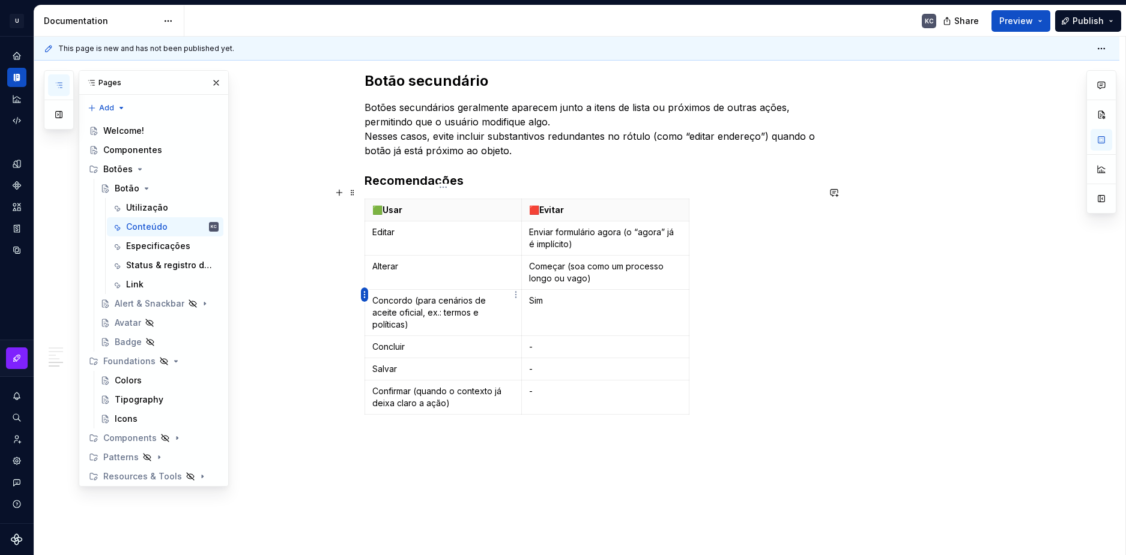
click at [364, 296] on html "U Stardust DS KC Design system data Documentation KC Share Preview Publish Page…" at bounding box center [563, 277] width 1126 height 555
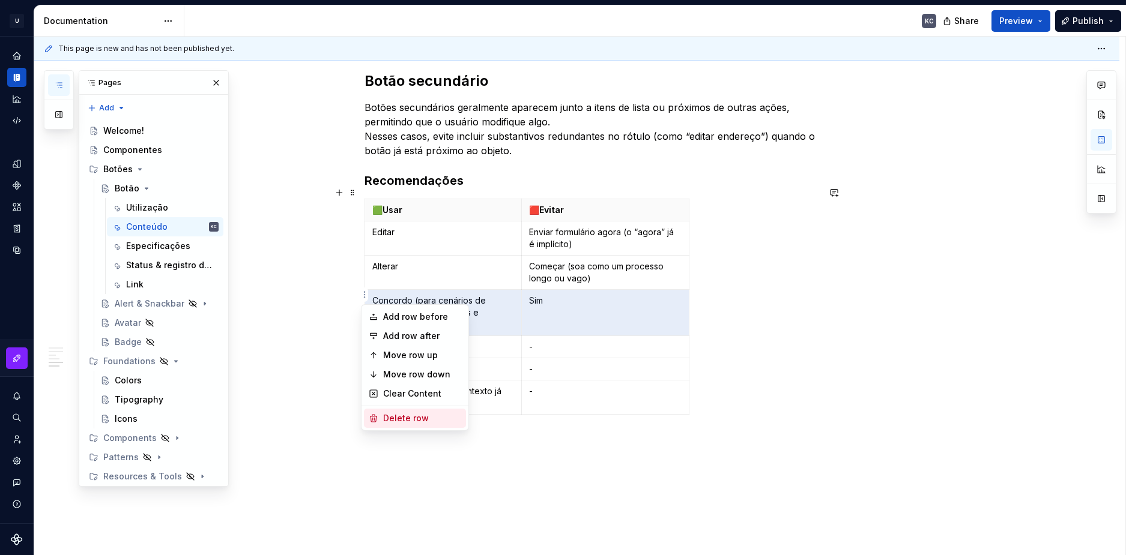
click at [388, 413] on div "Delete row" at bounding box center [422, 418] width 78 height 12
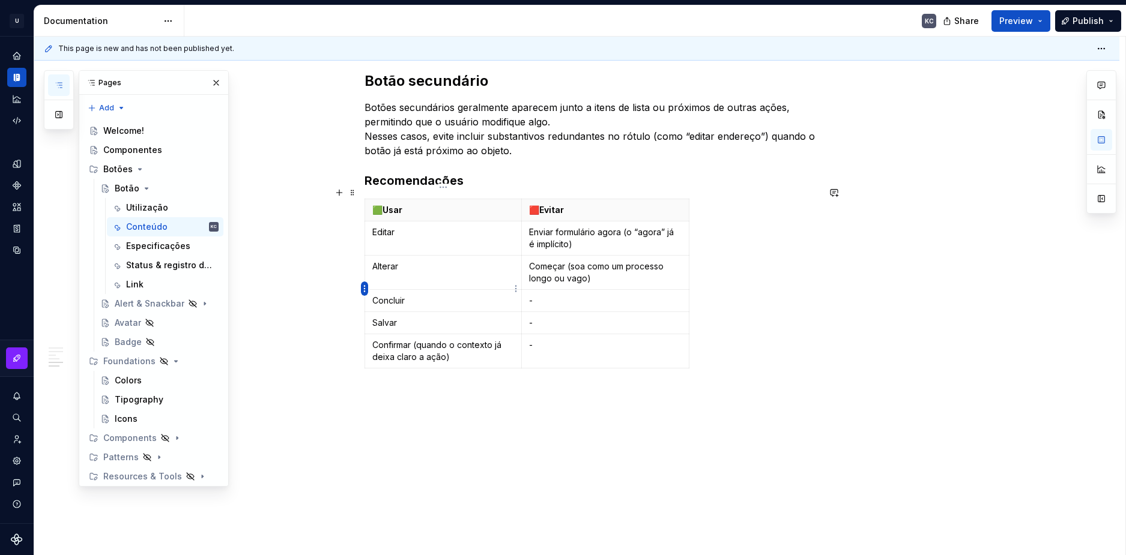
click at [365, 291] on html "U Stardust DS KC Design system data Documentation KC Share Preview Publish Page…" at bounding box center [563, 277] width 1126 height 555
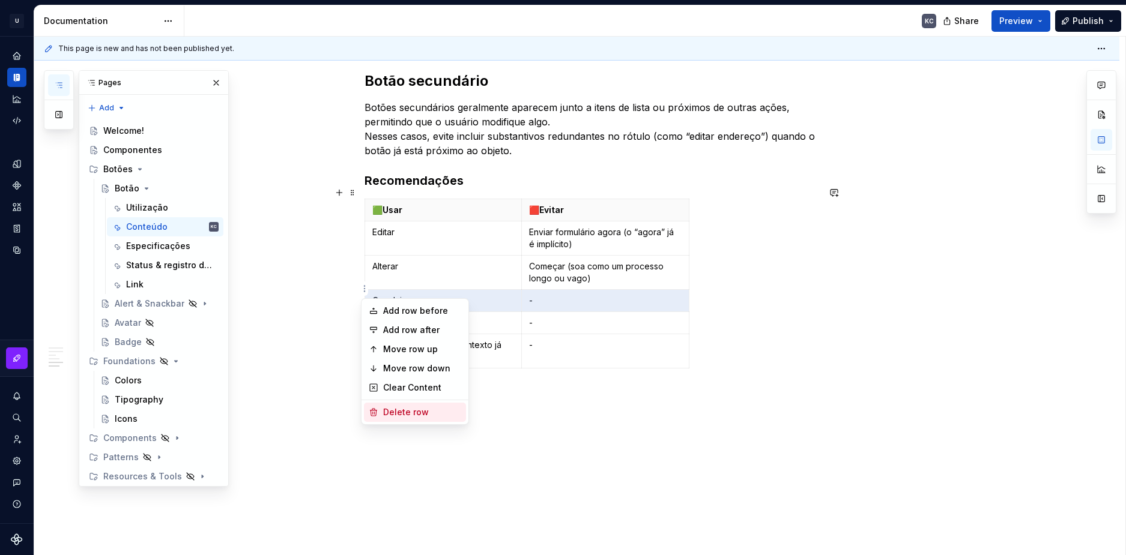
click at [409, 411] on div "Delete row" at bounding box center [422, 412] width 78 height 12
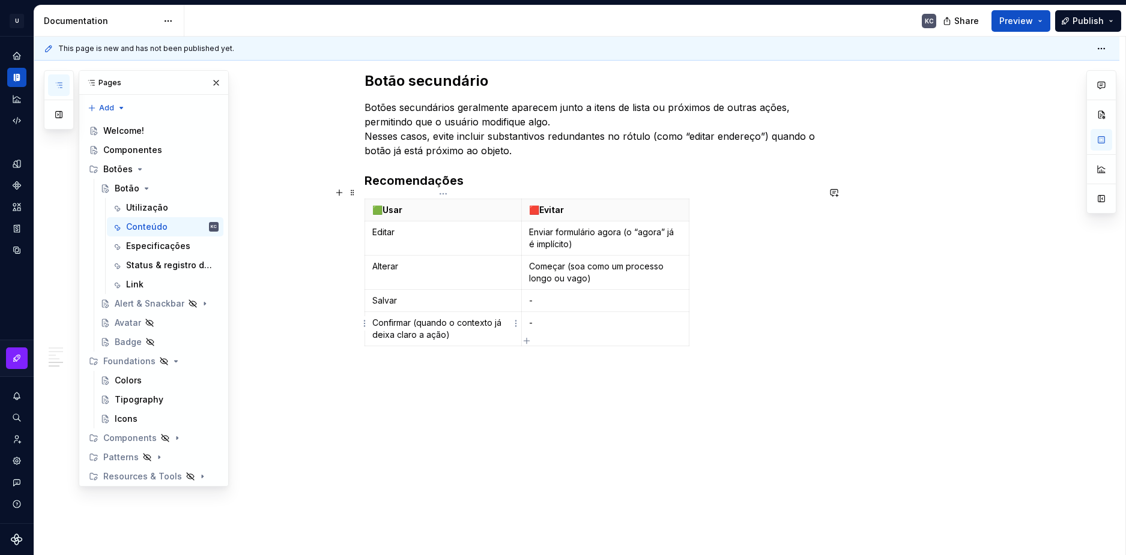
scroll to position [1536, 0]
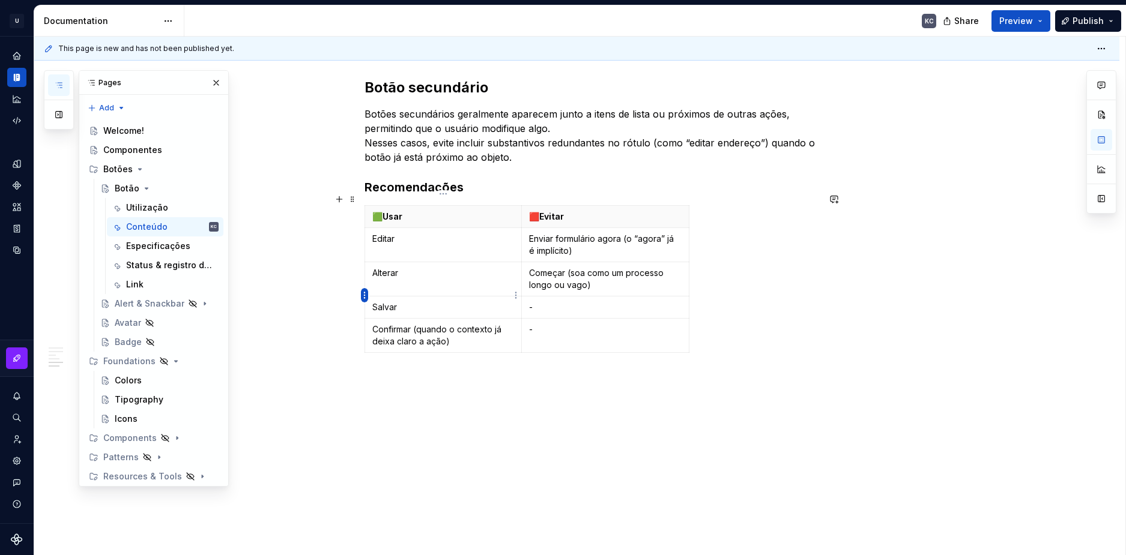
click at [366, 295] on html "U Stardust DS KC Design system data Documentation KC Share Preview Publish Page…" at bounding box center [563, 277] width 1126 height 555
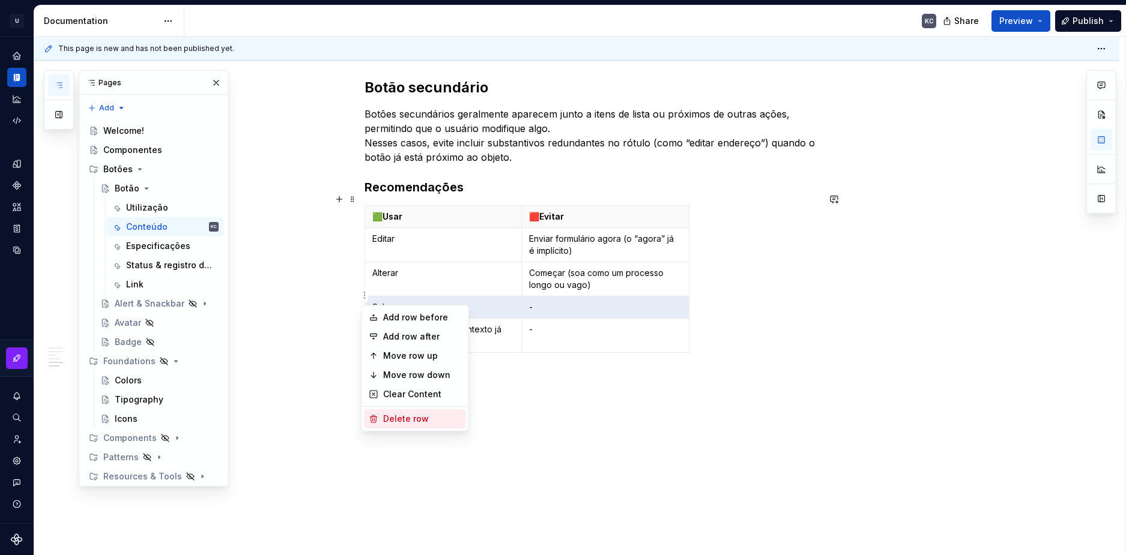
click at [398, 414] on div "Delete row" at bounding box center [422, 419] width 78 height 12
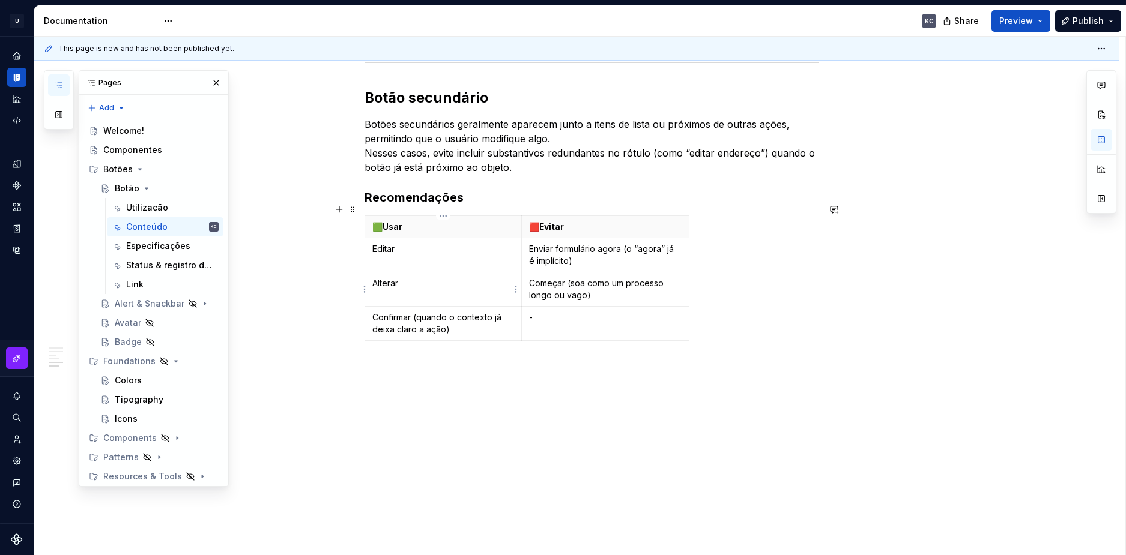
scroll to position [1514, 0]
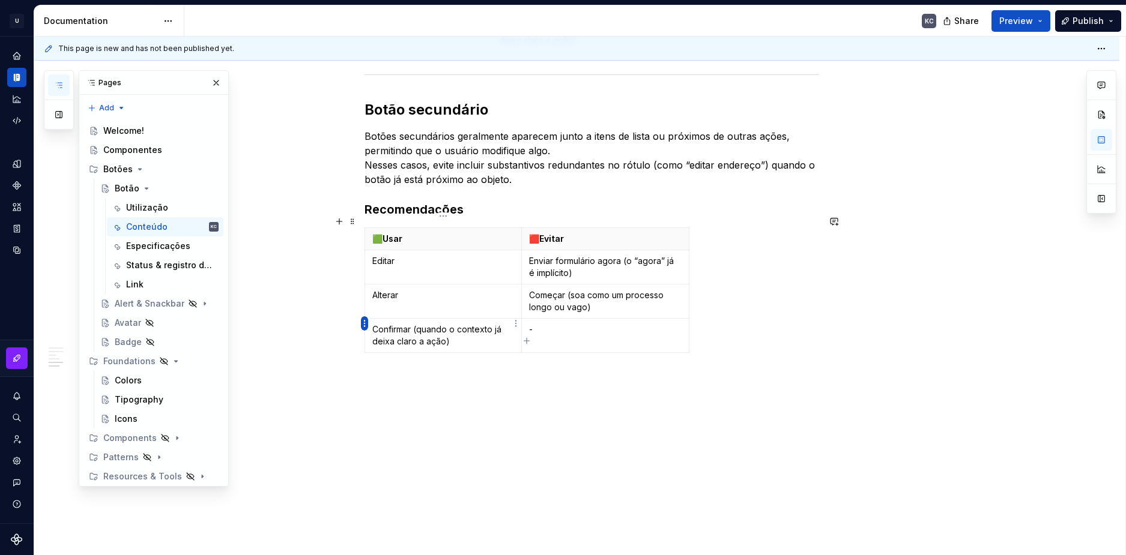
click at [366, 325] on html "U Stardust DS KC Design system data Documentation KC Share Preview Publish Page…" at bounding box center [563, 277] width 1126 height 555
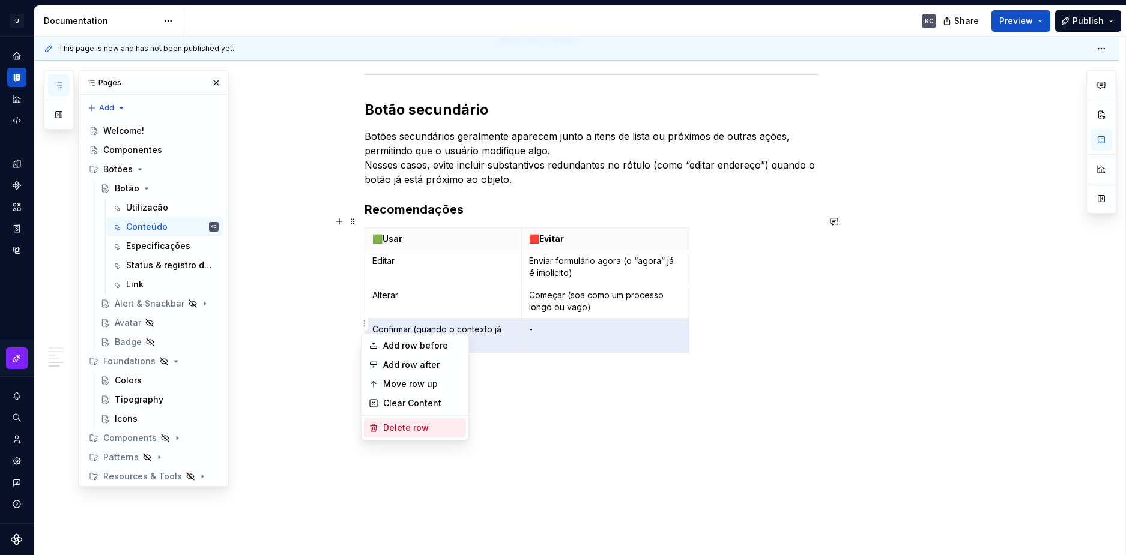
click at [388, 430] on div "Delete row" at bounding box center [422, 428] width 78 height 12
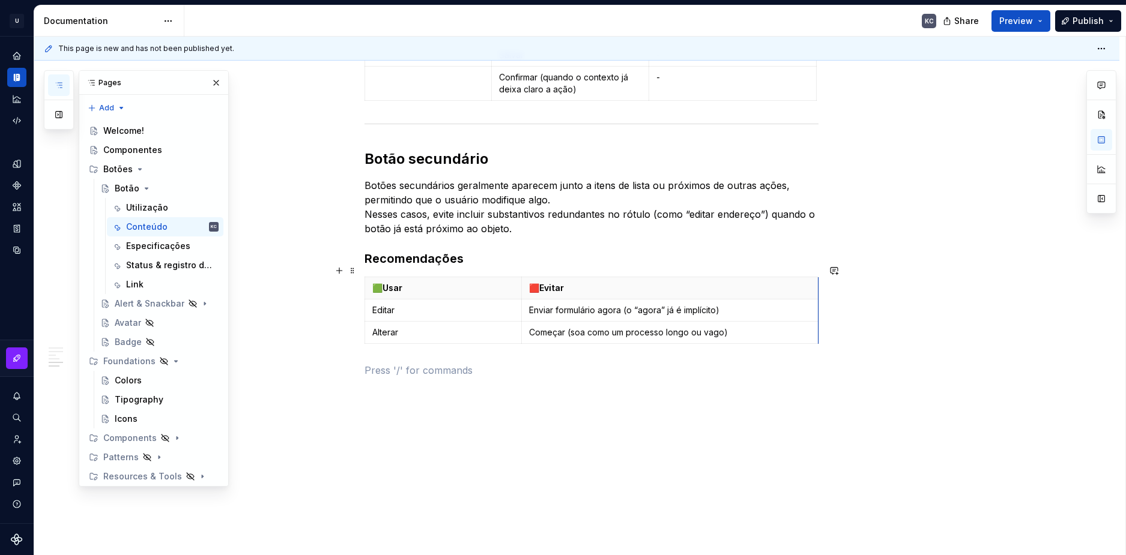
scroll to position [1456, 0]
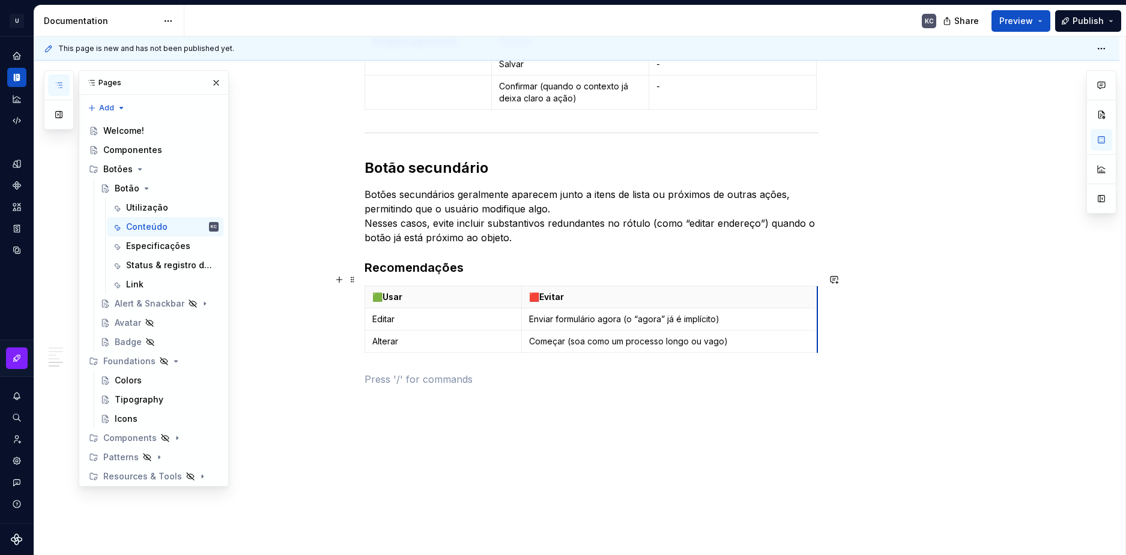
drag, startPoint x: 687, startPoint y: 271, endPoint x: 816, endPoint y: 279, distance: 128.7
click at [591, 313] on p "Enviar formulário agora (o “agora” já é implícito)" at bounding box center [669, 319] width 280 height 12
click at [607, 313] on p "Enviar formulário agora (o “agora” já é implícito)" at bounding box center [669, 319] width 280 height 12
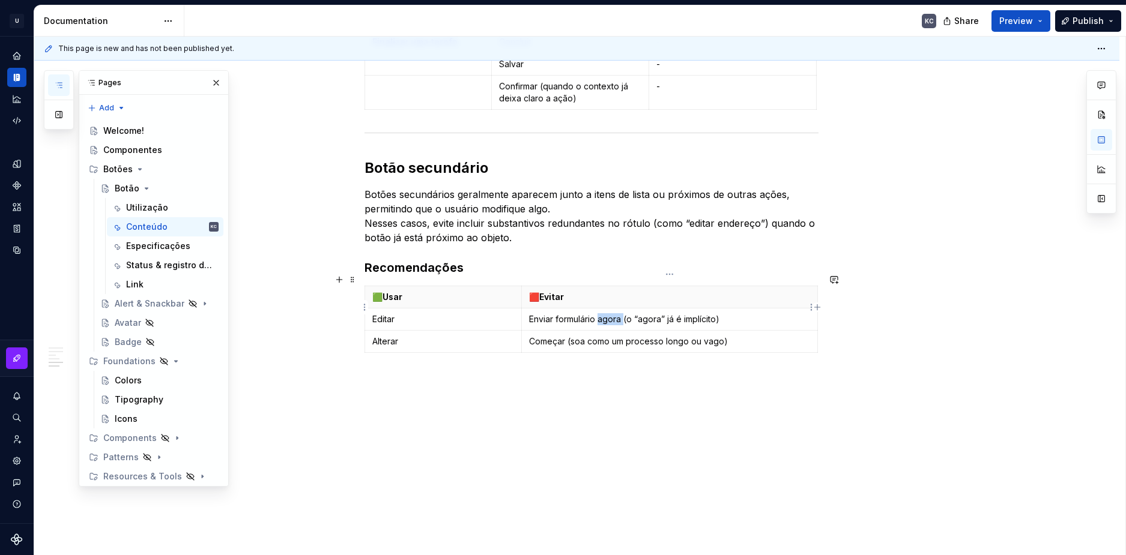
click at [607, 313] on p "Enviar formulário agora (o “agora” já é implícito)" at bounding box center [669, 319] width 280 height 12
click at [580, 348] on p "Começar (soa como um processo longo ou vago)" at bounding box center [669, 354] width 280 height 12
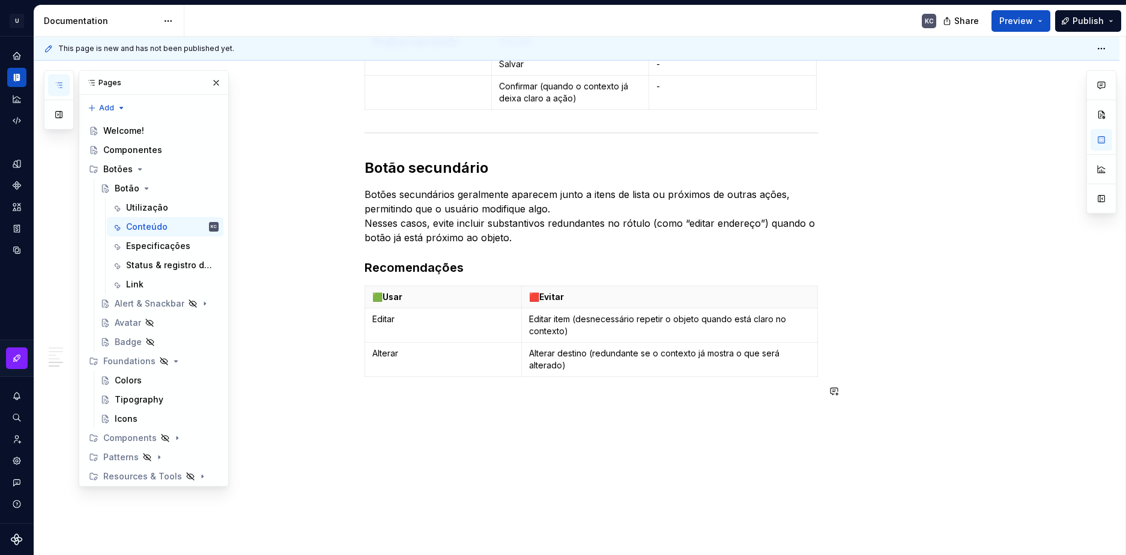
click at [388, 348] on p "Alterar" at bounding box center [443, 354] width 142 height 12
click at [405, 324] on button "button" at bounding box center [405, 320] width 17 height 17
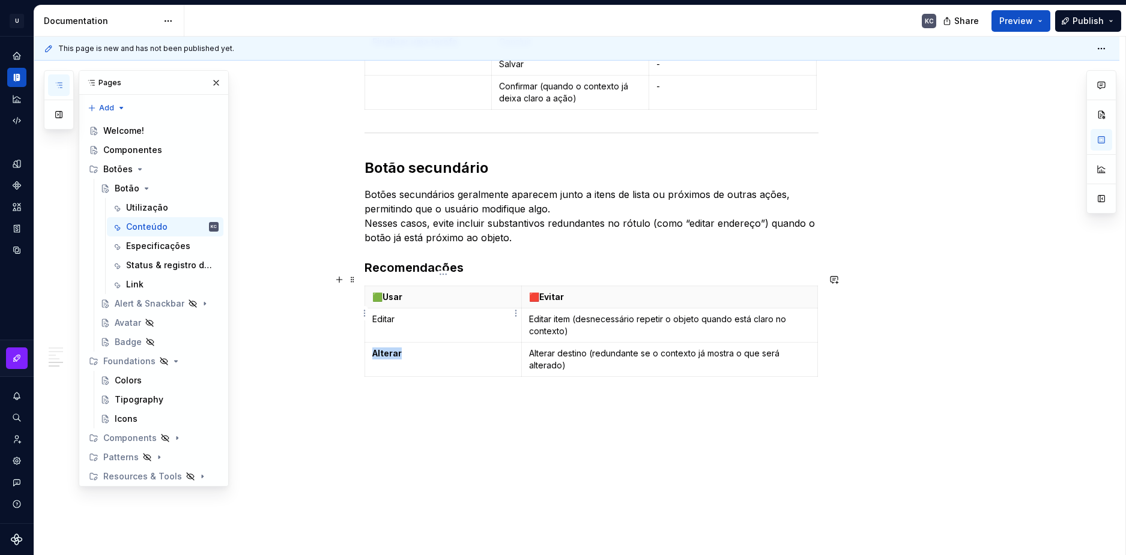
click at [372, 309] on td "Editar" at bounding box center [442, 326] width 157 height 34
click at [405, 285] on button "button" at bounding box center [405, 285] width 17 height 17
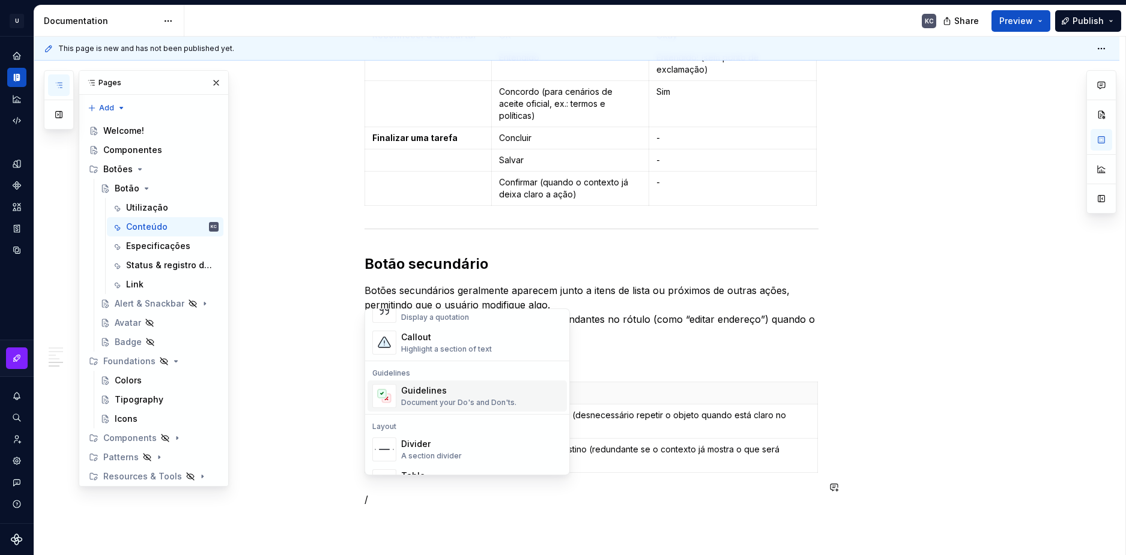
scroll to position [300, 0]
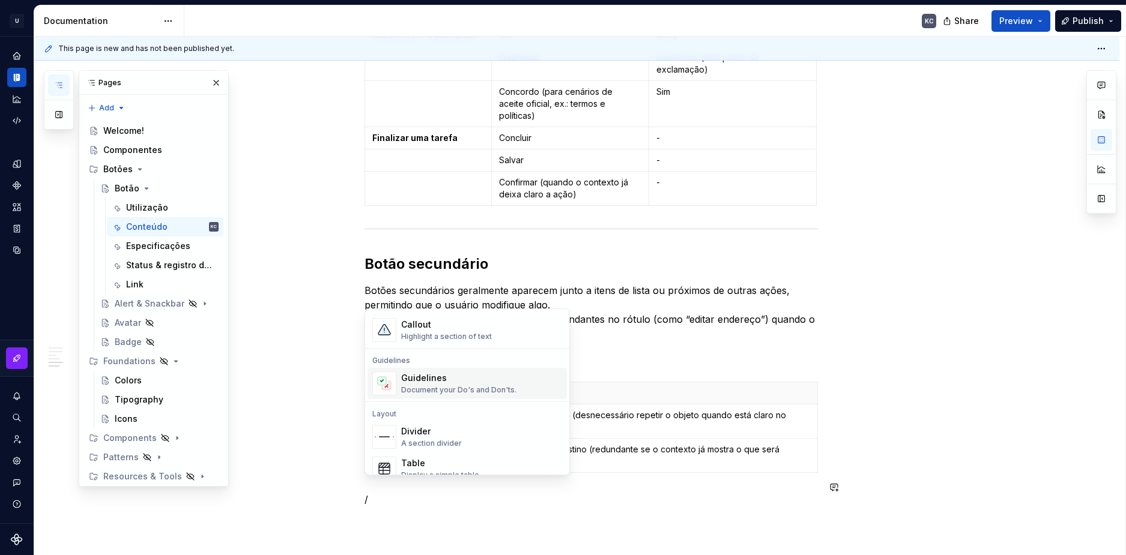
click at [451, 437] on div "Divider" at bounding box center [431, 432] width 61 height 12
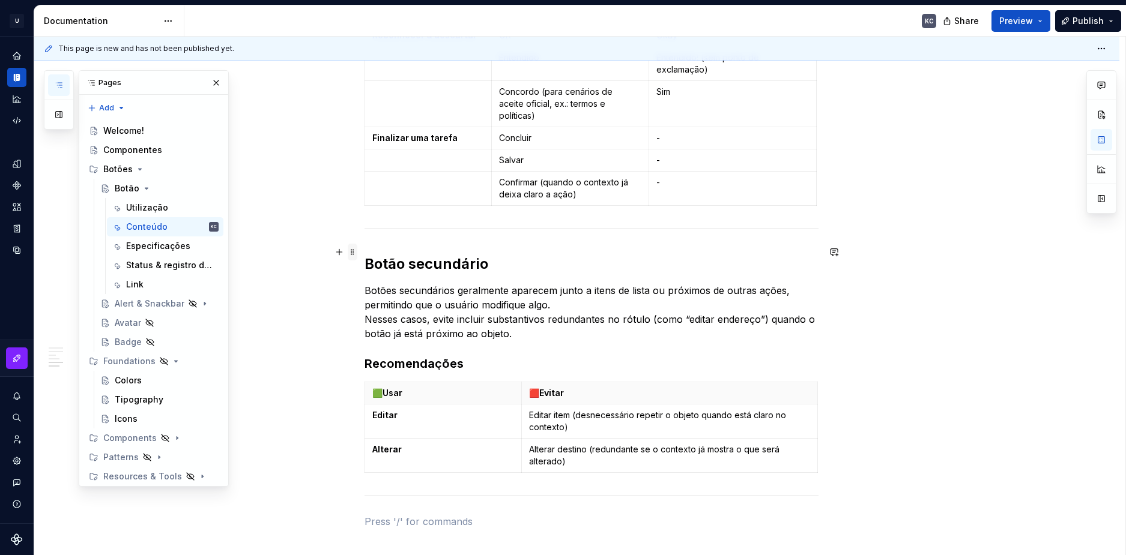
click at [349, 253] on span at bounding box center [353, 252] width 10 height 17
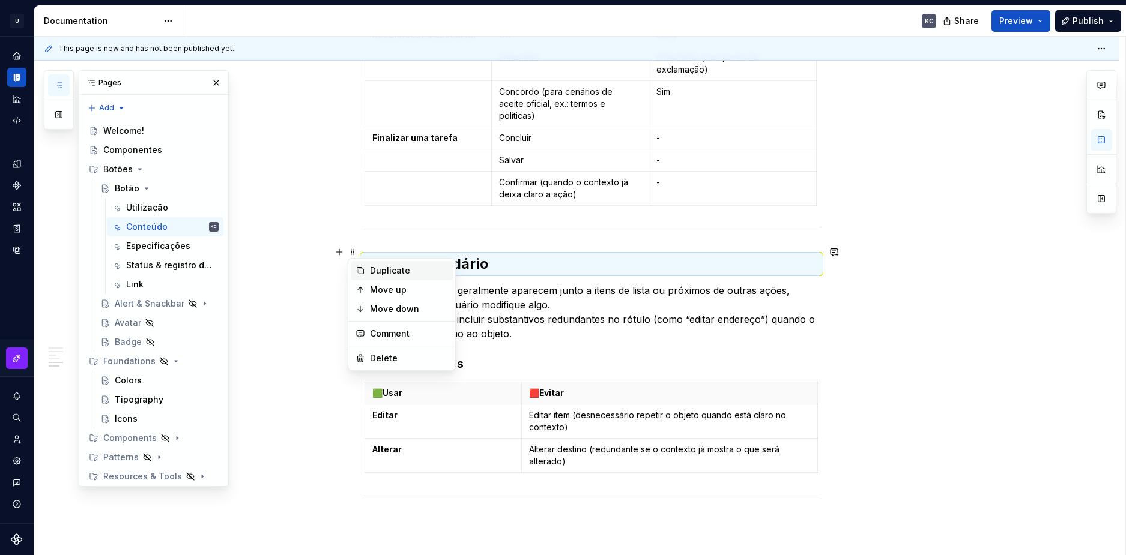
click at [360, 273] on icon at bounding box center [360, 271] width 10 height 10
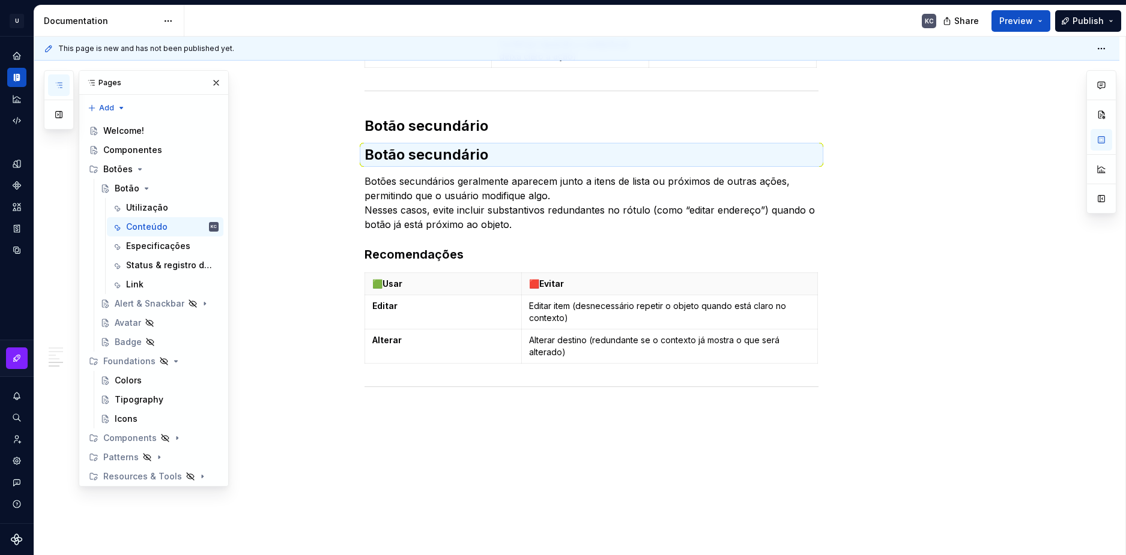
scroll to position [1531, 0]
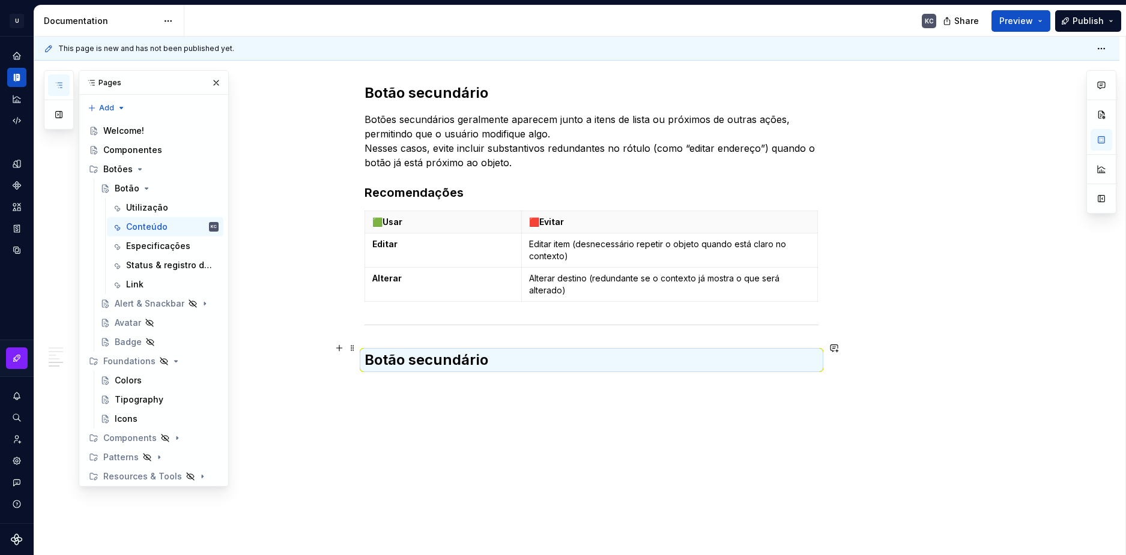
click at [411, 351] on h2 "Botão secundário" at bounding box center [591, 360] width 454 height 19
click at [410, 351] on h2 "Botão secundário" at bounding box center [591, 360] width 454 height 19
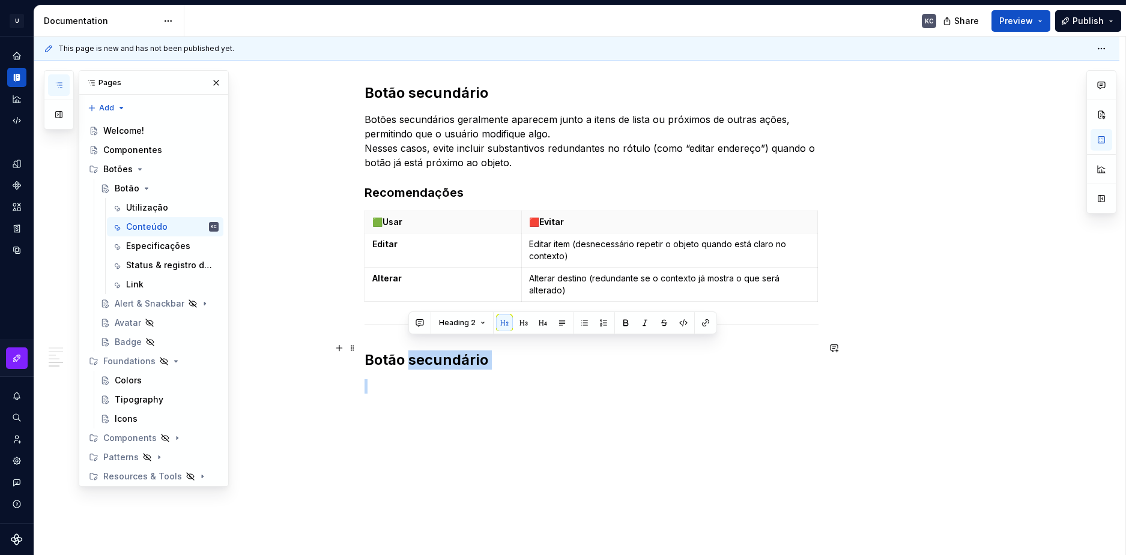
drag, startPoint x: 411, startPoint y: 347, endPoint x: 535, endPoint y: 349, distance: 123.7
click at [535, 351] on h2 "Botão secundário" at bounding box center [591, 360] width 454 height 19
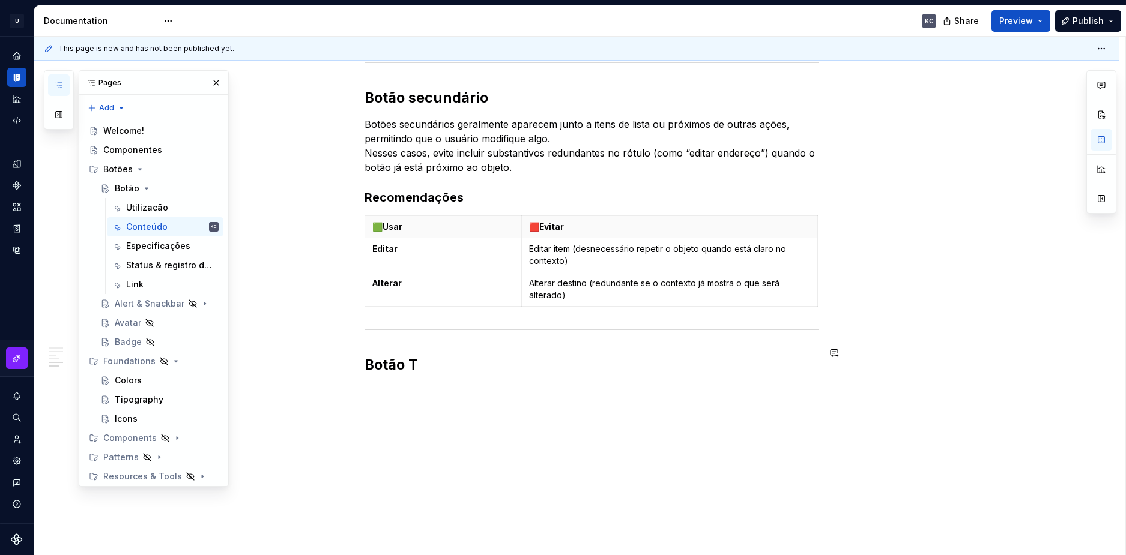
scroll to position [1514, 0]
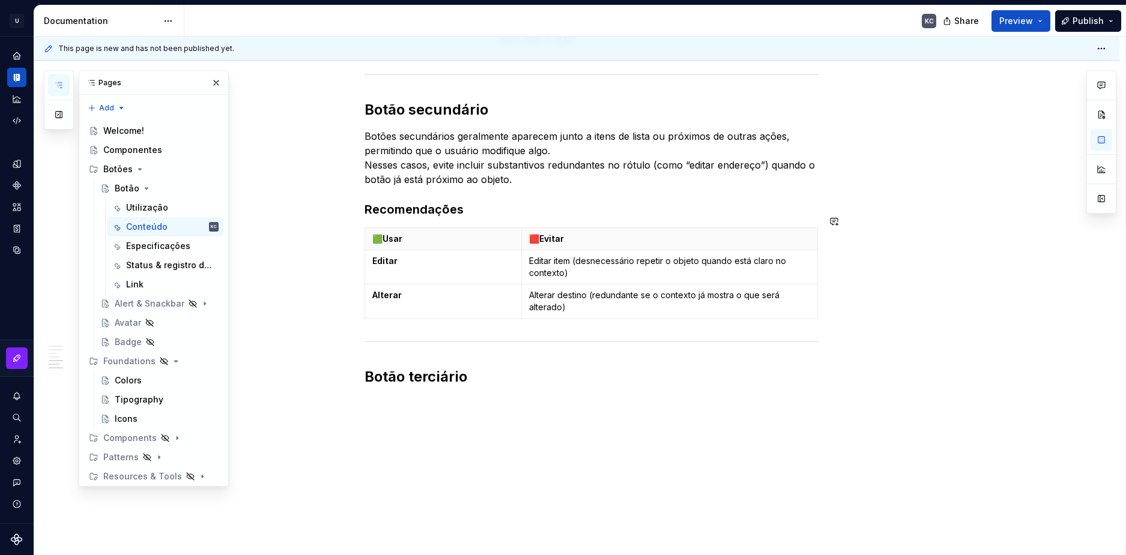
click at [353, 198] on span at bounding box center [353, 197] width 10 height 17
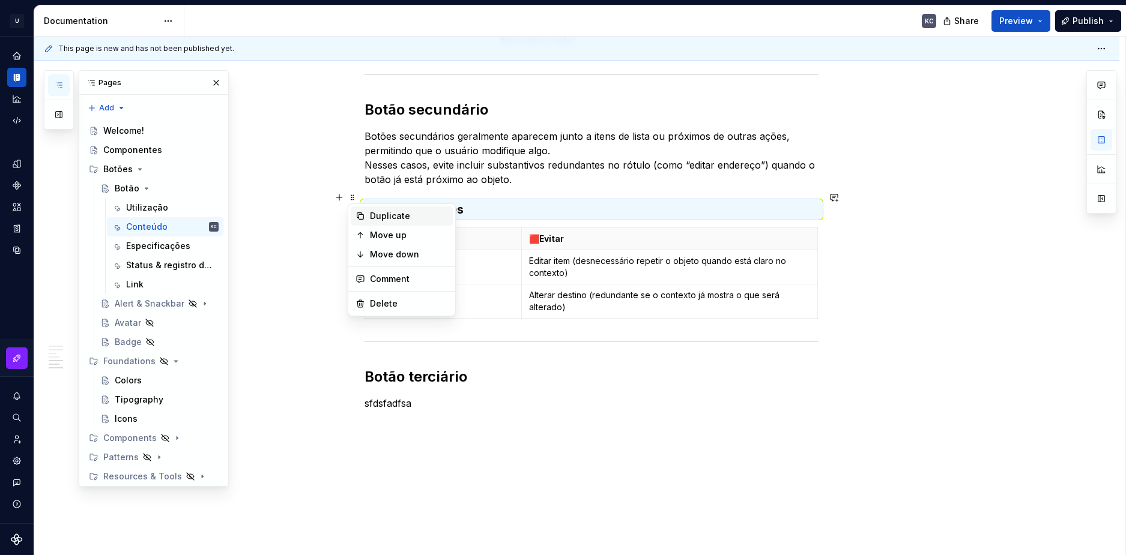
click at [361, 210] on div "Duplicate" at bounding box center [402, 216] width 102 height 19
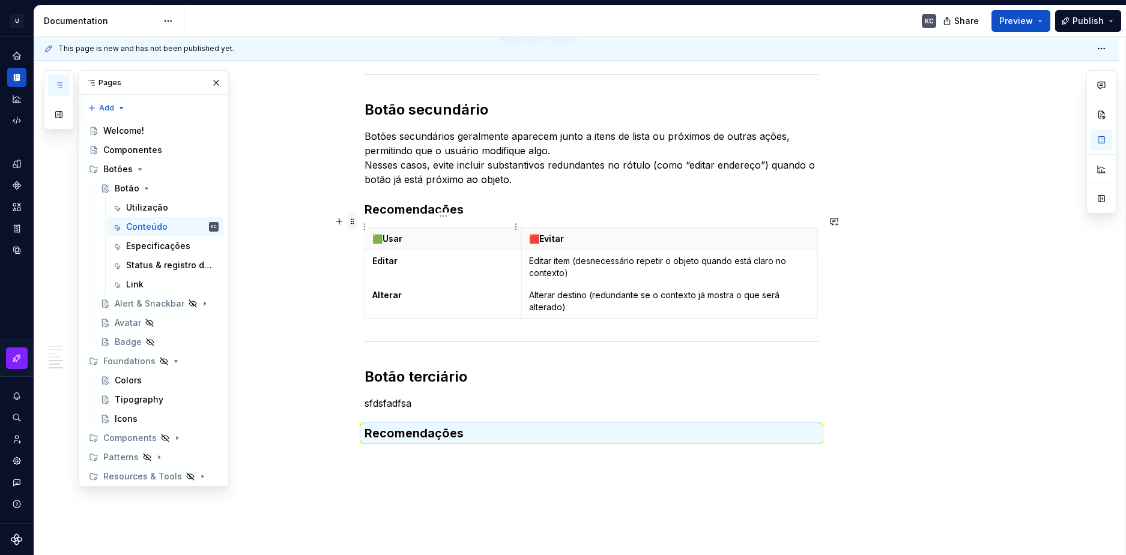
click at [354, 225] on span at bounding box center [353, 221] width 10 height 17
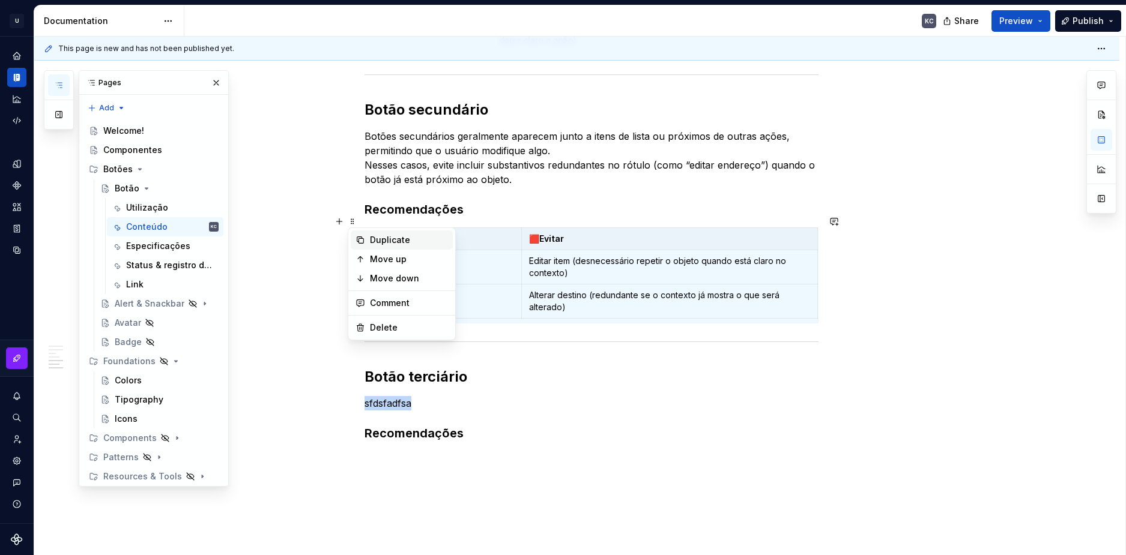
click at [375, 237] on div "Duplicate" at bounding box center [409, 240] width 78 height 12
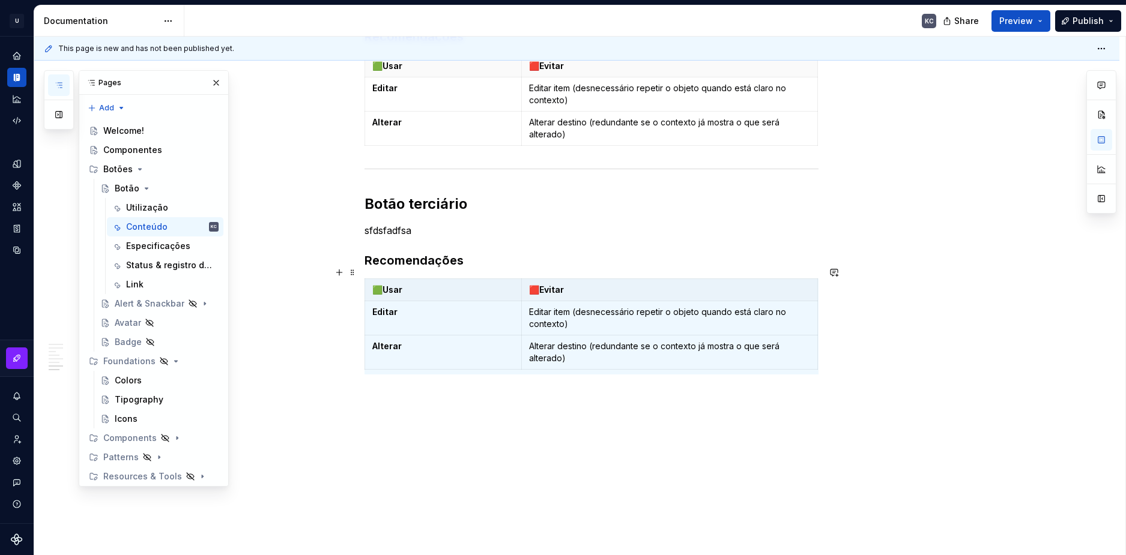
scroll to position [1684, 0]
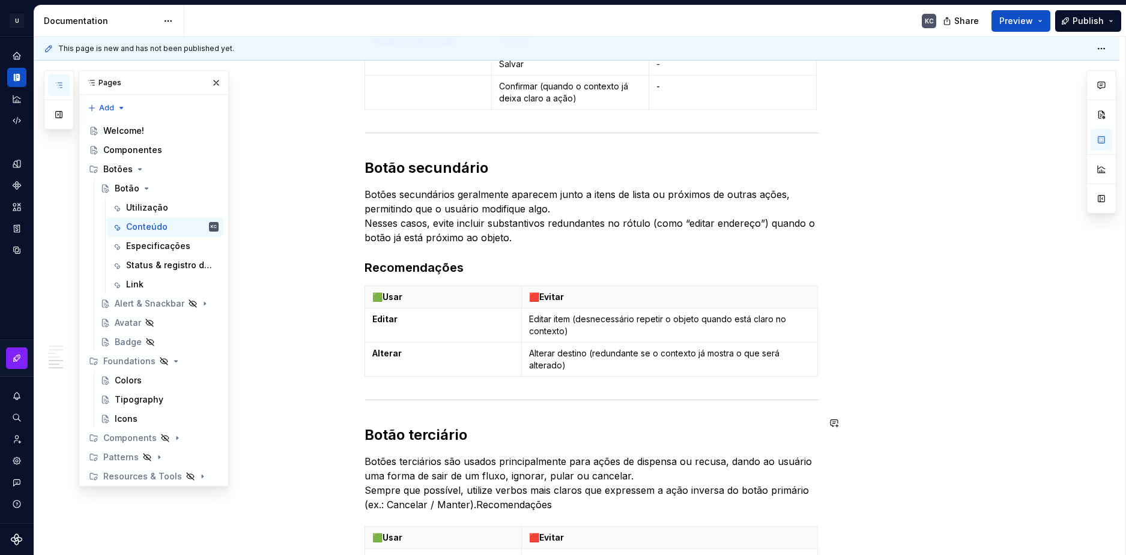
scroll to position [1449, 0]
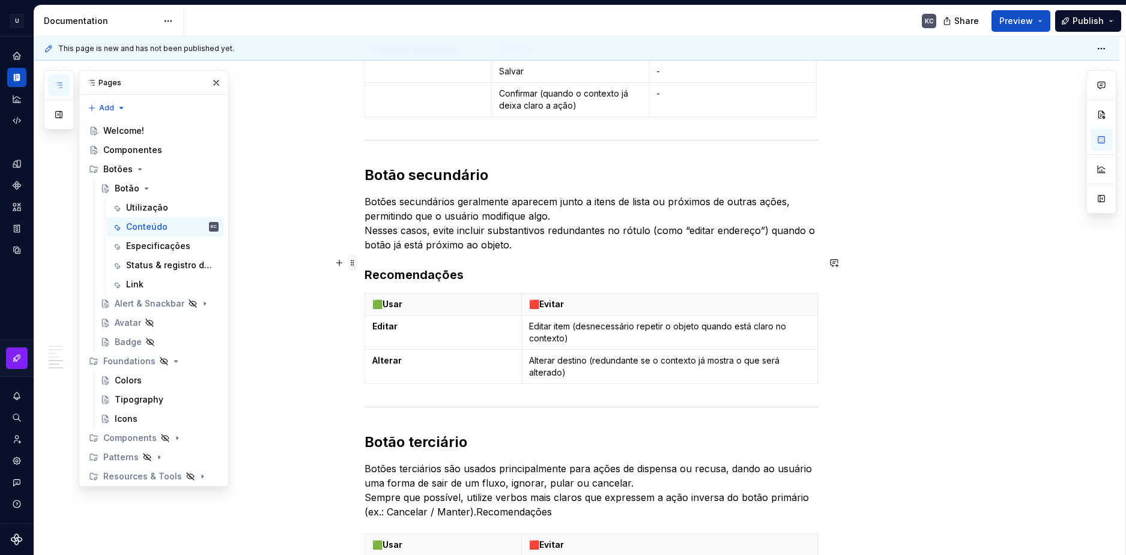
click at [353, 264] on span at bounding box center [353, 263] width 10 height 17
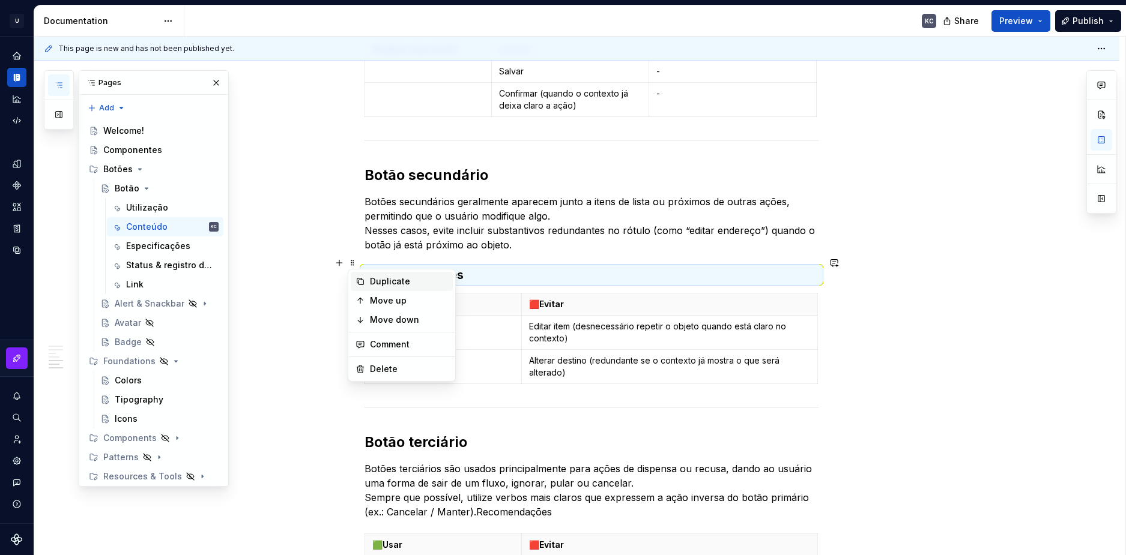
click at [372, 282] on div "Duplicate" at bounding box center [409, 282] width 78 height 12
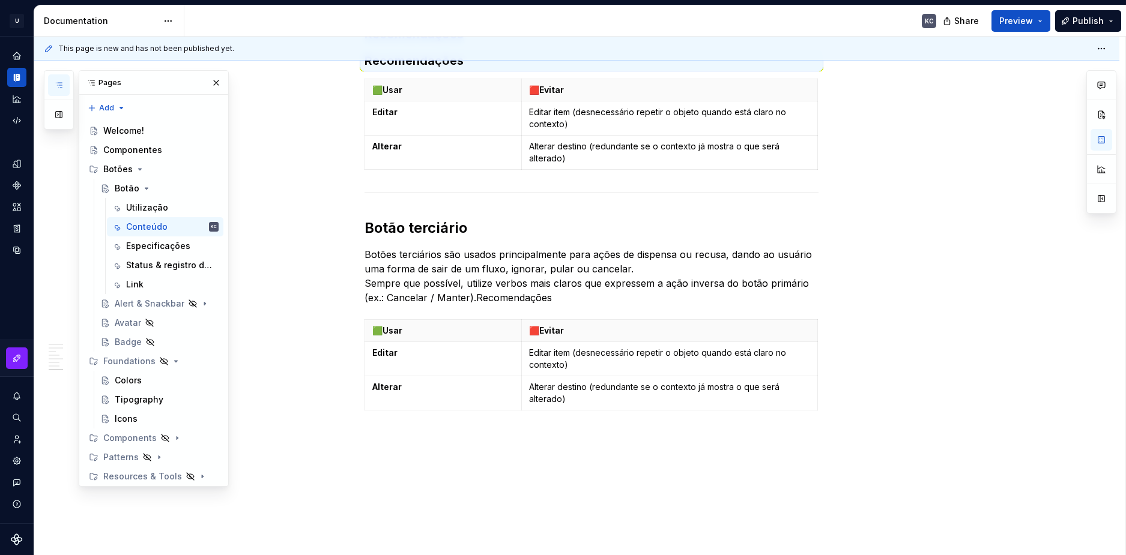
scroll to position [1718, 0]
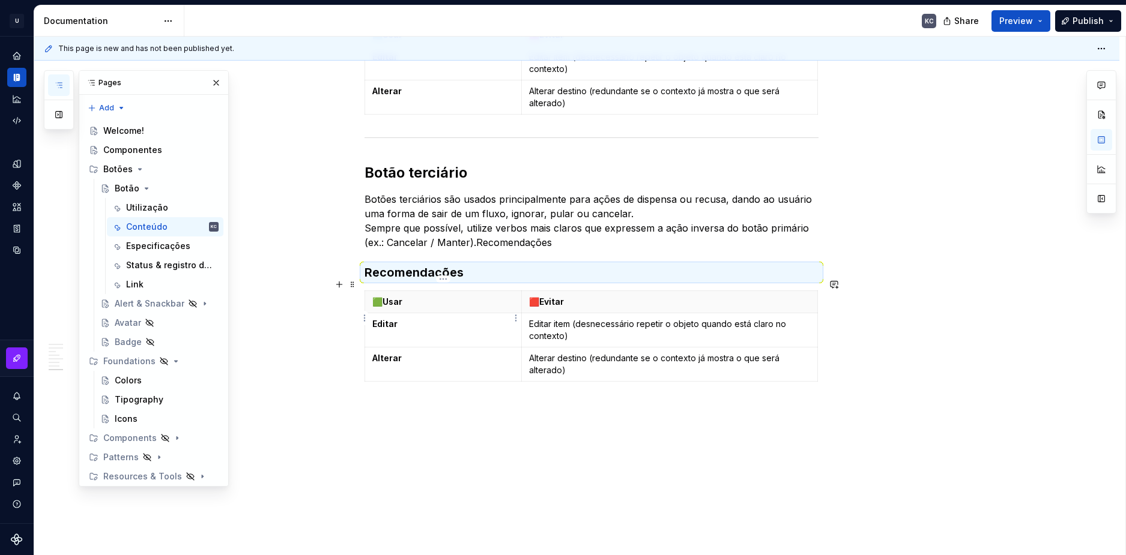
click at [393, 319] on strong "Editar" at bounding box center [384, 324] width 25 height 10
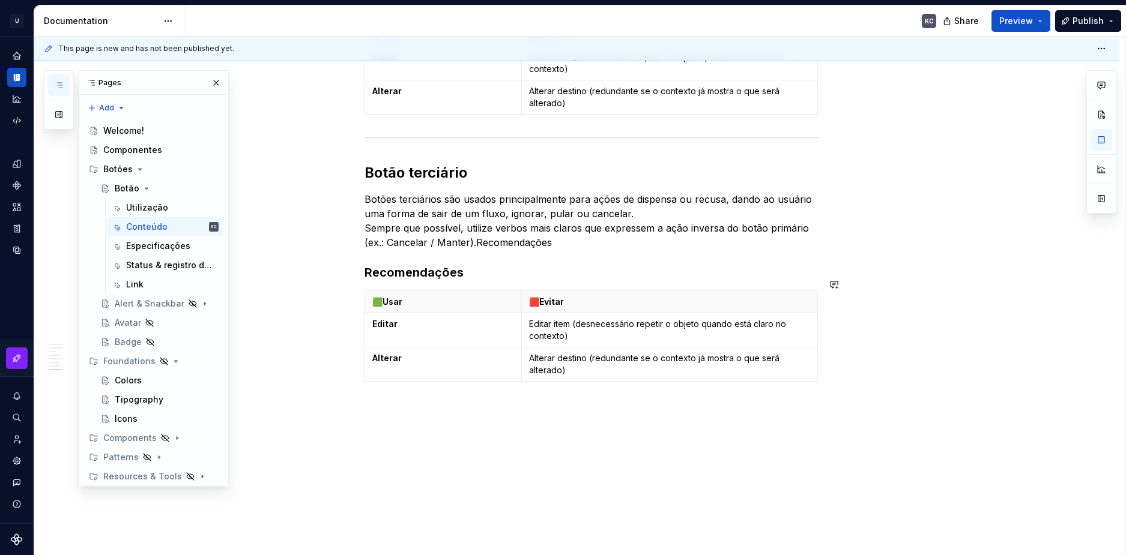
click at [591, 373] on div "🟩Usar 🟥Evitar Editar Editar item (desnecessário repetir o objeto quando está cl…" at bounding box center [591, 339] width 454 height 96
click at [591, 370] on div "🟩Usar 🟥Evitar Editar Editar item (desnecessário repetir o objeto quando está cl…" at bounding box center [591, 339] width 454 height 96
click at [594, 366] on icon "button" at bounding box center [591, 370] width 10 height 10
click at [593, 388] on icon "button" at bounding box center [591, 392] width 10 height 10
click at [388, 321] on td "Editar" at bounding box center [442, 330] width 157 height 34
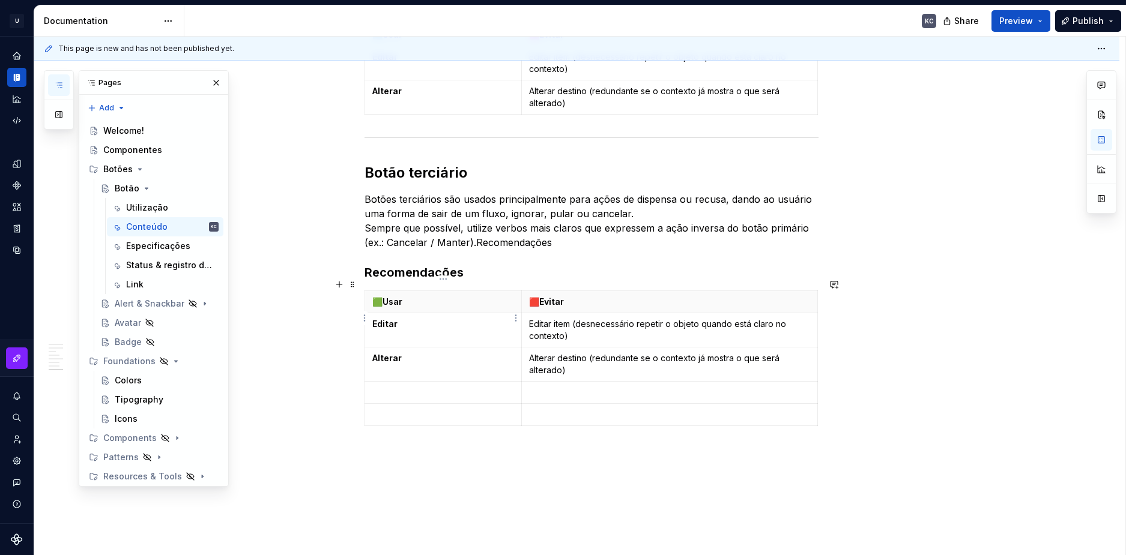
click at [388, 319] on strong "Editar" at bounding box center [384, 324] width 25 height 10
click at [438, 387] on p at bounding box center [443, 393] width 142 height 12
click at [395, 318] on p "Agora não" at bounding box center [443, 324] width 142 height 12
click at [385, 353] on strong "Alterar" at bounding box center [386, 358] width 29 height 10
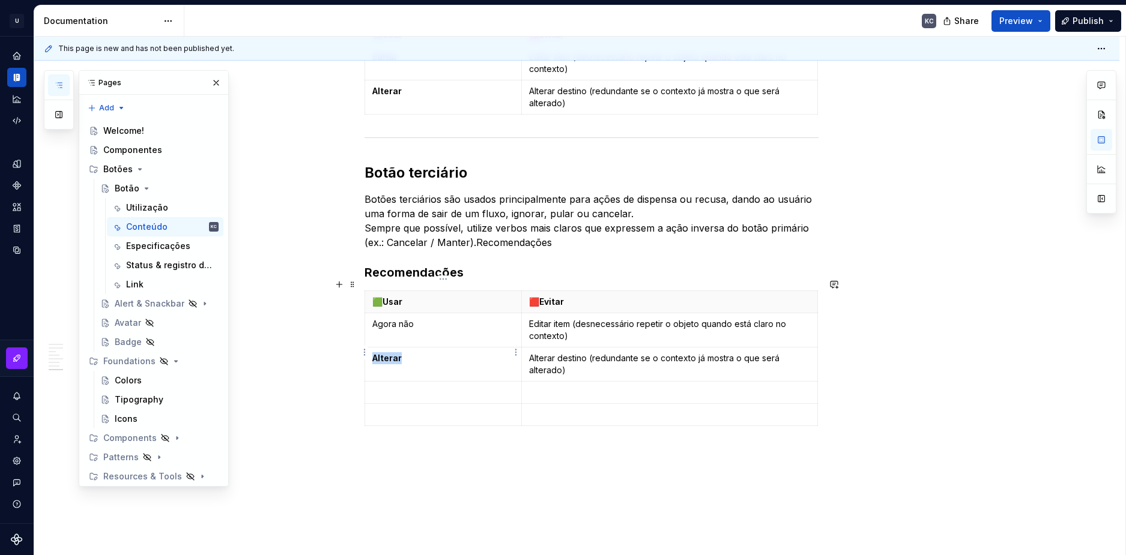
click at [385, 353] on strong "Alterar" at bounding box center [386, 358] width 29 height 10
click at [405, 382] on td at bounding box center [442, 393] width 157 height 22
click at [547, 319] on p "Editar item (desnecessário repetir o objeto quando está claro no contexto)" at bounding box center [669, 330] width 280 height 24
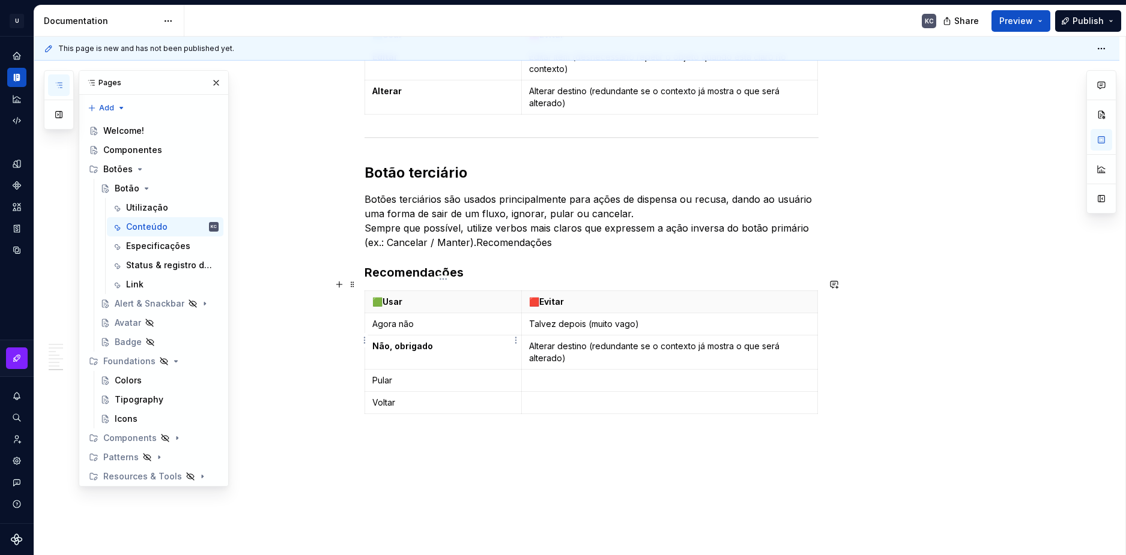
click at [517, 333] on html "U Stardust DS KC Design system data Documentation KC Share Preview Publish Page…" at bounding box center [563, 277] width 1126 height 555
click at [545, 336] on html "U Stardust DS KC Design system data Documentation KC Share Preview Publish Page…" at bounding box center [563, 277] width 1126 height 555
click at [545, 340] on p "Alterar destino (redundante se o contexto já mostra o que será alterado)" at bounding box center [669, 352] width 280 height 24
click at [537, 343] on p "Alterar destino (redundante se o contexto já mostra o que será alterado)" at bounding box center [669, 352] width 280 height 24
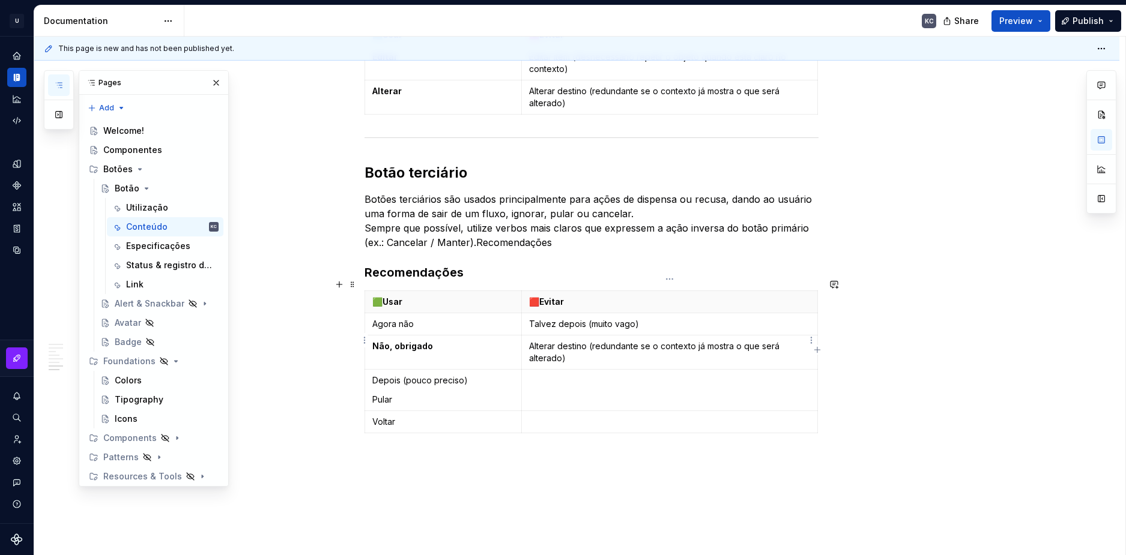
click at [537, 343] on p "Alterar destino (redundante se o contexto já mostra o que será alterado)" at bounding box center [669, 352] width 280 height 24
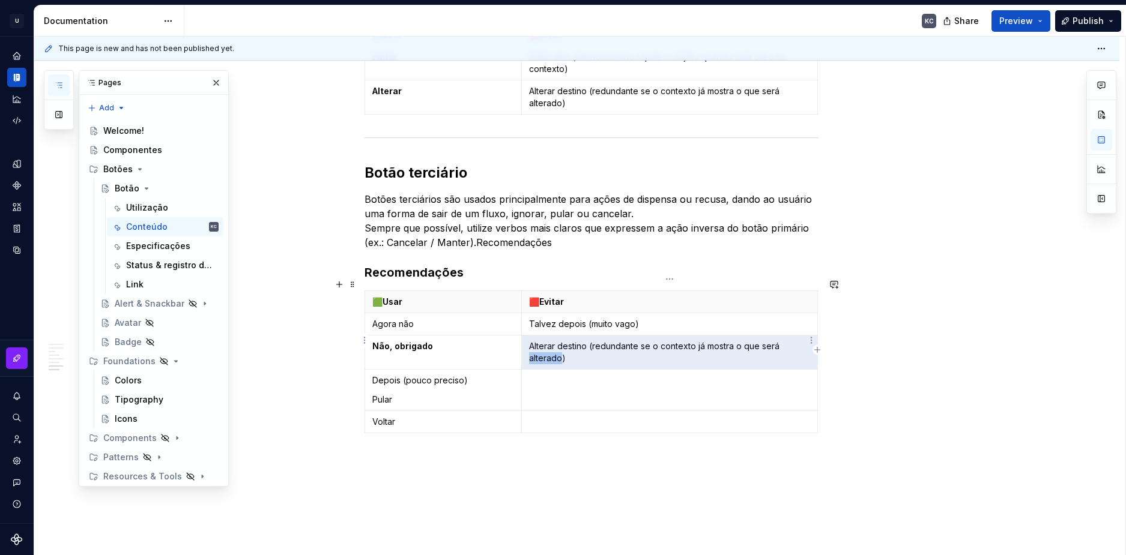
click at [537, 343] on p "Alterar destino (redundante se o contexto já mostra o que será alterado)" at bounding box center [669, 352] width 280 height 24
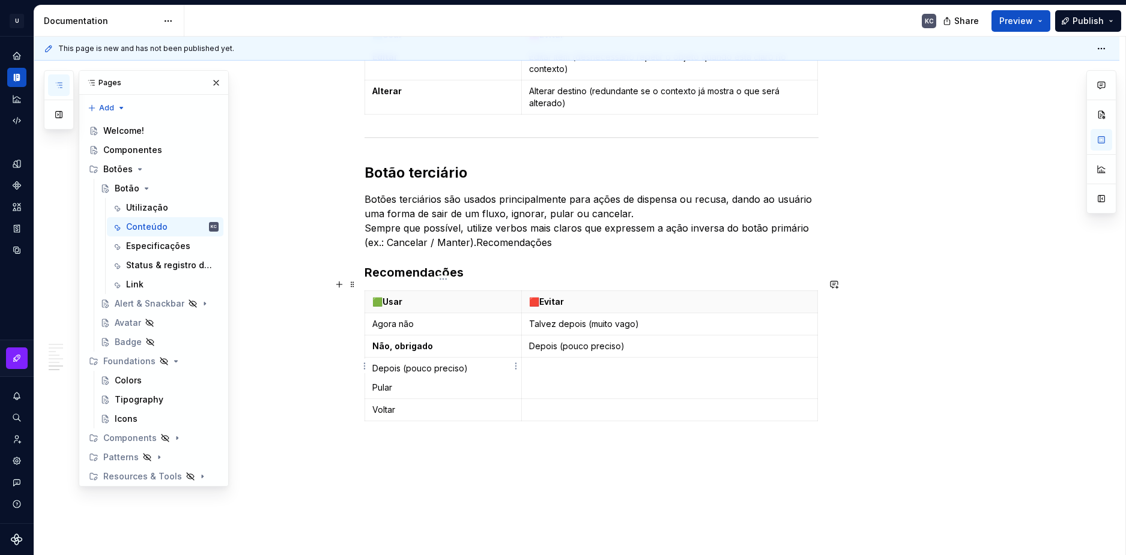
click at [389, 363] on p "Depois (pouco preciso)" at bounding box center [443, 369] width 142 height 12
click at [574, 363] on p at bounding box center [669, 369] width 280 height 12
click at [576, 385] on td at bounding box center [669, 391] width 295 height 22
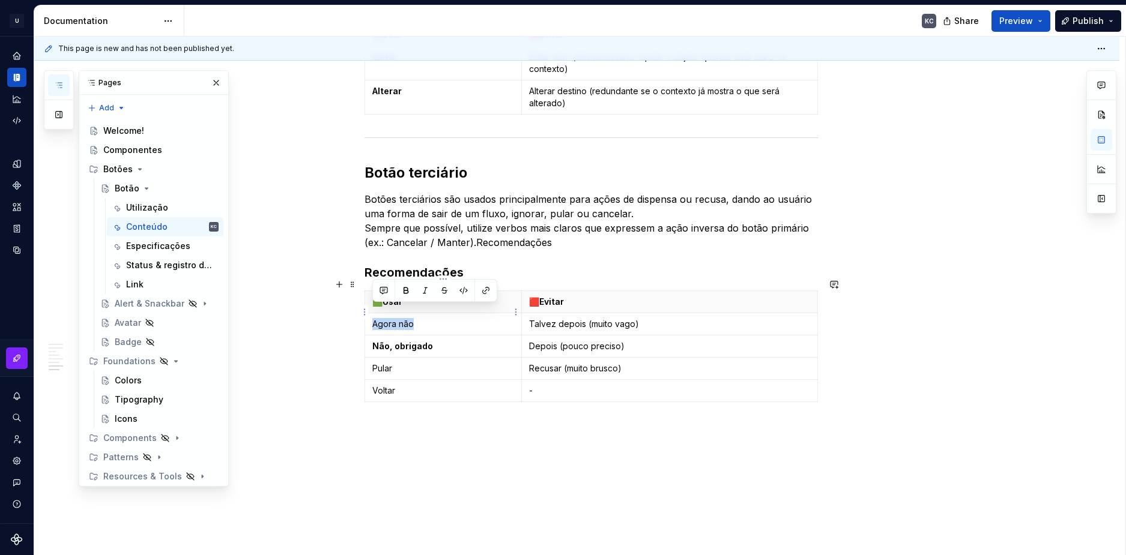
drag, startPoint x: 414, startPoint y: 310, endPoint x: 372, endPoint y: 311, distance: 42.0
click at [372, 318] on p "Agora não" at bounding box center [443, 324] width 142 height 12
click at [404, 286] on button "button" at bounding box center [405, 290] width 17 height 17
drag, startPoint x: 396, startPoint y: 360, endPoint x: 370, endPoint y: 357, distance: 26.1
click at [370, 358] on td "Pular" at bounding box center [442, 369] width 157 height 22
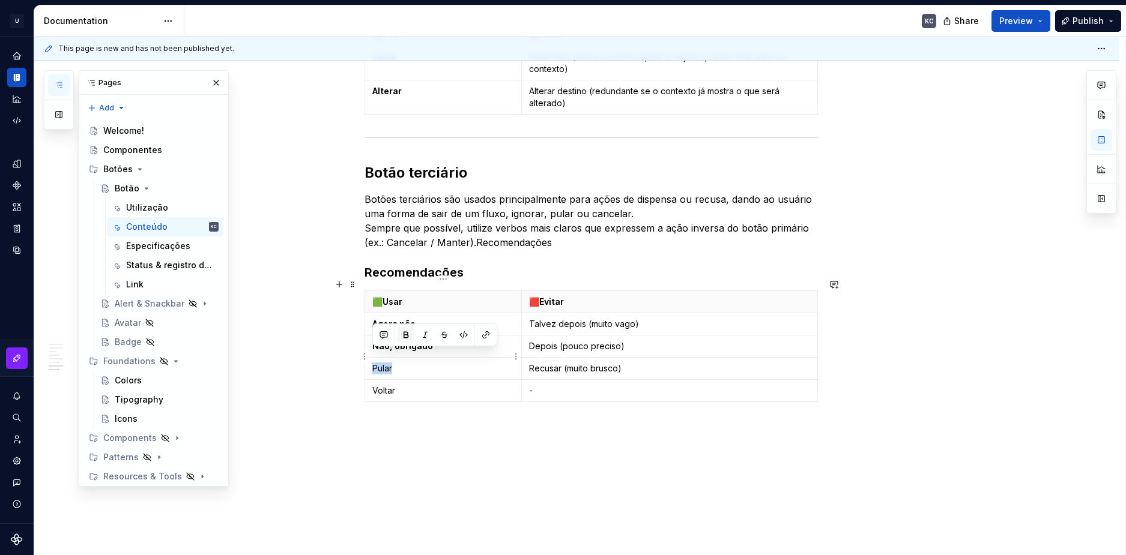
click at [406, 332] on button "button" at bounding box center [405, 335] width 17 height 17
drag, startPoint x: 400, startPoint y: 379, endPoint x: 373, endPoint y: 379, distance: 27.0
click at [373, 385] on p "Voltar" at bounding box center [443, 391] width 142 height 12
click at [403, 349] on button "button" at bounding box center [405, 357] width 17 height 17
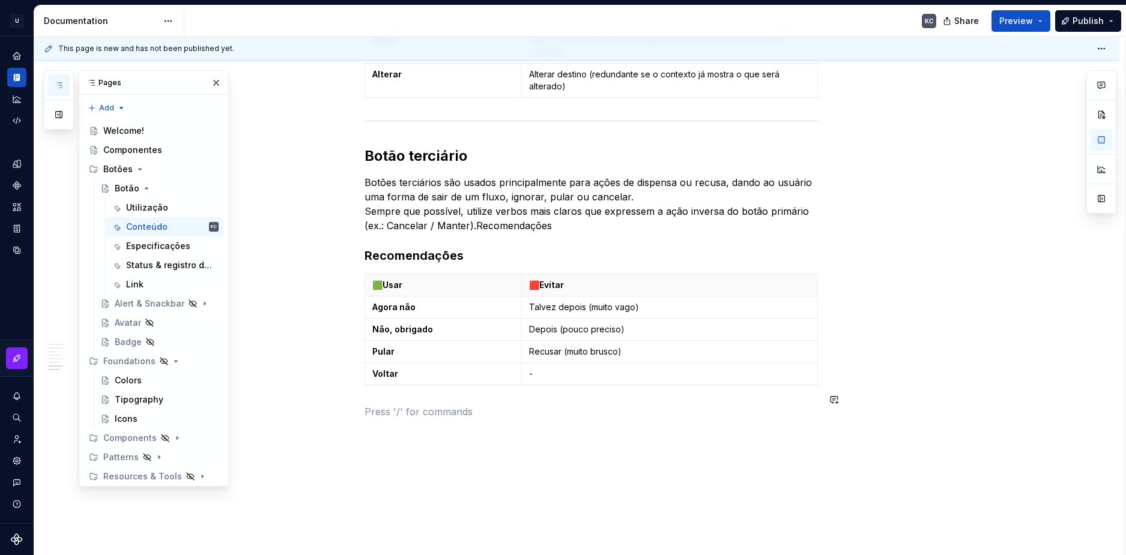
scroll to position [1767, 0]
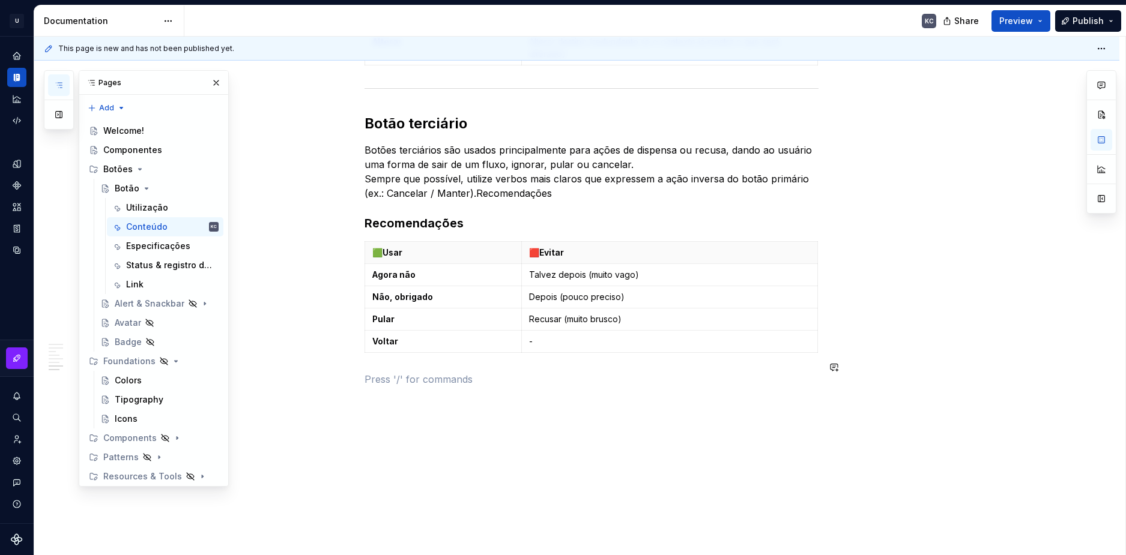
click at [378, 374] on p at bounding box center [591, 379] width 454 height 14
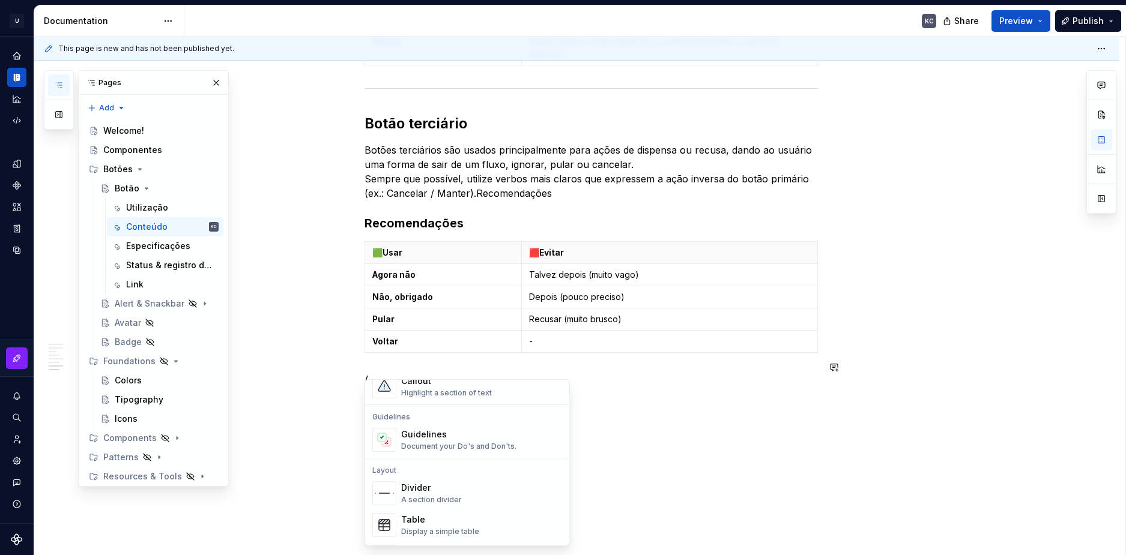
scroll to position [355, 0]
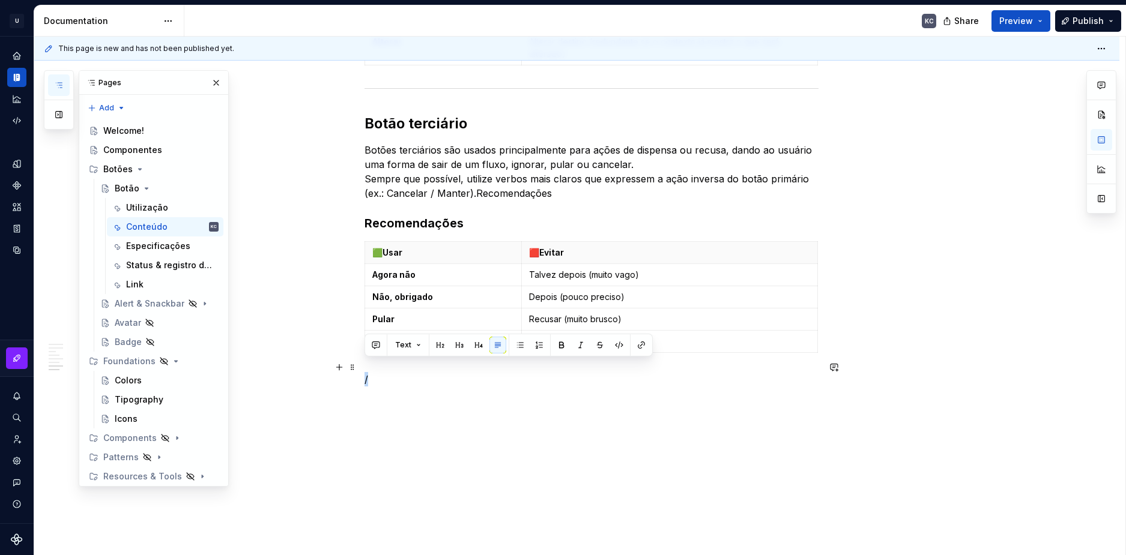
drag, startPoint x: 369, startPoint y: 370, endPoint x: 363, endPoint y: 369, distance: 6.3
click at [380, 372] on p at bounding box center [591, 379] width 454 height 14
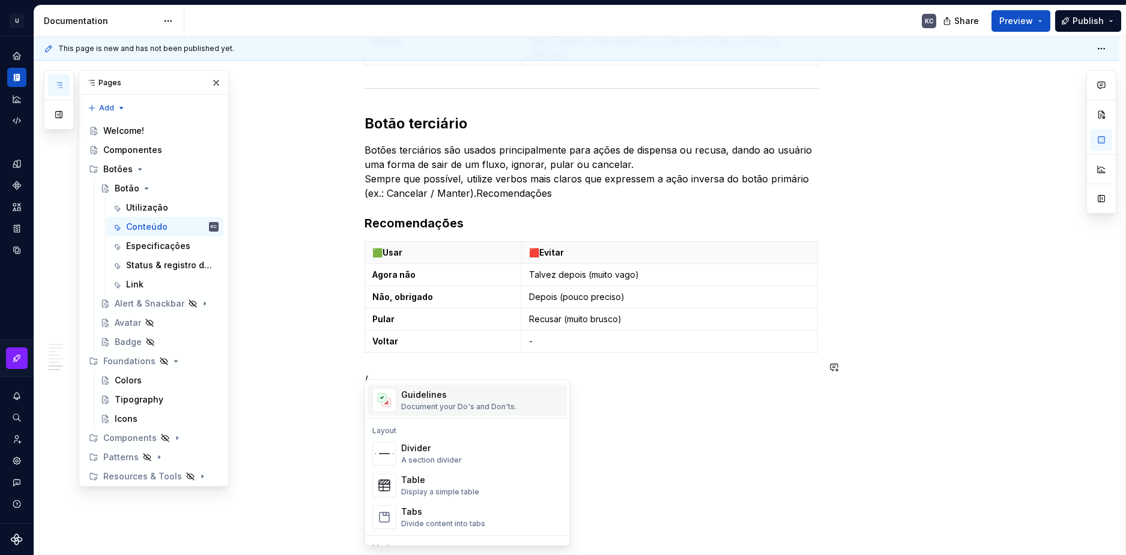
scroll to position [360, 0]
click at [432, 448] on div "Divider A section divider" at bounding box center [431, 447] width 61 height 23
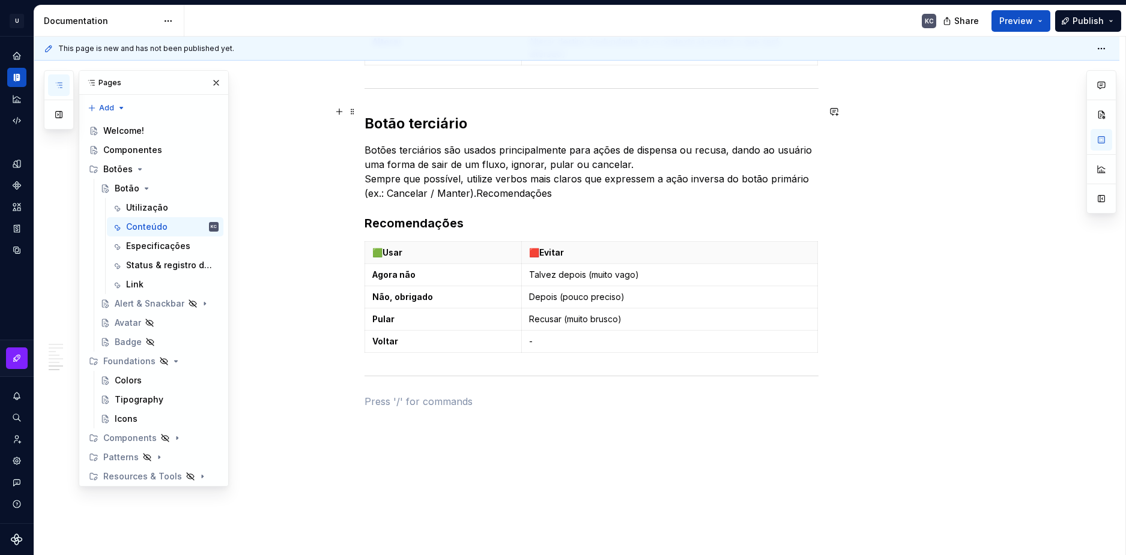
click at [353, 114] on span at bounding box center [353, 111] width 10 height 17
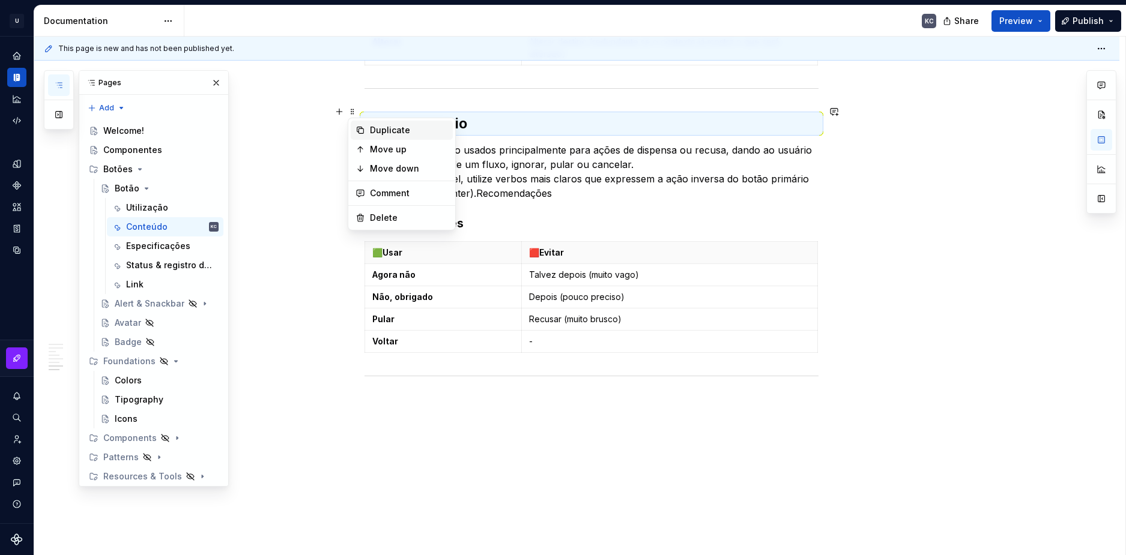
click at [389, 132] on div "Duplicate" at bounding box center [409, 130] width 78 height 12
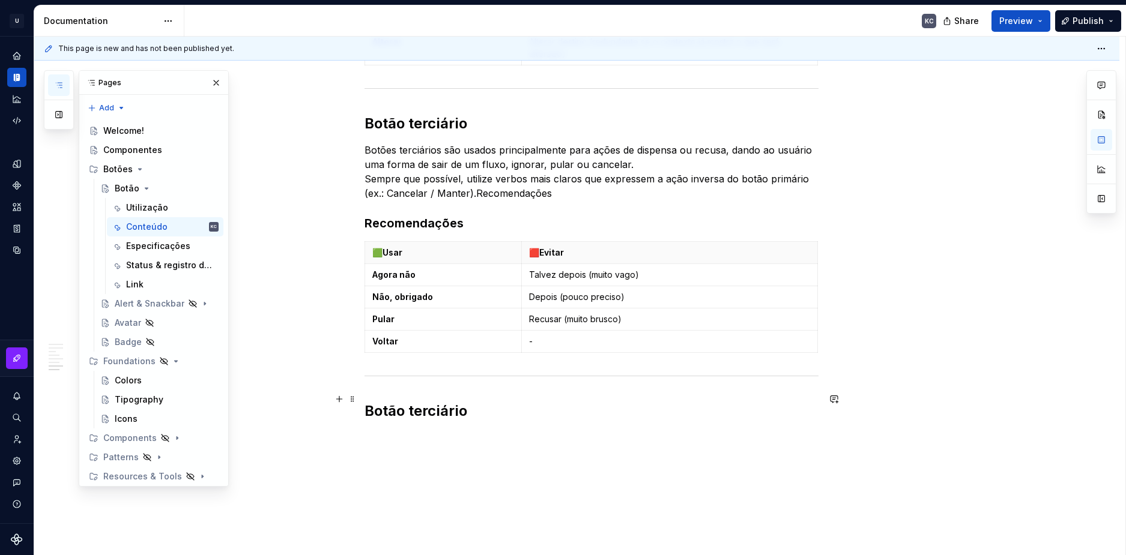
click at [384, 403] on h2 "Botão terciário" at bounding box center [591, 411] width 454 height 19
click at [382, 402] on h2 "Botão terciário" at bounding box center [591, 411] width 454 height 19
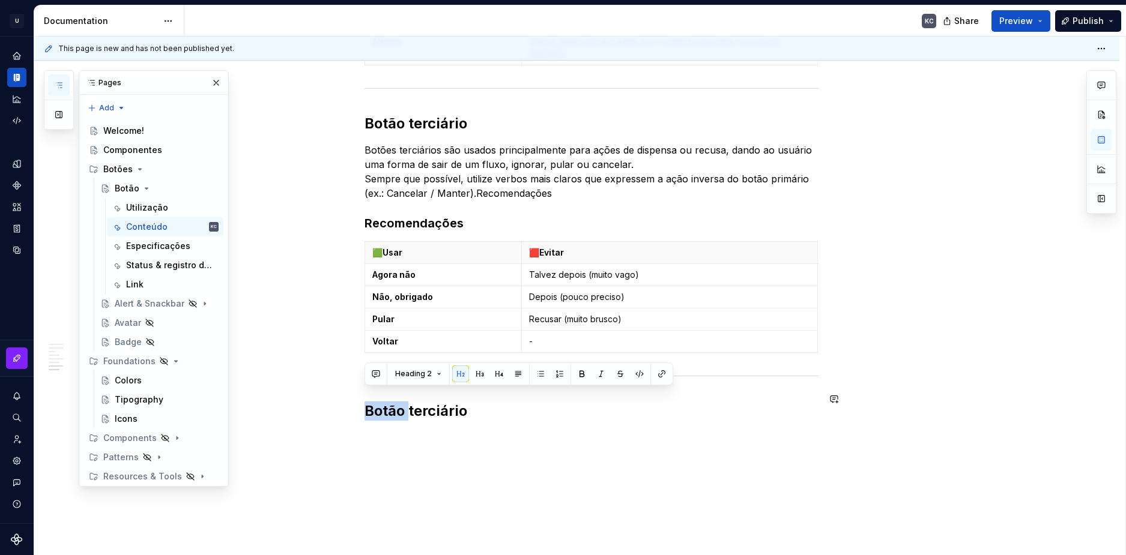
click at [382, 402] on h2 "Botão terciário" at bounding box center [591, 411] width 454 height 19
drag, startPoint x: 422, startPoint y: 402, endPoint x: 415, endPoint y: 401, distance: 7.3
click at [415, 402] on h2 "Ações Relacionadas" at bounding box center [591, 411] width 454 height 19
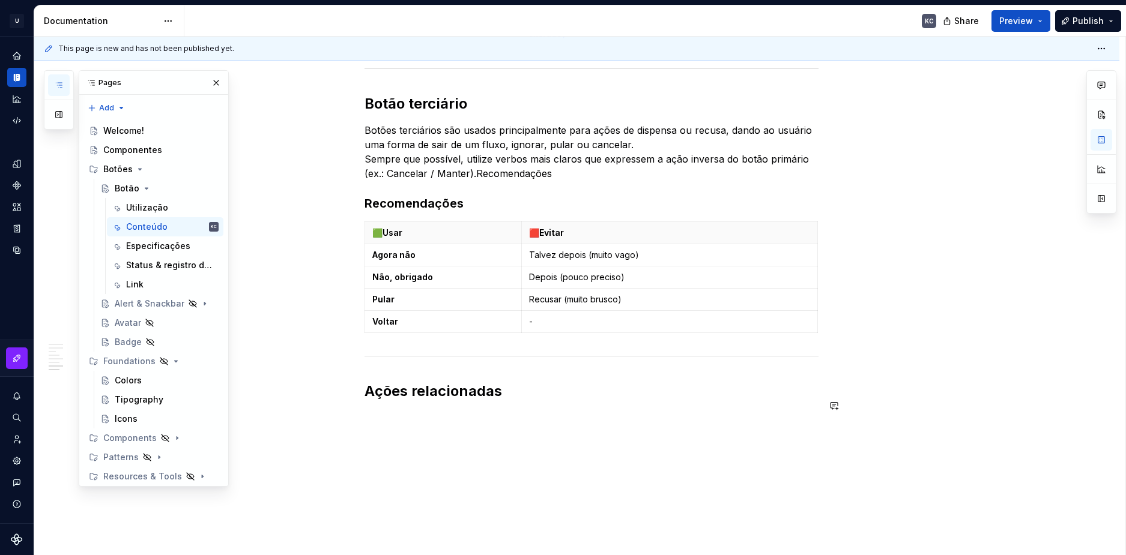
scroll to position [1826, 0]
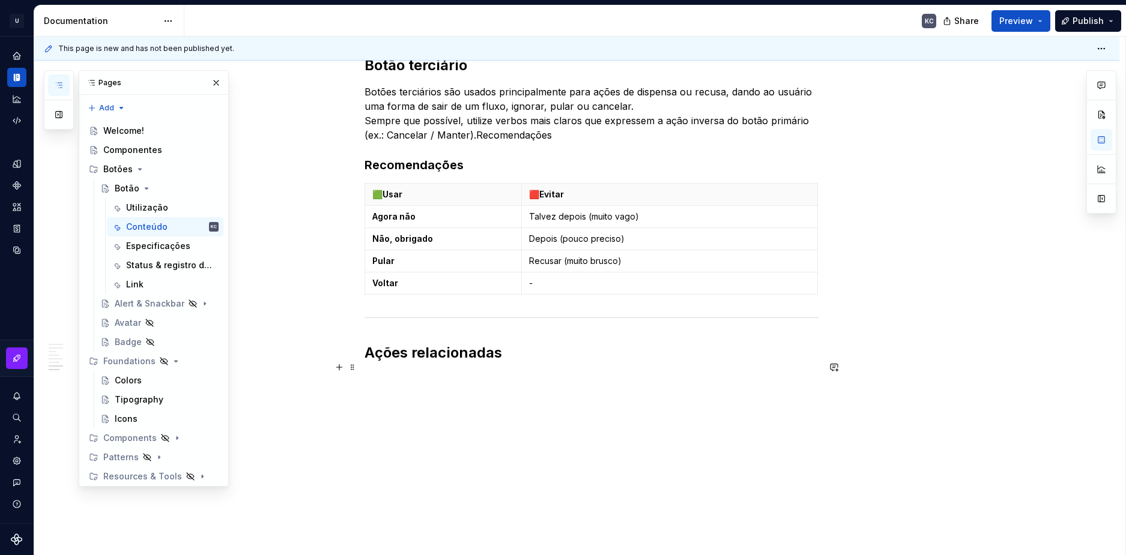
click at [351, 367] on span at bounding box center [353, 367] width 10 height 17
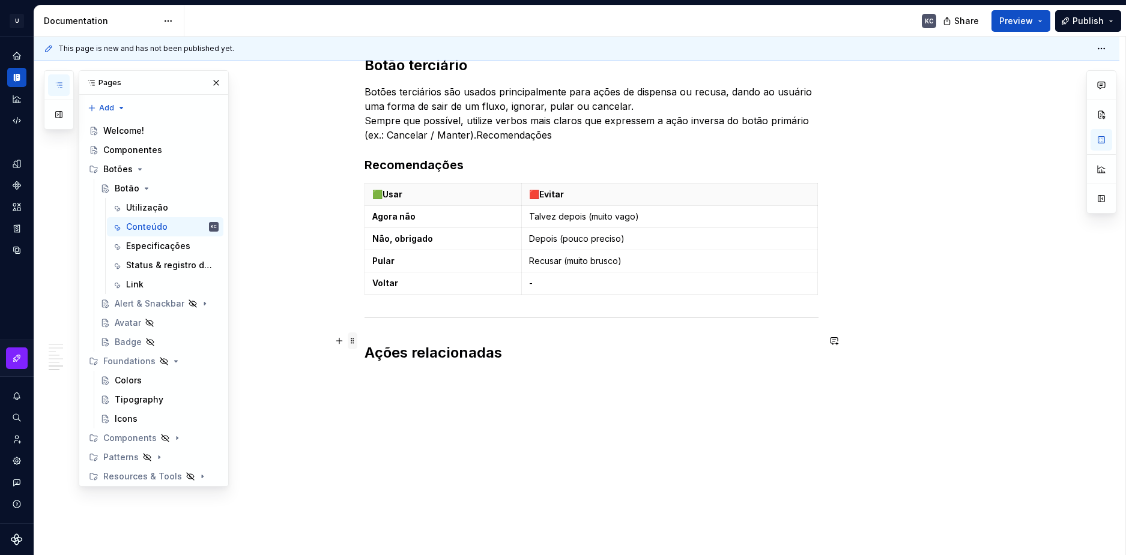
click at [356, 340] on span at bounding box center [353, 341] width 10 height 17
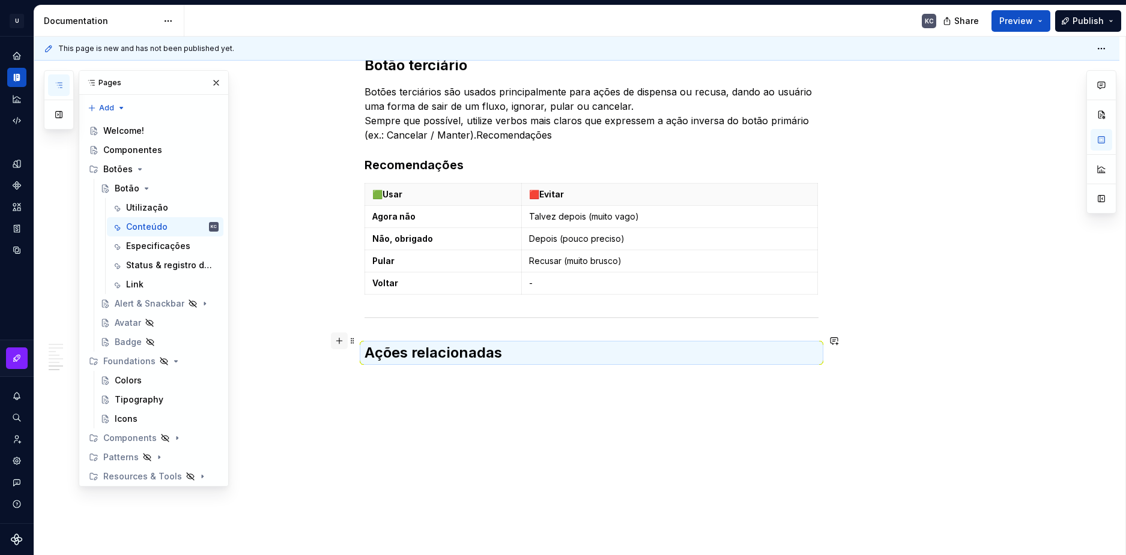
click at [342, 337] on button "button" at bounding box center [339, 341] width 17 height 17
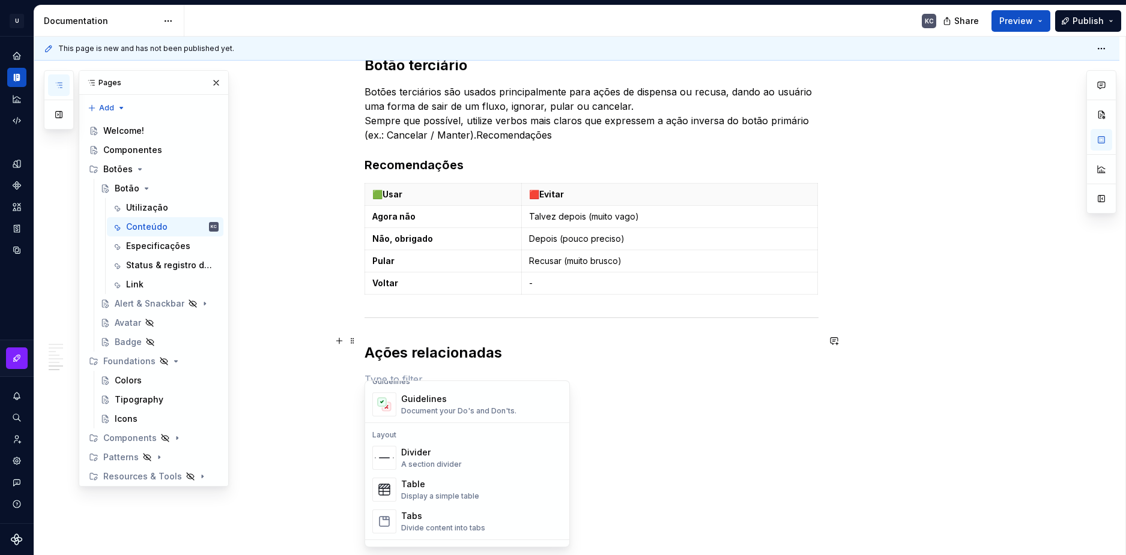
scroll to position [360, 0]
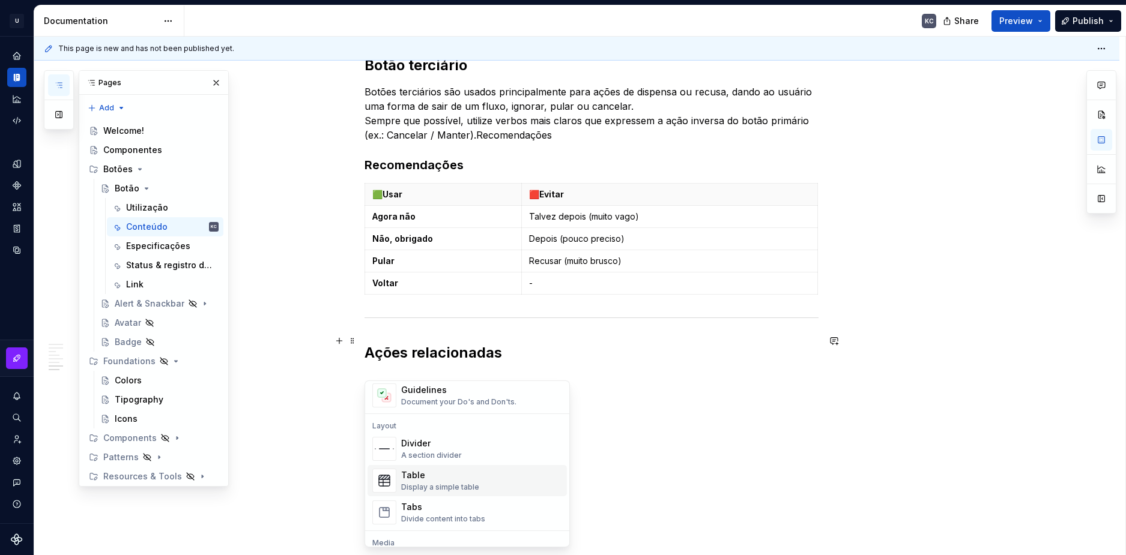
click at [420, 478] on div "Table" at bounding box center [440, 475] width 78 height 12
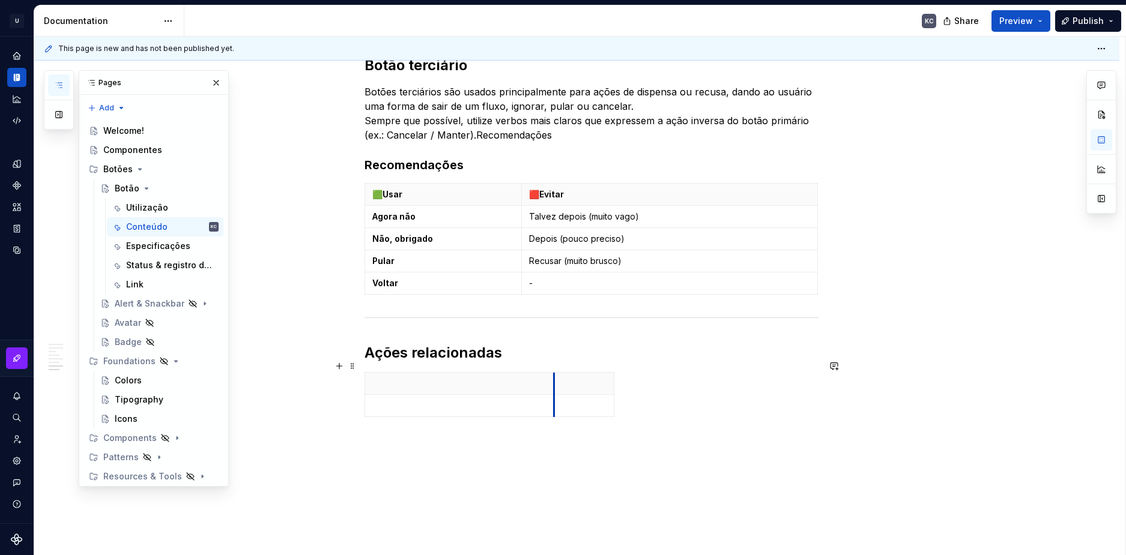
drag, startPoint x: 422, startPoint y: 379, endPoint x: 552, endPoint y: 378, distance: 129.7
click at [614, 372] on div at bounding box center [591, 397] width 454 height 50
drag, startPoint x: 613, startPoint y: 370, endPoint x: 816, endPoint y: 367, distance: 202.9
click at [555, 395] on td at bounding box center [685, 406] width 262 height 22
click at [549, 394] on html "U Stardust DS KC Design system data Documentation KC Share Preview Publish Page…" at bounding box center [563, 277] width 1126 height 555
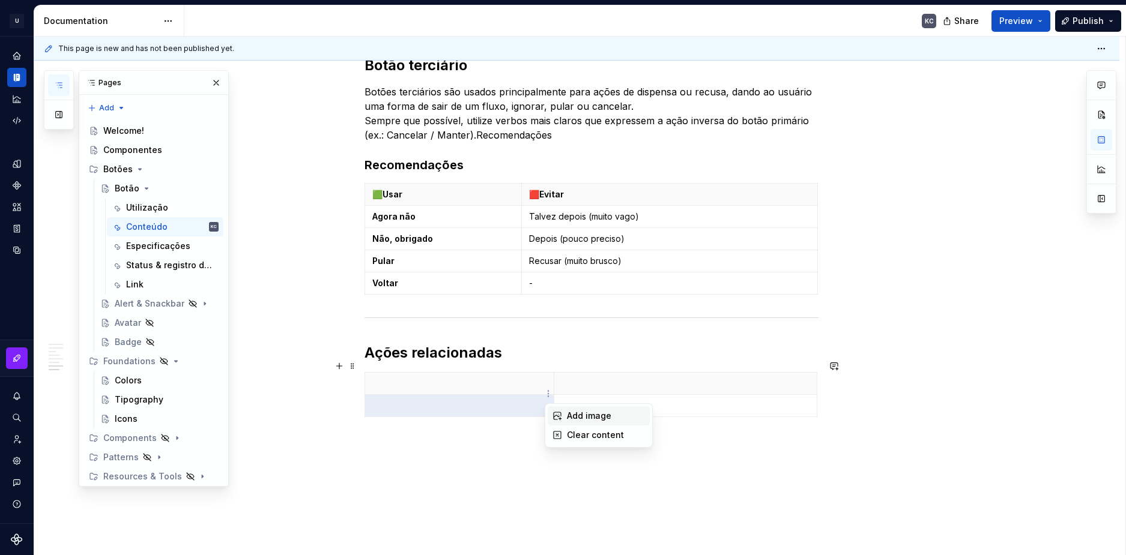
click at [575, 415] on div "Add image" at bounding box center [606, 416] width 78 height 12
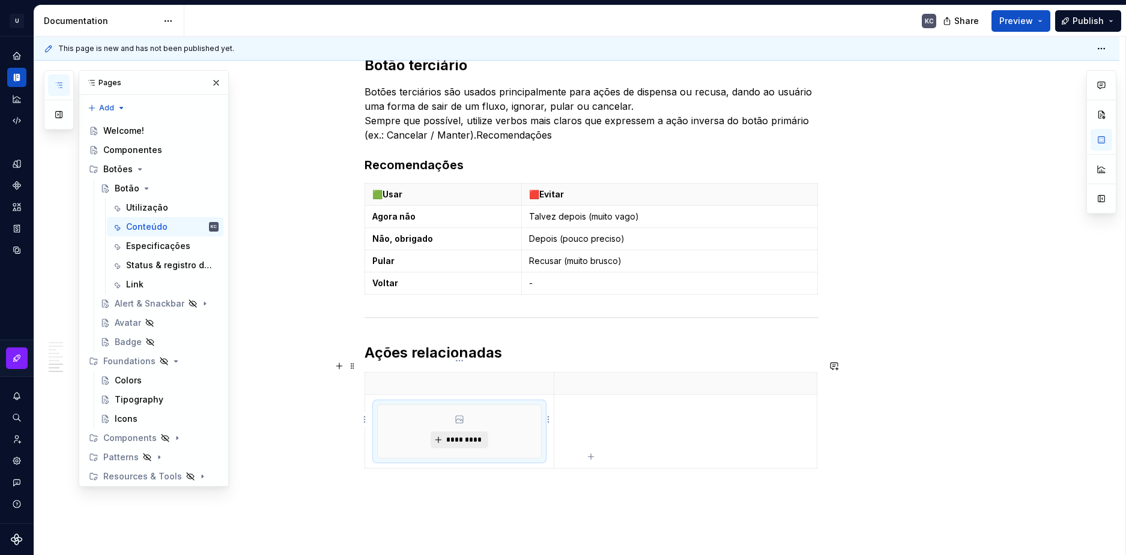
click at [463, 435] on span "*********" at bounding box center [463, 440] width 37 height 10
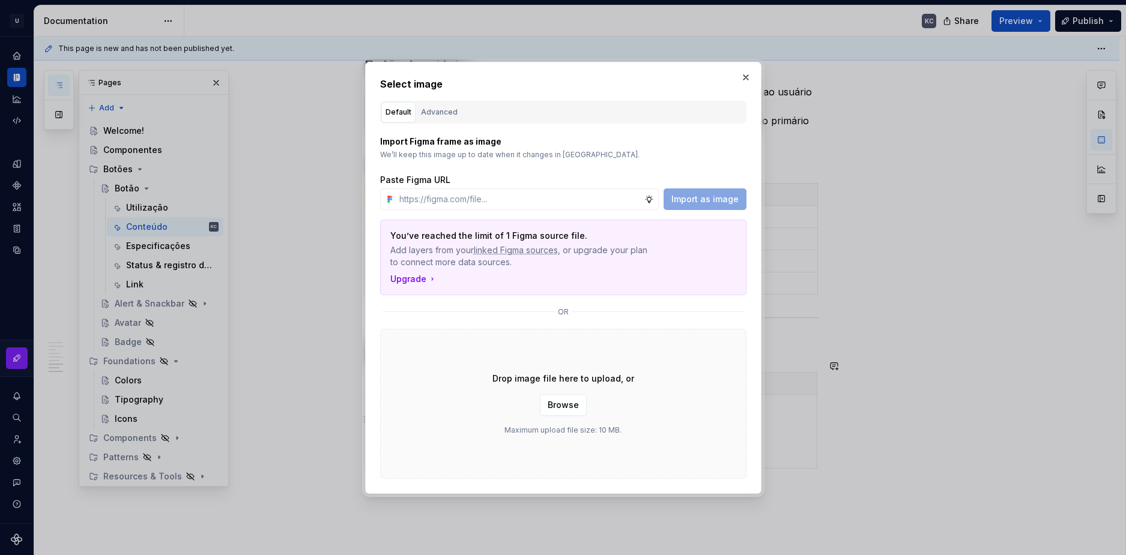
click at [555, 416] on div "Drop image file here to upload, or Browse Maximum upload file size: 10 MB." at bounding box center [563, 404] width 366 height 150
click at [555, 411] on button "Browse" at bounding box center [563, 405] width 47 height 22
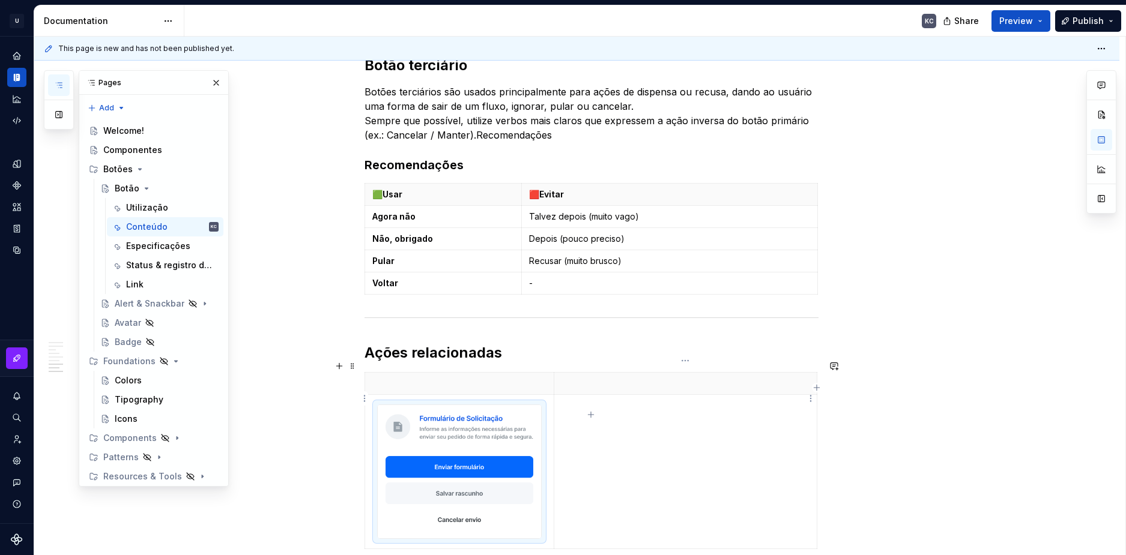
click at [641, 400] on td at bounding box center [685, 472] width 262 height 154
click at [615, 441] on td at bounding box center [685, 472] width 262 height 154
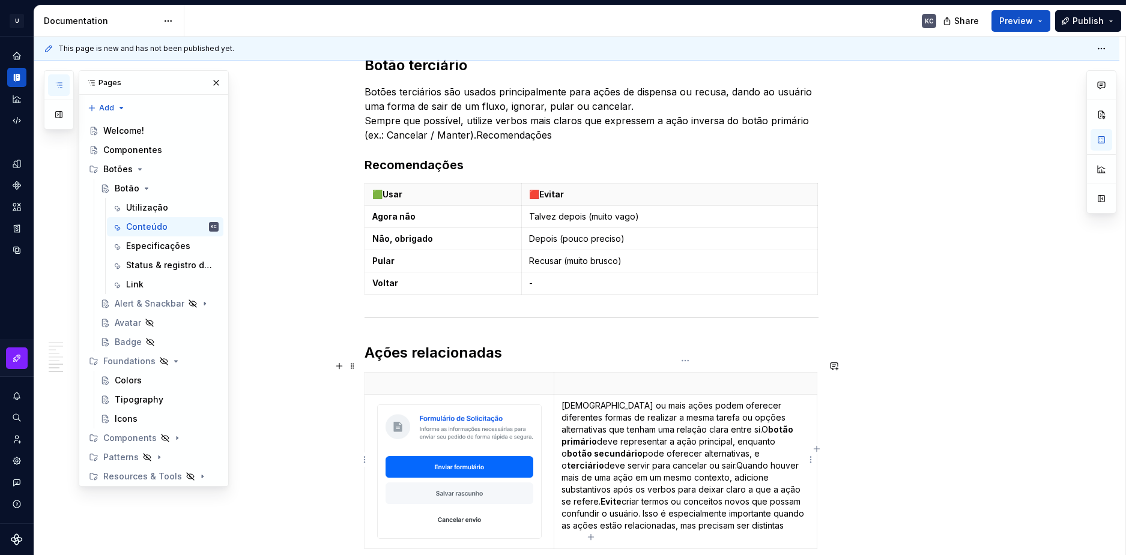
click at [576, 456] on p "[DEMOGRAPHIC_DATA] ou mais ações podem oferecer diferentes formas de realizar a…" at bounding box center [684, 466] width 247 height 132
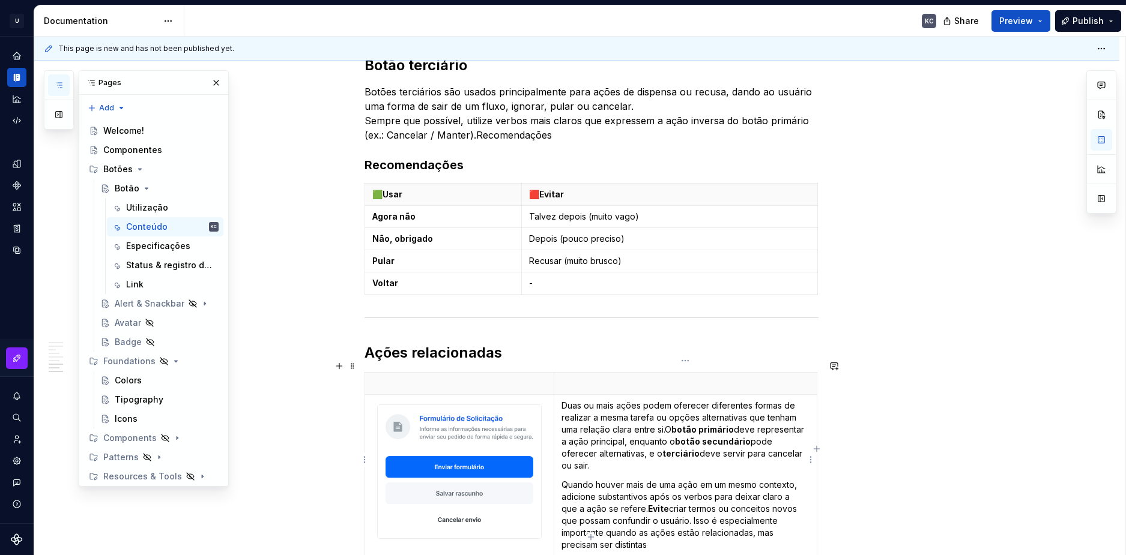
click at [648, 504] on strong "Evite" at bounding box center [658, 509] width 21 height 10
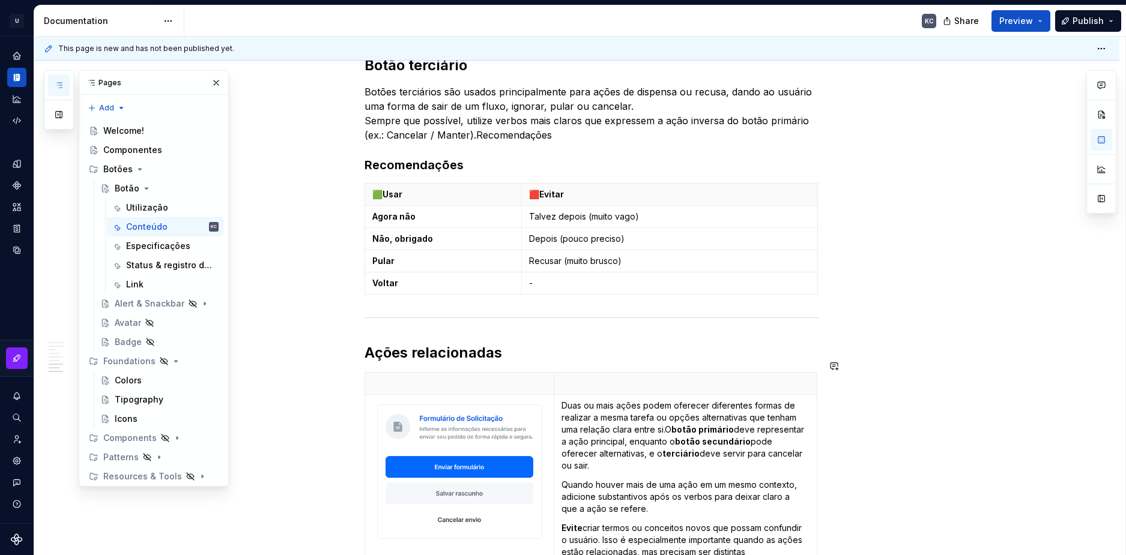
scroll to position [2006, 0]
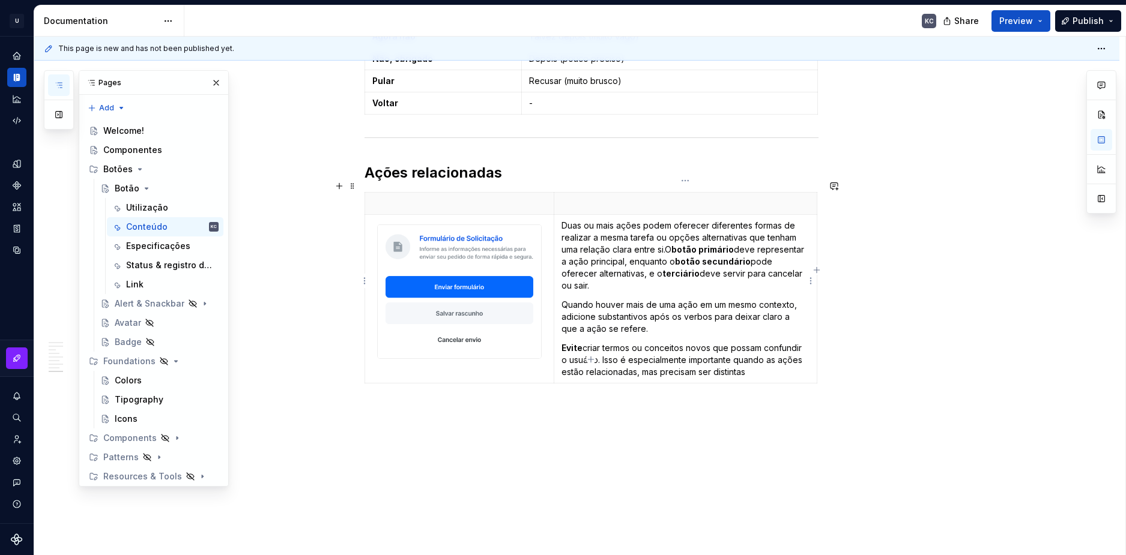
click at [666, 233] on p "Duas ou mais ações podem oferecer diferentes formas de realizar a mesma tarefa …" at bounding box center [684, 256] width 247 height 72
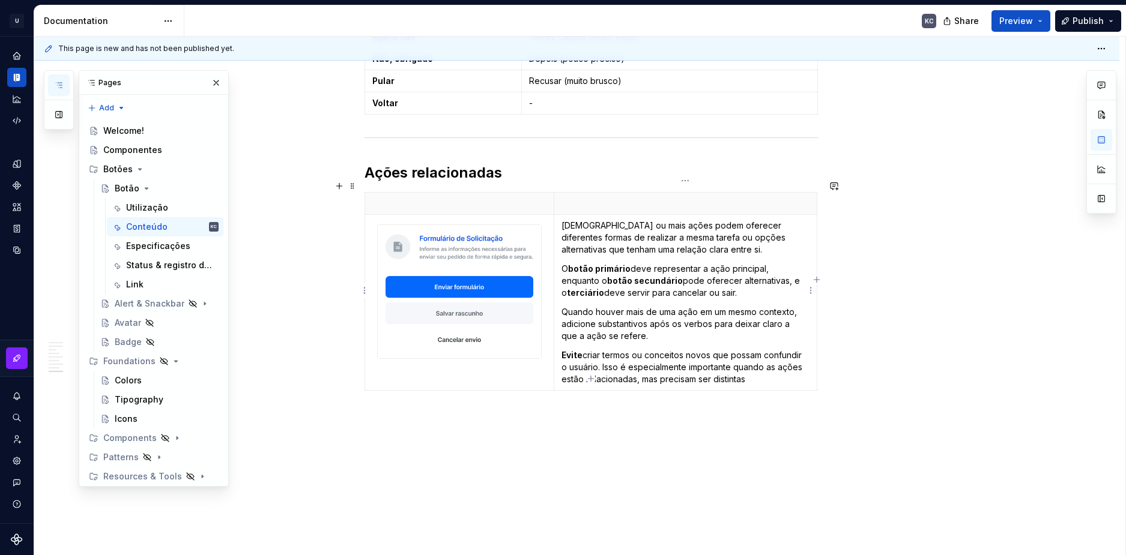
click at [669, 232] on p "[DEMOGRAPHIC_DATA] ou mais ações podem oferecer diferentes formas de realizar a…" at bounding box center [684, 238] width 247 height 36
click at [452, 198] on p at bounding box center [459, 204] width 175 height 12
click at [603, 198] on p at bounding box center [684, 204] width 247 height 12
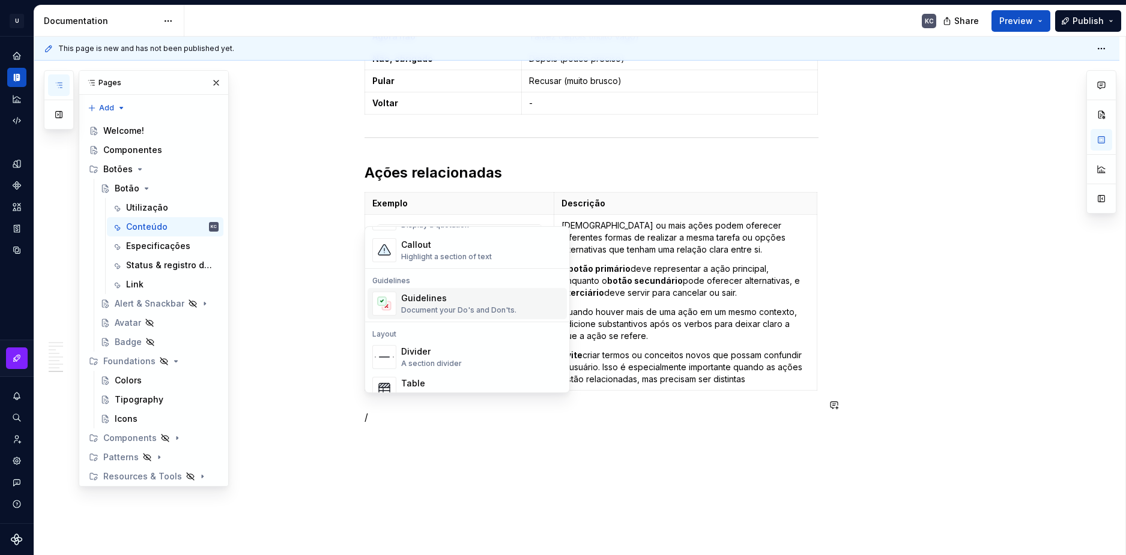
scroll to position [300, 0]
click at [454, 358] on div "A section divider" at bounding box center [431, 362] width 61 height 10
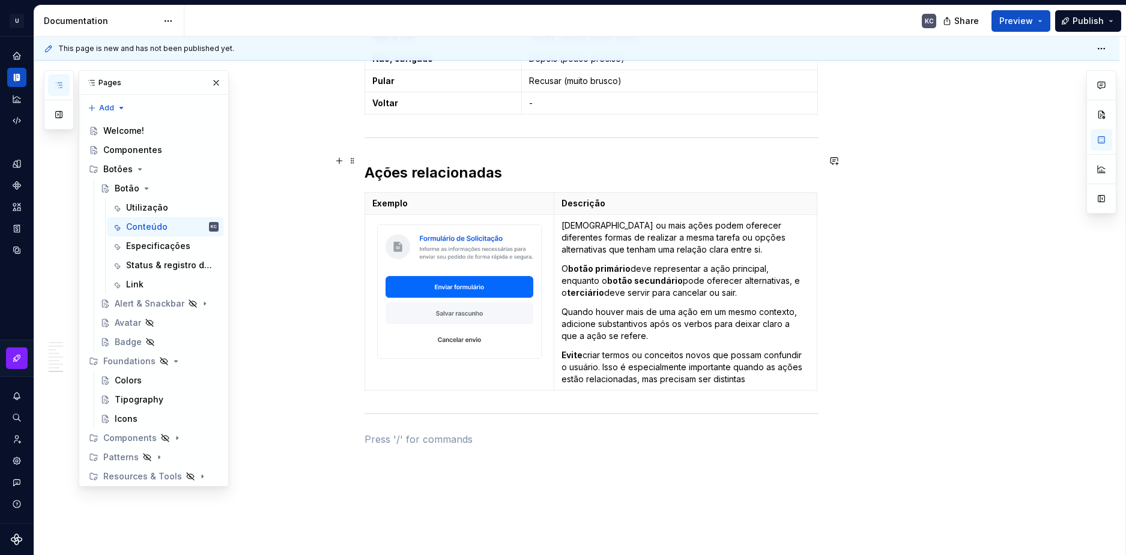
click at [440, 163] on h2 "Ações relacionadas" at bounding box center [591, 172] width 454 height 19
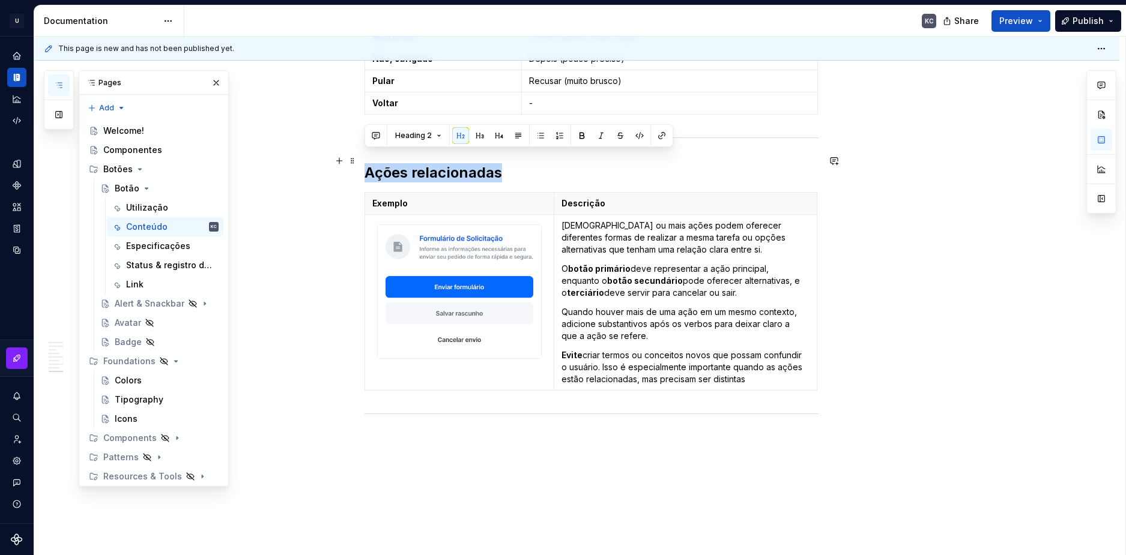
click at [440, 163] on h2 "Ações relacionadas" at bounding box center [591, 172] width 454 height 19
copy h2 "Ações relacionadas"
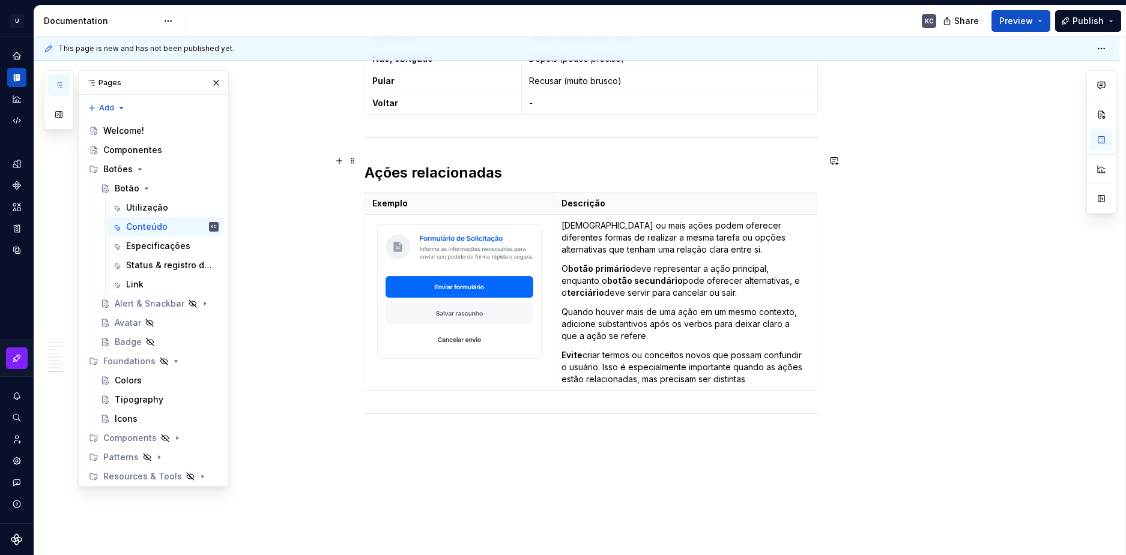
click at [412, 163] on h2 "Ações relacionadas" at bounding box center [591, 172] width 454 height 19
click at [354, 160] on span at bounding box center [353, 160] width 10 height 17
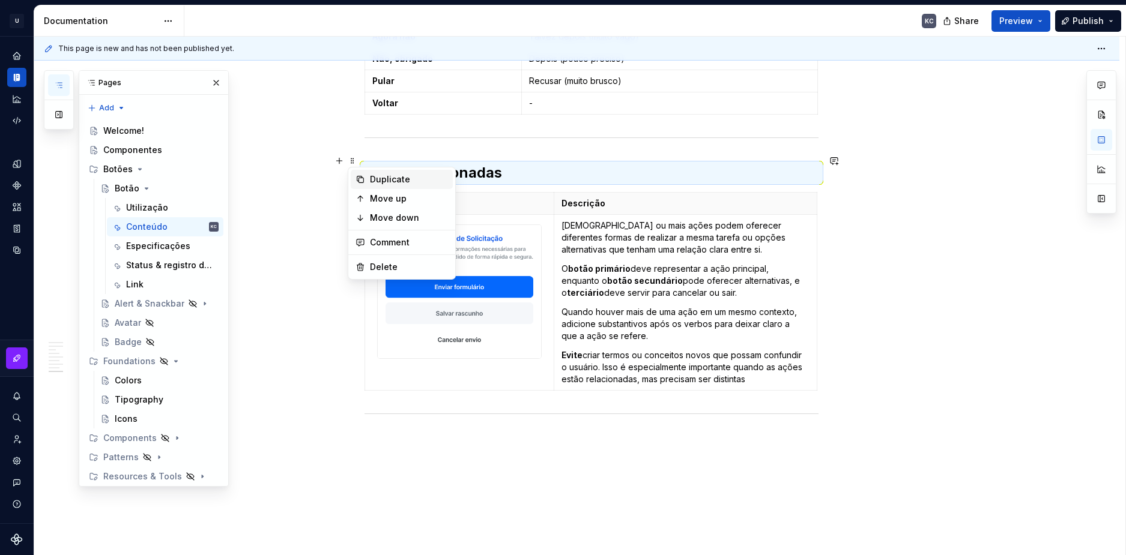
click at [375, 178] on div "Duplicate" at bounding box center [409, 179] width 78 height 12
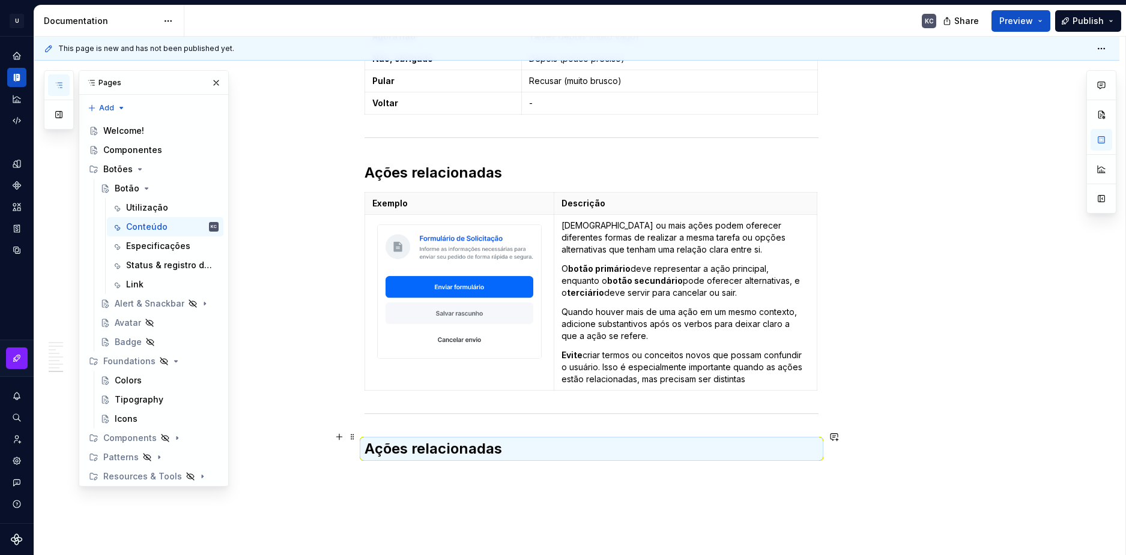
click at [446, 440] on h2 "Ações relacionadas" at bounding box center [591, 448] width 454 height 19
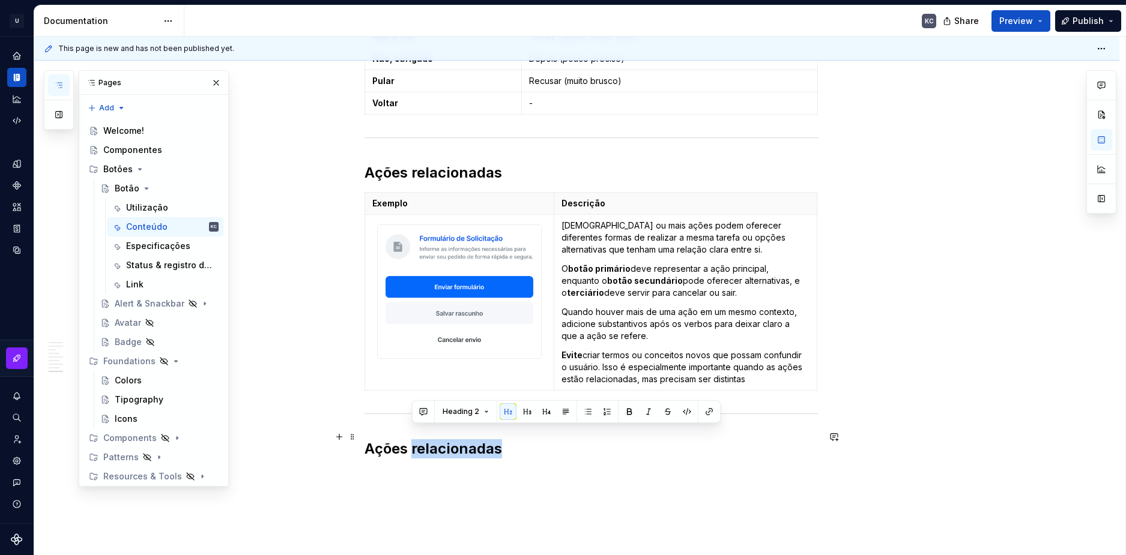
click at [446, 440] on h2 "Ações relacionadas" at bounding box center [591, 448] width 454 height 19
click at [416, 439] on h2 "Ações Opostas" at bounding box center [591, 448] width 454 height 19
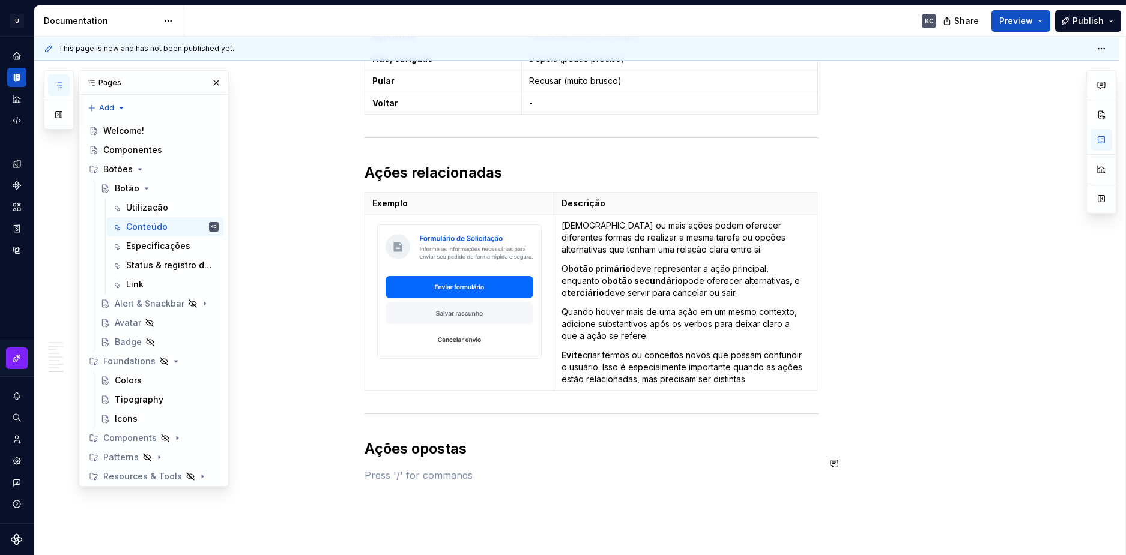
click at [373, 468] on p at bounding box center [591, 475] width 454 height 14
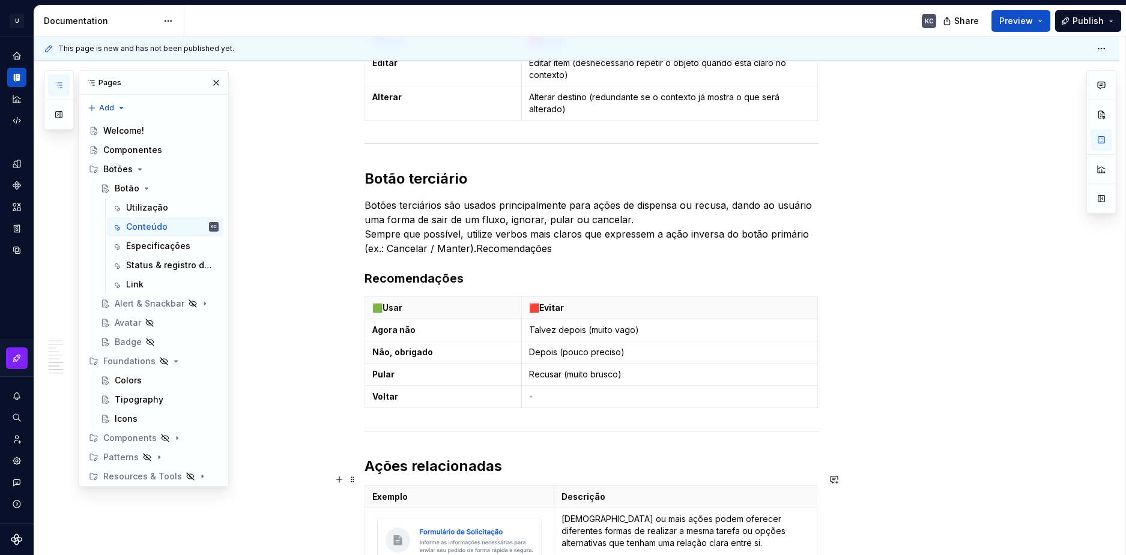
scroll to position [1706, 0]
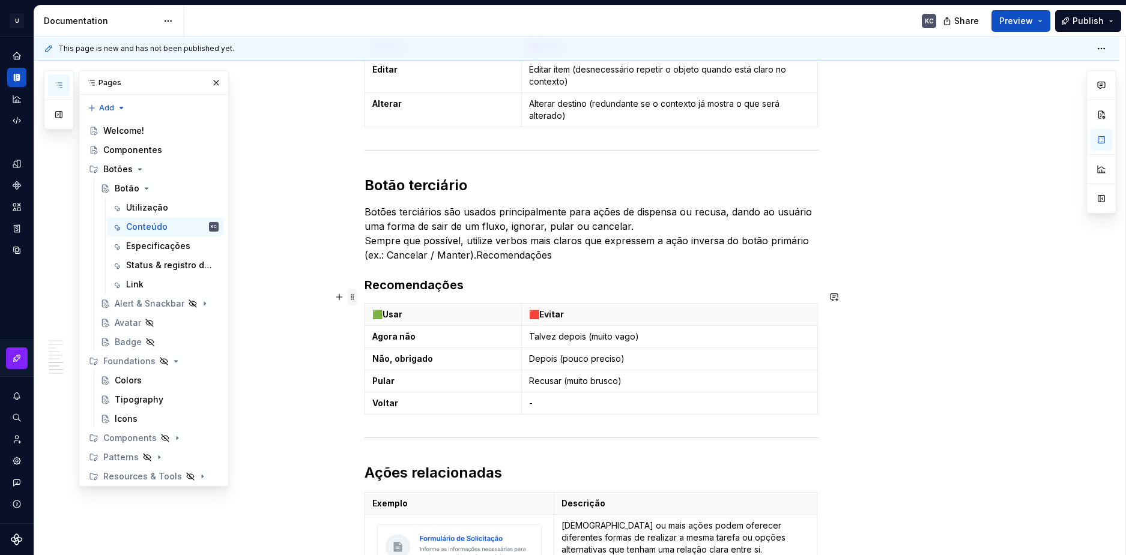
click at [356, 300] on span at bounding box center [353, 297] width 10 height 17
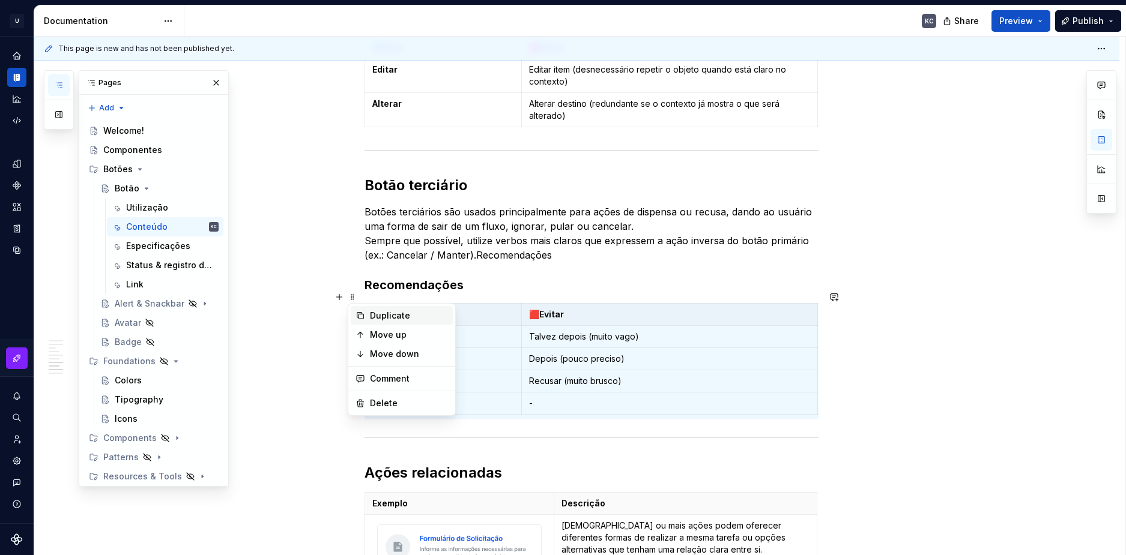
click at [374, 321] on div "Duplicate" at bounding box center [409, 316] width 78 height 12
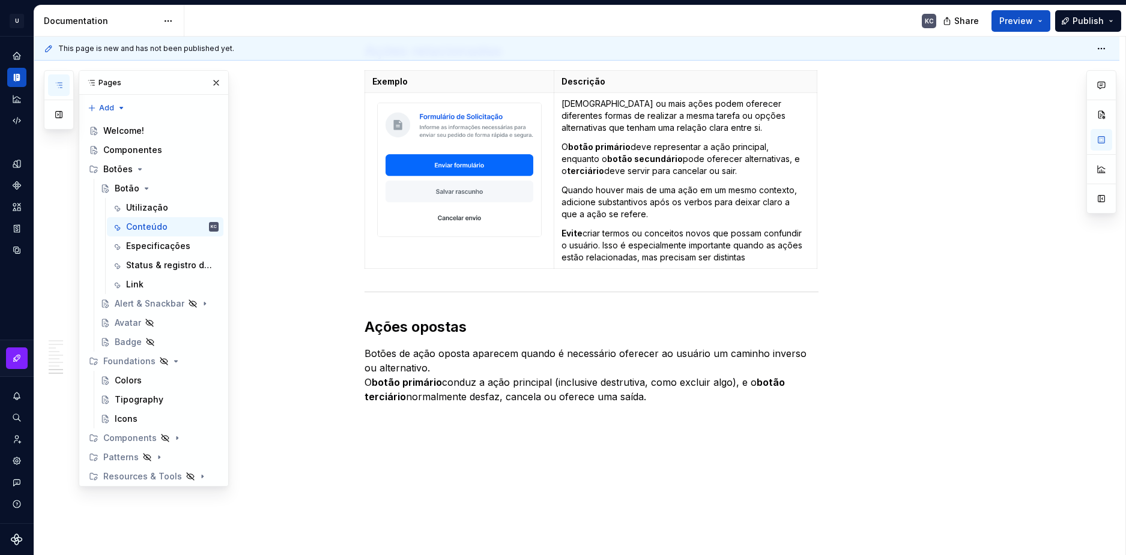
scroll to position [2285, 0]
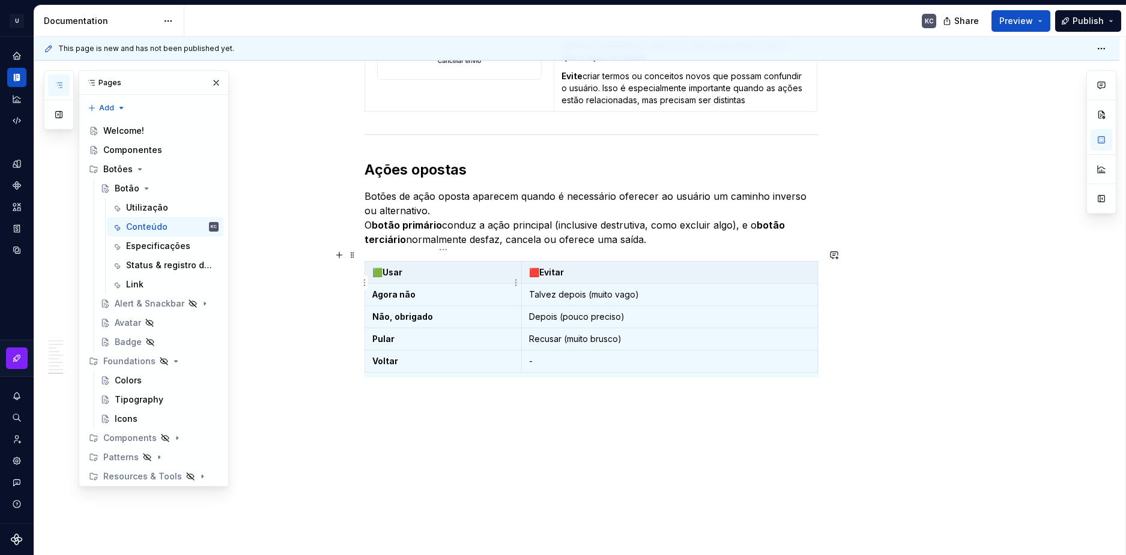
click at [393, 289] on strong "Agora não" at bounding box center [393, 294] width 43 height 10
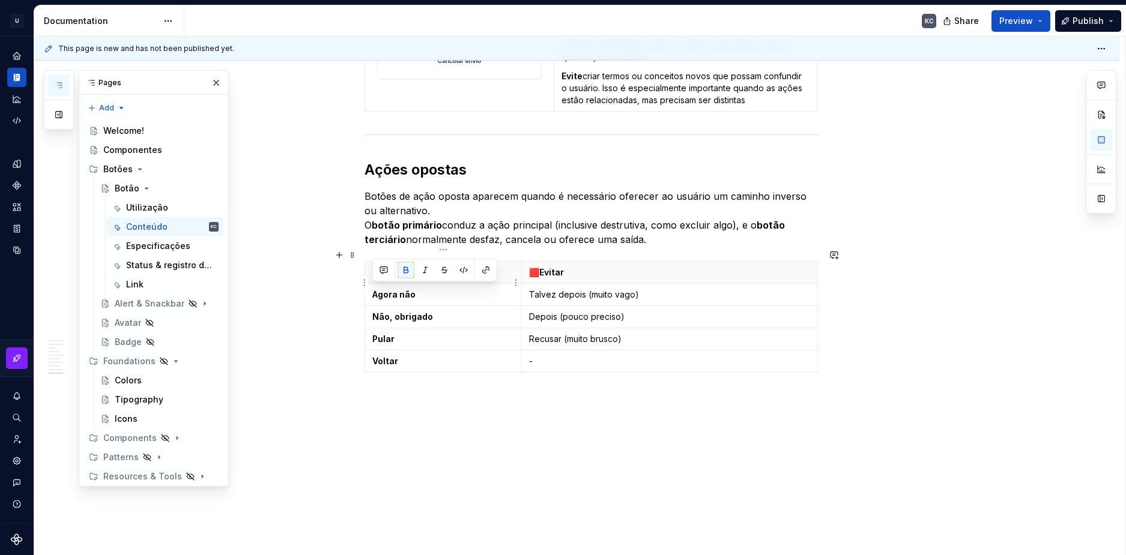
scroll to position [2276, 0]
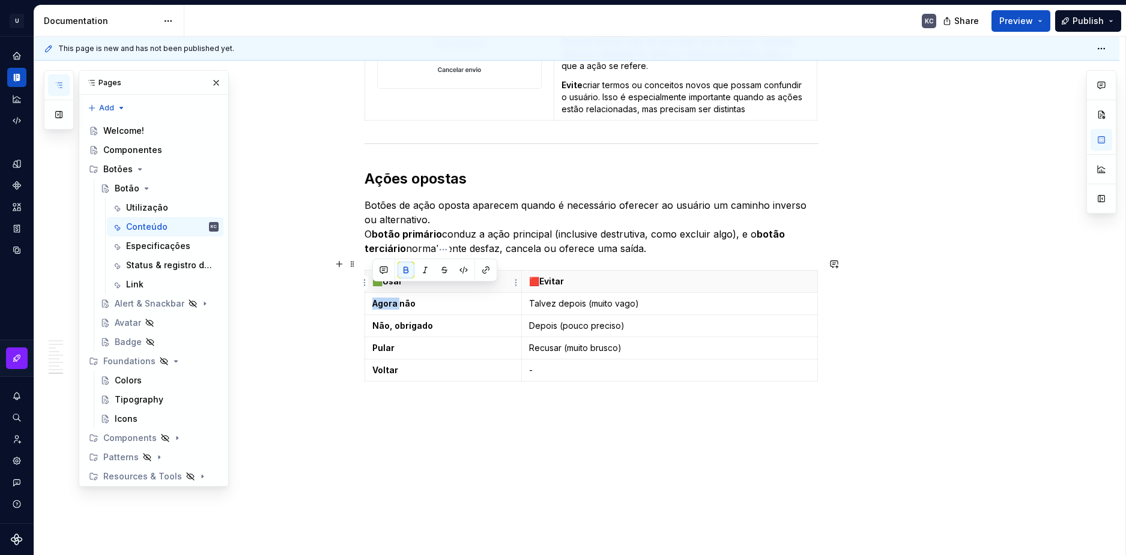
click at [393, 293] on td "Agora não" at bounding box center [442, 304] width 157 height 22
click at [396, 298] on strong "Agora não" at bounding box center [393, 303] width 43 height 10
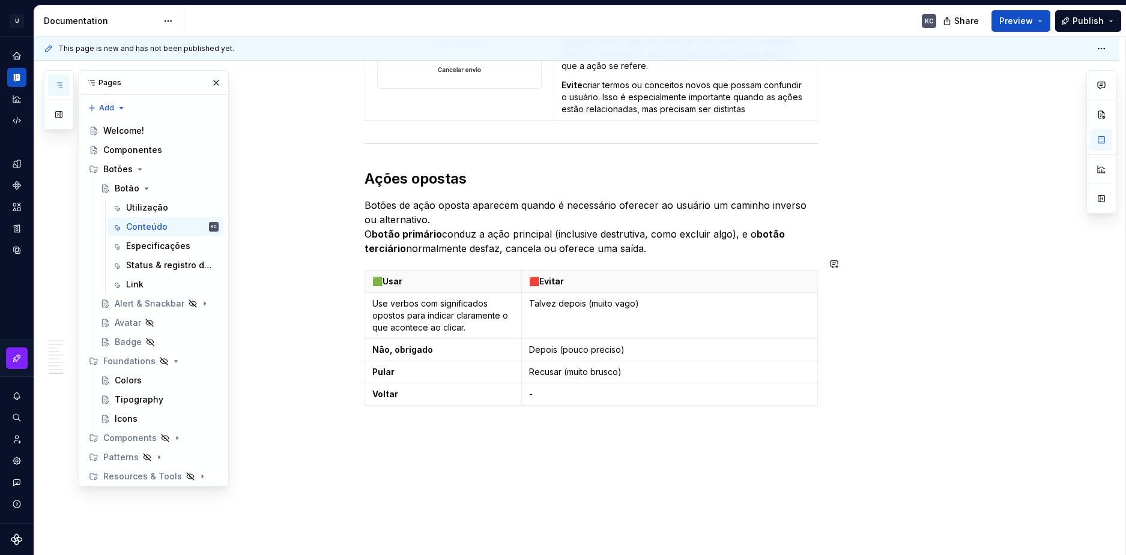
scroll to position [2285, 0]
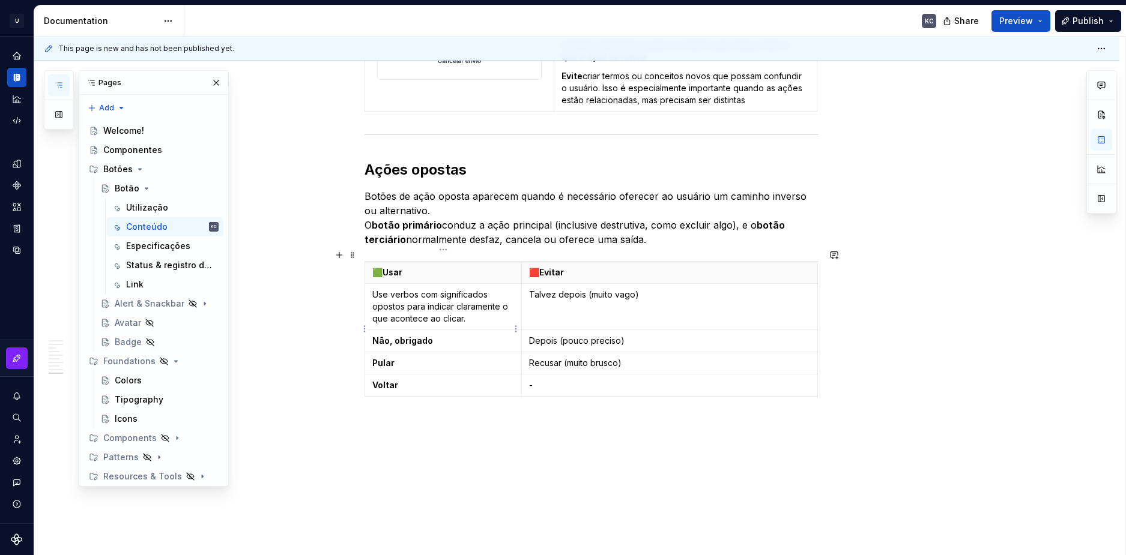
click at [420, 294] on p "Use verbos com significados opostos para indicar claramente o que acontece ao c…" at bounding box center [443, 307] width 142 height 36
click at [377, 360] on strong "Não, obrigado" at bounding box center [402, 365] width 61 height 10
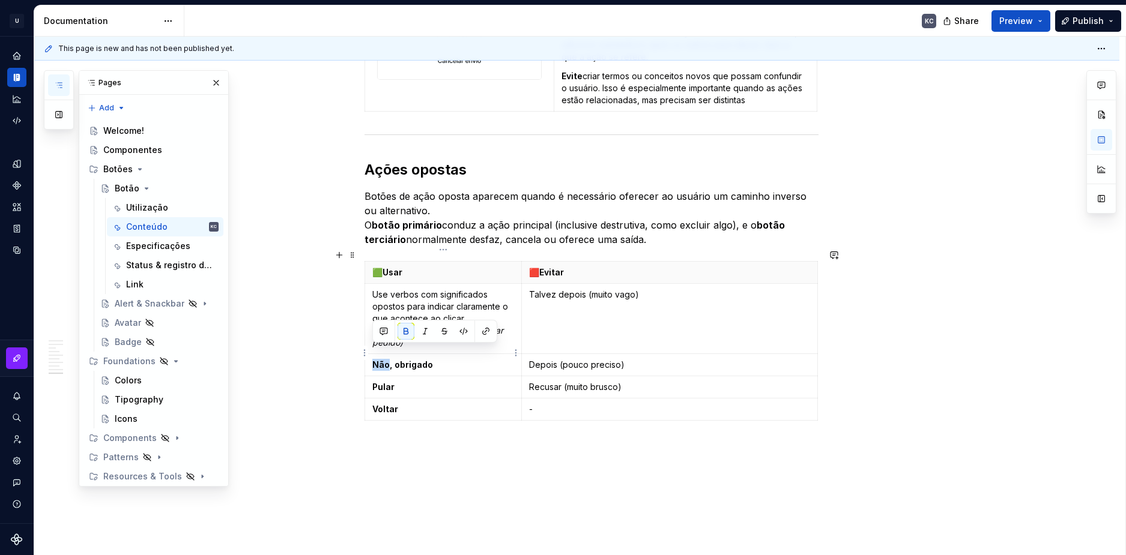
click at [377, 360] on strong "Não, obrigado" at bounding box center [402, 365] width 61 height 10
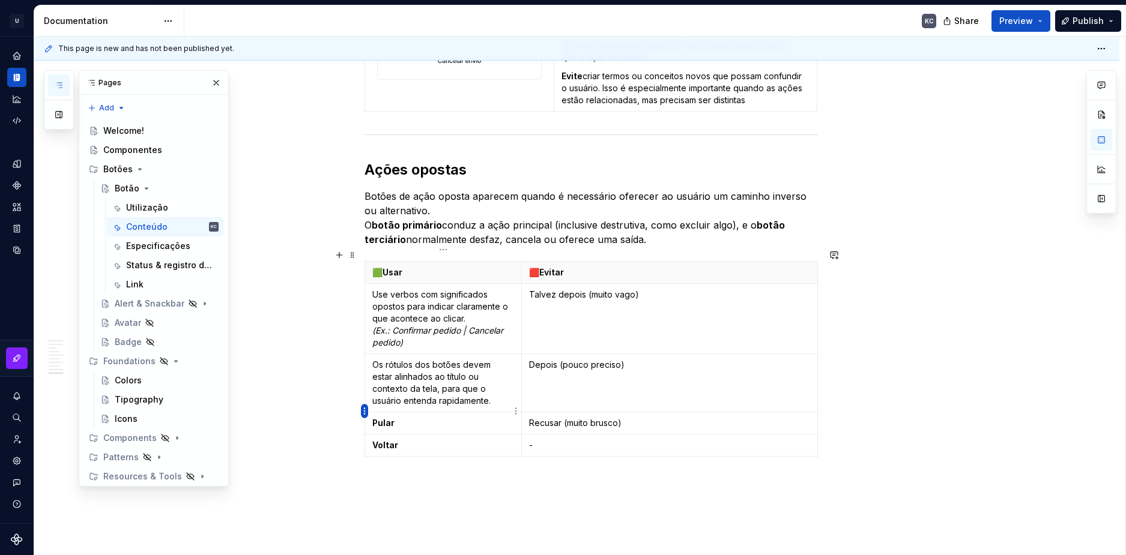
click at [364, 411] on html "U Stardust DS KC Design system data Documentation KC Share Preview Publish Page…" at bounding box center [563, 277] width 1126 height 555
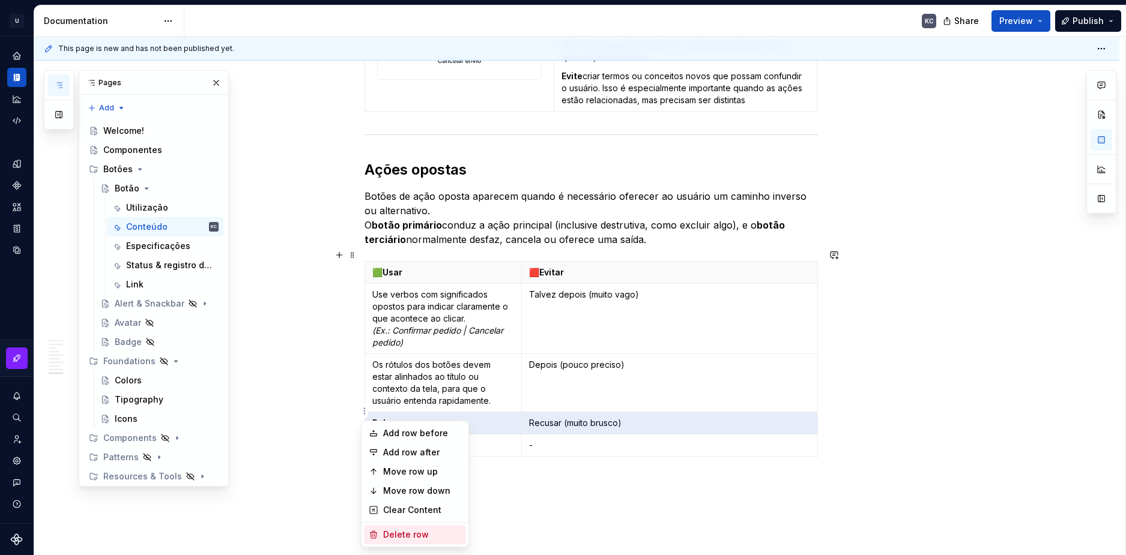
click at [399, 532] on div "Delete row" at bounding box center [422, 535] width 78 height 12
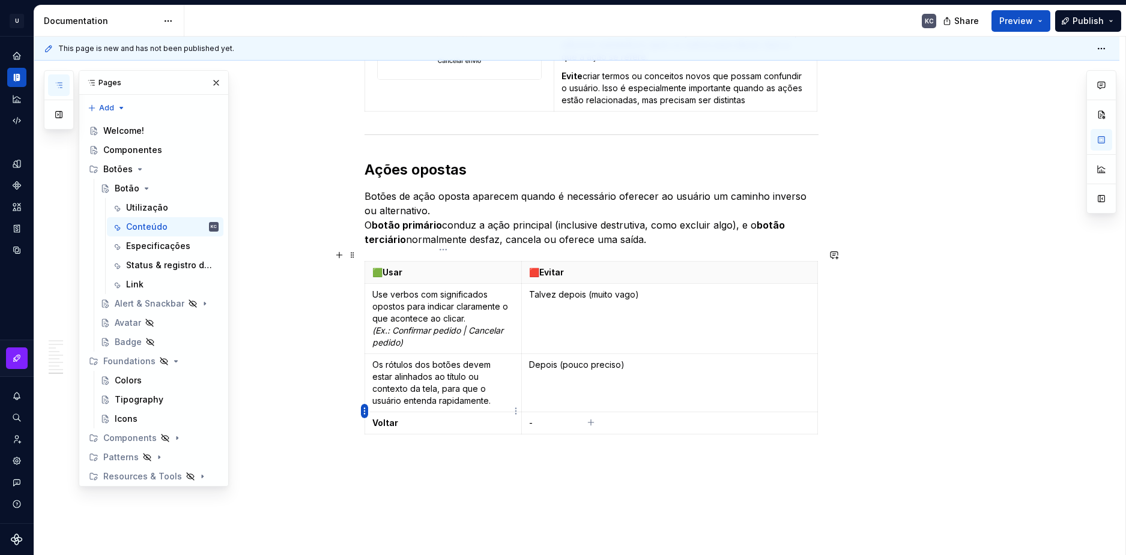
click at [362, 412] on html "U Stardust DS KC Design system data Documentation KC Share Preview Publish Page…" at bounding box center [563, 277] width 1126 height 555
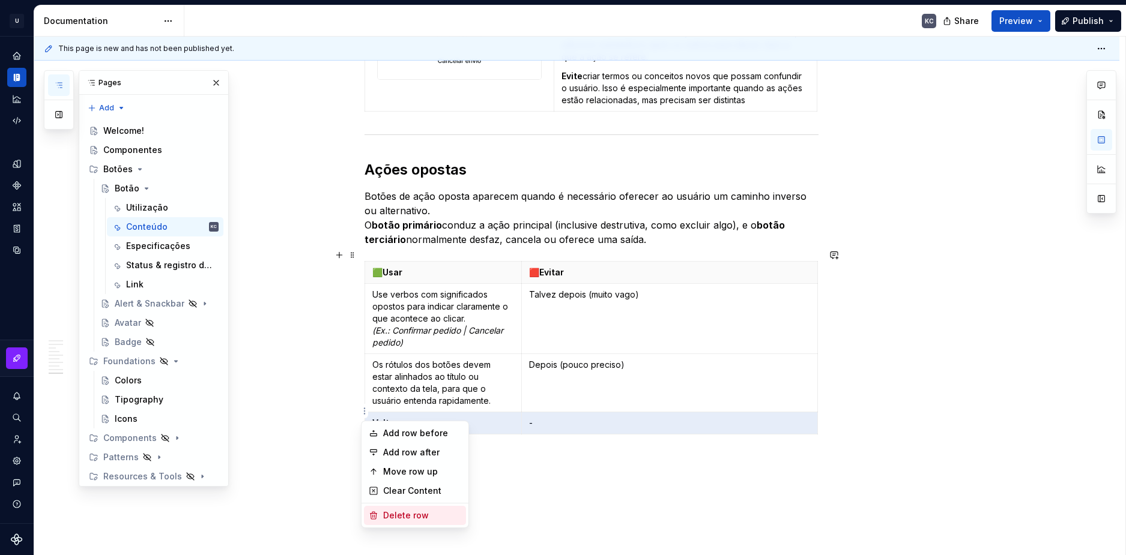
click at [396, 515] on div "Delete row" at bounding box center [422, 516] width 78 height 12
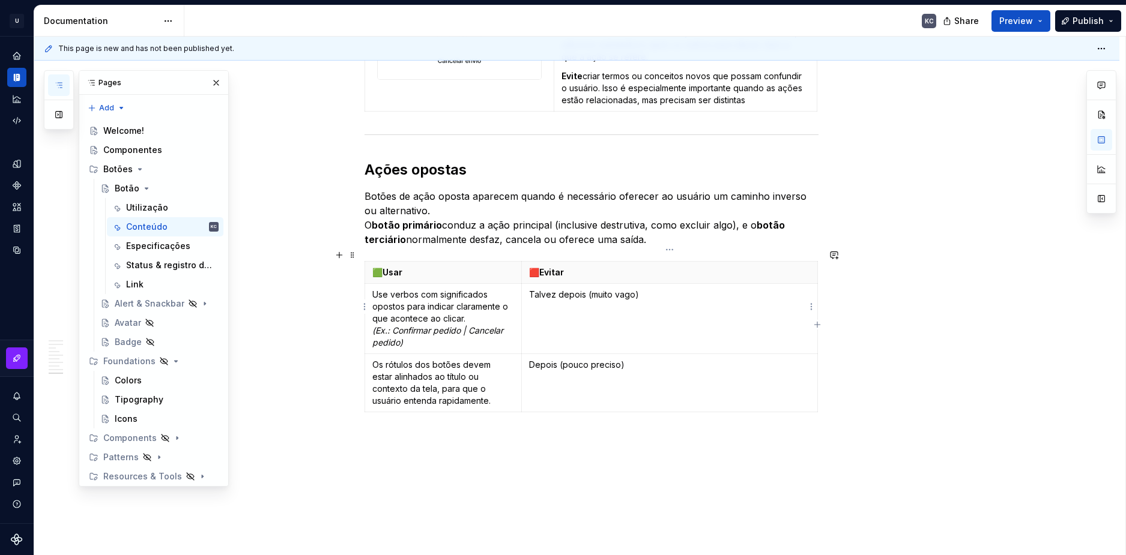
click at [638, 298] on td "Talvez depois (muito vago)" at bounding box center [669, 319] width 295 height 70
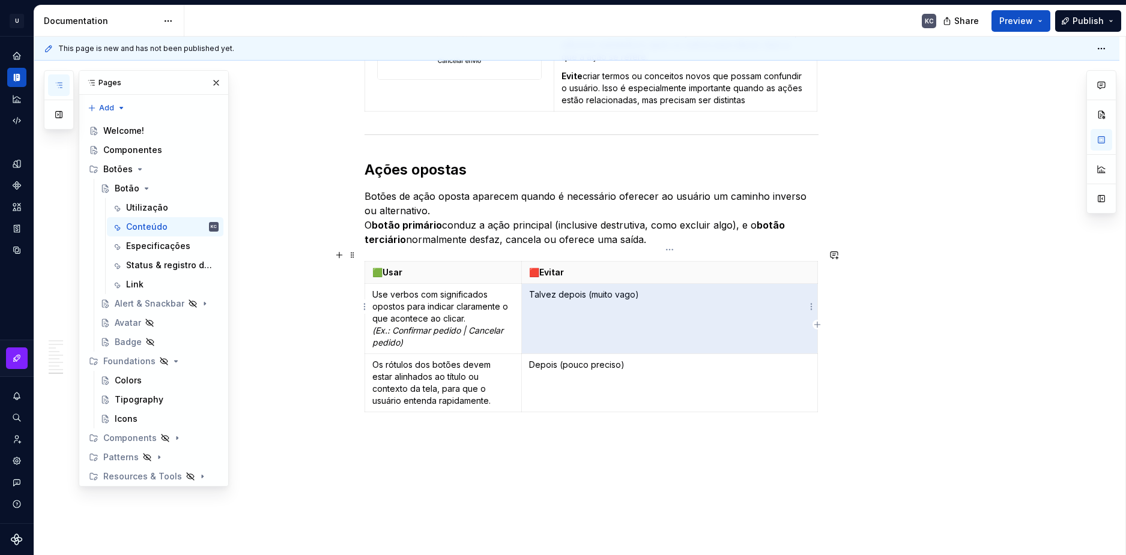
click at [638, 298] on td "Talvez depois (muito vago)" at bounding box center [669, 319] width 295 height 70
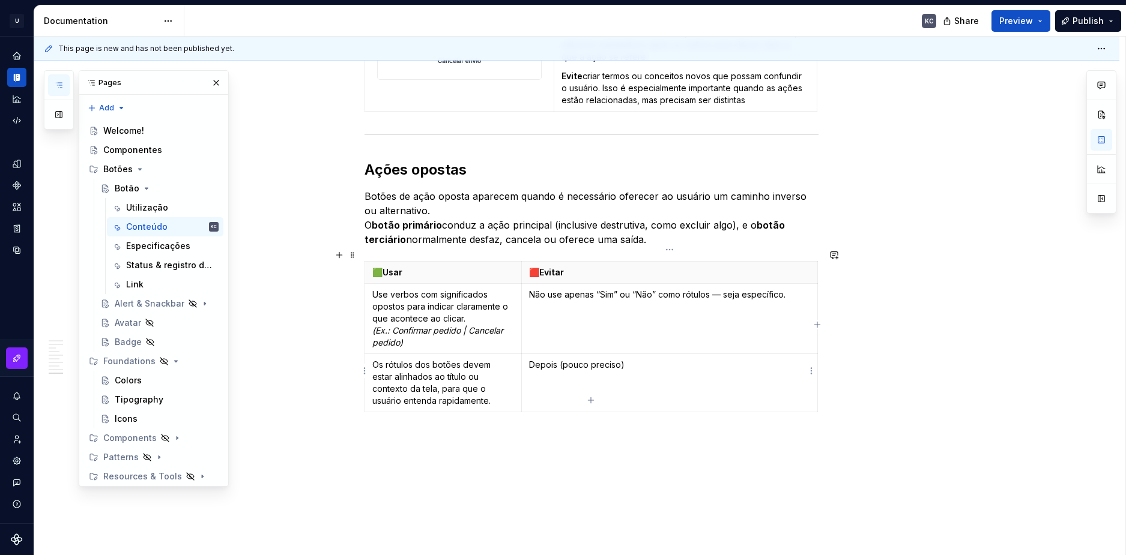
click at [618, 363] on td "Depois (pouco preciso)" at bounding box center [669, 383] width 295 height 58
click at [590, 402] on icon "button" at bounding box center [591, 401] width 10 height 10
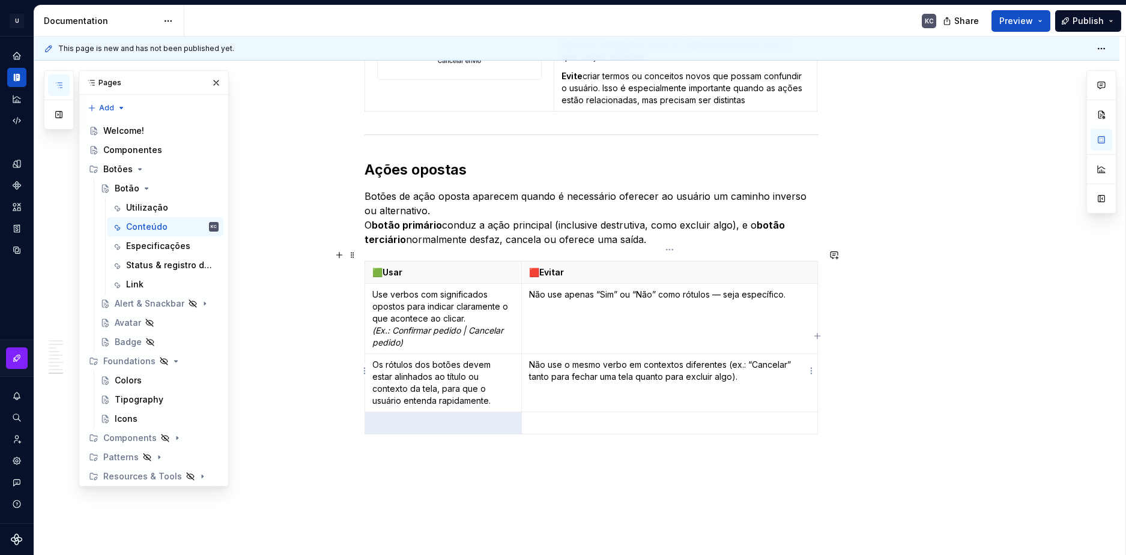
click at [549, 417] on p at bounding box center [669, 423] width 280 height 12
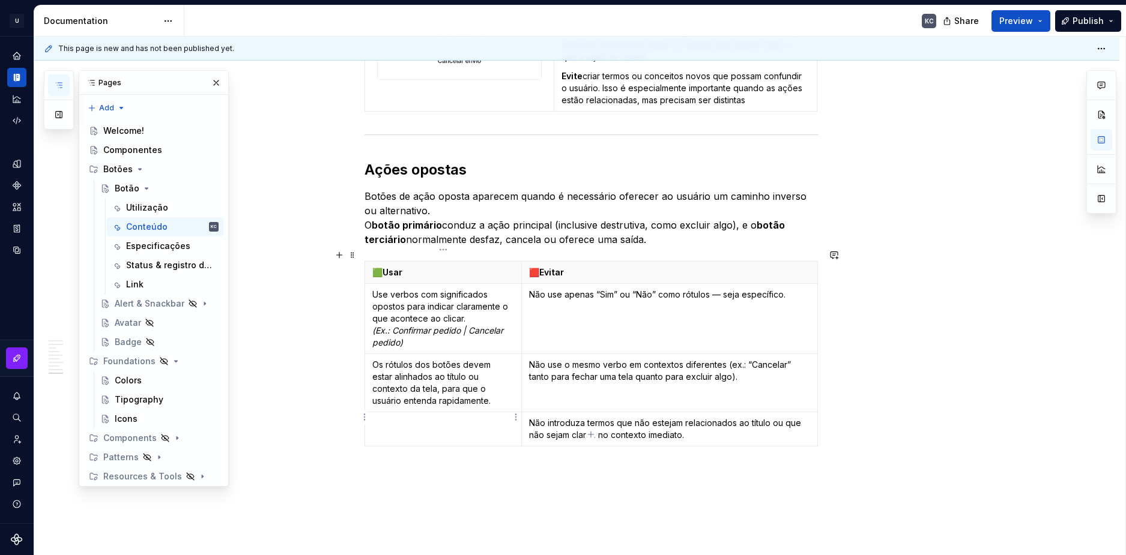
click at [454, 417] on p at bounding box center [443, 423] width 142 height 12
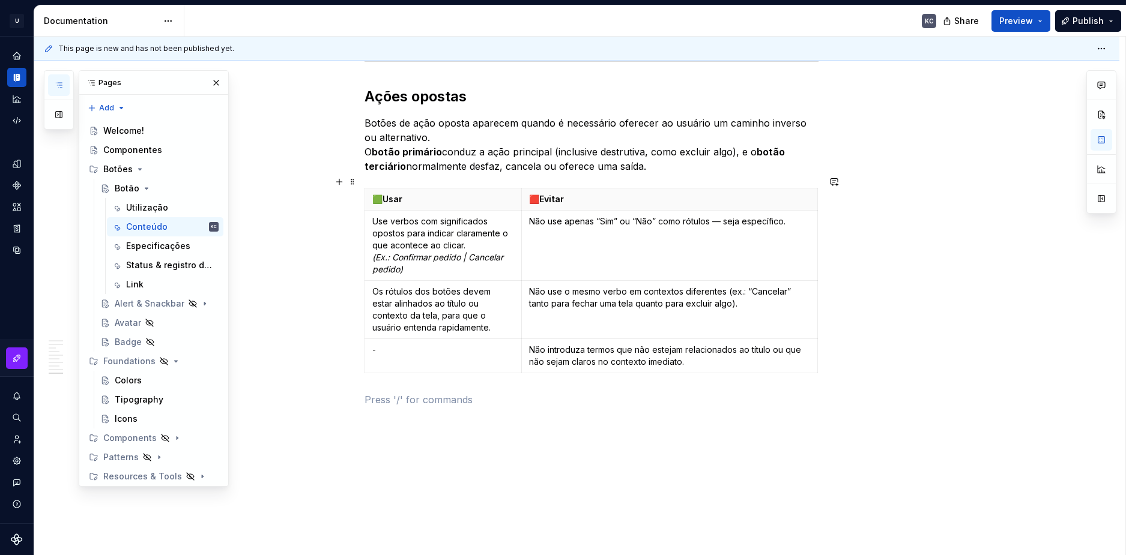
scroll to position [2379, 0]
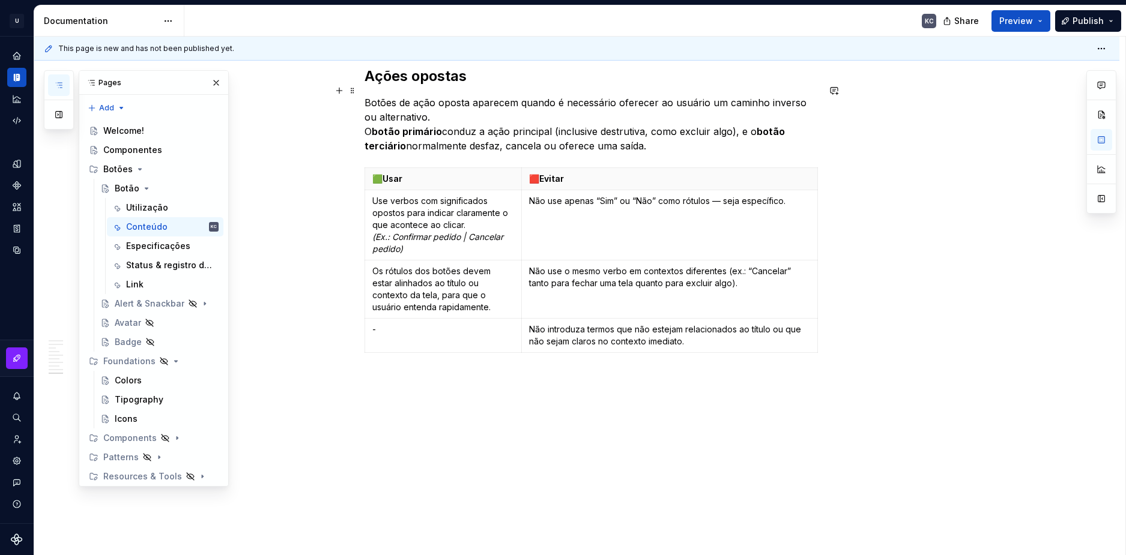
type textarea "*"
click at [343, 164] on button "button" at bounding box center [339, 161] width 17 height 17
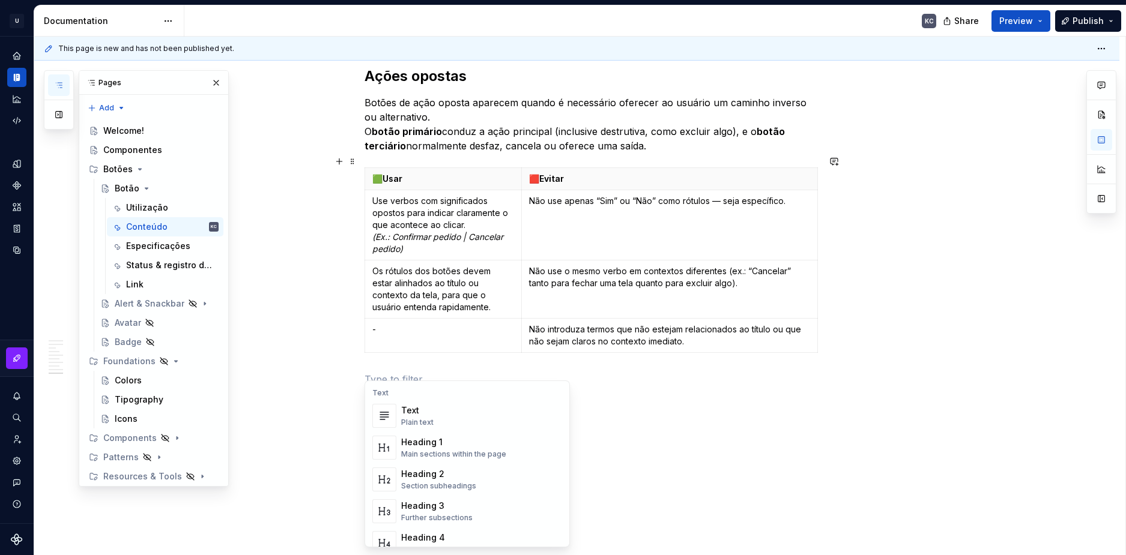
scroll to position [300, 0]
click at [427, 448] on div "Guidelines" at bounding box center [458, 450] width 115 height 12
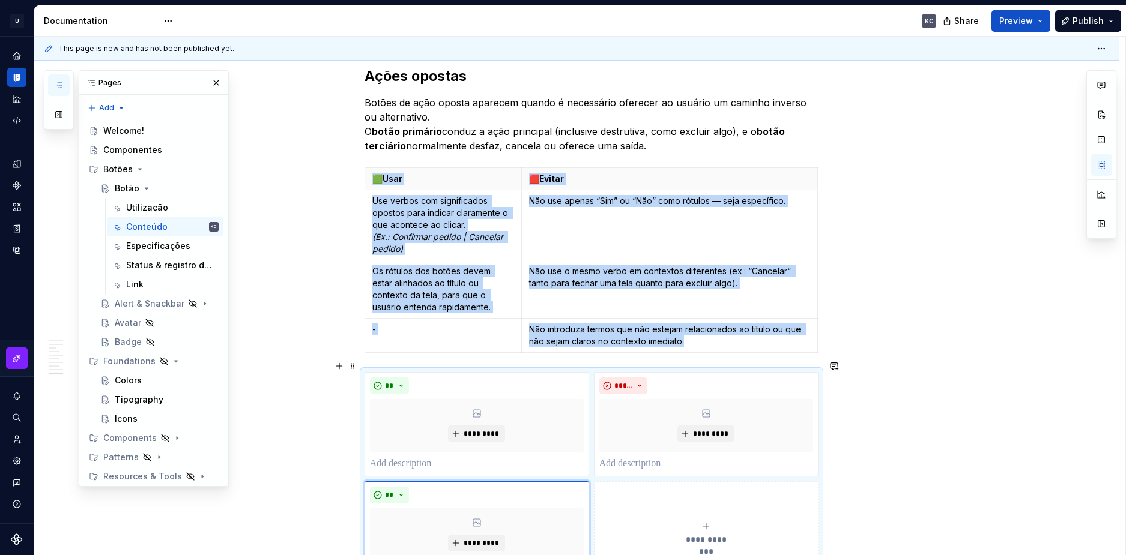
click at [650, 490] on button "**********" at bounding box center [706, 533] width 225 height 104
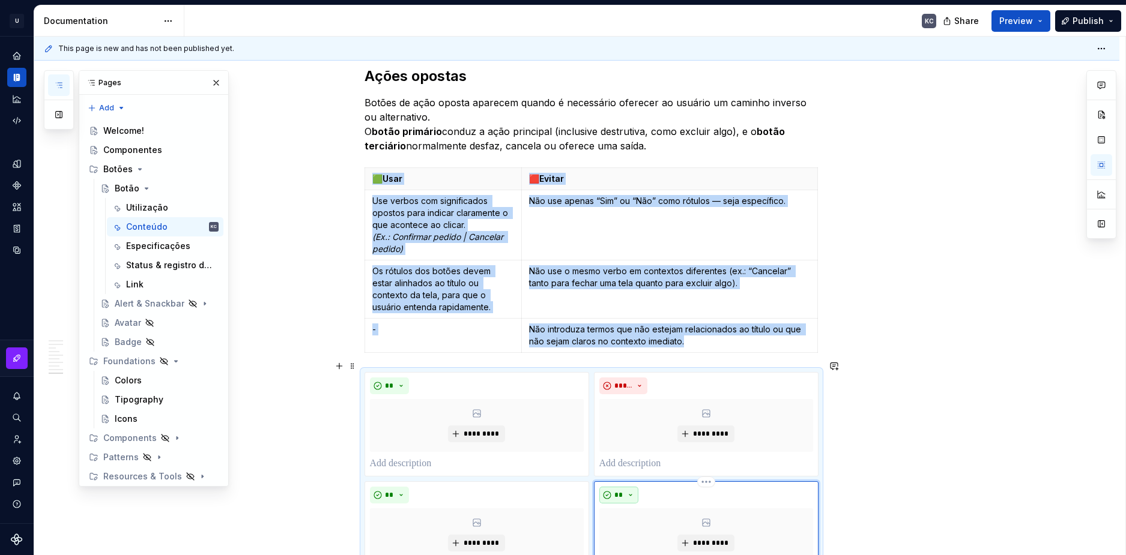
click at [624, 487] on button "**" at bounding box center [619, 495] width 40 height 17
click at [633, 437] on span "Don't" at bounding box center [653, 440] width 102 height 19
click at [642, 457] on p at bounding box center [706, 464] width 214 height 14
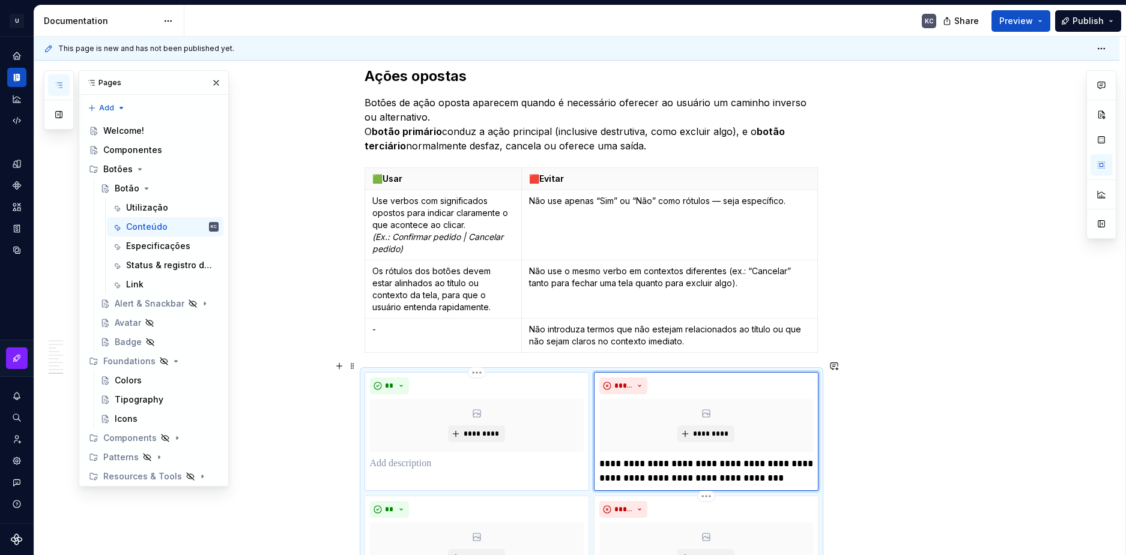
click at [417, 457] on p at bounding box center [477, 464] width 214 height 14
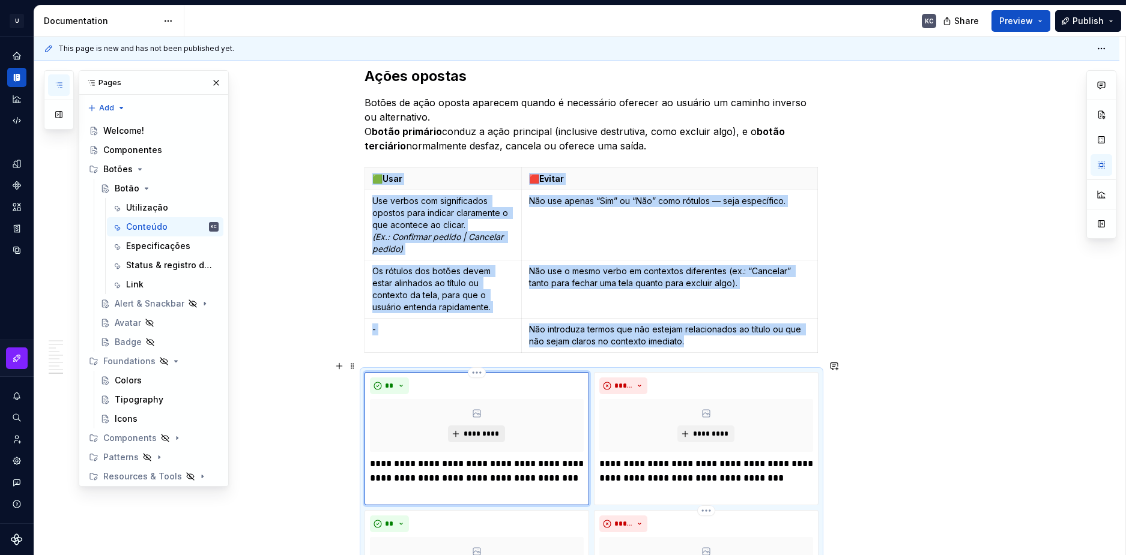
click at [477, 429] on span "*********" at bounding box center [481, 434] width 37 height 10
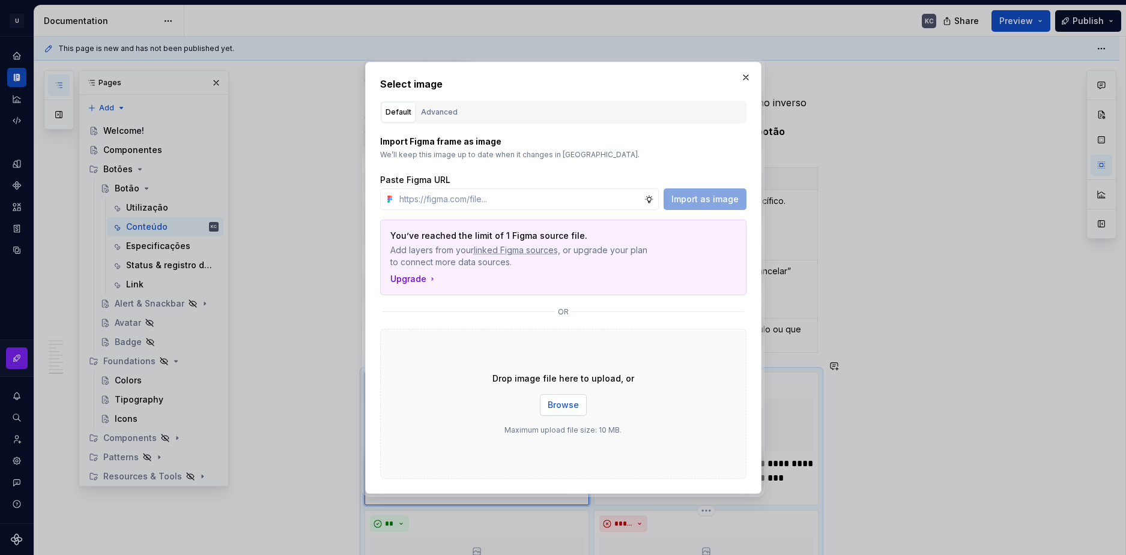
click at [573, 400] on span "Browse" at bounding box center [563, 405] width 31 height 12
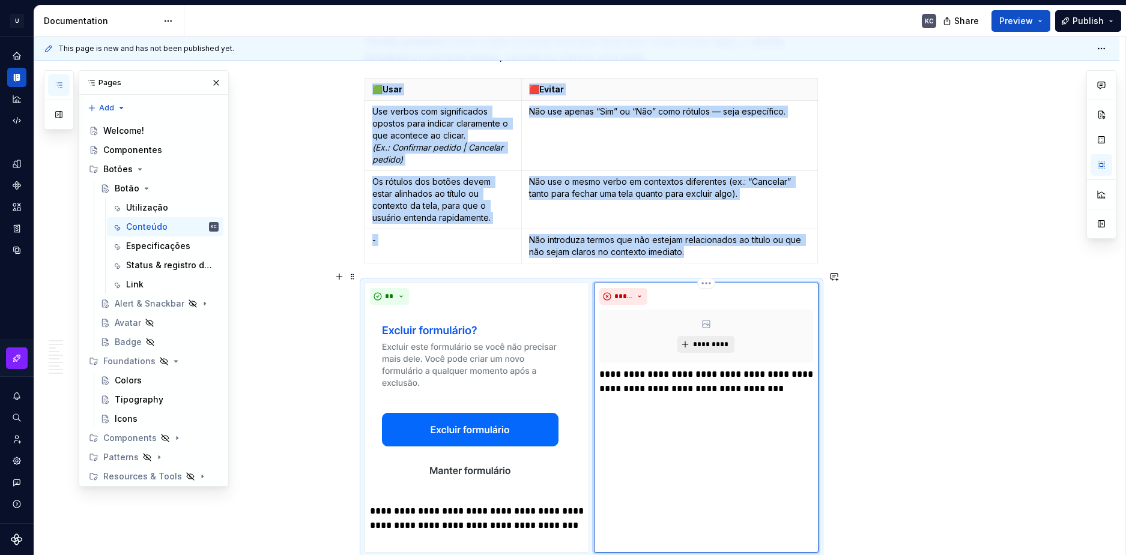
click at [705, 340] on span "*********" at bounding box center [710, 345] width 37 height 10
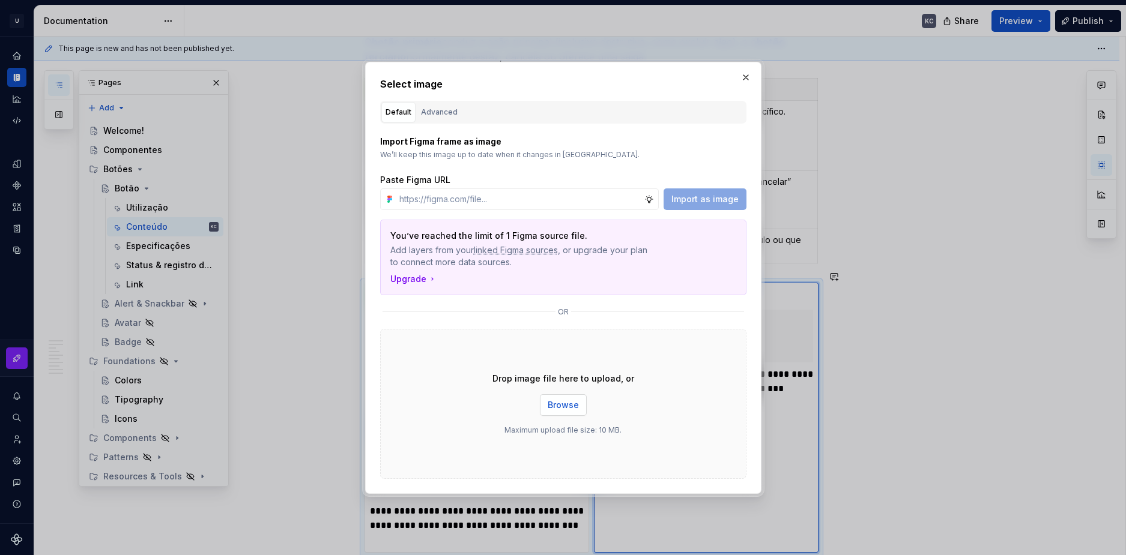
click at [569, 402] on span "Browse" at bounding box center [563, 405] width 31 height 12
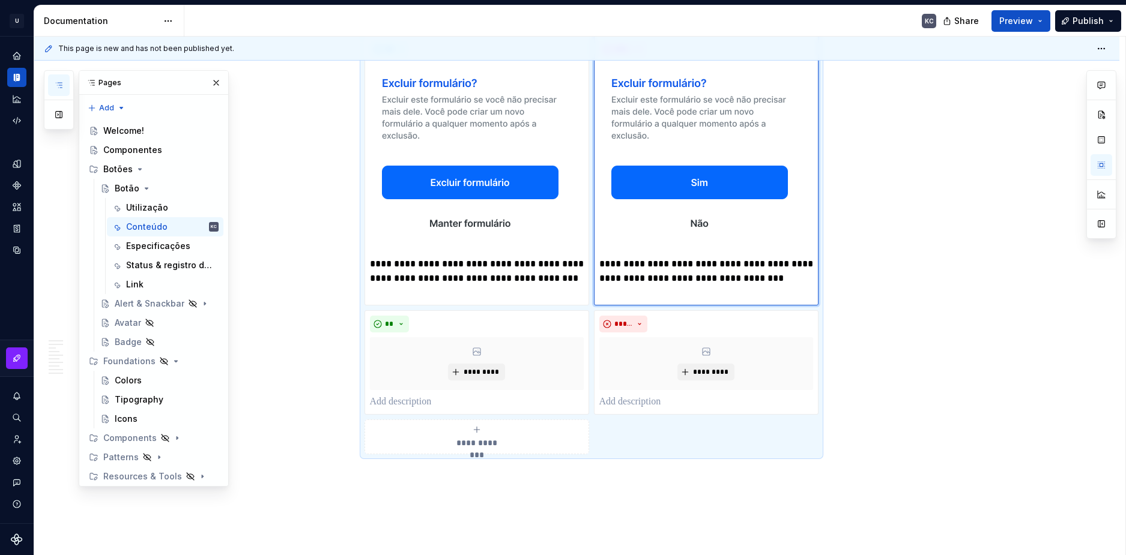
scroll to position [2619, 0]
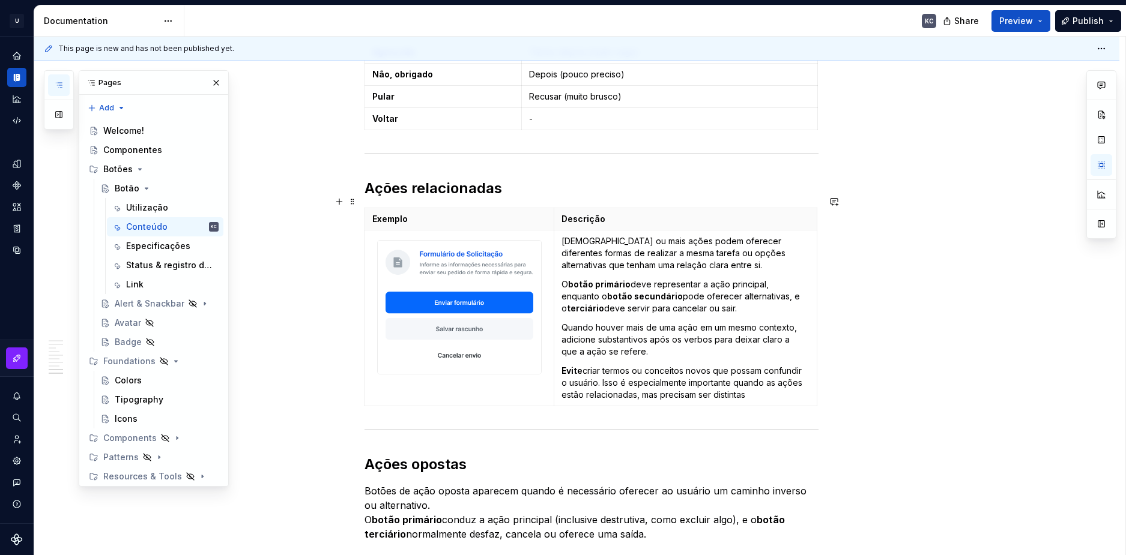
scroll to position [1959, 0]
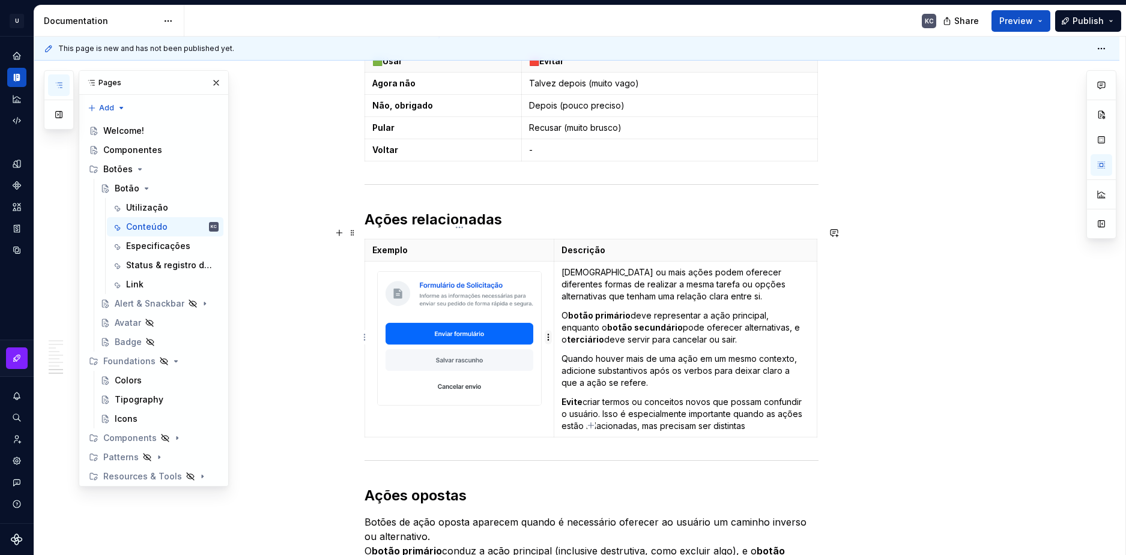
click at [546, 337] on html "U Stardust DS KC Design system data Documentation KC Share Preview Publish Page…" at bounding box center [563, 277] width 1126 height 555
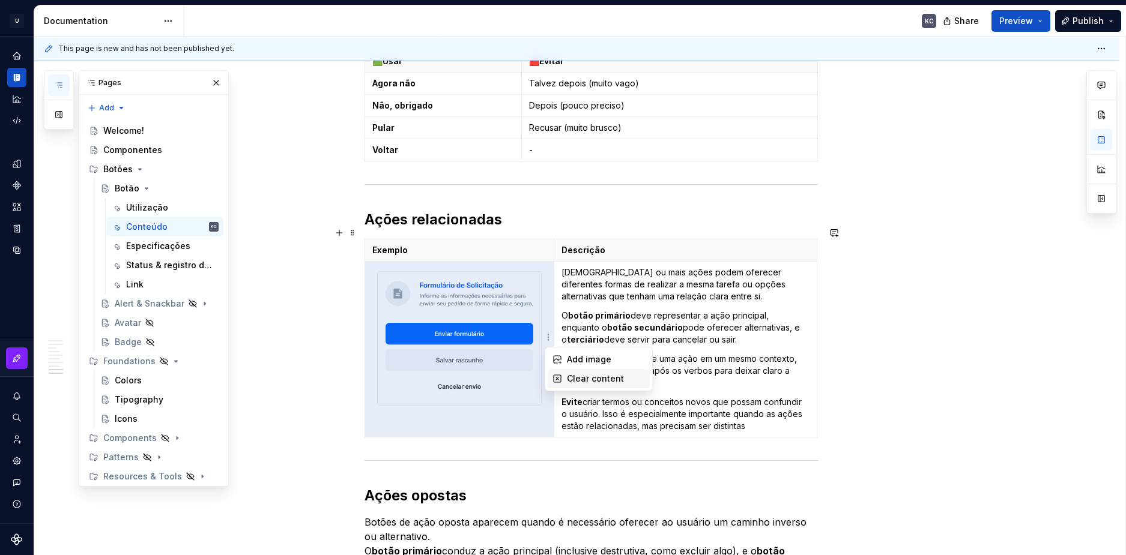
click at [582, 377] on div "Clear content" at bounding box center [606, 379] width 78 height 12
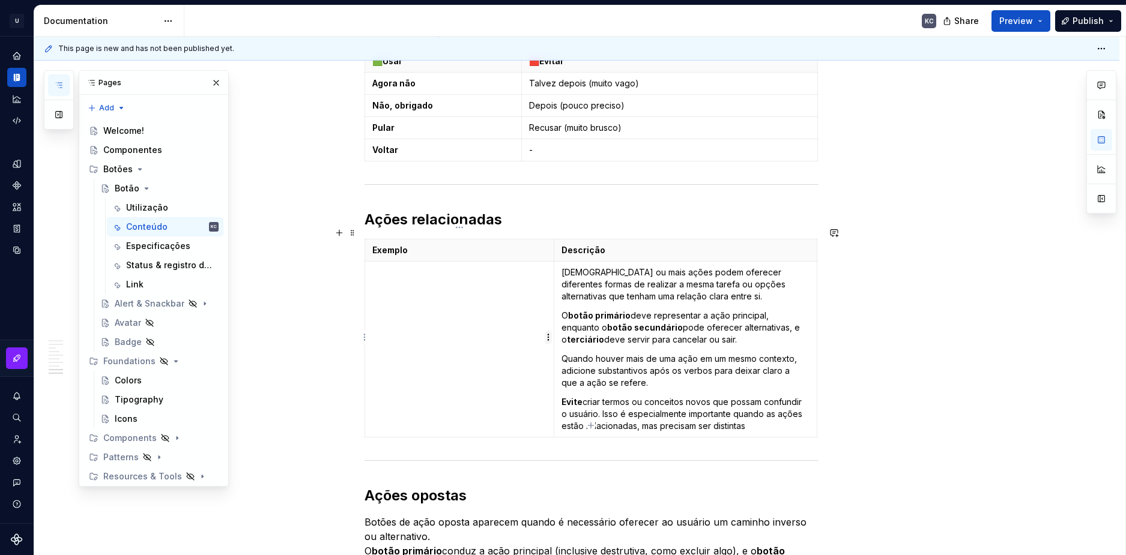
click at [547, 337] on html "U Stardust DS KC Design system data Documentation KC Share Preview Publish Page…" at bounding box center [563, 277] width 1126 height 555
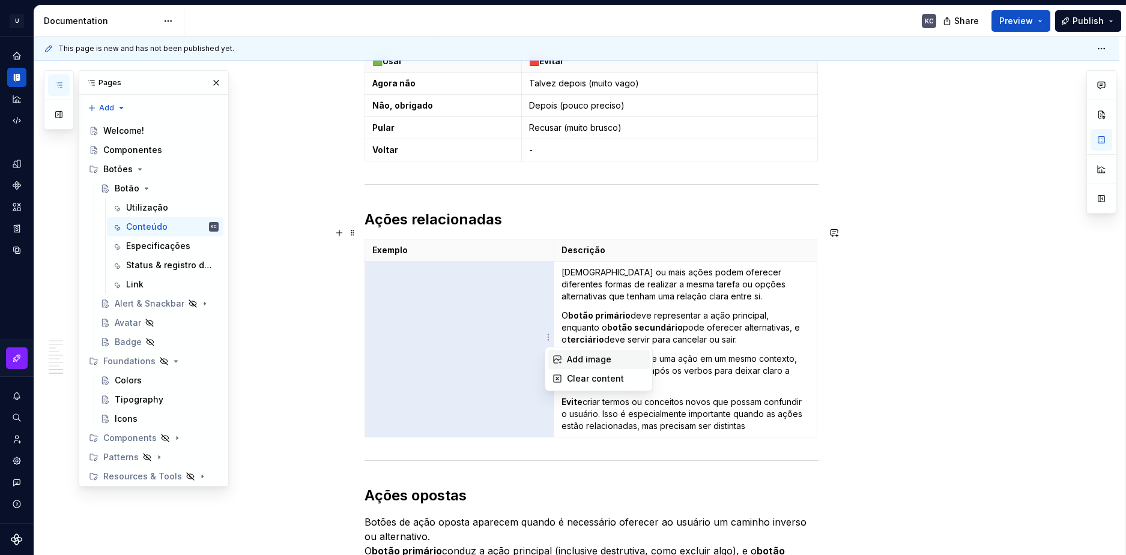
click at [571, 360] on div "Add image" at bounding box center [606, 360] width 78 height 12
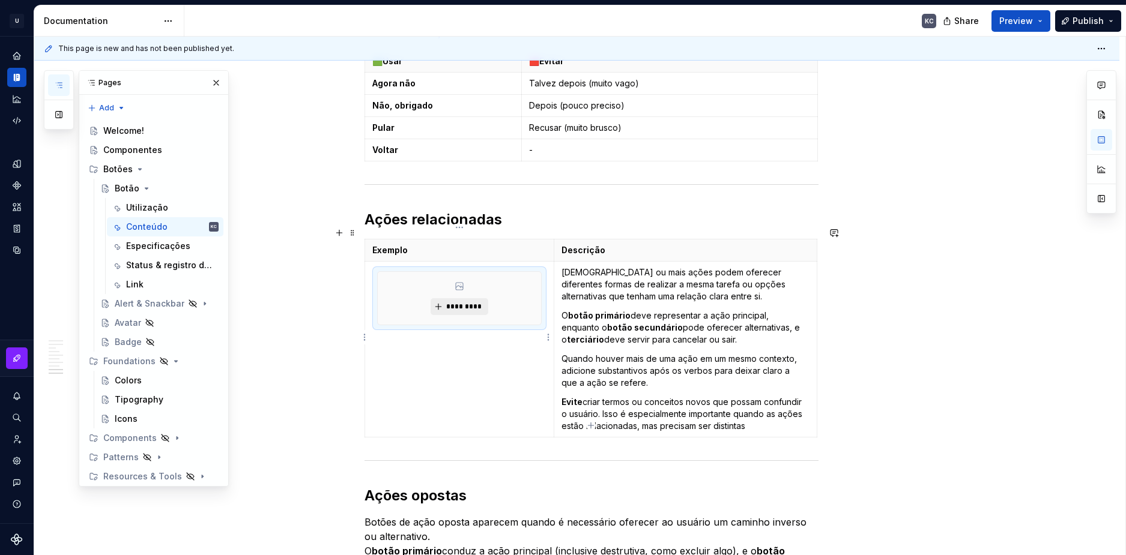
click at [472, 302] on span "*********" at bounding box center [463, 307] width 37 height 10
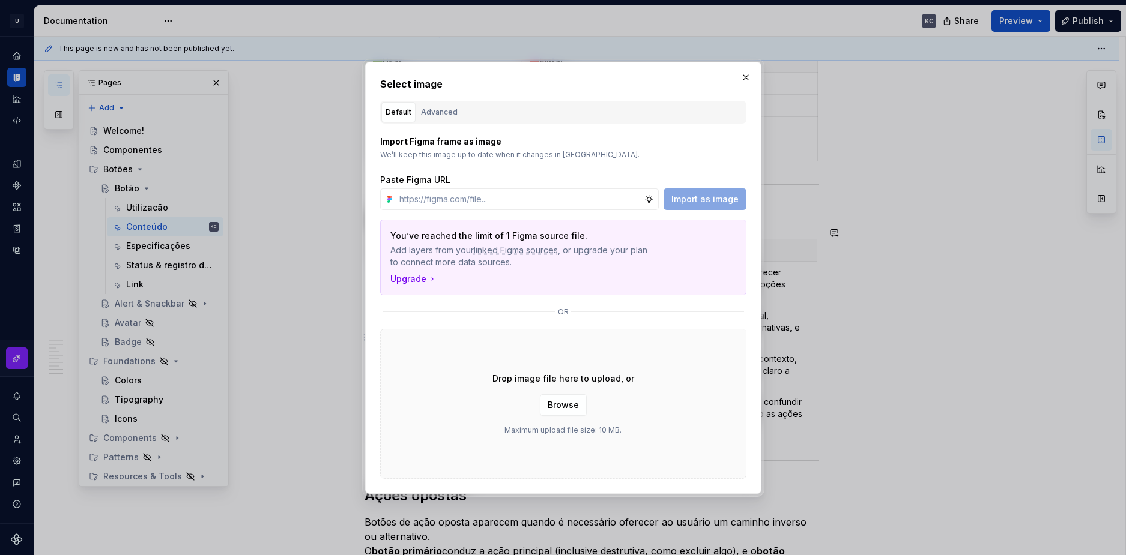
click at [563, 402] on span "Browse" at bounding box center [563, 405] width 31 height 12
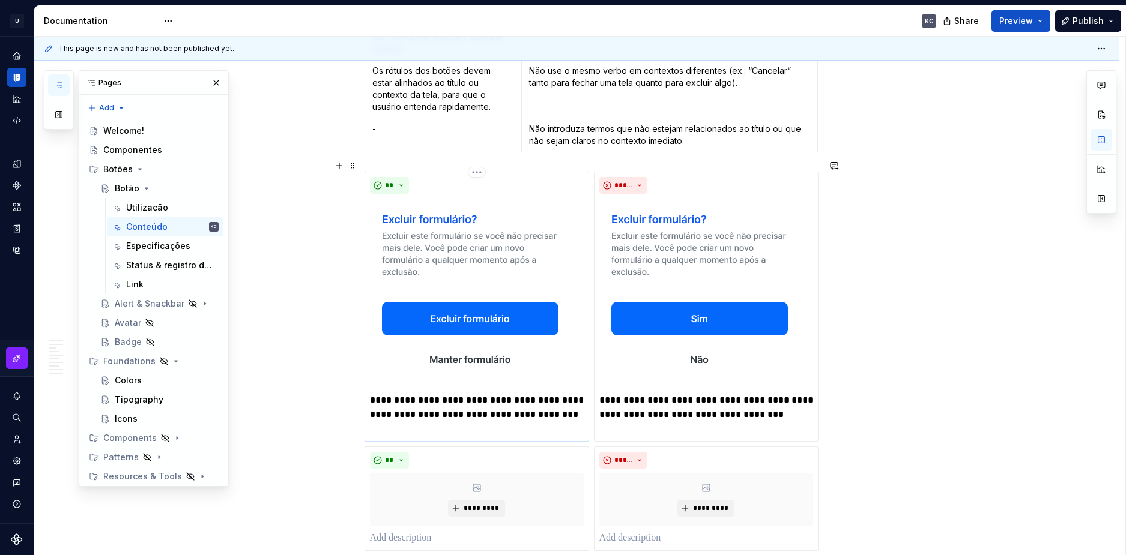
scroll to position [2559, 0]
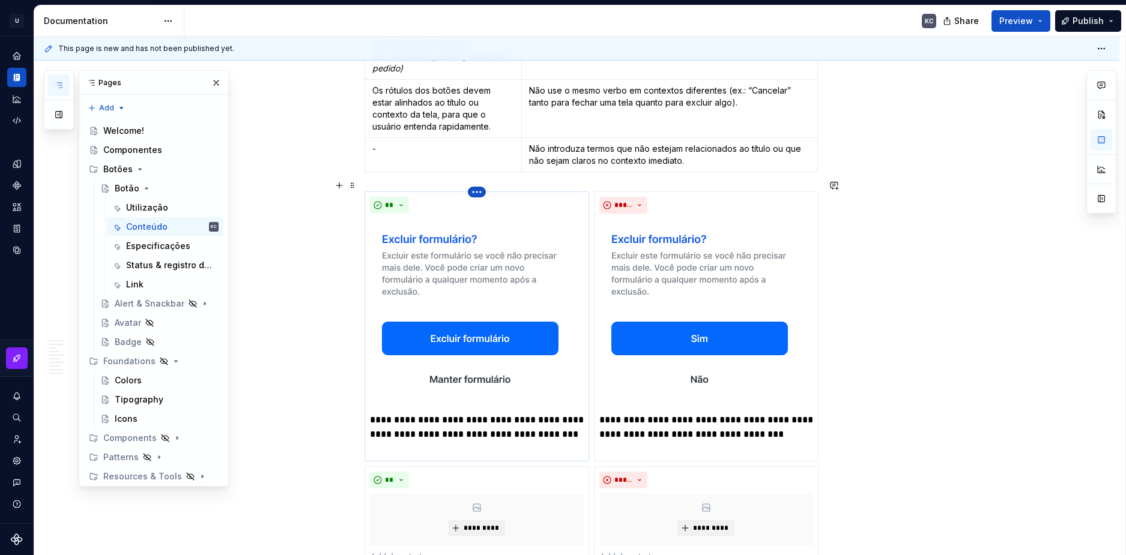
click at [474, 181] on html "U Stardust DS KC Design system data Documentation KC Share Preview Publish Page…" at bounding box center [563, 277] width 1126 height 555
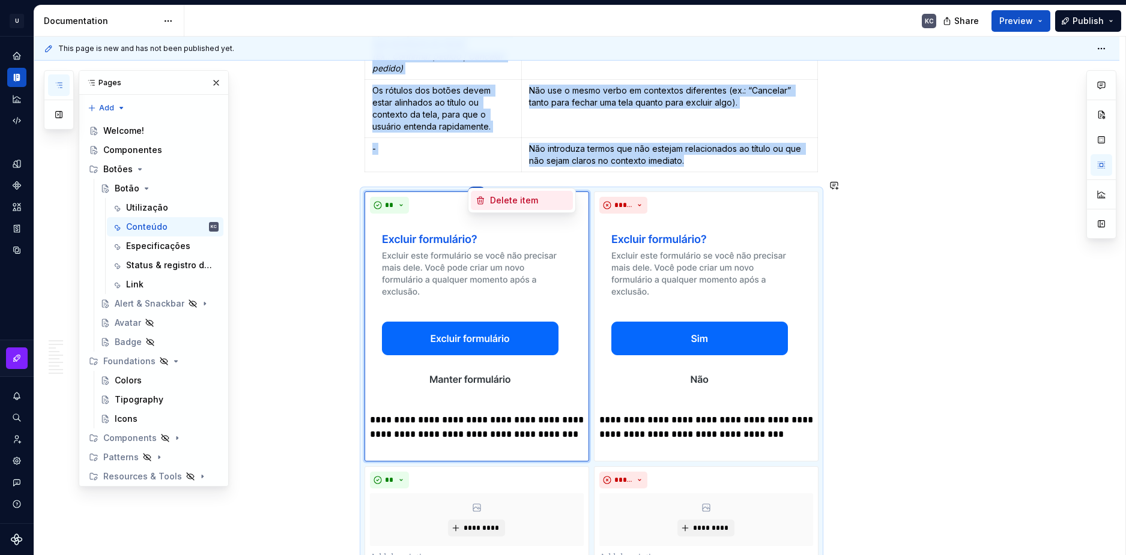
click at [497, 198] on div "Delete item" at bounding box center [529, 201] width 78 height 12
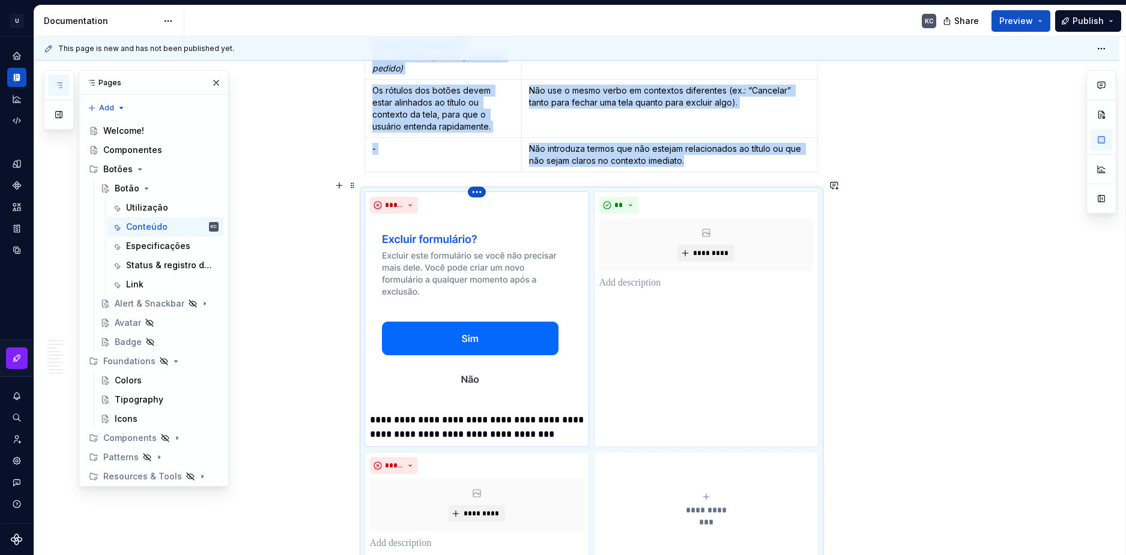
click at [483, 180] on html "U Stardust DS KC Design system data Documentation KC Share Preview Publish Page…" at bounding box center [563, 277] width 1126 height 555
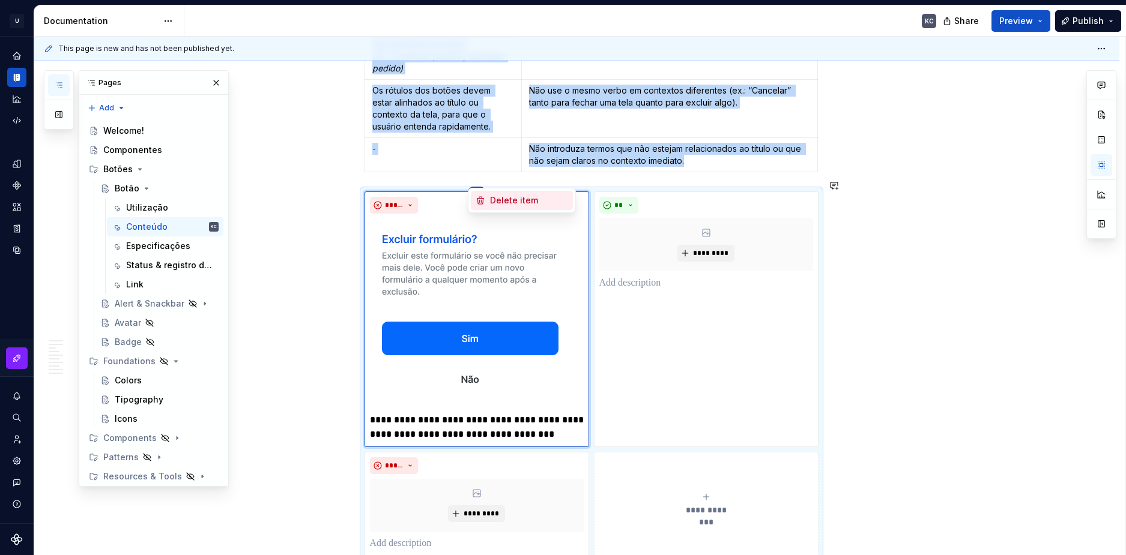
click at [504, 199] on div "Delete item" at bounding box center [529, 201] width 78 height 12
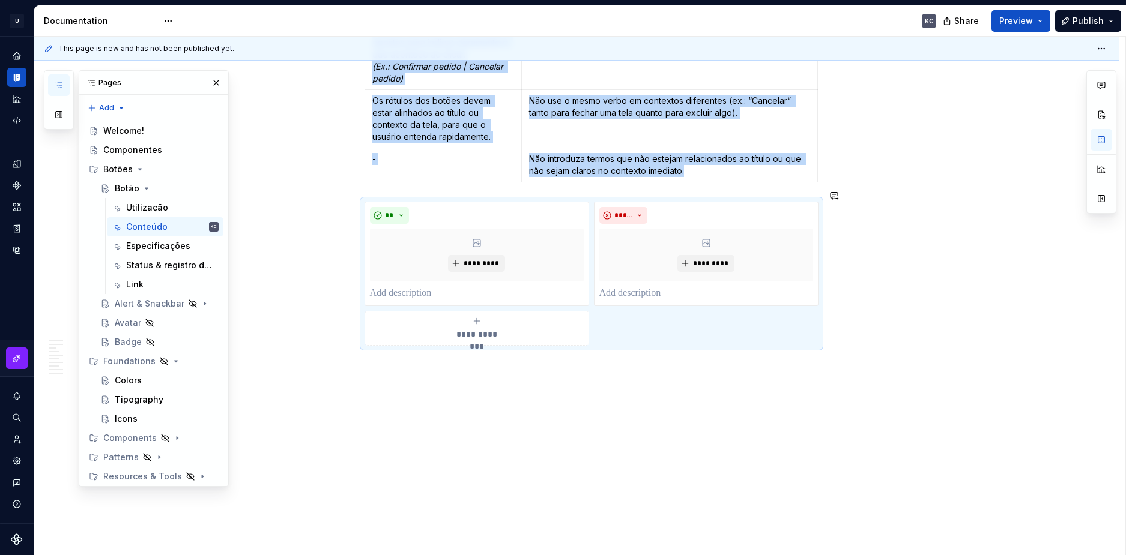
scroll to position [2537, 0]
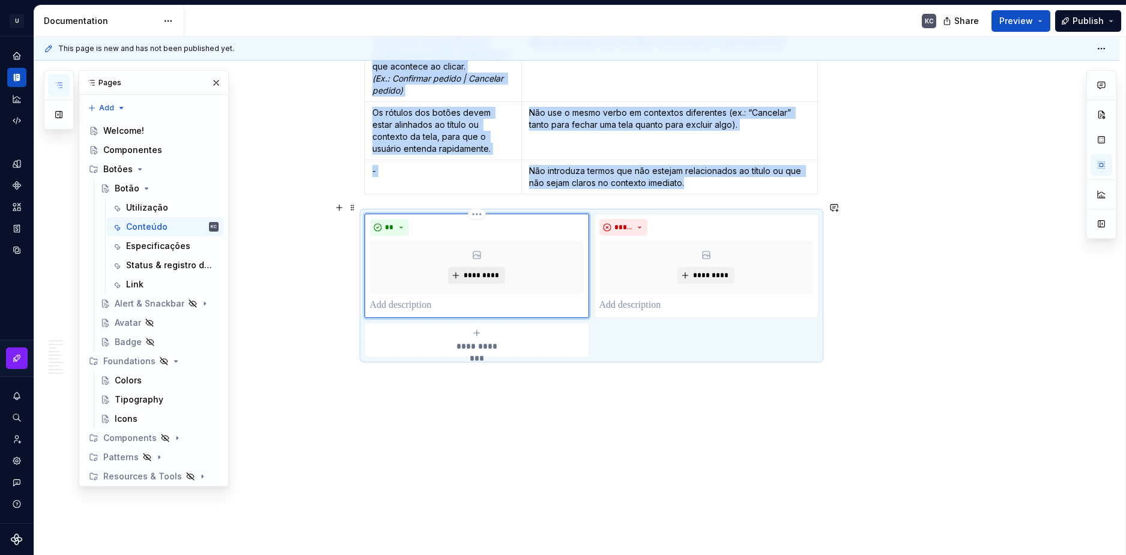
click at [480, 267] on button "*********" at bounding box center [476, 275] width 57 height 17
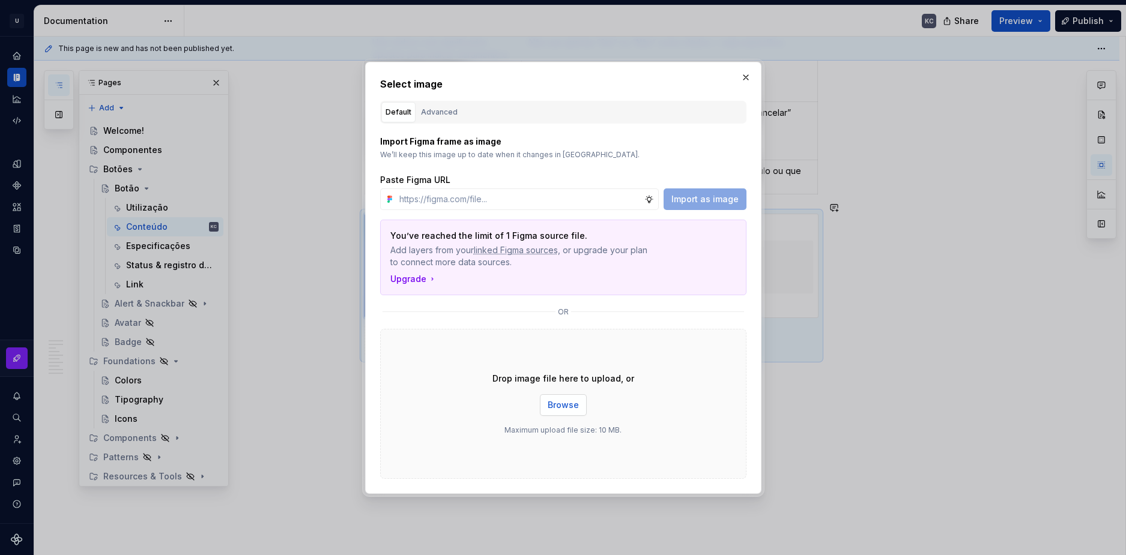
click at [561, 405] on span "Browse" at bounding box center [563, 405] width 31 height 12
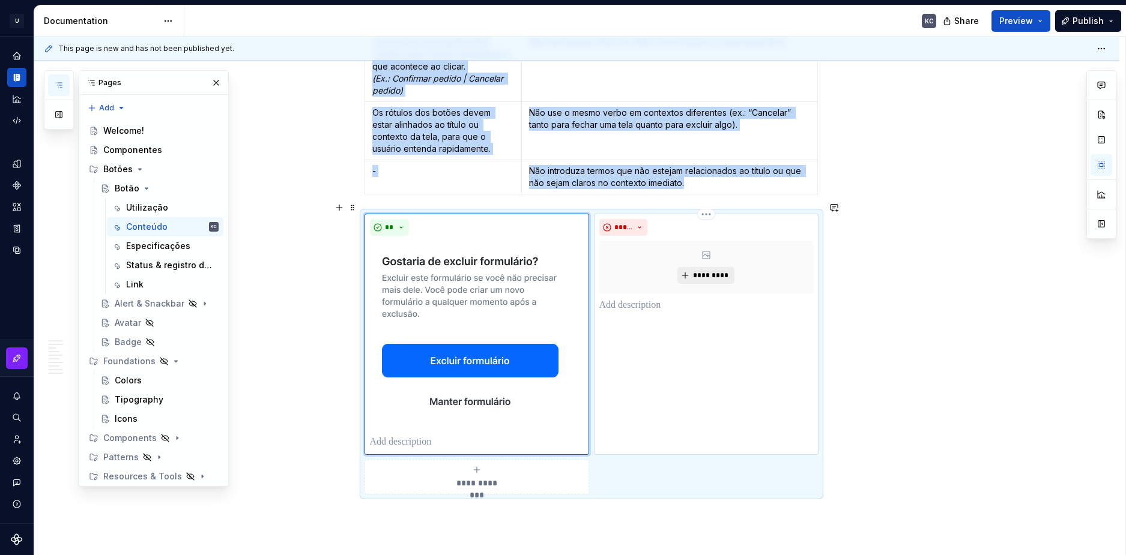
click at [698, 271] on span "*********" at bounding box center [710, 276] width 37 height 10
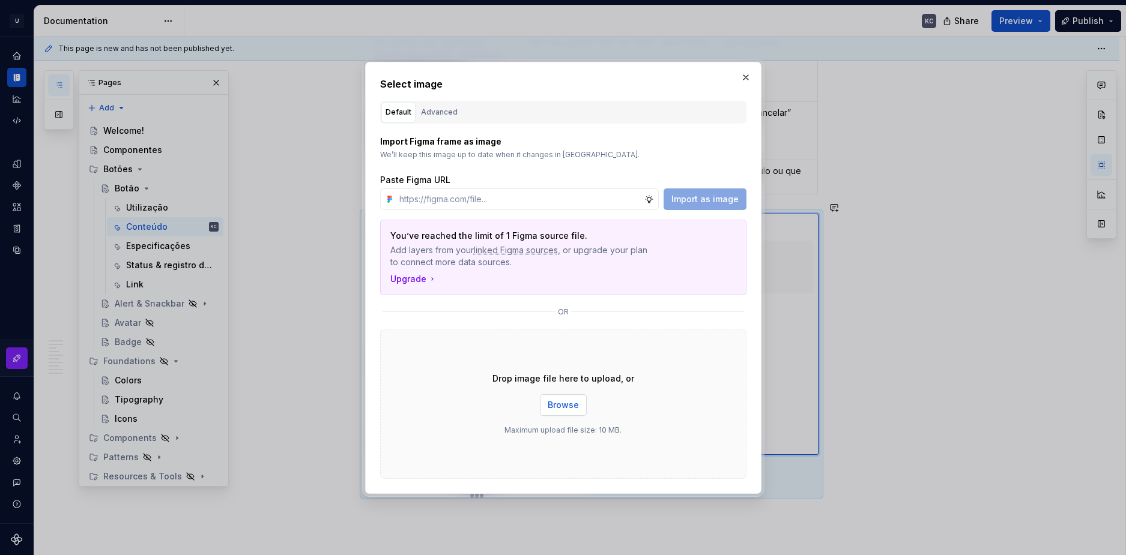
click at [555, 406] on span "Browse" at bounding box center [563, 405] width 31 height 12
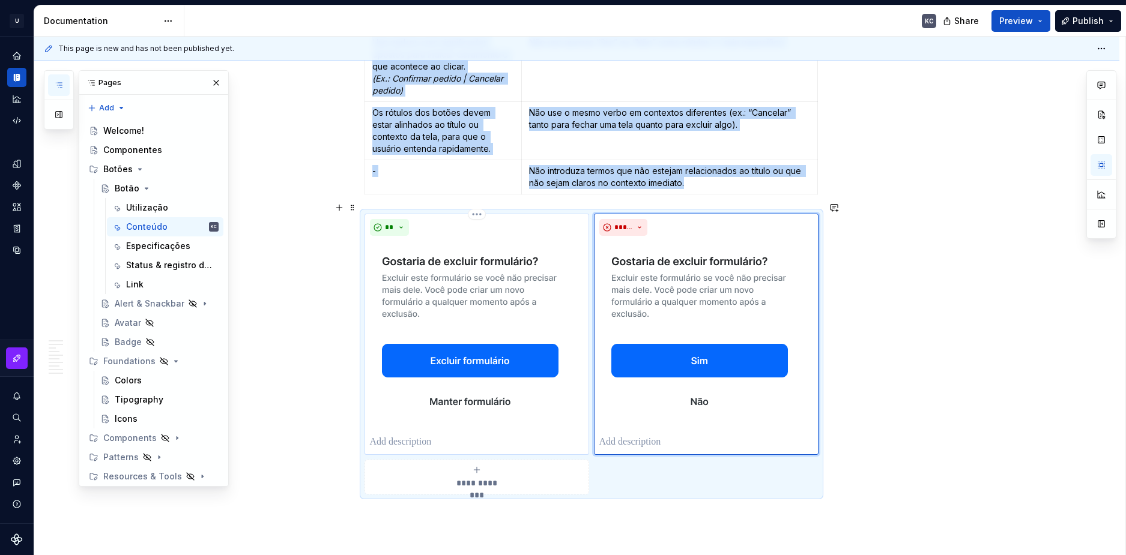
click at [453, 435] on p at bounding box center [477, 442] width 214 height 14
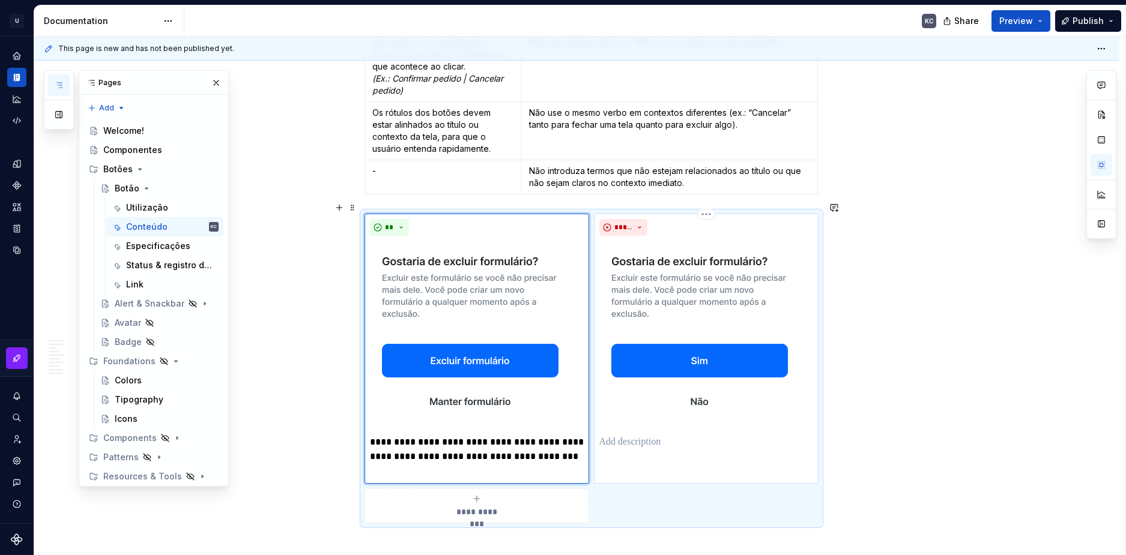
click at [685, 435] on p at bounding box center [706, 442] width 214 height 14
paste div
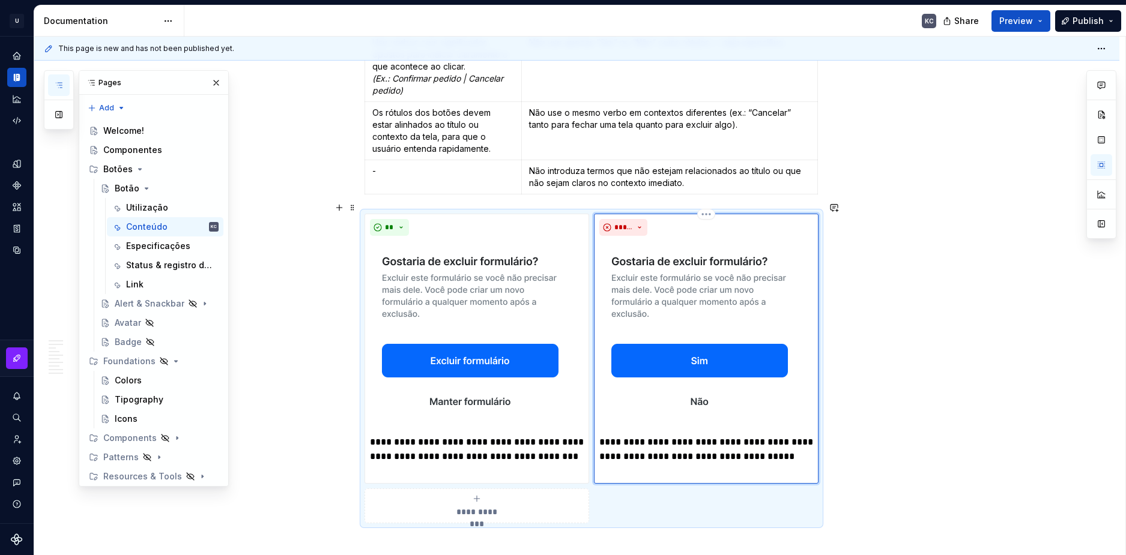
click at [616, 435] on p "**********" at bounding box center [706, 449] width 214 height 29
type textarea "*"
click at [481, 494] on div "**********" at bounding box center [477, 506] width 214 height 24
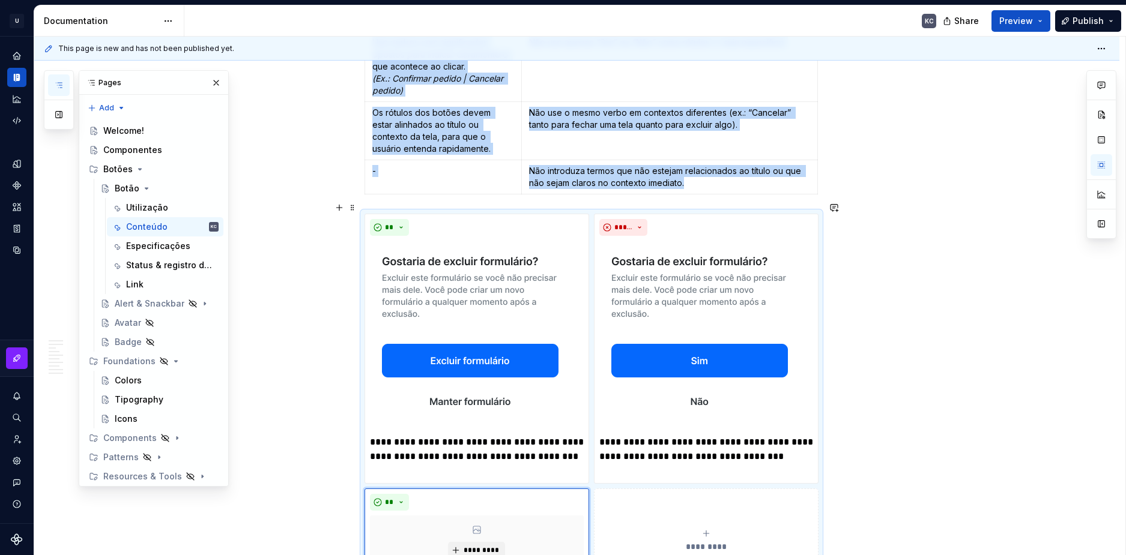
click at [708, 515] on button "**********" at bounding box center [706, 541] width 225 height 104
click at [633, 494] on button "**" at bounding box center [619, 502] width 40 height 17
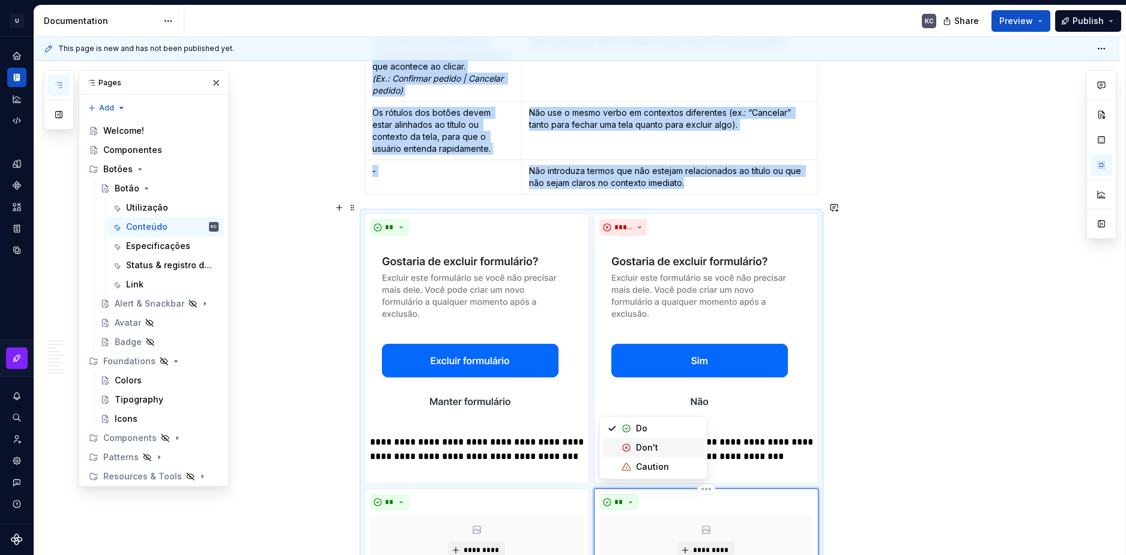
click at [644, 444] on div "Don't" at bounding box center [647, 448] width 22 height 12
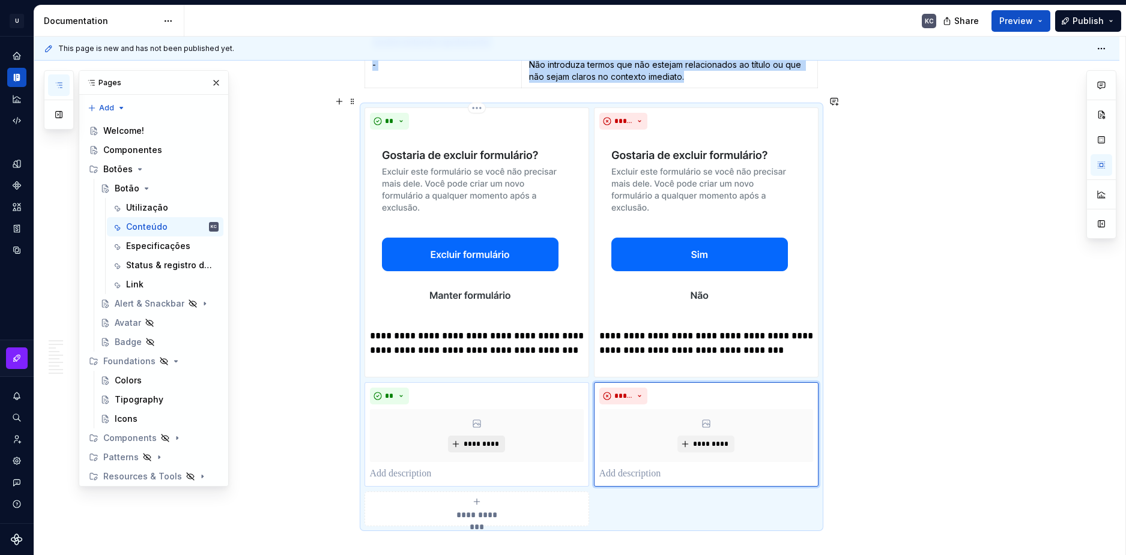
scroll to position [2720, 0]
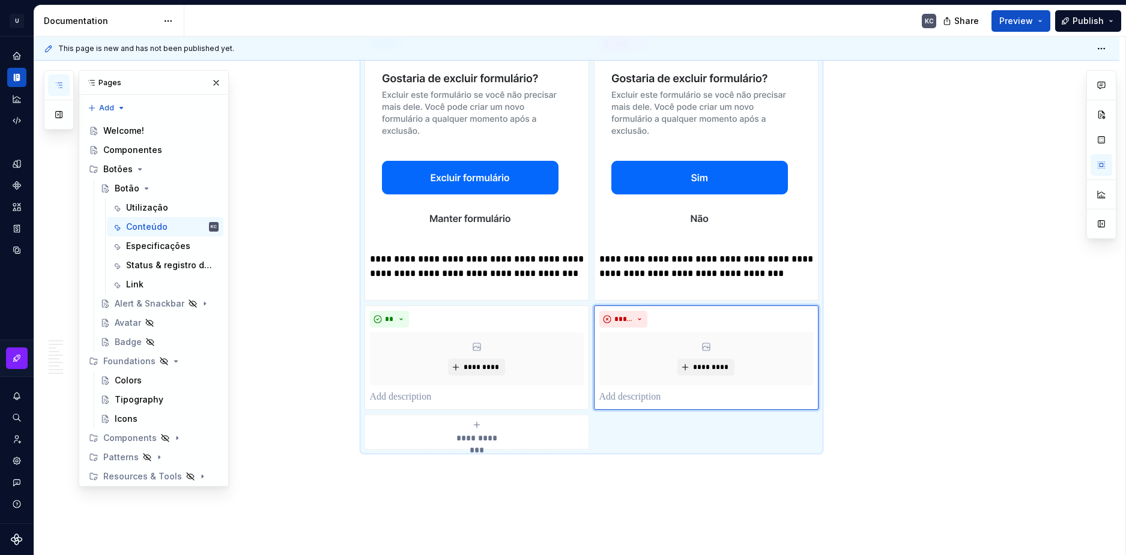
click at [450, 420] on div "**********" at bounding box center [477, 432] width 214 height 24
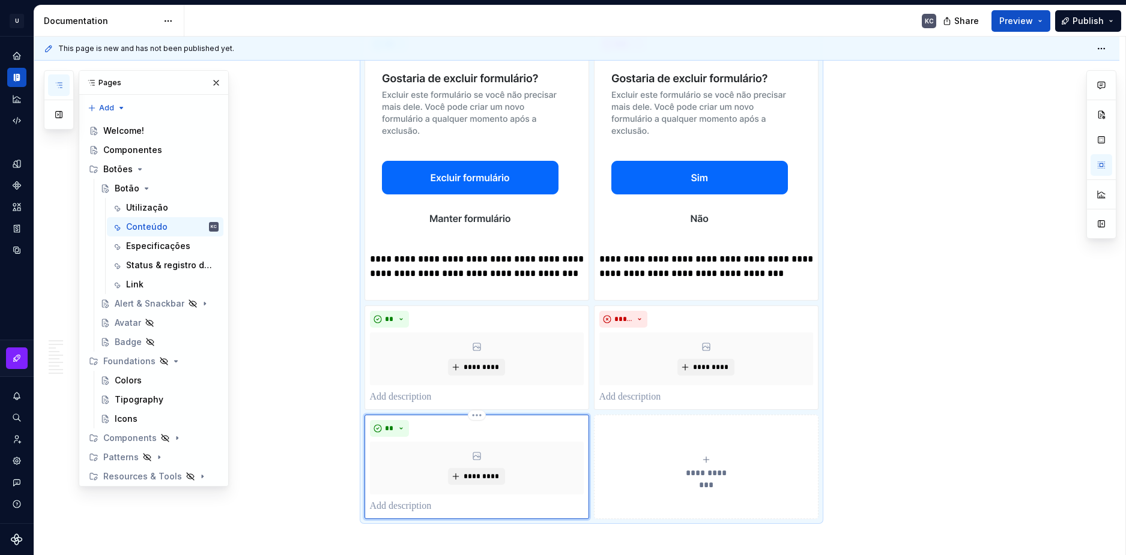
click at [477, 405] on body "U Stardust DS KC Design system data Documentation KC Share Preview Publish Page…" at bounding box center [563, 277] width 1126 height 555
click at [477, 403] on html "U Stardust DS KC Design system data Documentation KC Share Preview Publish Page…" at bounding box center [563, 277] width 1126 height 555
click at [499, 423] on div "Delete item" at bounding box center [529, 424] width 78 height 12
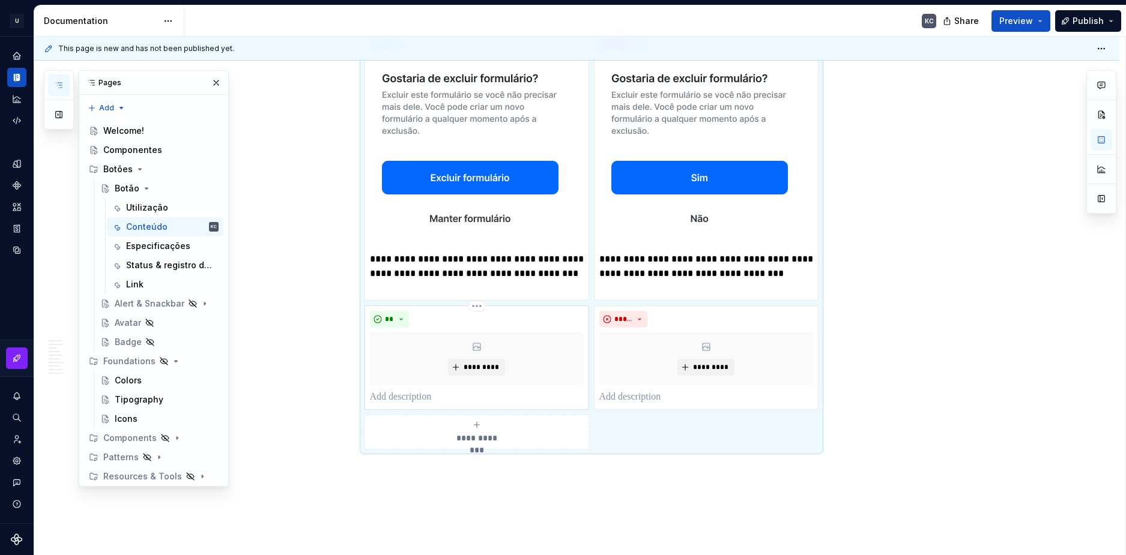
scroll to position [2702, 0]
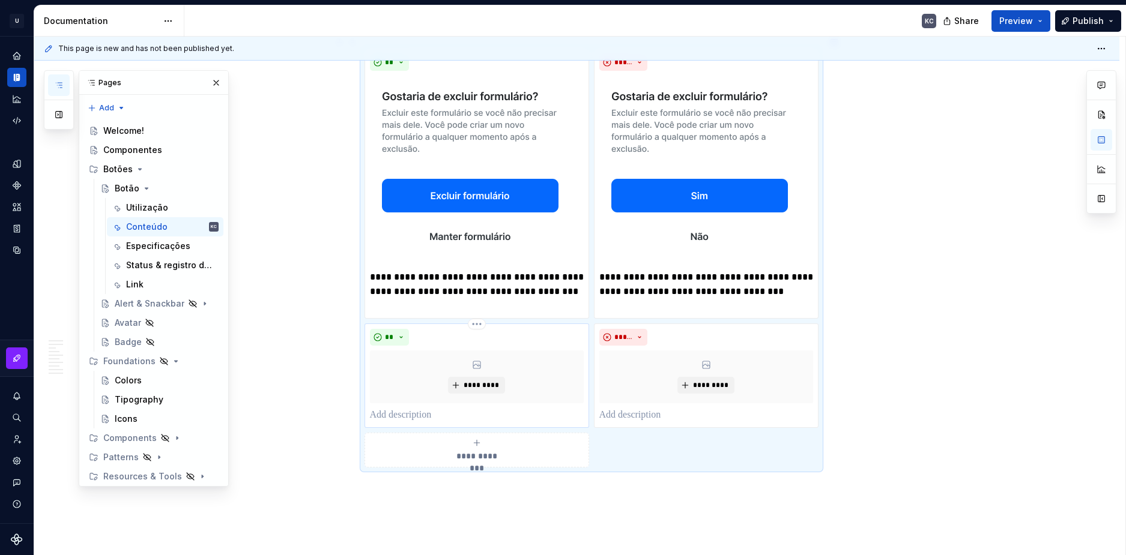
click at [413, 408] on p at bounding box center [477, 415] width 214 height 14
click at [427, 408] on p at bounding box center [477, 415] width 214 height 14
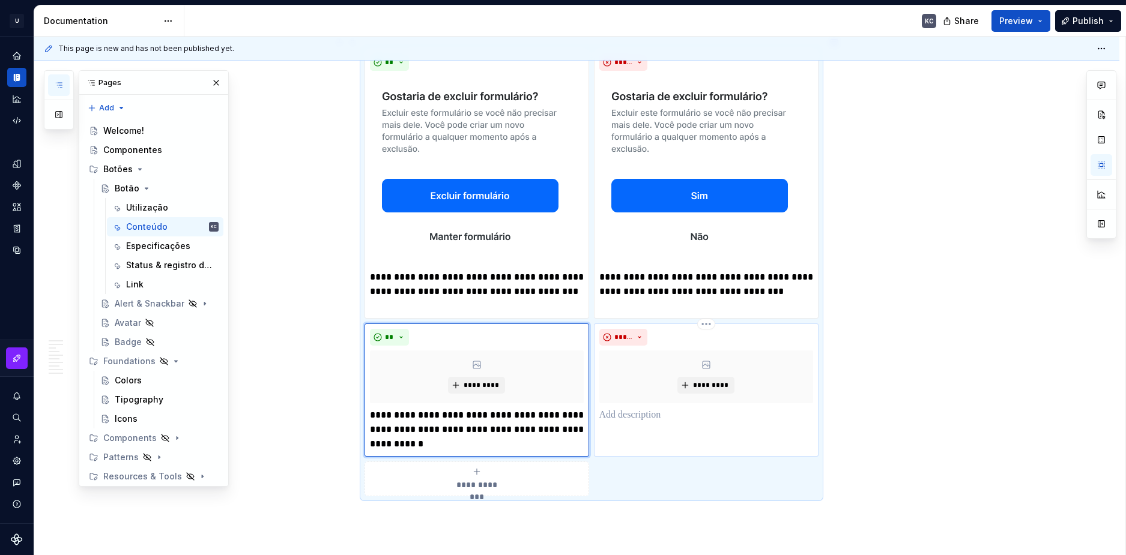
click at [647, 408] on p at bounding box center [706, 415] width 214 height 14
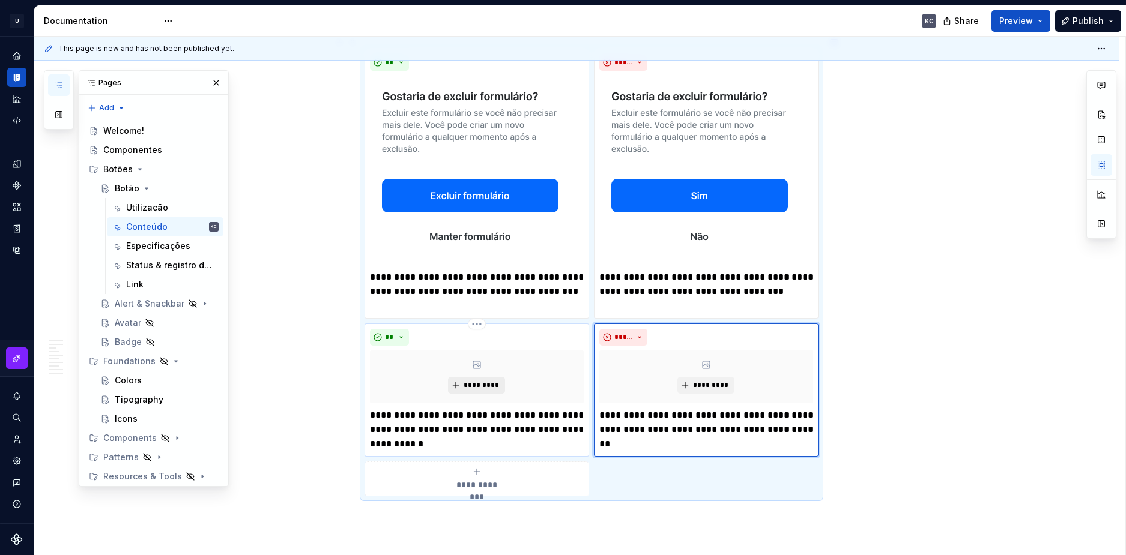
click at [482, 381] on span "*********" at bounding box center [481, 386] width 37 height 10
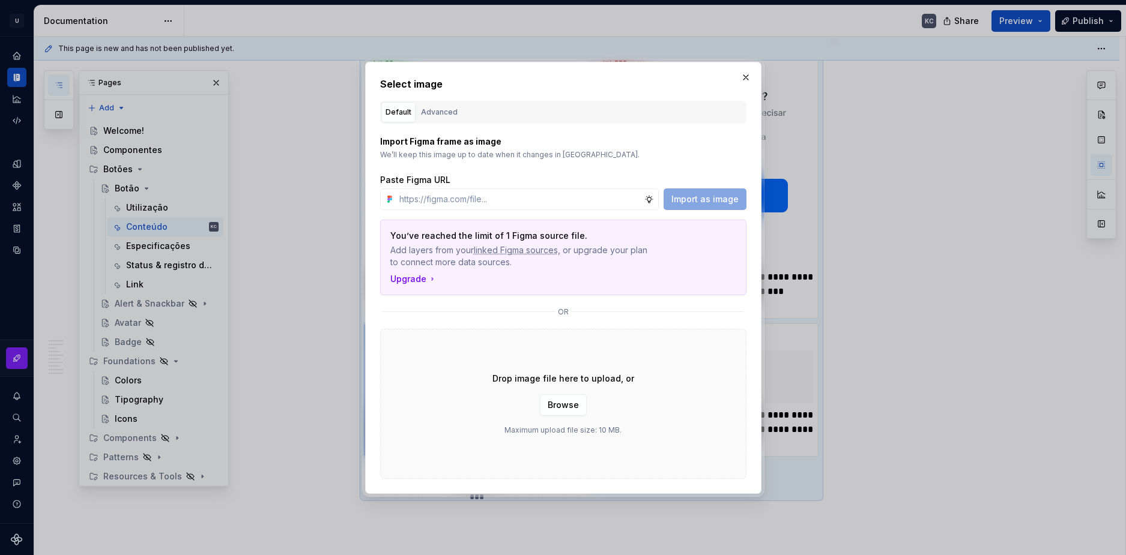
click at [554, 403] on span "Browse" at bounding box center [563, 405] width 31 height 12
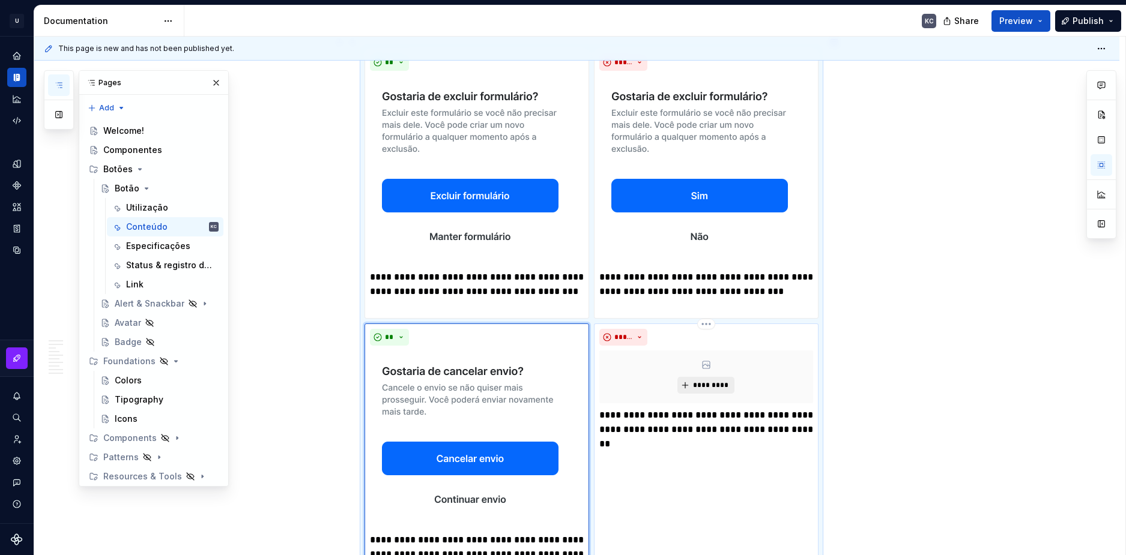
click at [710, 381] on span "*********" at bounding box center [710, 386] width 37 height 10
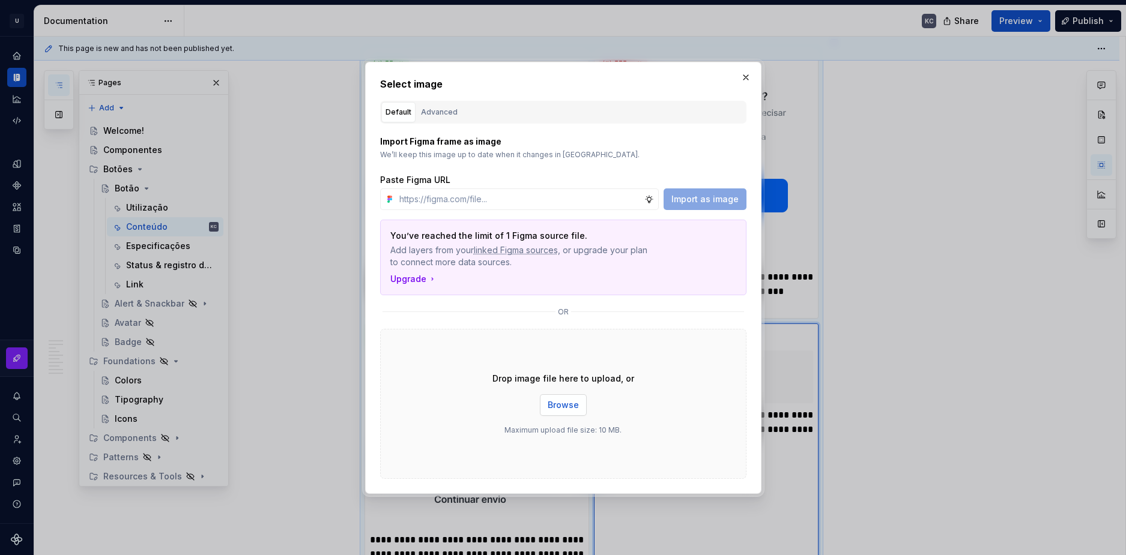
click at [576, 409] on span "Browse" at bounding box center [563, 405] width 31 height 12
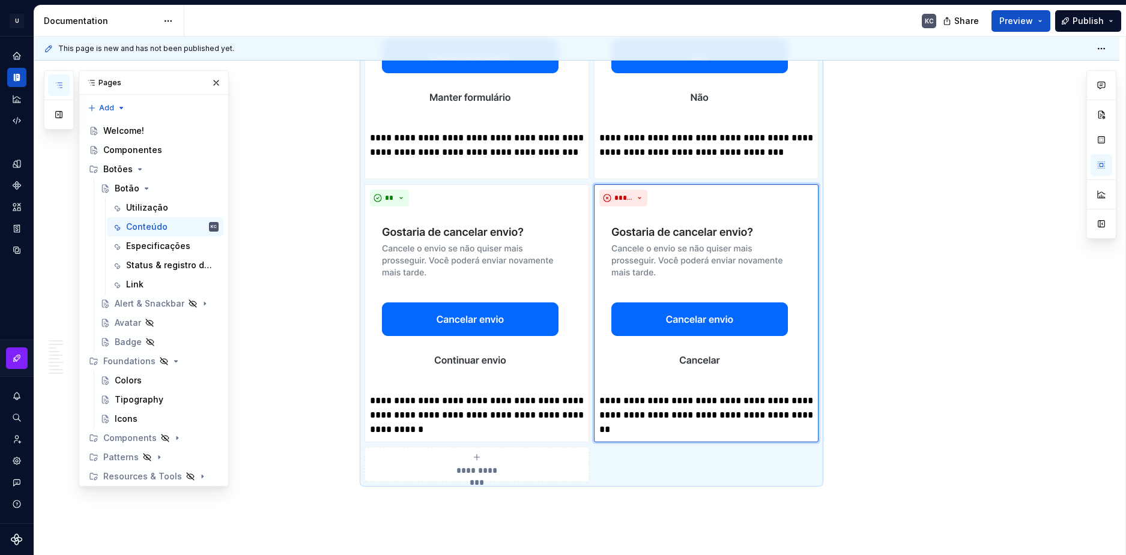
scroll to position [2893, 0]
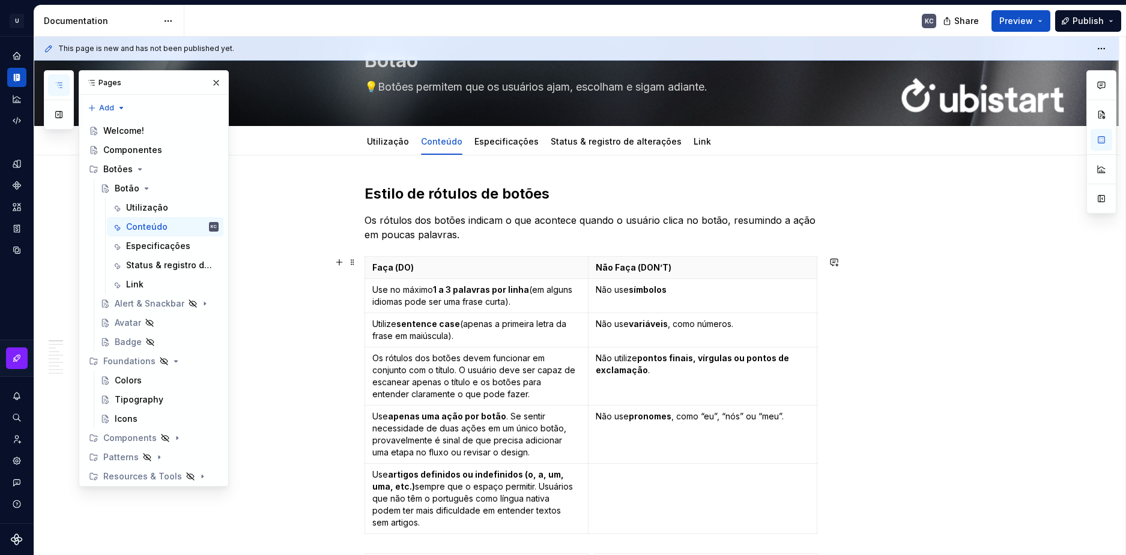
scroll to position [60, 0]
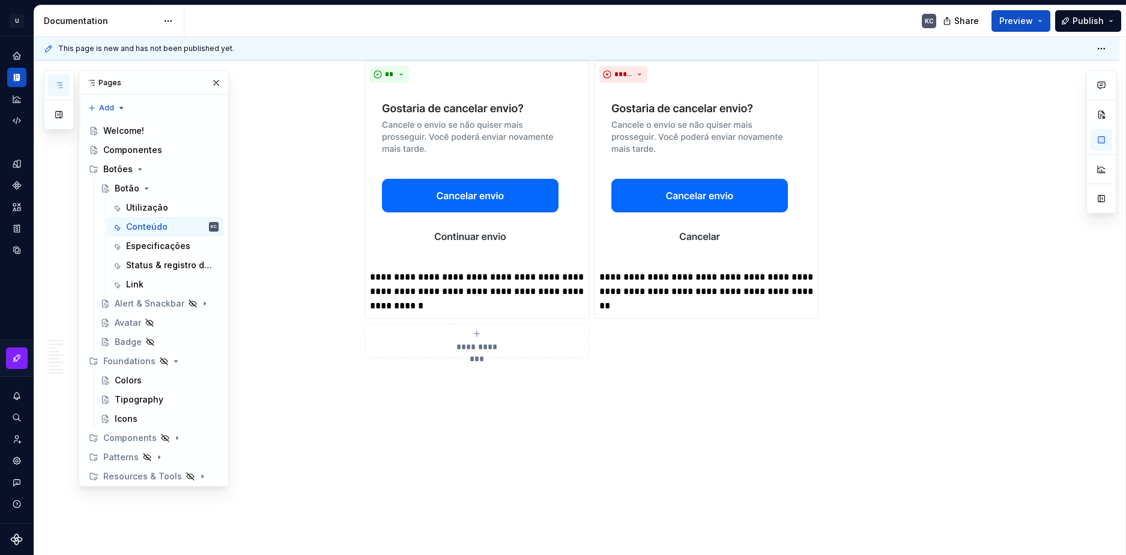
scroll to position [2966, 0]
click at [387, 372] on p at bounding box center [591, 379] width 454 height 14
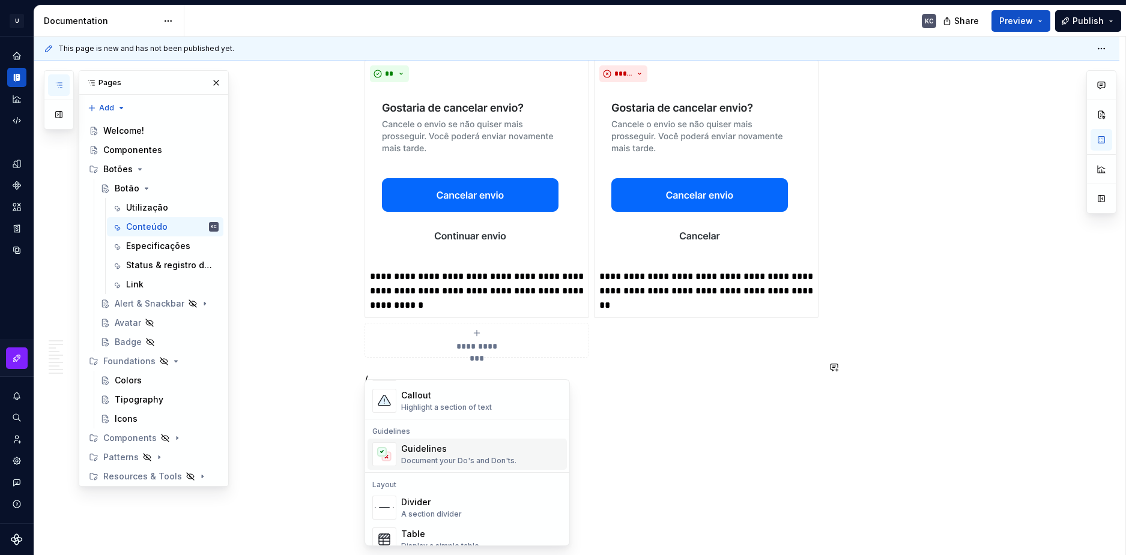
scroll to position [360, 0]
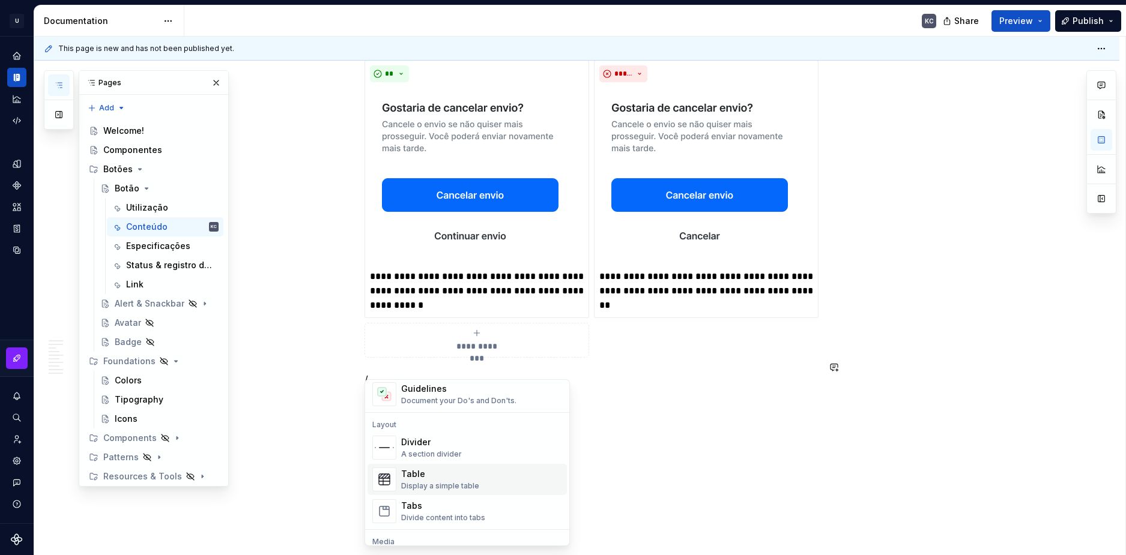
click at [427, 440] on div "Divider" at bounding box center [431, 442] width 61 height 12
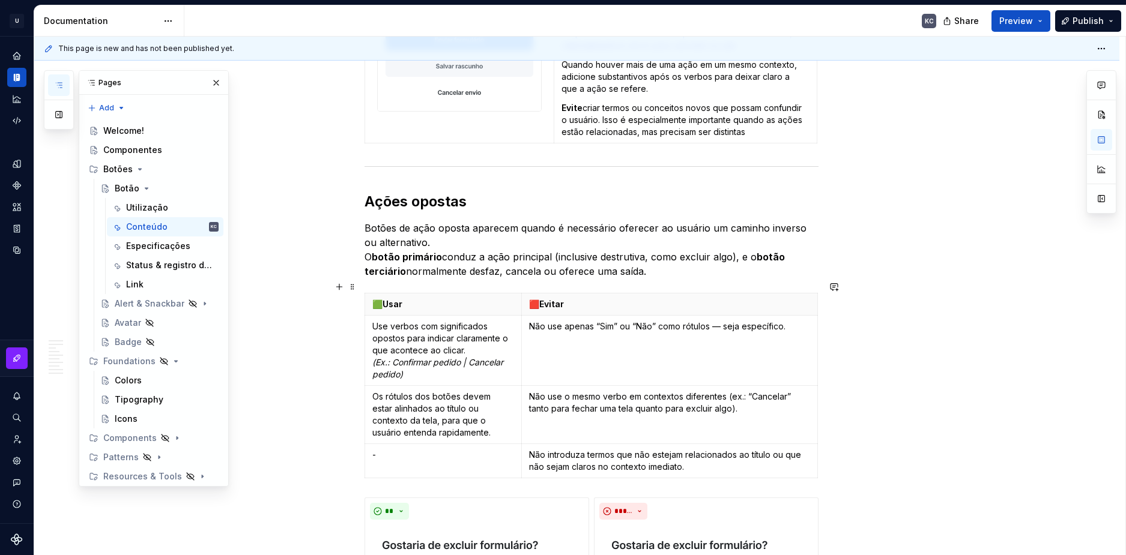
scroll to position [2245, 0]
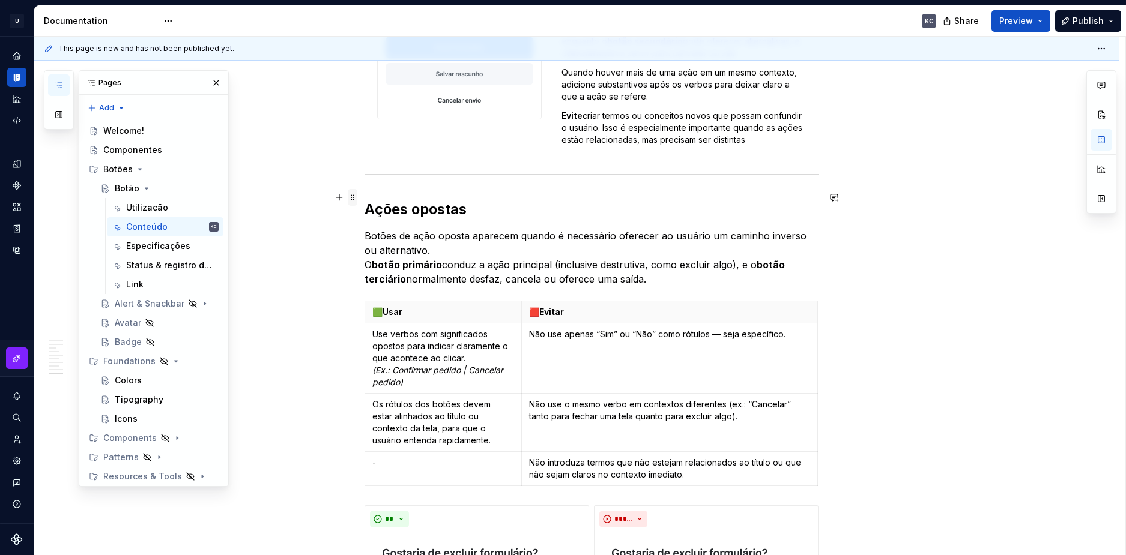
click at [349, 199] on span at bounding box center [353, 197] width 10 height 17
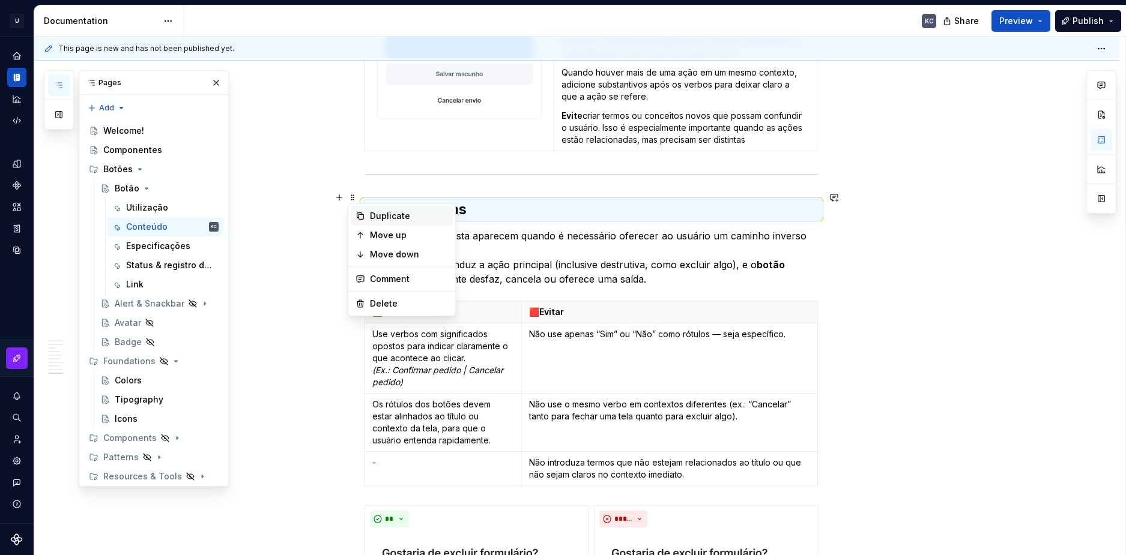
click at [369, 214] on div "Duplicate" at bounding box center [402, 216] width 102 height 19
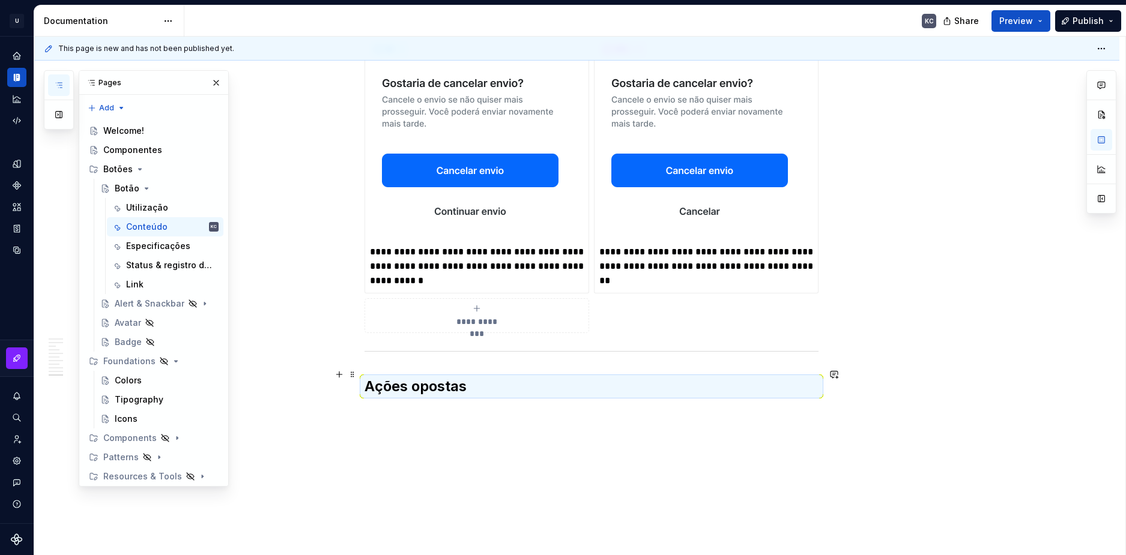
scroll to position [3024, 0]
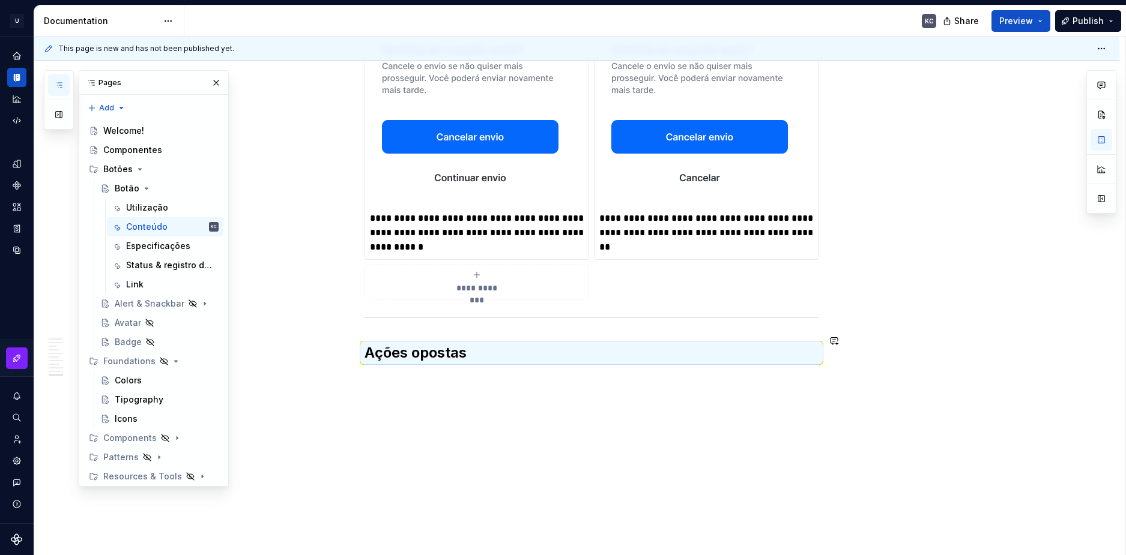
click at [443, 346] on h2 "Ações opostas" at bounding box center [591, 352] width 454 height 19
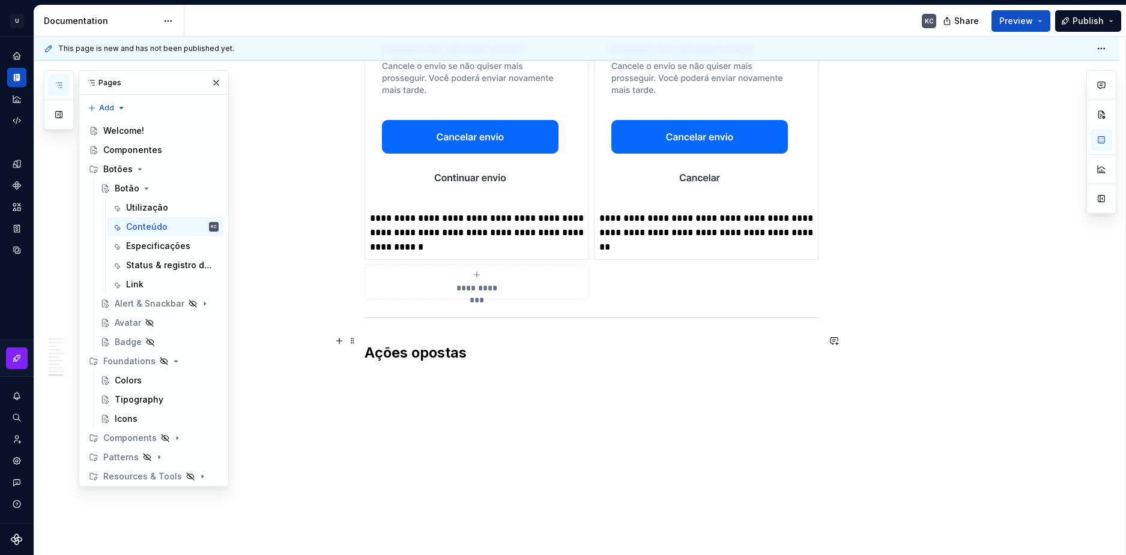
click at [443, 346] on h2 "Ações opostas" at bounding box center [591, 352] width 454 height 19
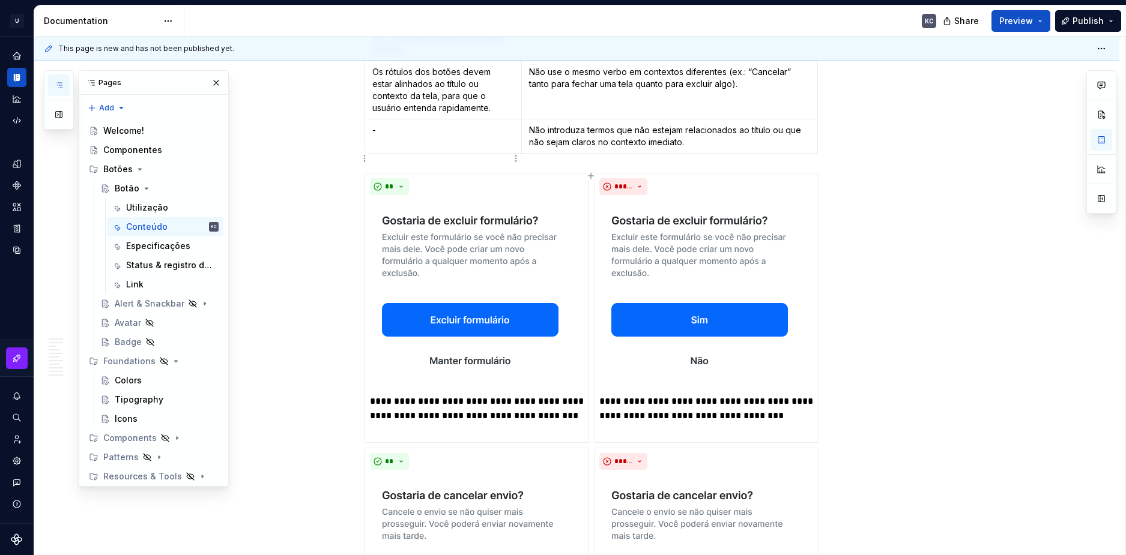
scroll to position [2544, 0]
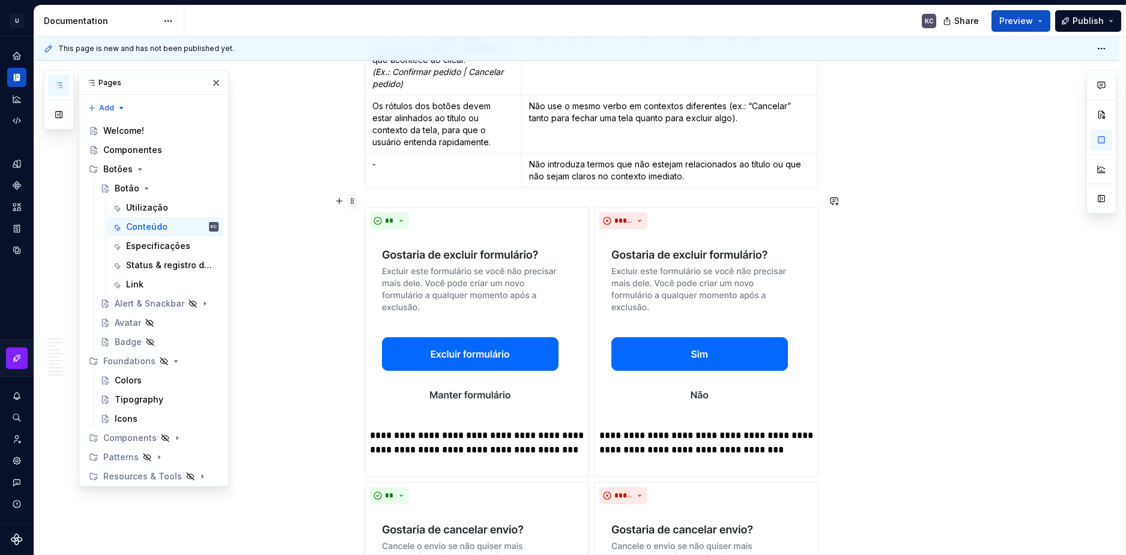
click at [350, 204] on span at bounding box center [353, 201] width 10 height 17
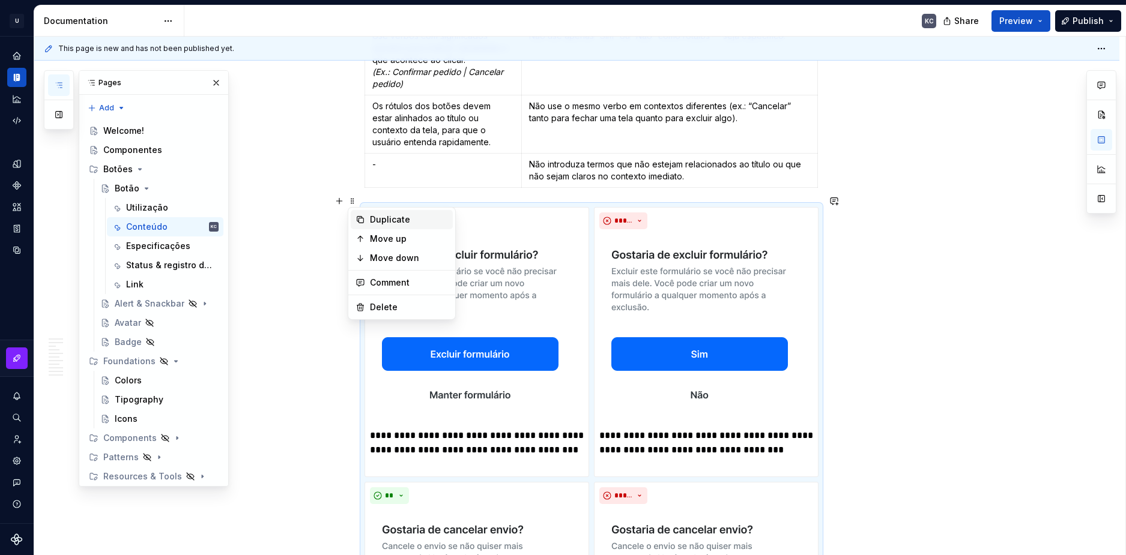
click at [373, 220] on div "Duplicate" at bounding box center [409, 220] width 78 height 12
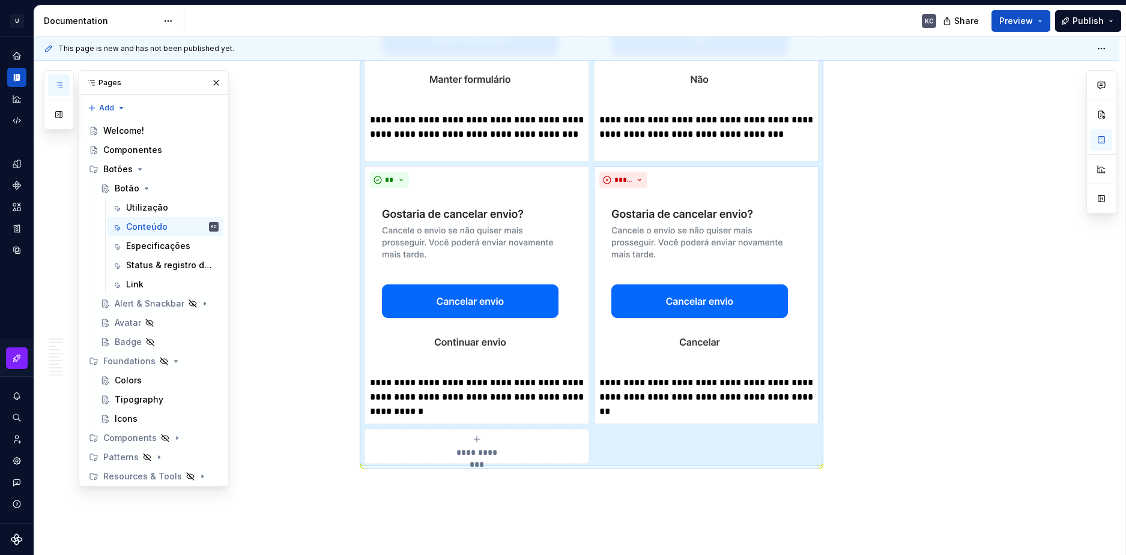
scroll to position [3385, 0]
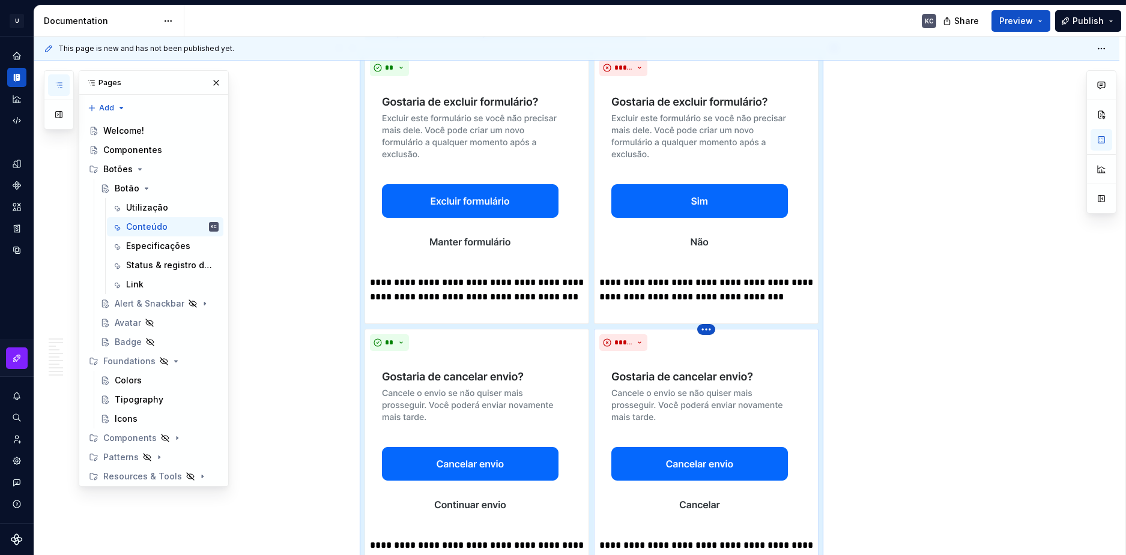
click at [707, 315] on html "U Stardust DS KC Design system data Documentation KC Share Preview Publish Page…" at bounding box center [563, 277] width 1126 height 555
click at [720, 336] on div "Delete item" at bounding box center [758, 338] width 78 height 12
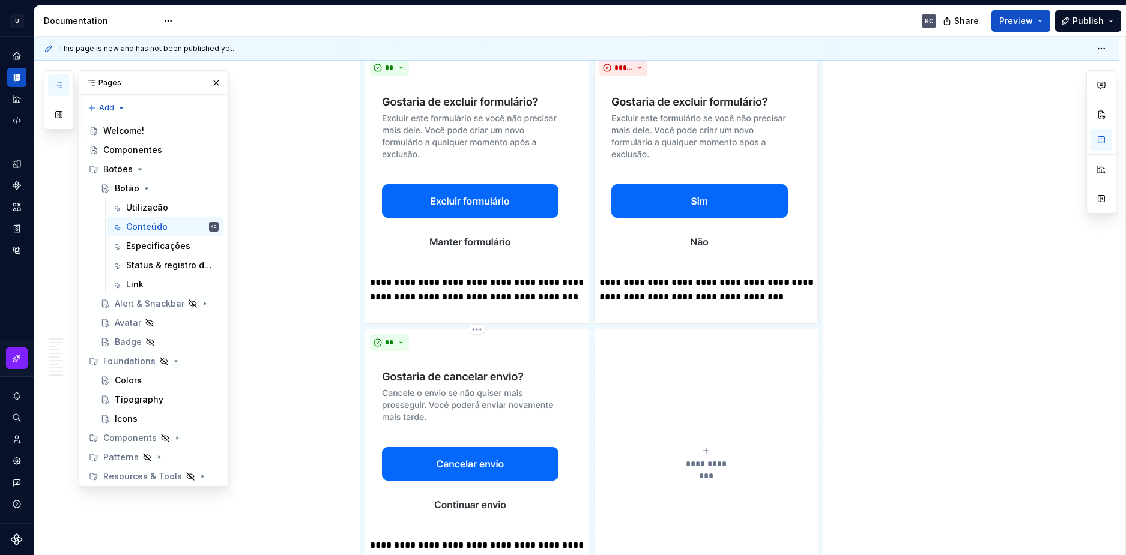
scroll to position [3391, 0]
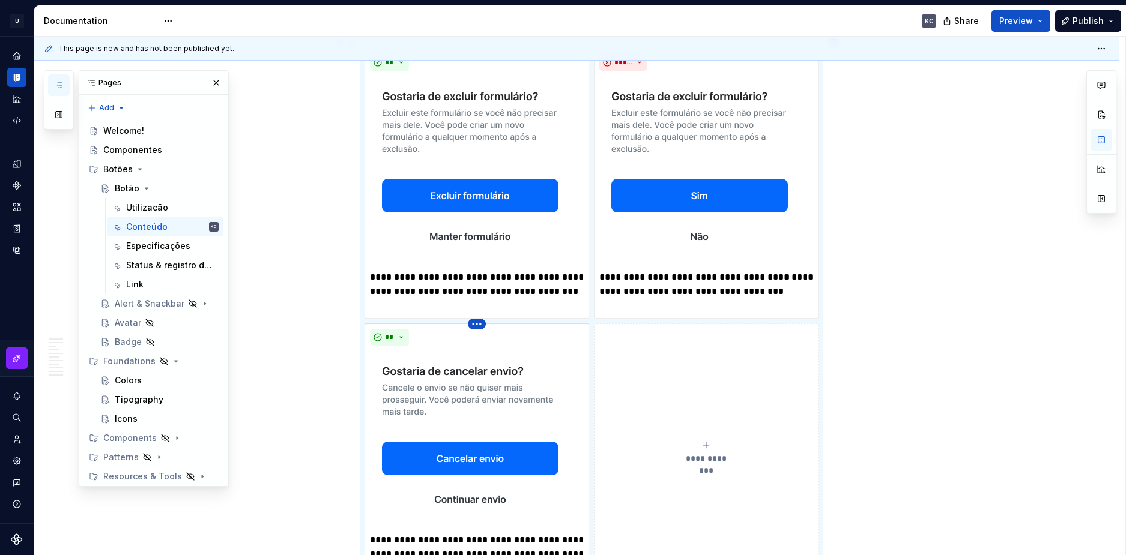
click at [468, 313] on html "U Stardust DS KC Design system data Documentation KC Share Preview Publish Page…" at bounding box center [563, 277] width 1126 height 555
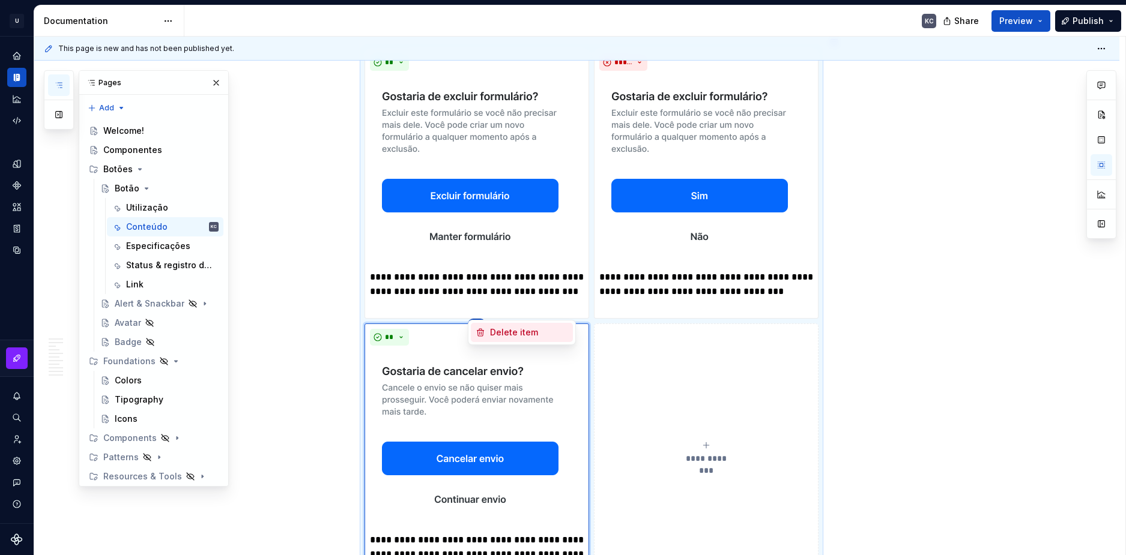
click at [509, 332] on div "Delete item" at bounding box center [529, 333] width 78 height 12
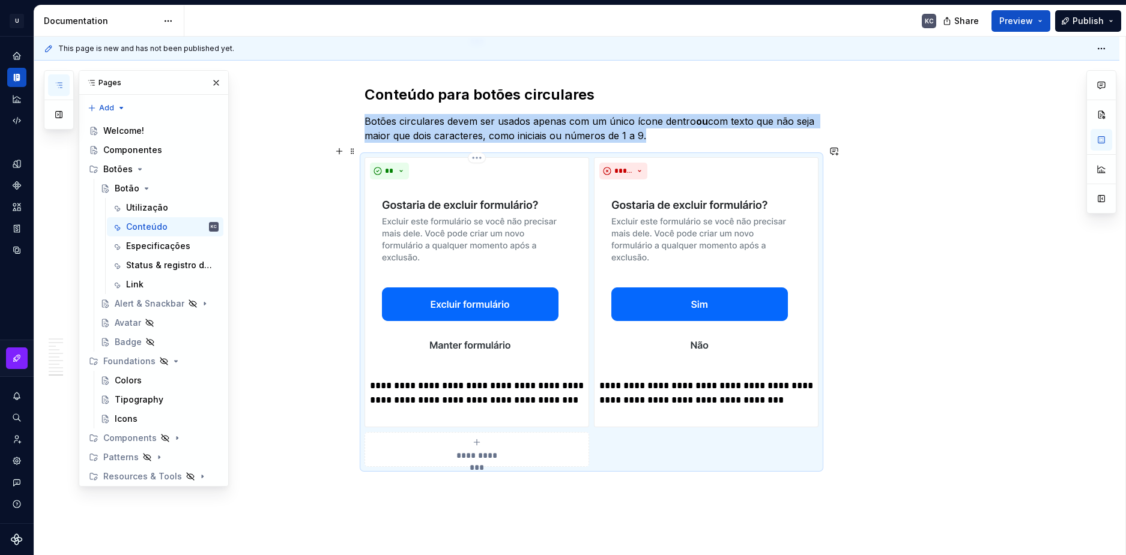
scroll to position [3122, 0]
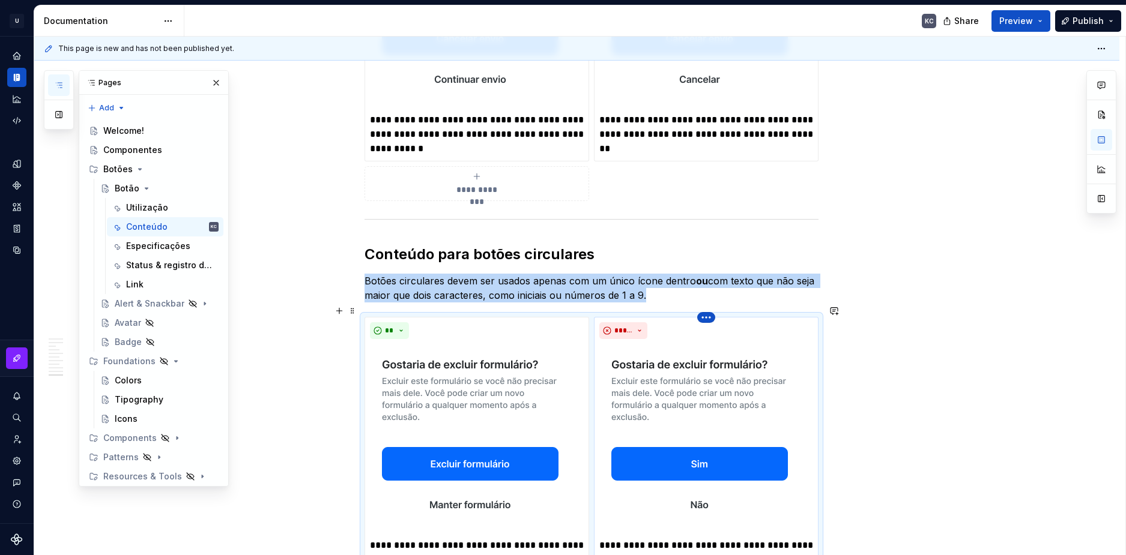
click at [704, 307] on html "U Stardust DS KC Design system data Documentation KC Share Preview Publish Page…" at bounding box center [563, 277] width 1126 height 555
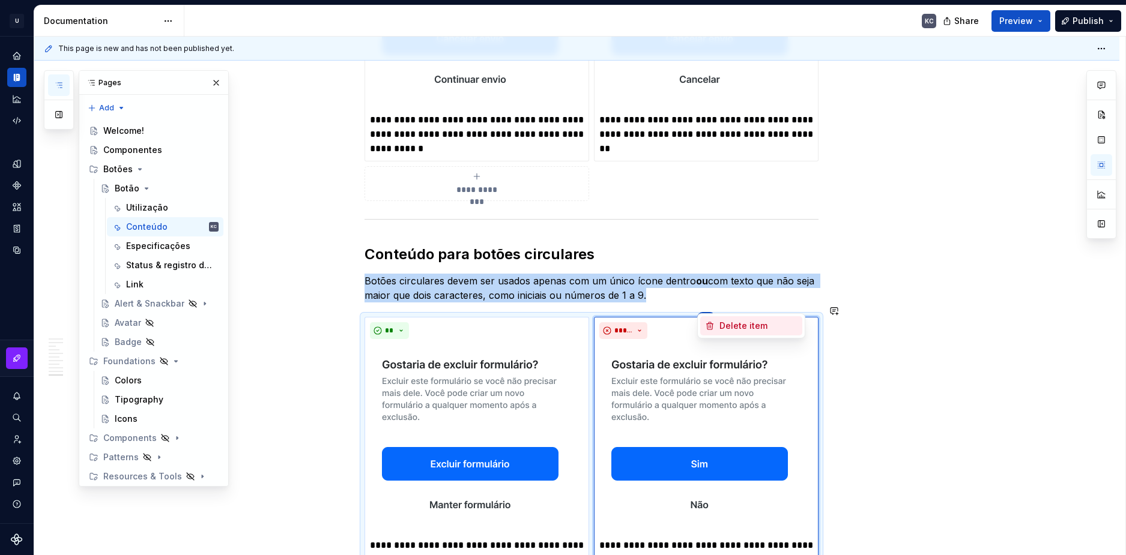
drag, startPoint x: 717, startPoint y: 330, endPoint x: 498, endPoint y: 318, distance: 220.1
click at [716, 330] on div "Delete item" at bounding box center [751, 325] width 102 height 19
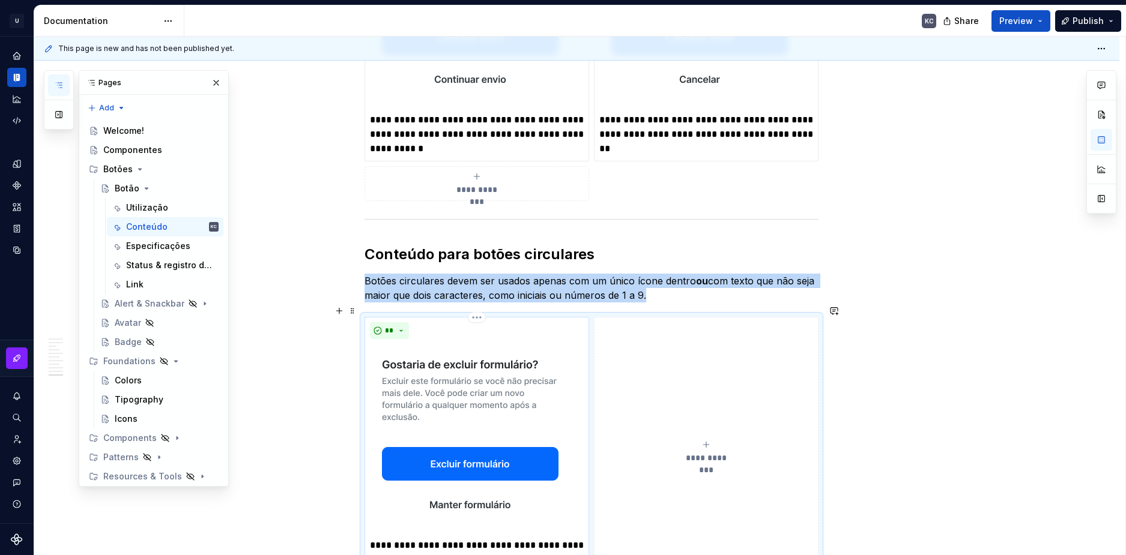
scroll to position [3142, 0]
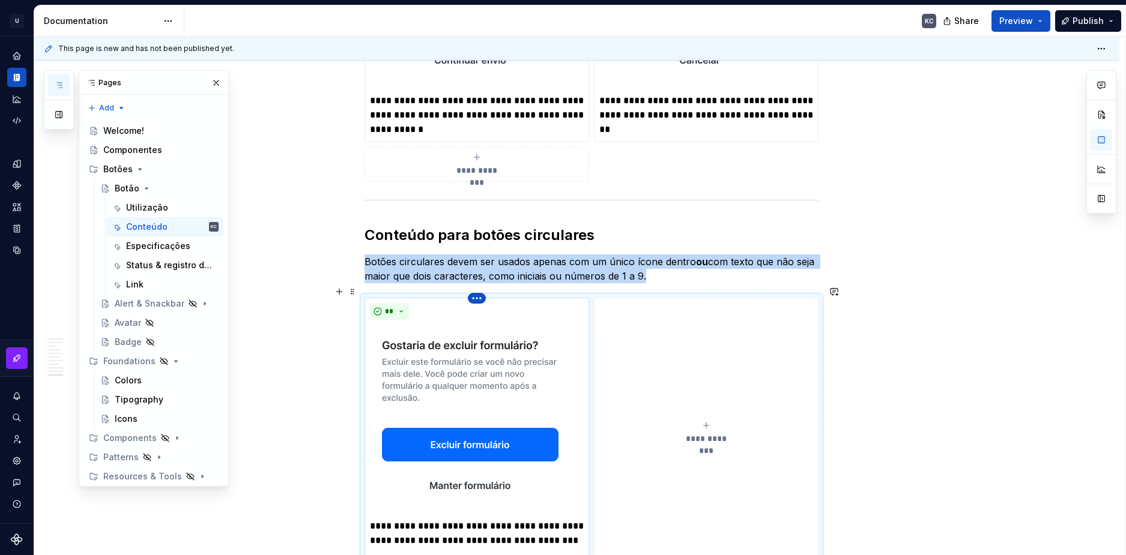
click at [479, 289] on html "U Stardust DS KC Design system data Documentation KC Share Preview Publish Page…" at bounding box center [563, 277] width 1126 height 555
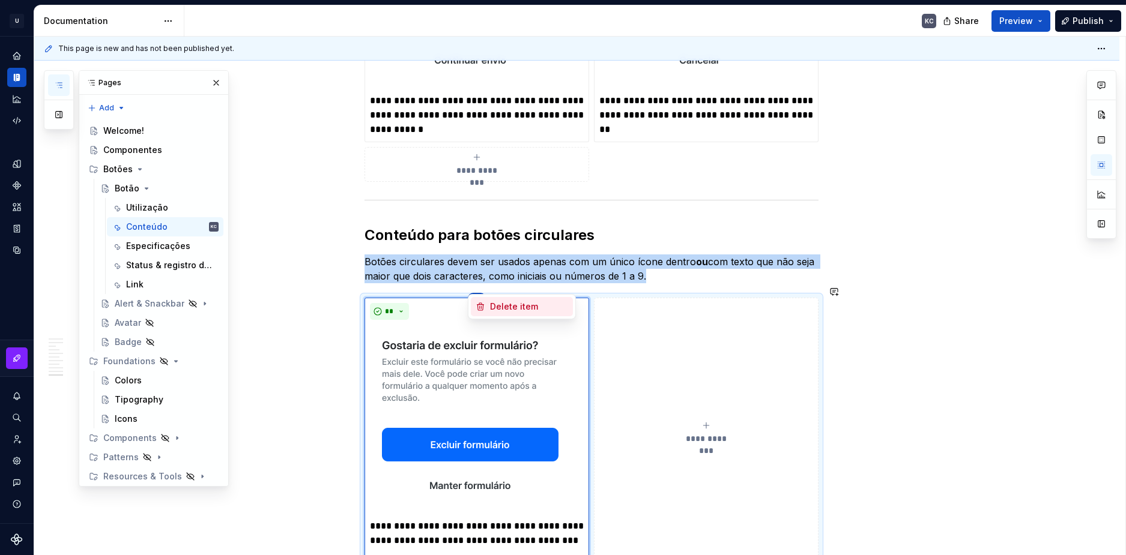
click at [493, 307] on div "Delete item" at bounding box center [529, 307] width 78 height 12
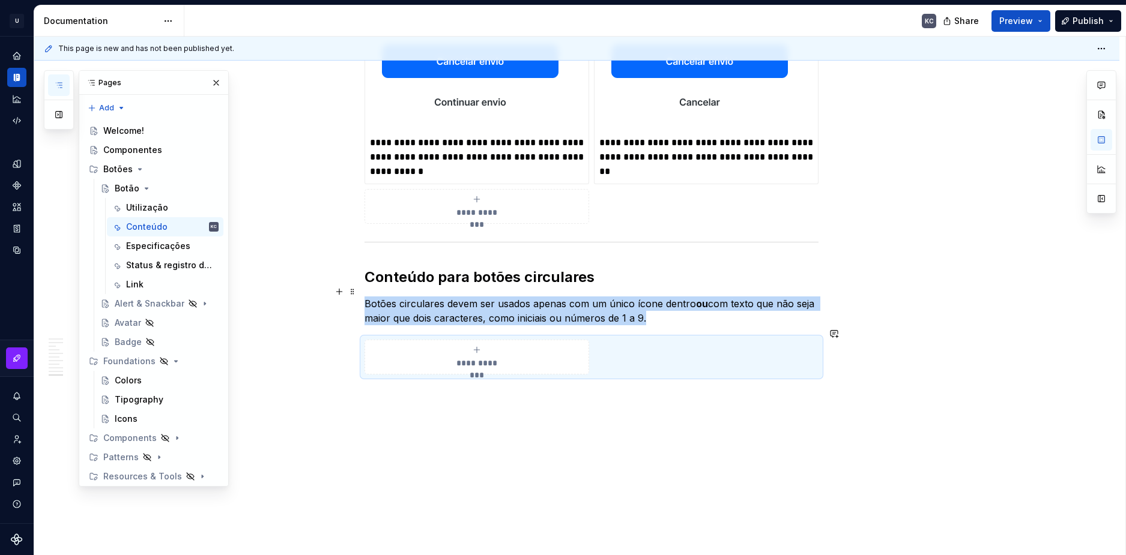
scroll to position [3088, 0]
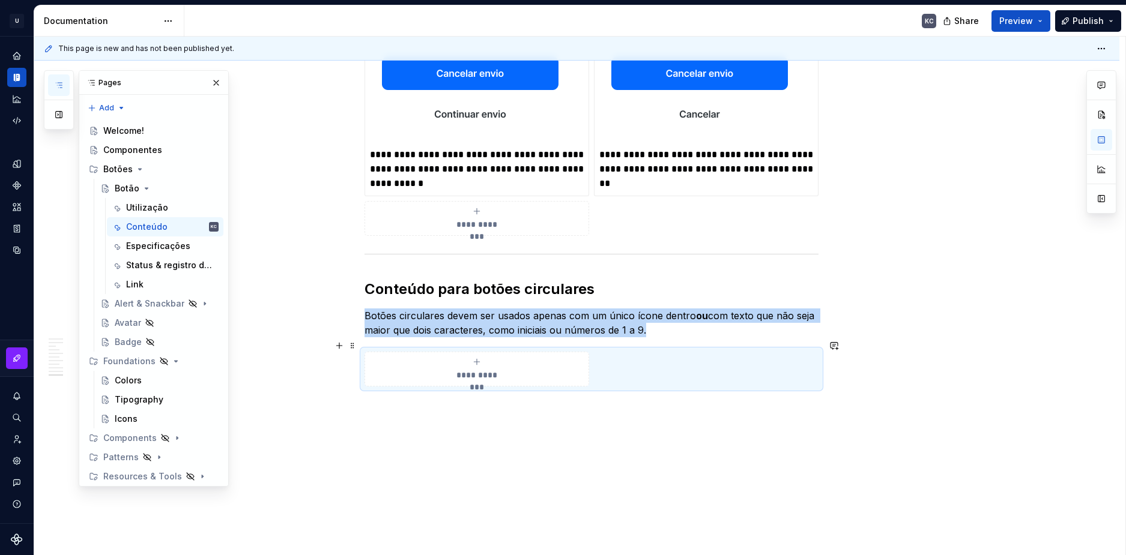
click at [478, 357] on icon "submit" at bounding box center [477, 362] width 10 height 10
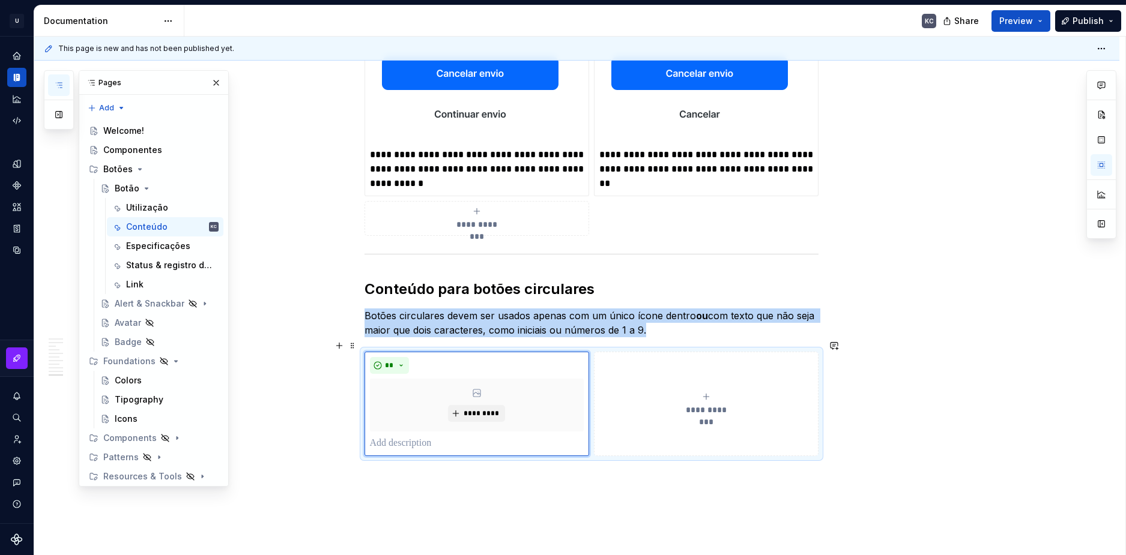
click at [726, 392] on div "**********" at bounding box center [706, 404] width 214 height 24
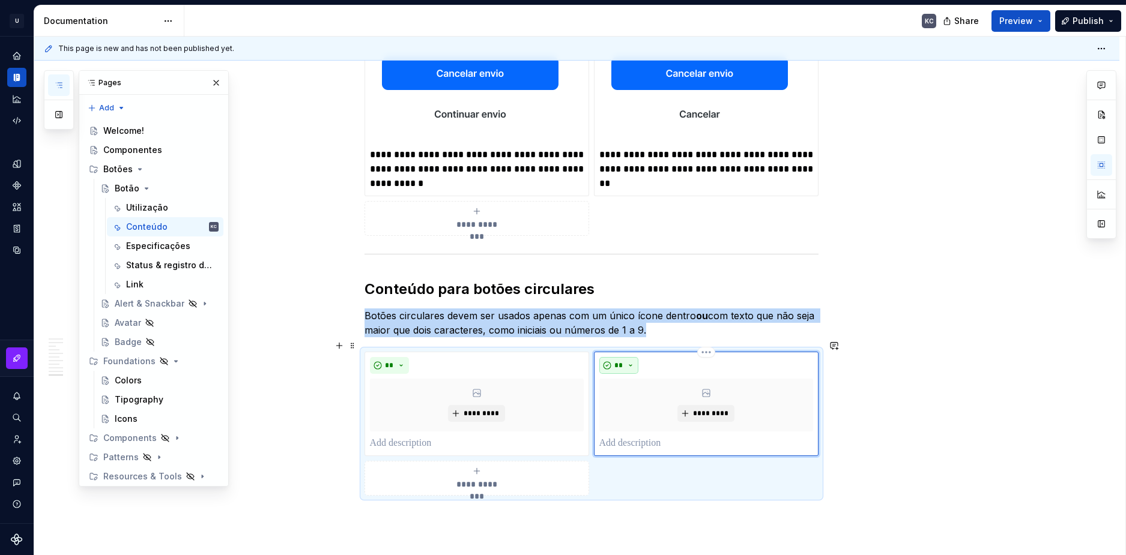
click at [622, 361] on span "**" at bounding box center [619, 366] width 10 height 10
click at [644, 397] on div "Don't" at bounding box center [647, 396] width 22 height 12
click at [472, 409] on span "*********" at bounding box center [481, 414] width 37 height 10
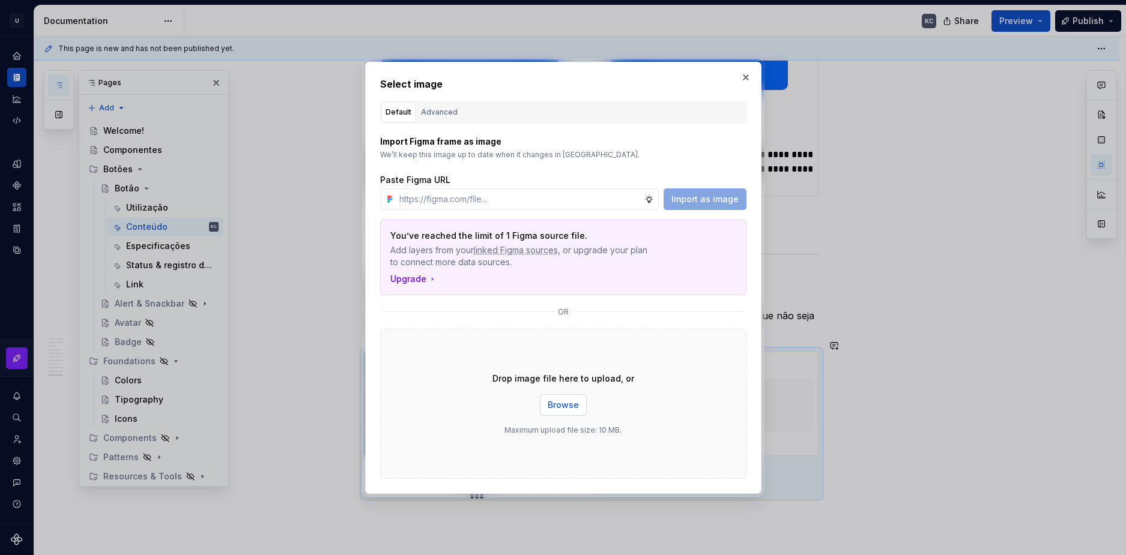
click at [560, 402] on span "Browse" at bounding box center [563, 405] width 31 height 12
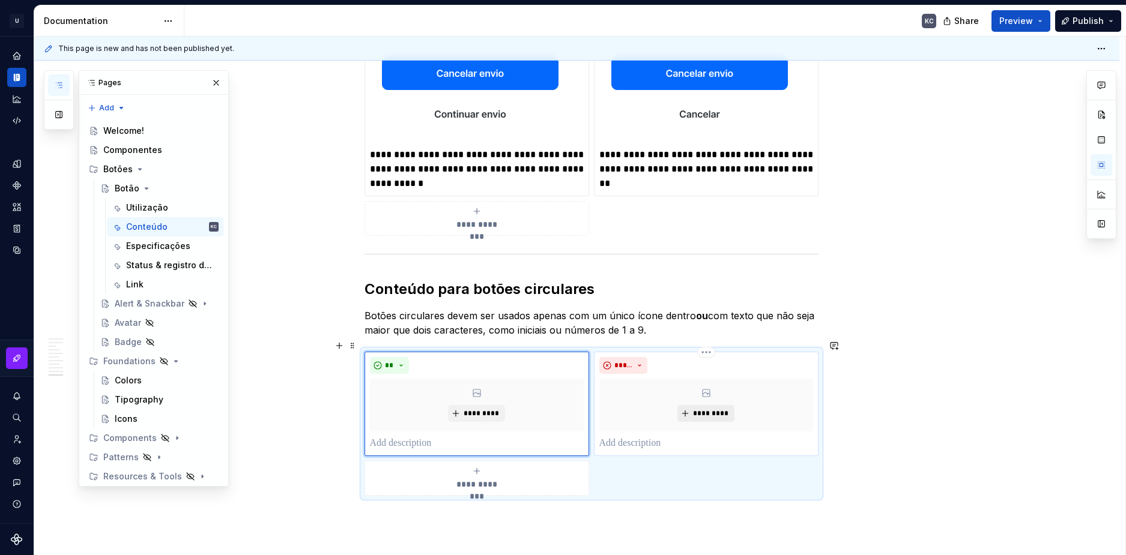
click at [691, 405] on button "*********" at bounding box center [705, 413] width 57 height 17
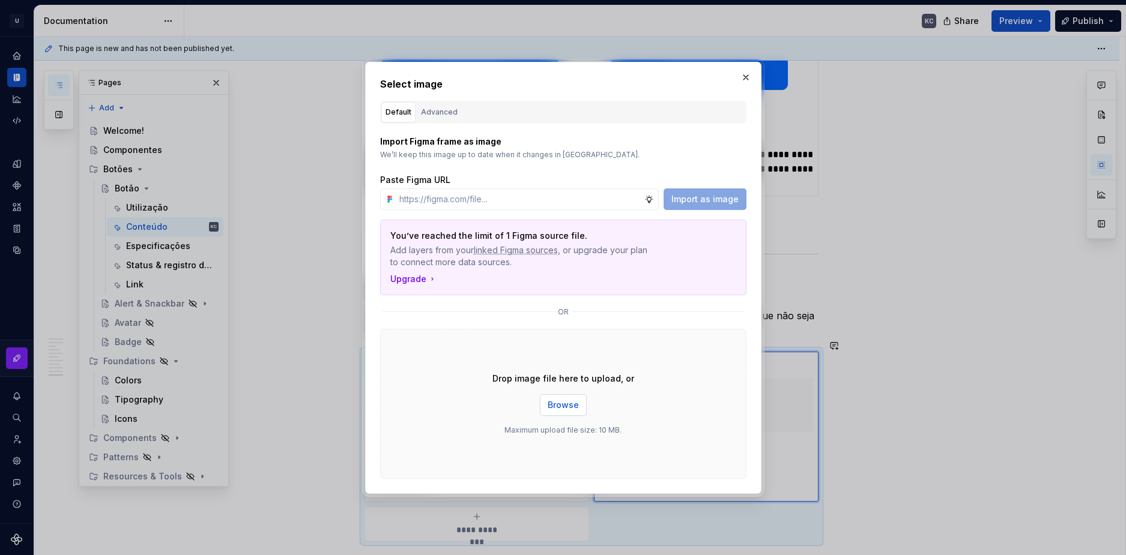
click at [576, 406] on span "Browse" at bounding box center [563, 405] width 31 height 12
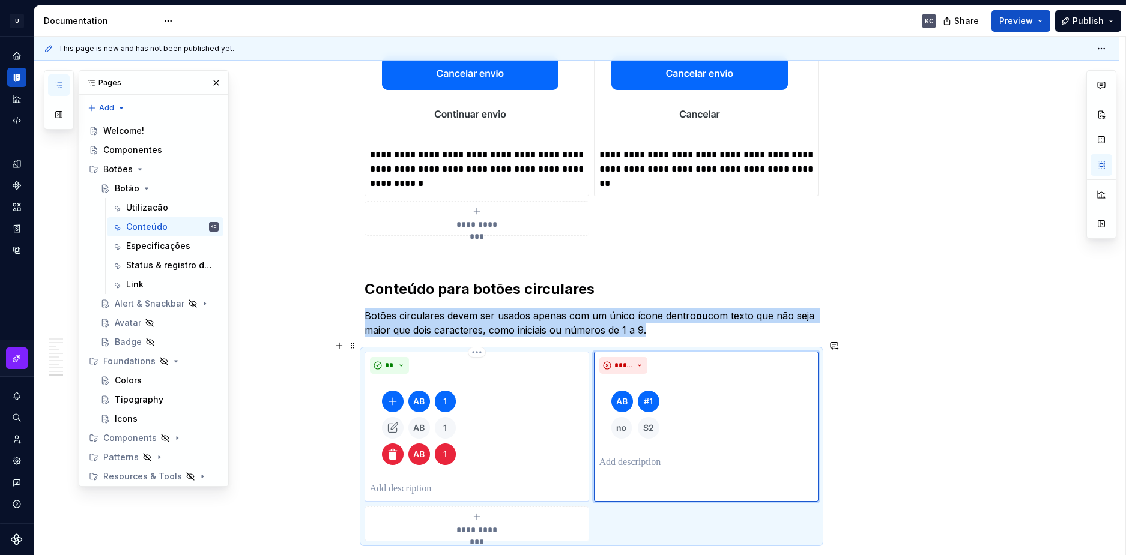
click at [429, 482] on p at bounding box center [477, 489] width 214 height 14
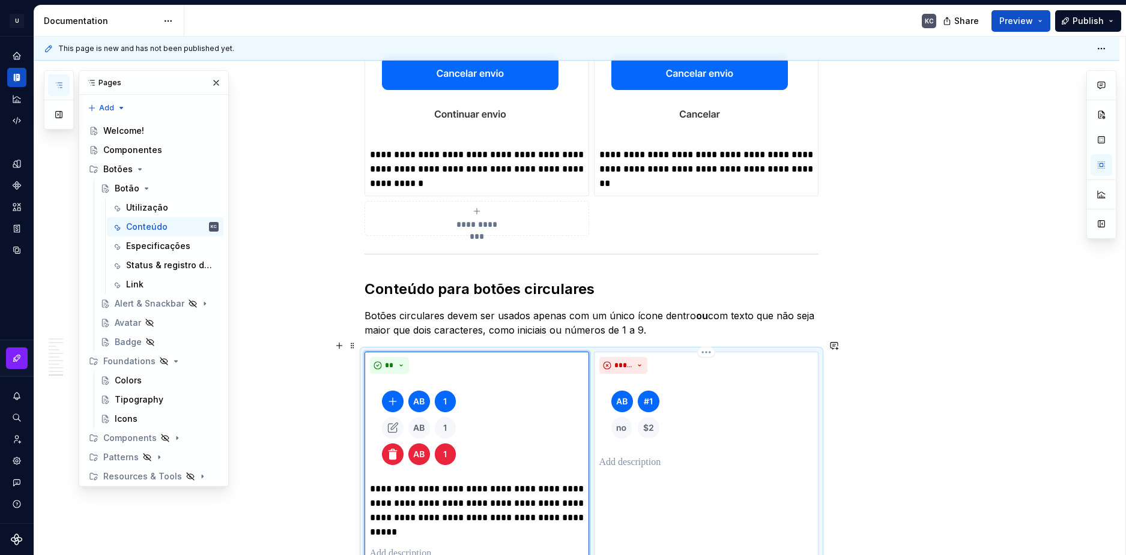
click at [660, 456] on p at bounding box center [706, 463] width 214 height 14
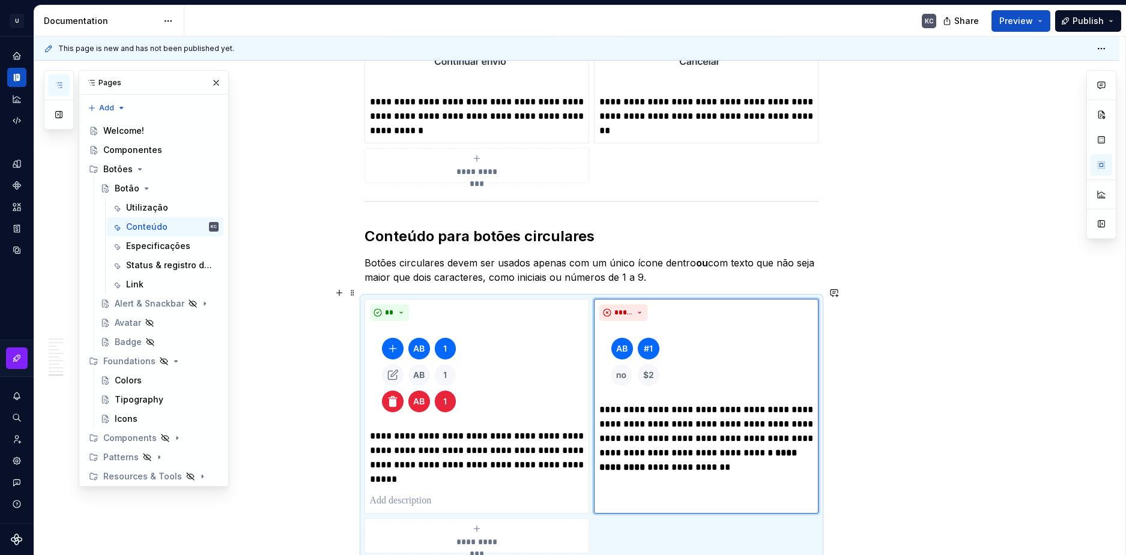
scroll to position [3148, 0]
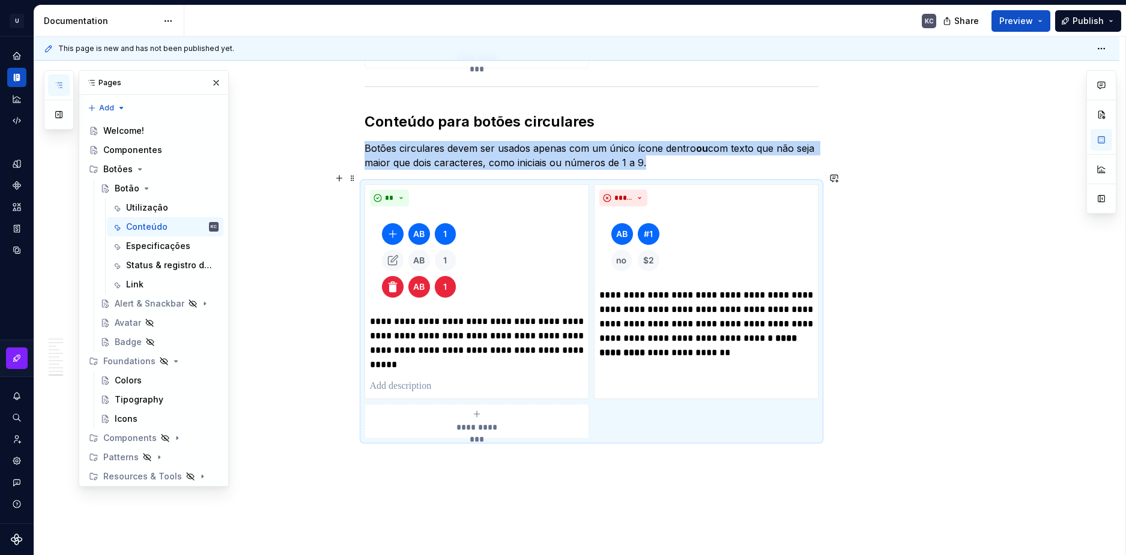
scroll to position [3307, 0]
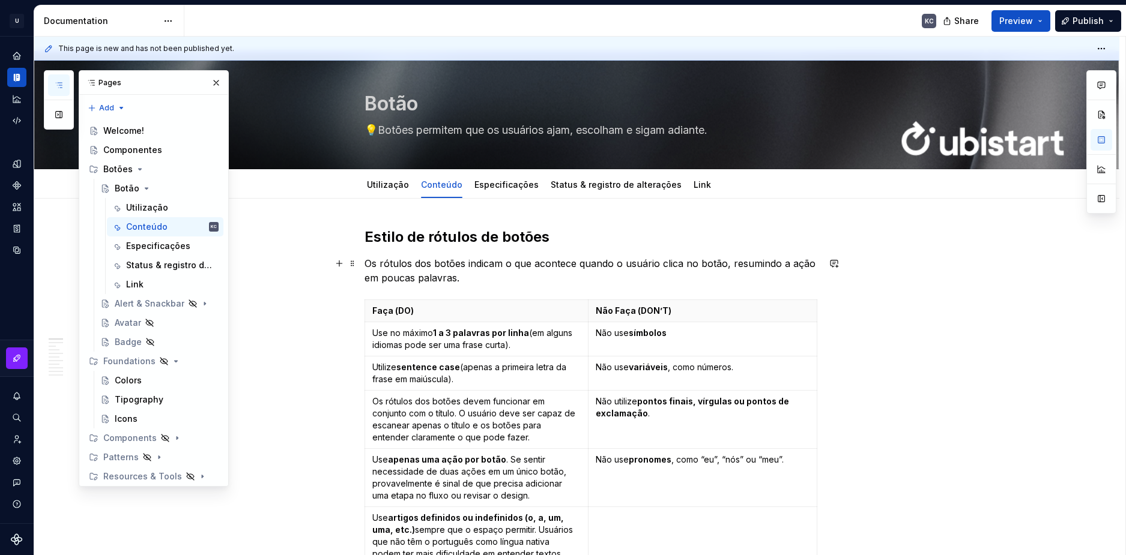
scroll to position [0, 0]
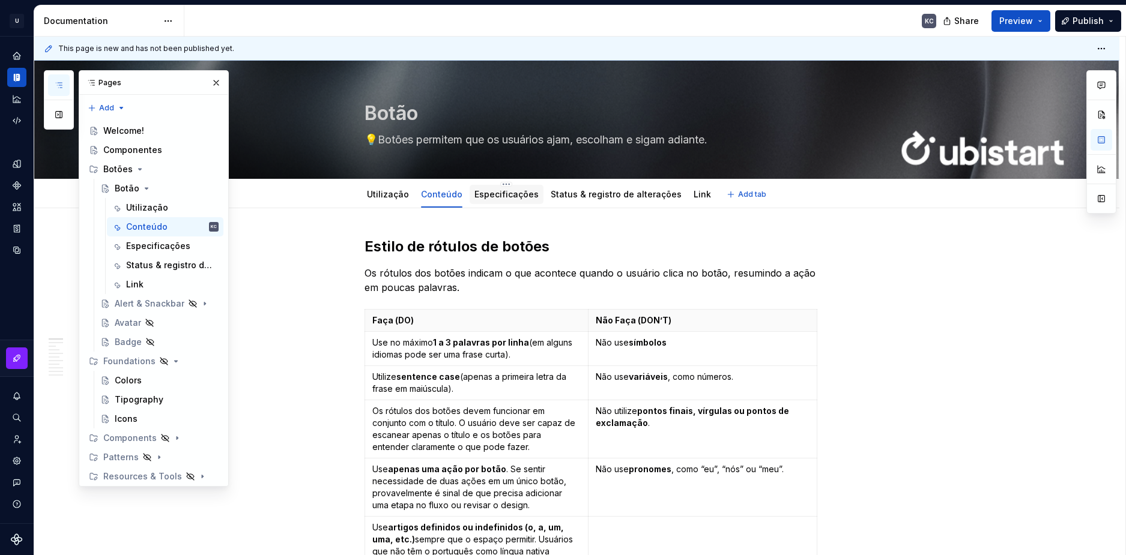
click at [502, 190] on link "Especificações" at bounding box center [506, 194] width 64 height 10
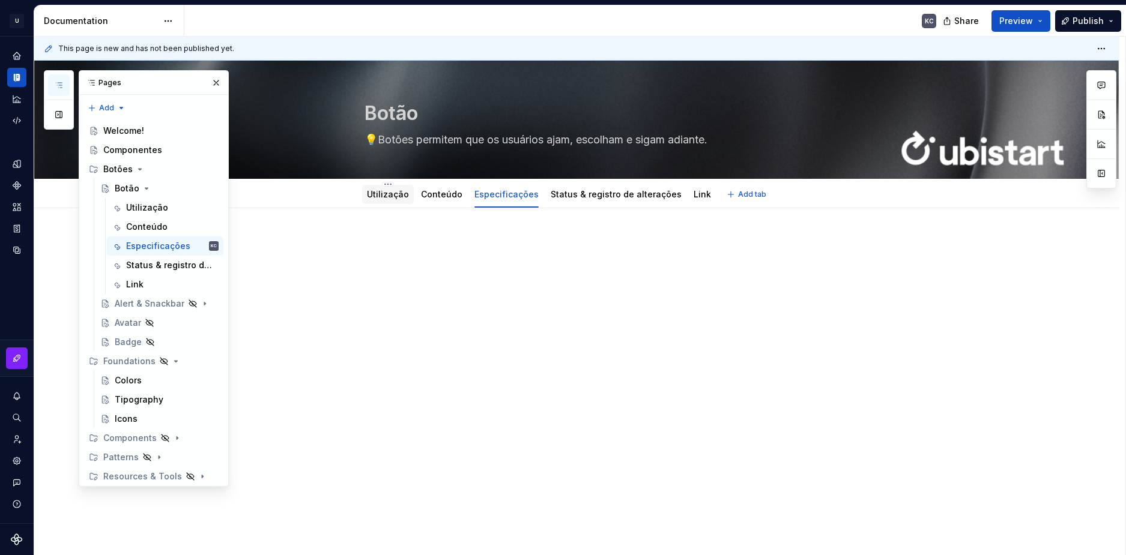
click at [387, 195] on link "Utilização" at bounding box center [388, 194] width 42 height 10
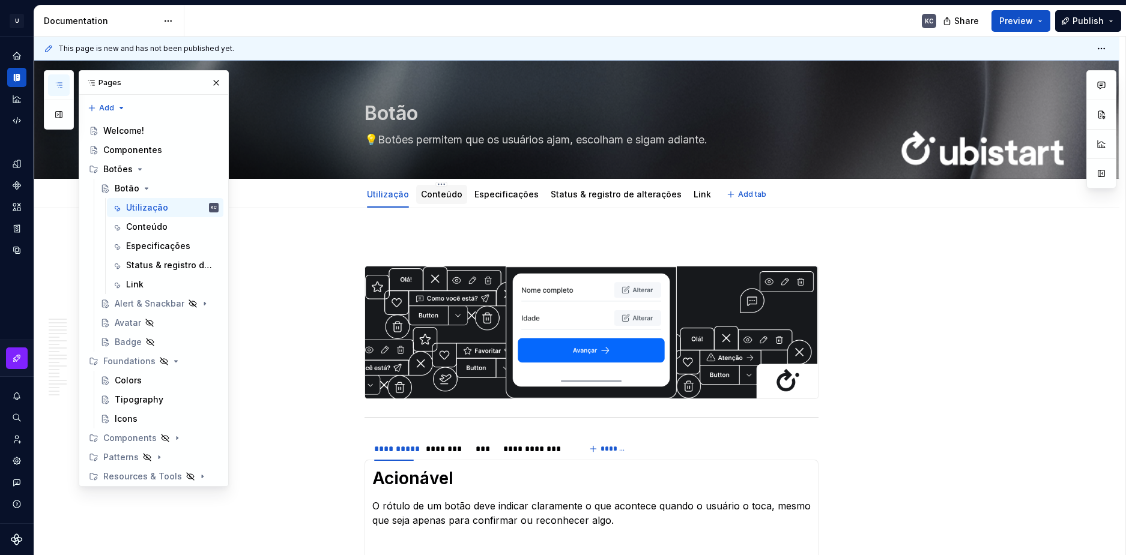
click at [435, 193] on link "Conteúdo" at bounding box center [441, 194] width 41 height 10
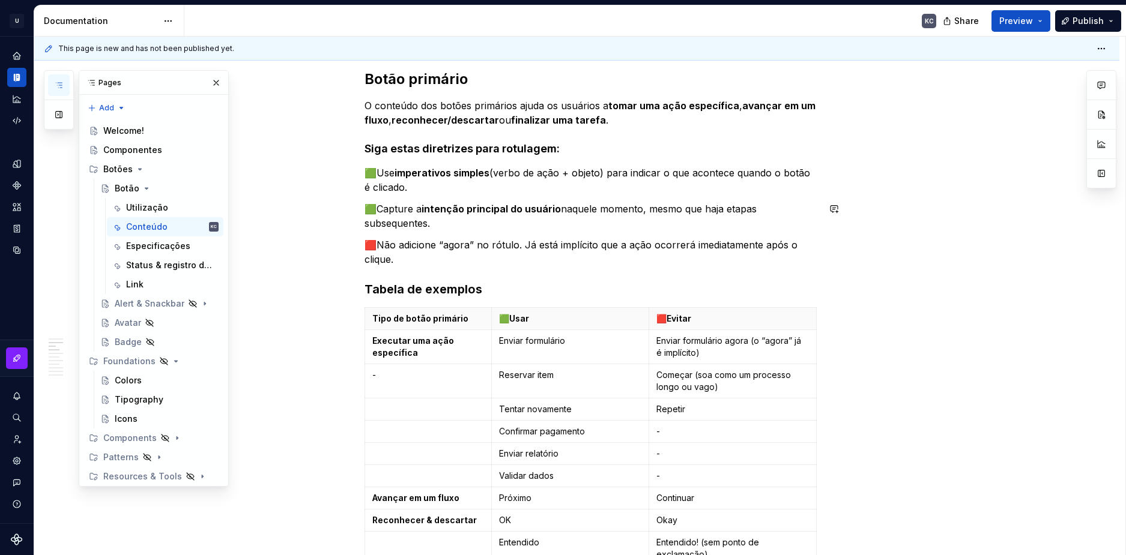
scroll to position [635, 0]
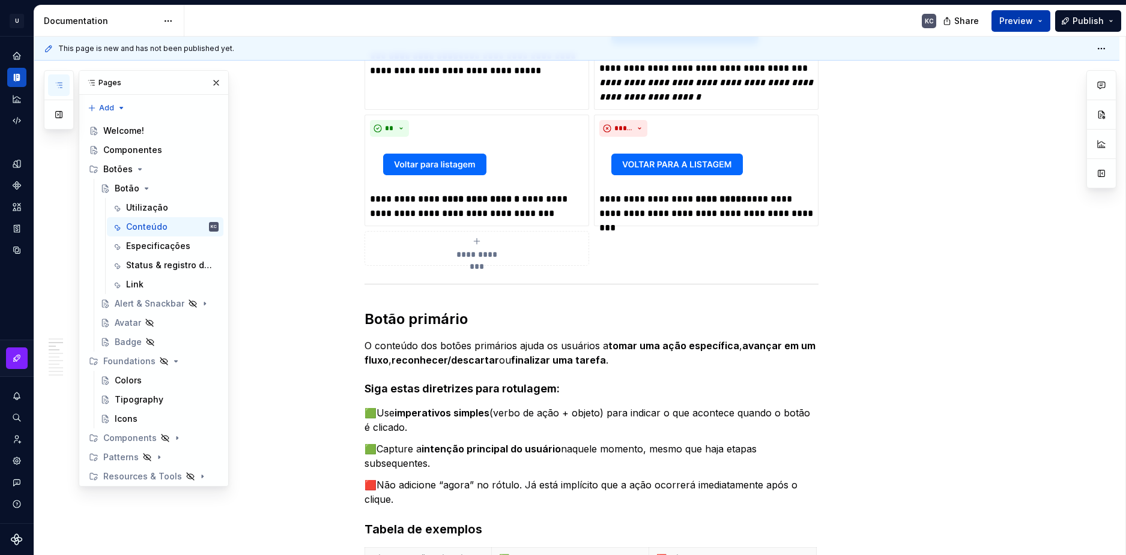
click at [1031, 16] on span "Preview" at bounding box center [1016, 21] width 34 height 12
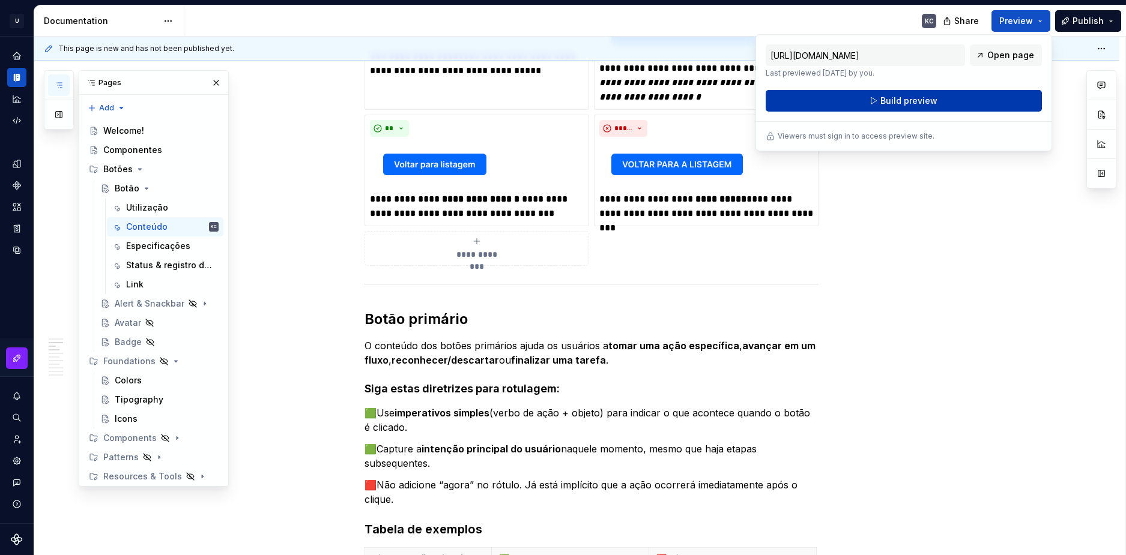
click at [877, 101] on button "Build preview" at bounding box center [903, 101] width 276 height 22
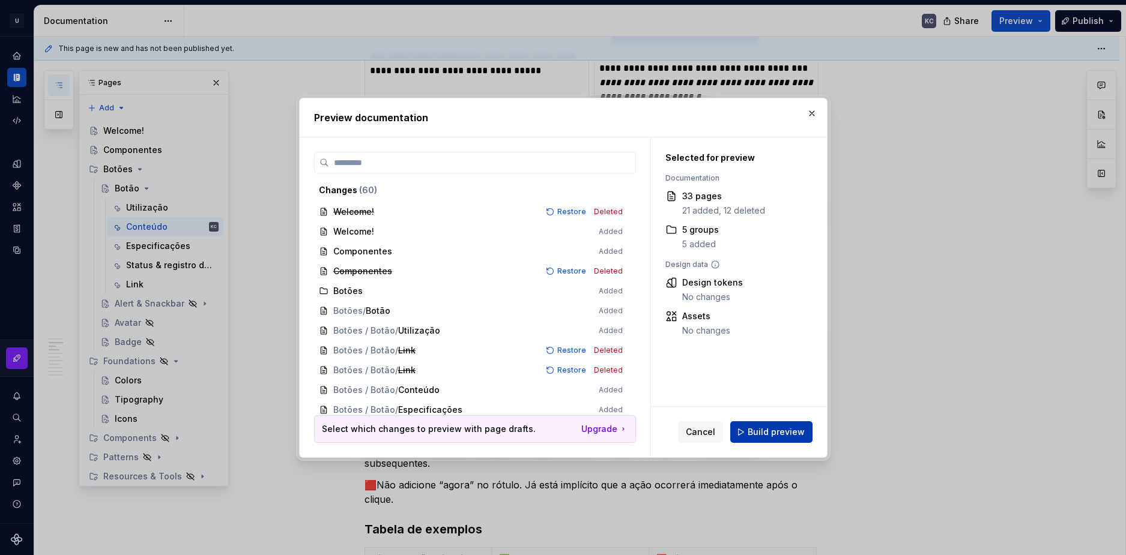
click at [778, 430] on span "Build preview" at bounding box center [775, 432] width 57 height 12
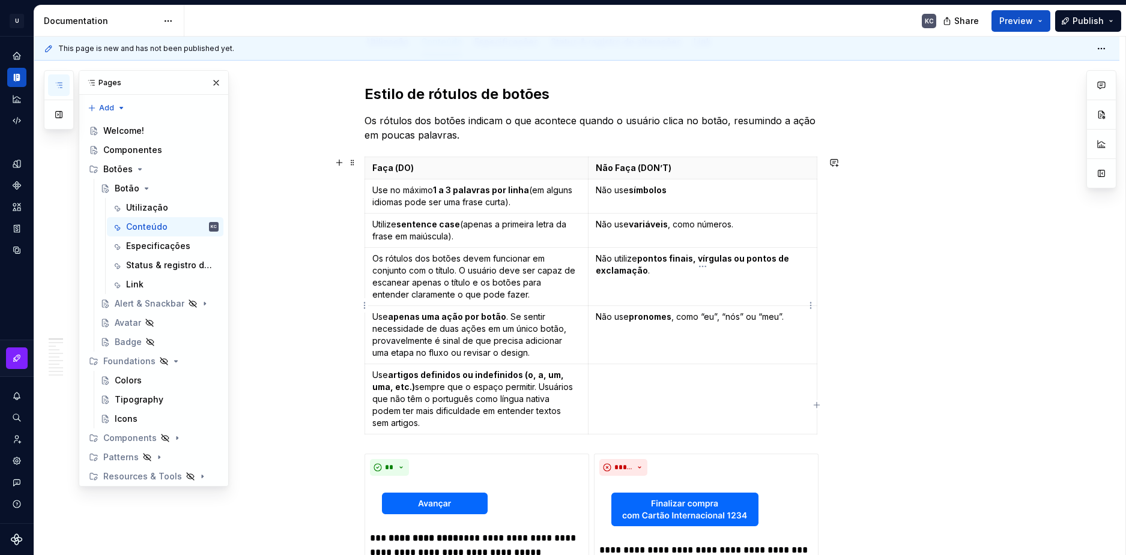
scroll to position [0, 0]
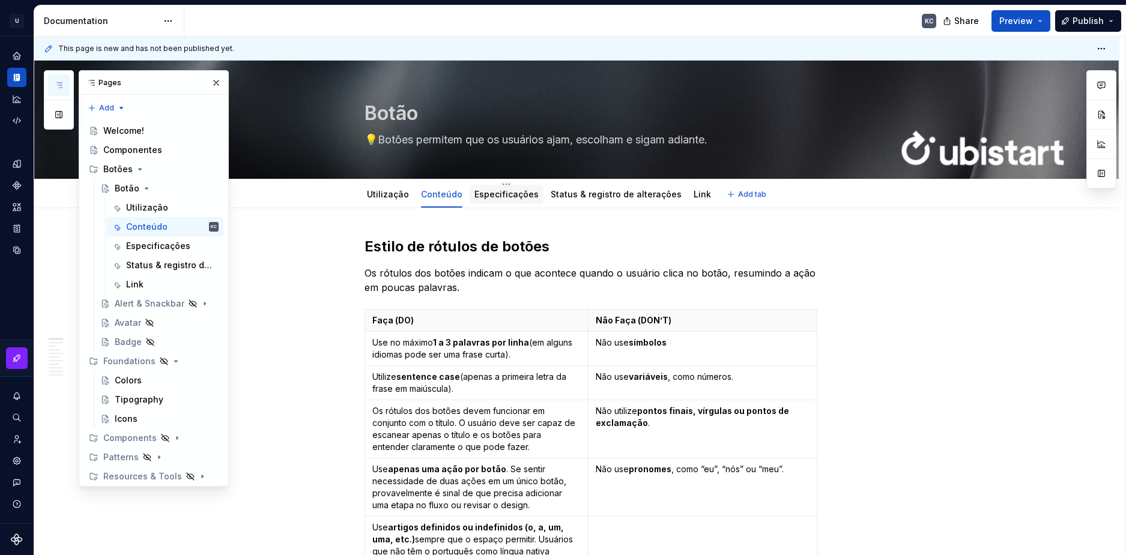
click at [500, 199] on div "Especificações" at bounding box center [506, 195] width 64 height 12
drag, startPoint x: 1002, startPoint y: 418, endPoint x: 995, endPoint y: 417, distance: 6.7
click at [502, 199] on link "Especificações" at bounding box center [506, 194] width 64 height 10
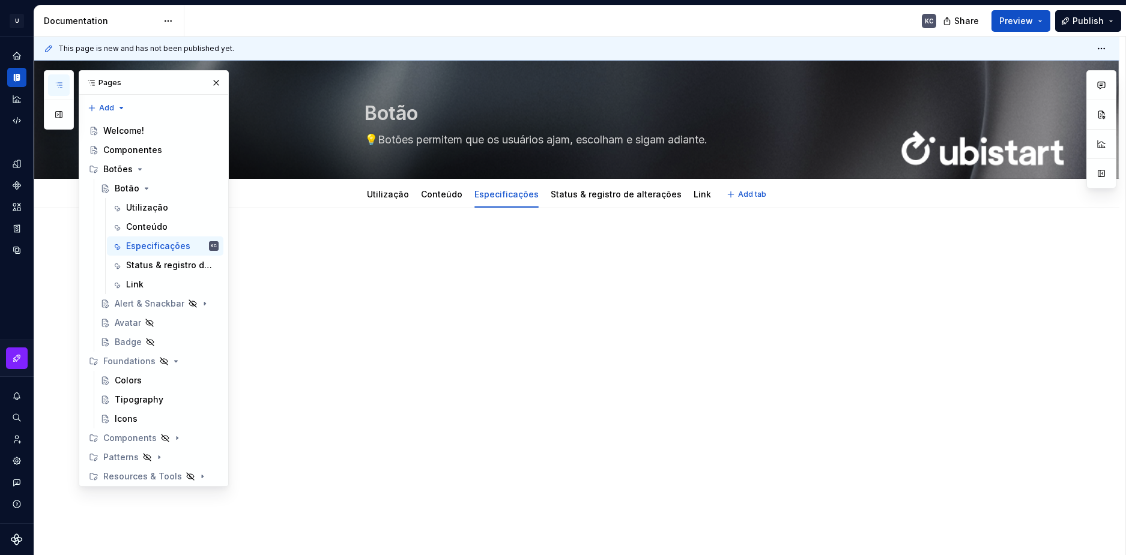
type textarea "*"
click at [424, 252] on div at bounding box center [591, 260] width 454 height 46
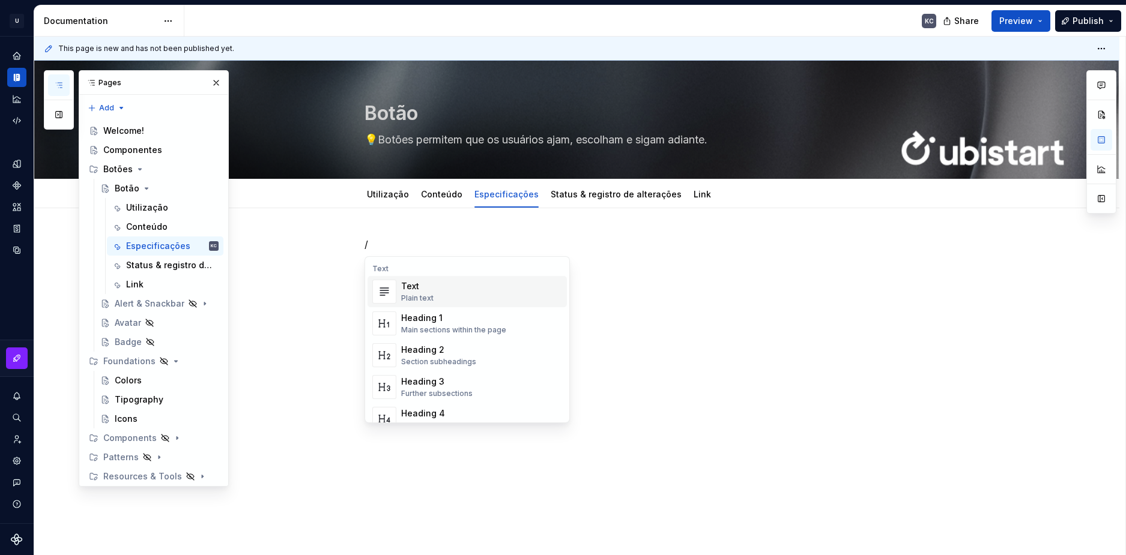
click at [431, 319] on div "Heading 1" at bounding box center [453, 318] width 105 height 12
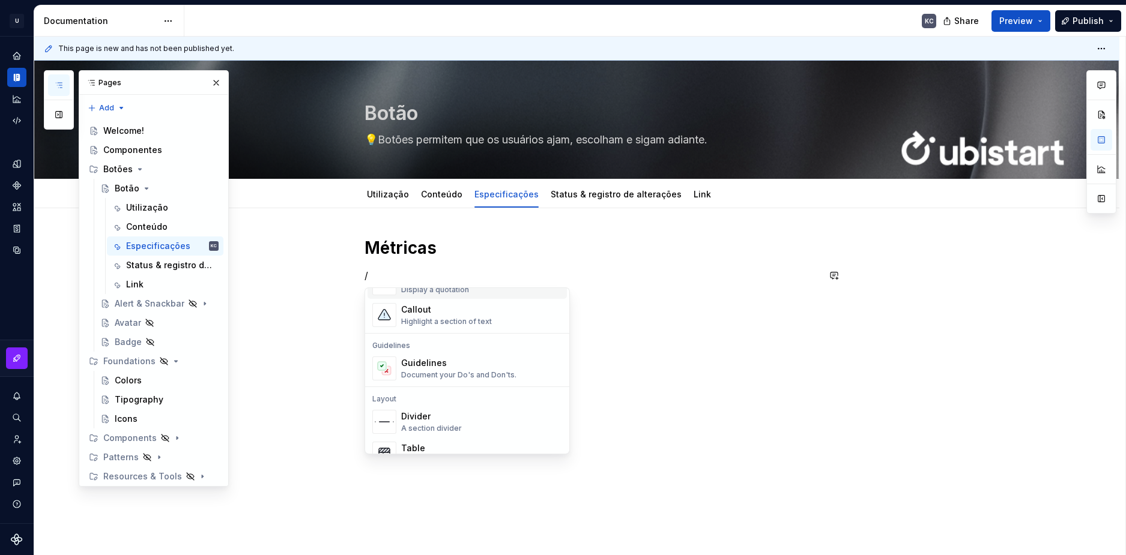
scroll to position [300, 0]
click at [429, 440] on div "Table" at bounding box center [440, 442] width 78 height 12
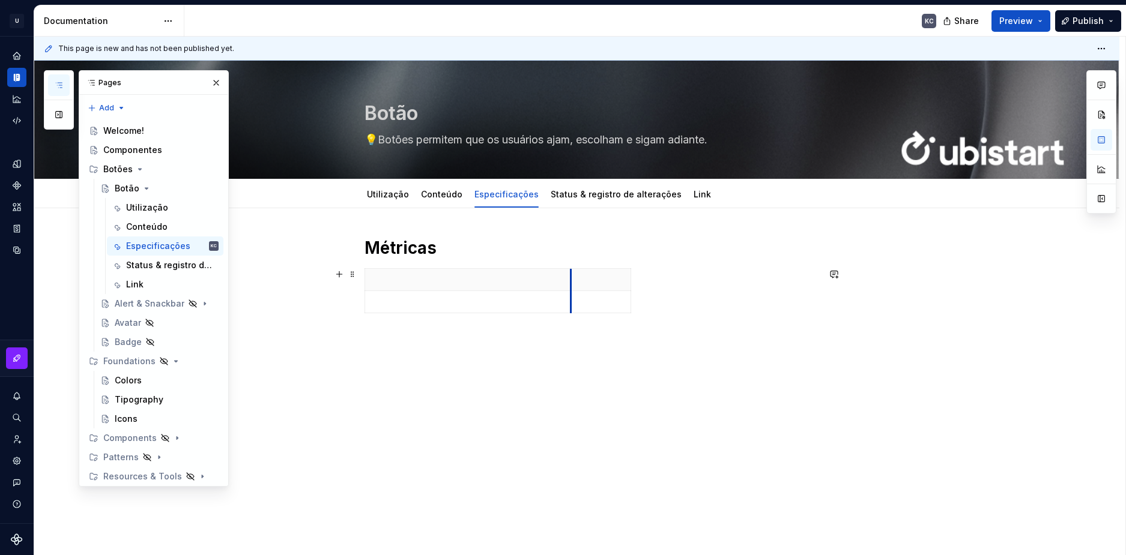
drag, startPoint x: 424, startPoint y: 281, endPoint x: 572, endPoint y: 279, distance: 148.3
click at [572, 279] on th at bounding box center [600, 280] width 60 height 22
drag, startPoint x: 572, startPoint y: 282, endPoint x: 551, endPoint y: 282, distance: 21.0
click at [611, 282] on table at bounding box center [487, 290] width 247 height 45
drag, startPoint x: 551, startPoint y: 282, endPoint x: 590, endPoint y: 283, distance: 39.6
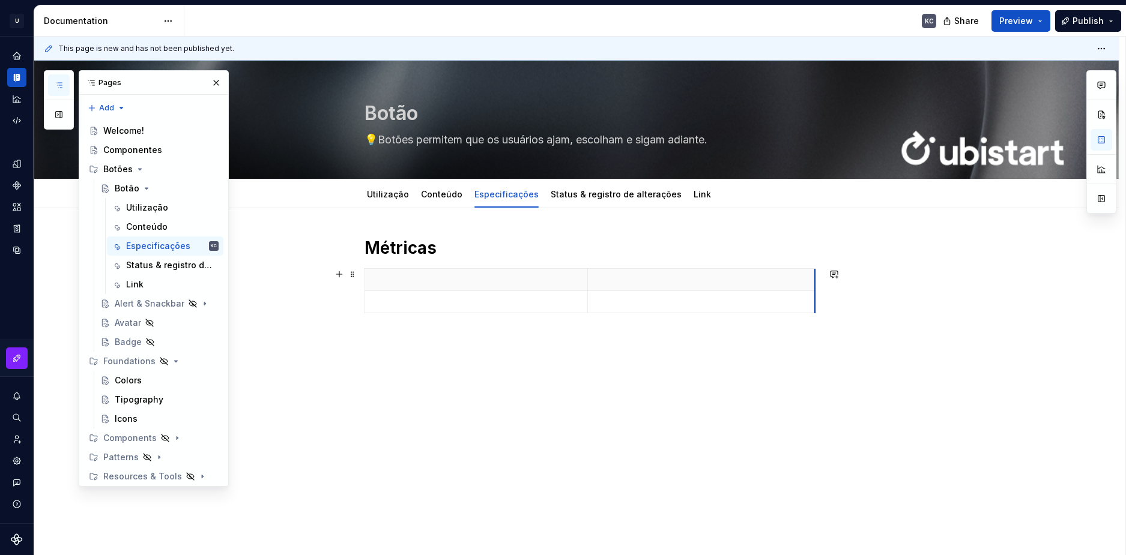
drag, startPoint x: 647, startPoint y: 279, endPoint x: 814, endPoint y: 276, distance: 167.5
drag, startPoint x: 586, startPoint y: 279, endPoint x: 563, endPoint y: 279, distance: 22.8
drag, startPoint x: 565, startPoint y: 278, endPoint x: 596, endPoint y: 278, distance: 31.2
click at [596, 278] on th at bounding box center [710, 280] width 228 height 22
click at [580, 281] on th at bounding box center [694, 280] width 228 height 22
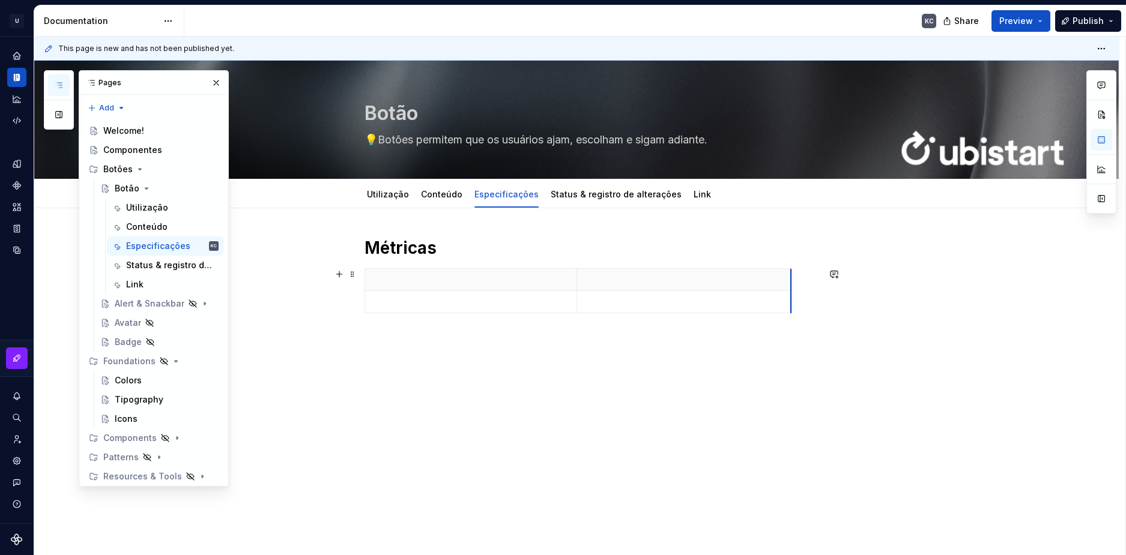
drag, startPoint x: 802, startPoint y: 282, endPoint x: 789, endPoint y: 282, distance: 13.2
drag, startPoint x: 576, startPoint y: 281, endPoint x: 596, endPoint y: 281, distance: 19.8
drag, startPoint x: 809, startPoint y: 280, endPoint x: 816, endPoint y: 279, distance: 7.2
click at [559, 282] on p at bounding box center [480, 280] width 217 height 12
click at [647, 280] on p at bounding box center [707, 280] width 207 height 12
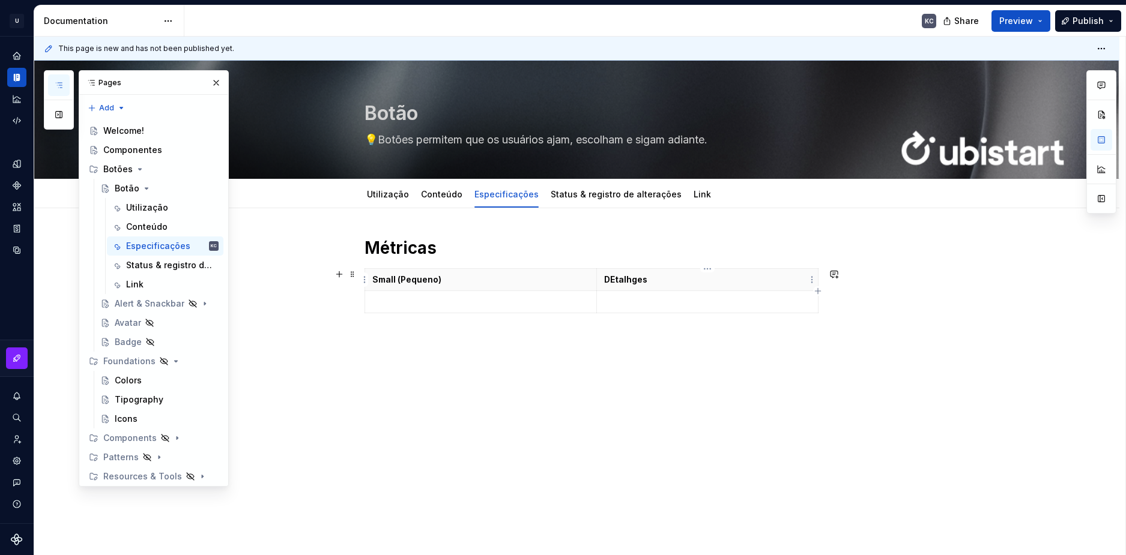
click at [613, 279] on p "DEtalhges" at bounding box center [707, 280] width 207 height 12
click at [497, 308] on td at bounding box center [480, 302] width 232 height 22
click at [588, 300] on html "U Stardust DS KC Design system data Documentation KC Share Preview Publish Page…" at bounding box center [563, 277] width 1126 height 555
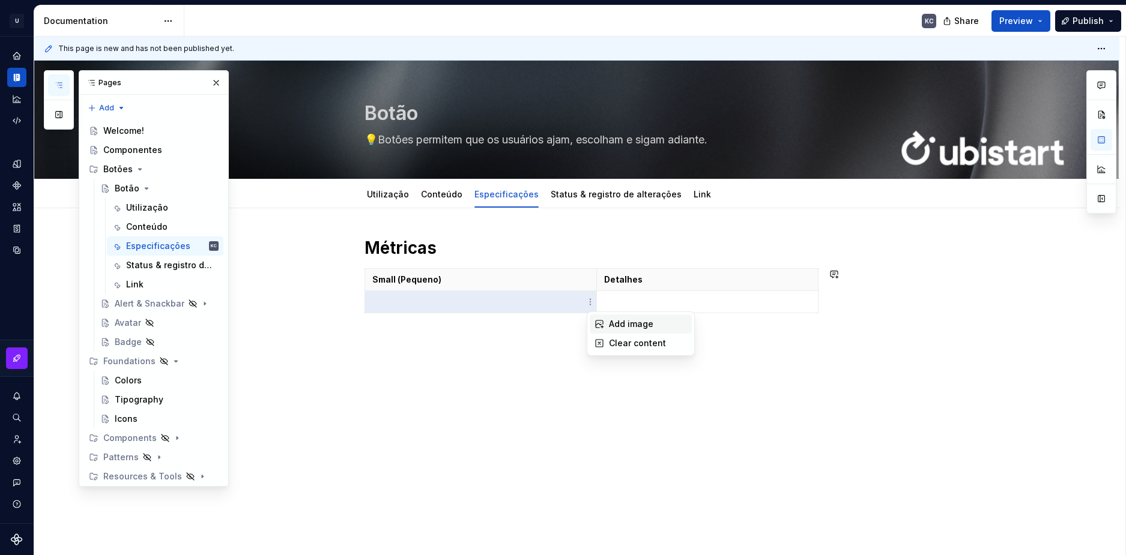
click at [614, 319] on div "Add image" at bounding box center [648, 324] width 78 height 12
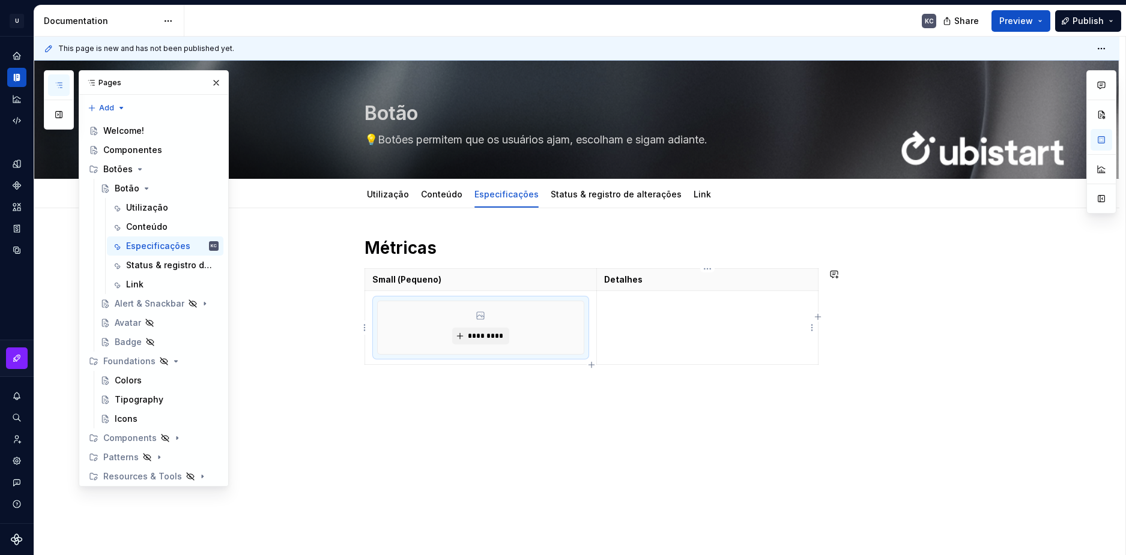
click at [678, 328] on td at bounding box center [707, 328] width 221 height 74
click at [663, 333] on td at bounding box center [707, 328] width 221 height 74
click at [732, 430] on div "Métricas Small (Pequeno) Detalhes ********* Área mínima de clique: 48 Tamanho d…" at bounding box center [576, 382] width 1085 height 349
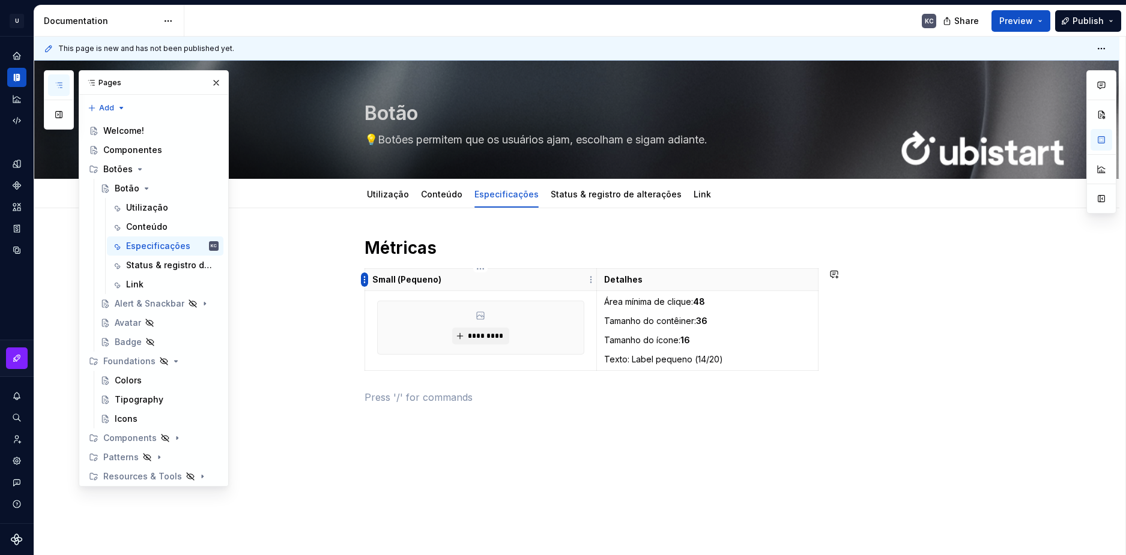
click at [366, 280] on html "U Stardust DS KC Design system data Documentation KC Share Preview Publish Page…" at bounding box center [563, 277] width 1126 height 555
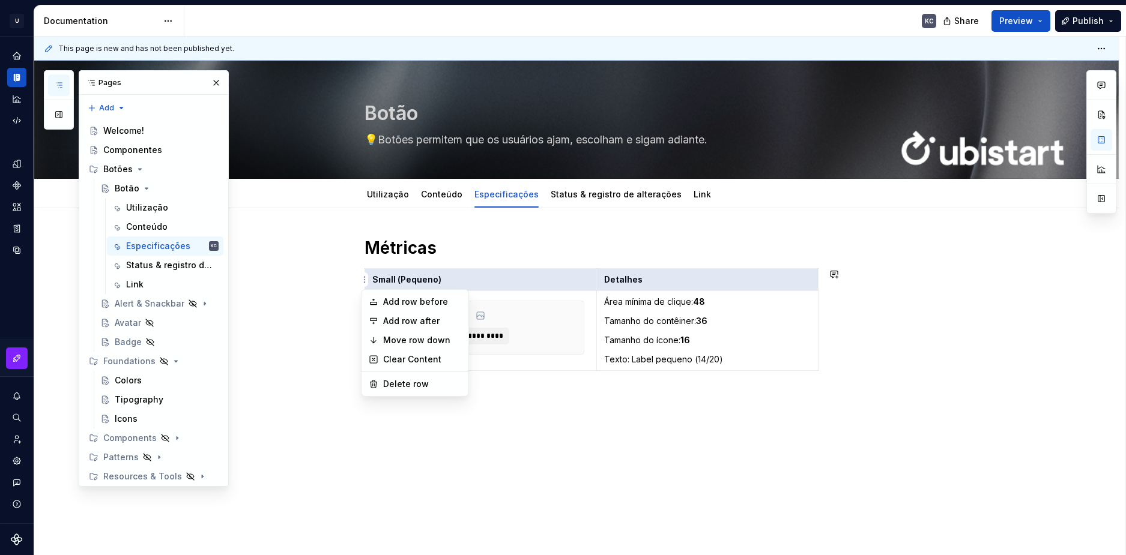
click at [351, 276] on html "U Stardust DS KC Design system data Documentation KC Share Preview Publish Page…" at bounding box center [563, 277] width 1126 height 555
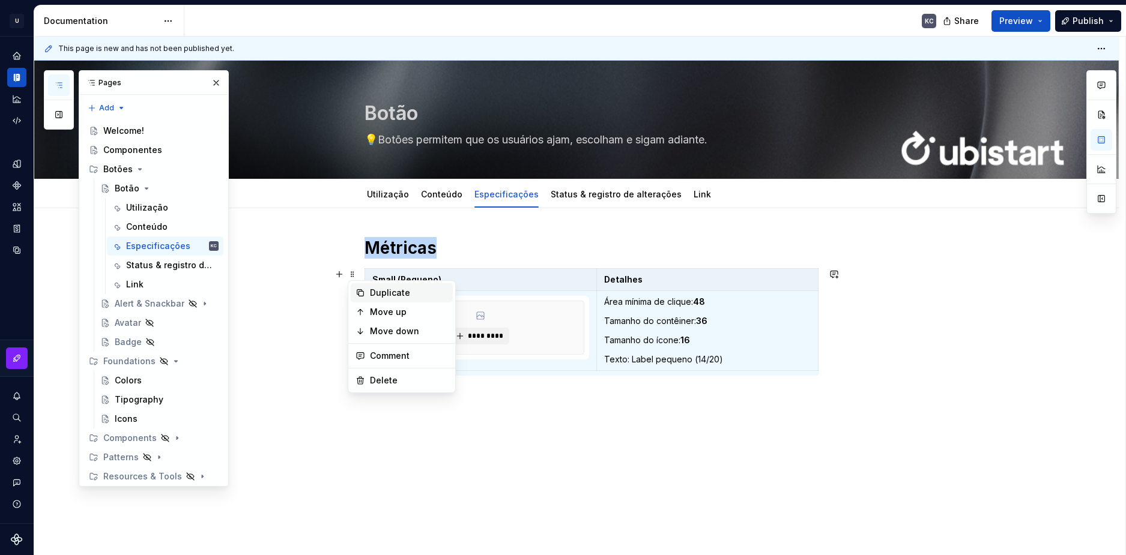
click at [376, 291] on div "Duplicate" at bounding box center [409, 293] width 78 height 12
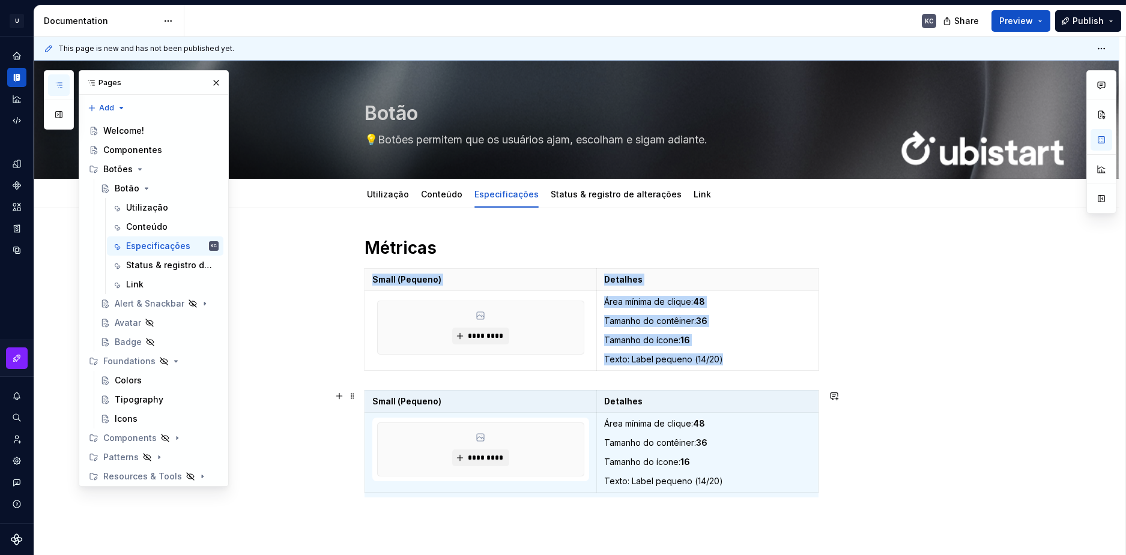
scroll to position [5, 0]
click at [352, 400] on span at bounding box center [353, 396] width 10 height 17
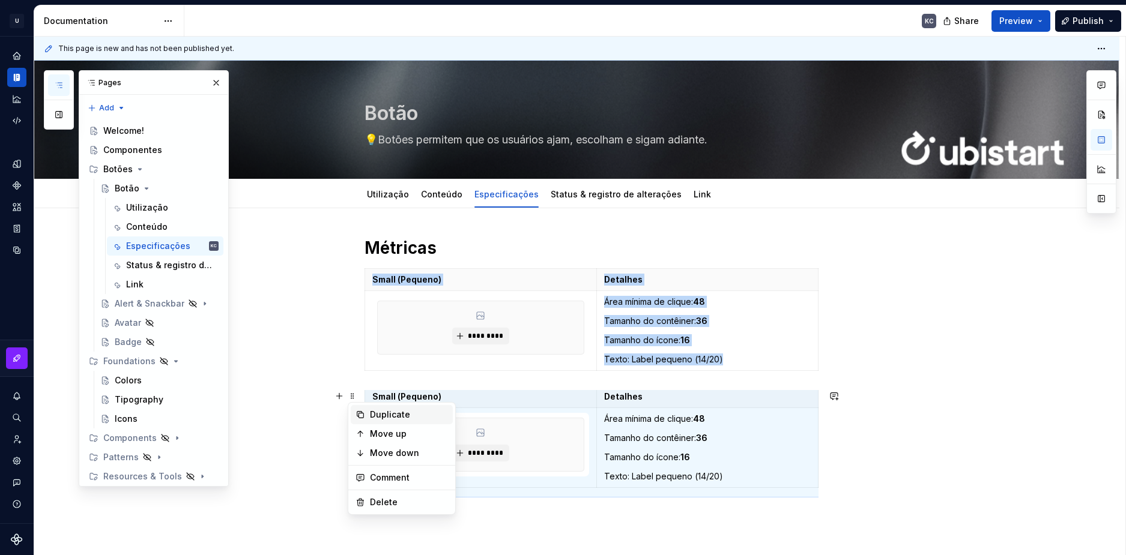
click at [375, 416] on div "Duplicate" at bounding box center [409, 415] width 78 height 12
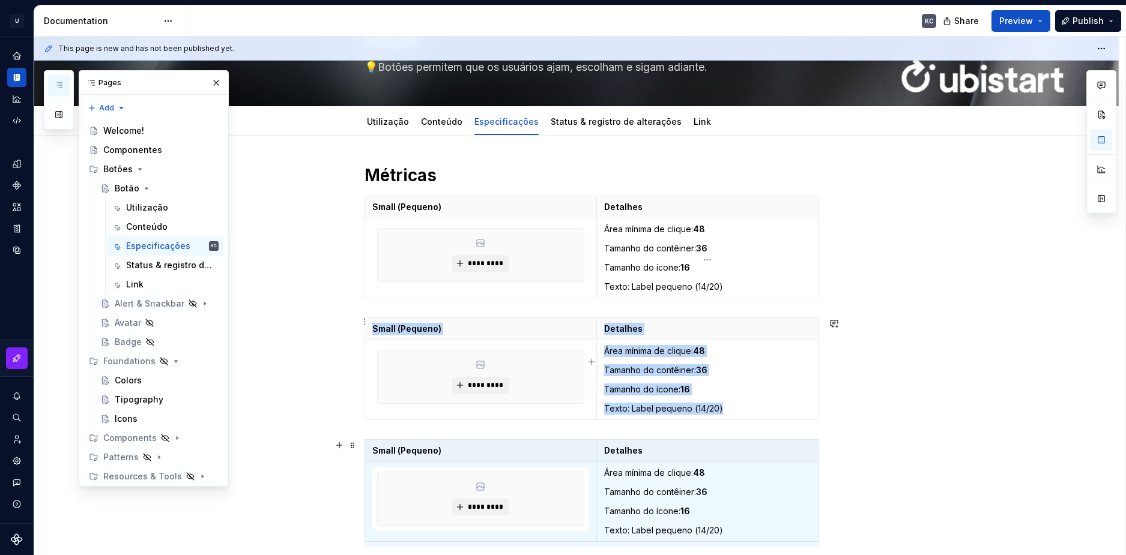
scroll to position [253, 0]
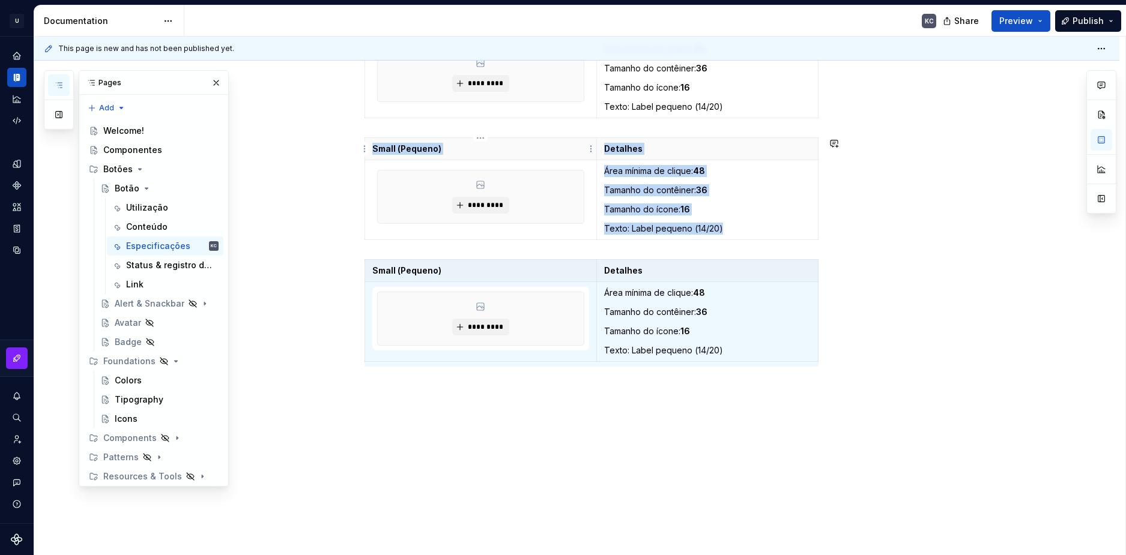
click at [415, 143] on p "Small (Pequeno)" at bounding box center [480, 149] width 217 height 12
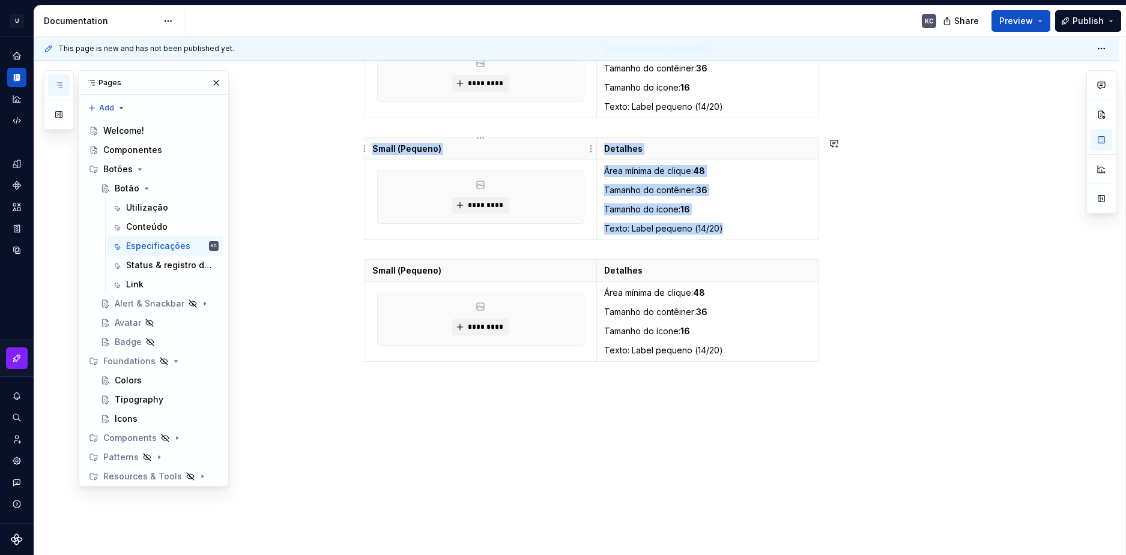
click at [415, 143] on p "Small (Pequeno)" at bounding box center [480, 149] width 217 height 12
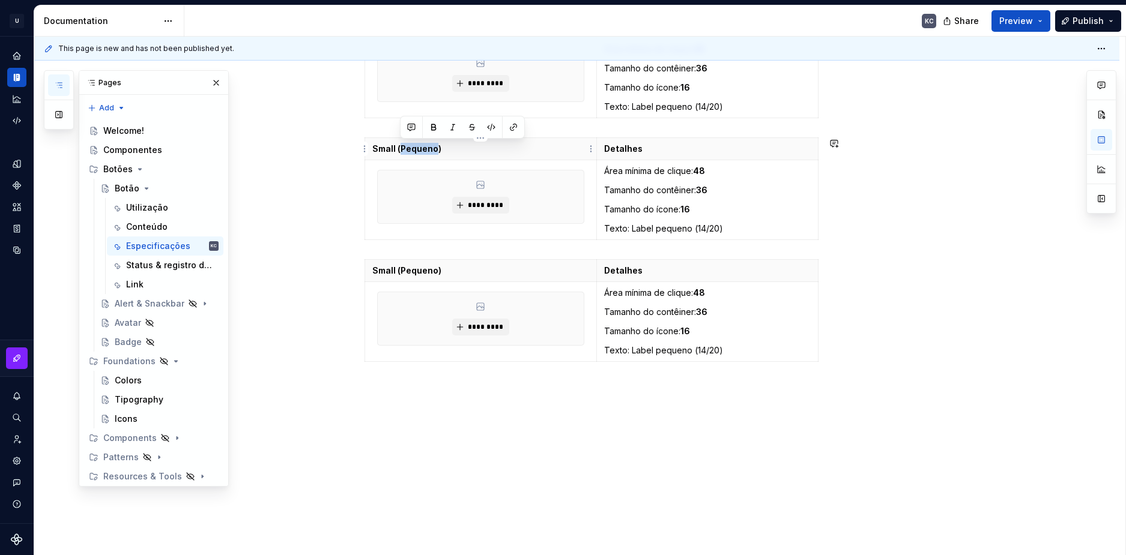
click at [415, 143] on p "Small (Pequeno)" at bounding box center [480, 149] width 217 height 12
click at [414, 270] on p "Small (Pequeno)" at bounding box center [480, 271] width 217 height 12
click at [645, 317] on p "Tamanho do contêiner: 36" at bounding box center [707, 312] width 206 height 12
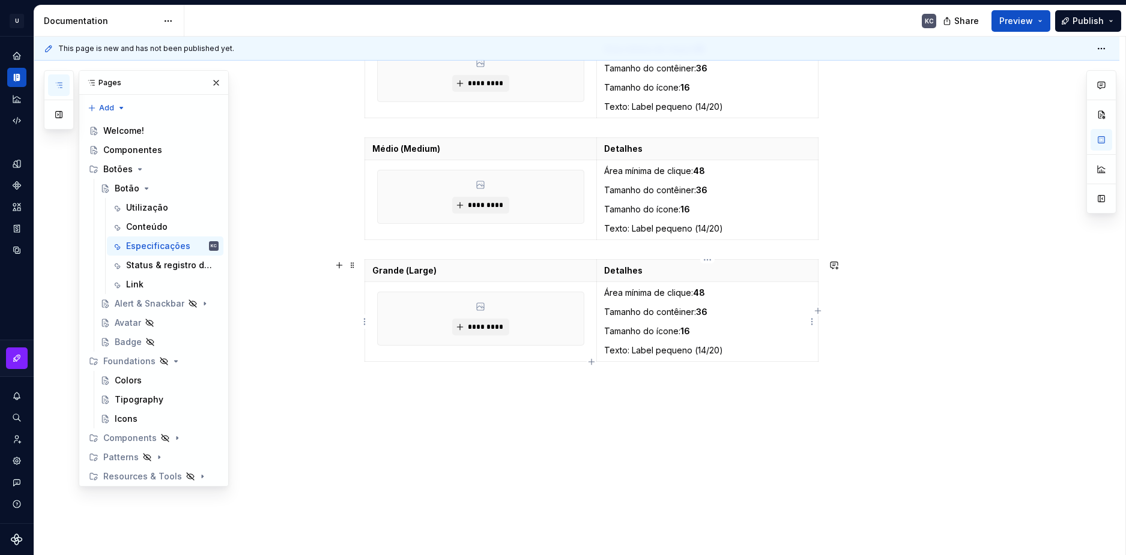
click at [645, 317] on p "Tamanho do contêiner: 36" at bounding box center [707, 312] width 206 height 12
click at [699, 199] on td "Área mínima de clique: 48 Tamanho do contêiner: 36 Tamanho do ícone: 16 Texto: …" at bounding box center [707, 200] width 221 height 80
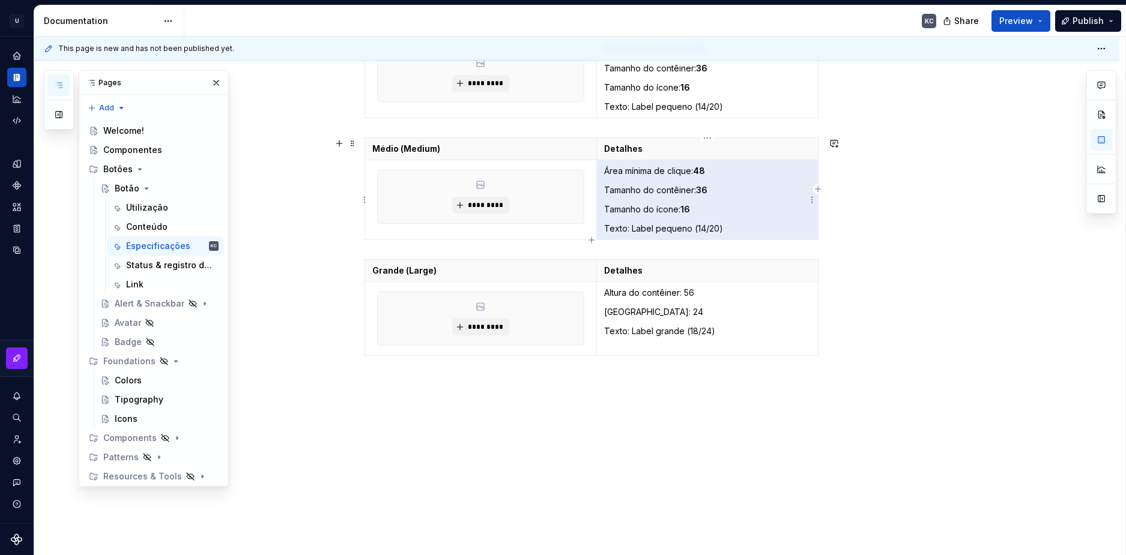
click at [699, 199] on td "Área mínima de clique: 48 Tamanho do contêiner: 36 Tamanho do ícone: 16 Texto: …" at bounding box center [707, 200] width 221 height 80
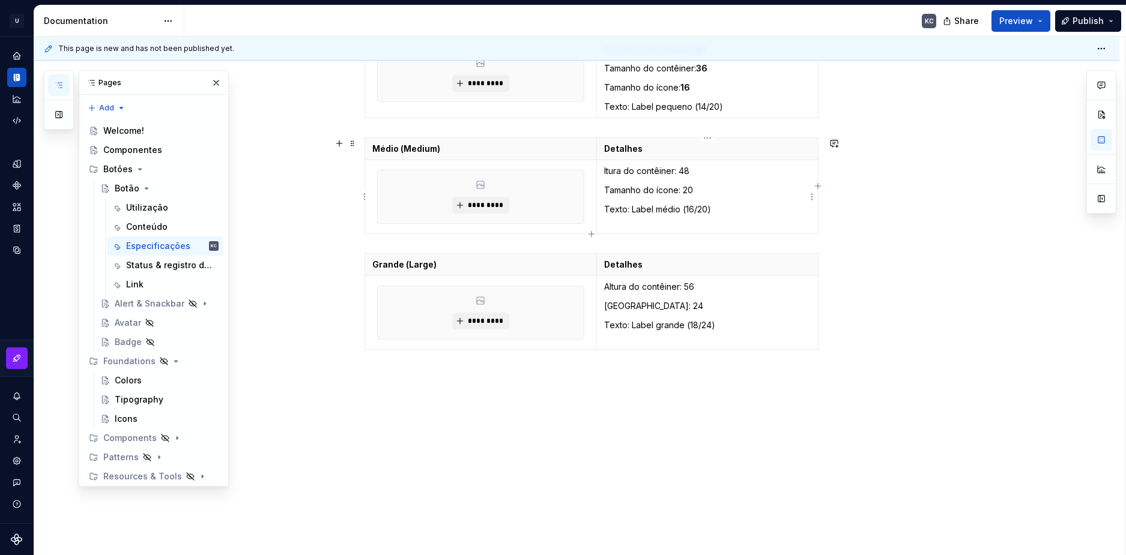
click at [603, 169] on td "ltura do contêiner: 48 Tamanho do ícone: 20 Texto: Label médio (16/20)" at bounding box center [707, 197] width 221 height 74
click at [350, 259] on span at bounding box center [353, 259] width 10 height 17
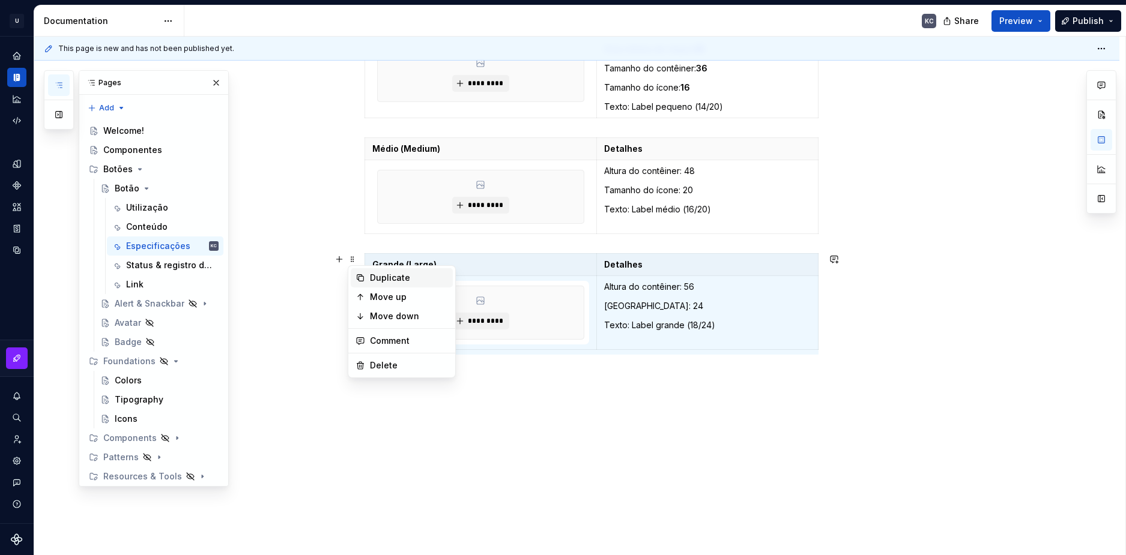
click at [378, 273] on div "Duplicate" at bounding box center [409, 278] width 78 height 12
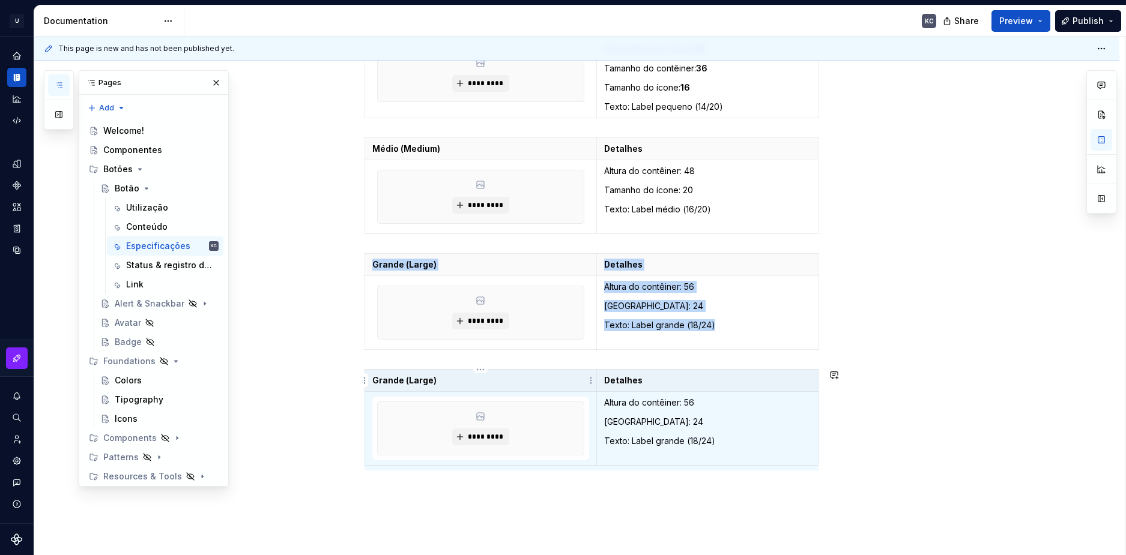
click at [421, 381] on p "Grande (Large)" at bounding box center [480, 381] width 217 height 12
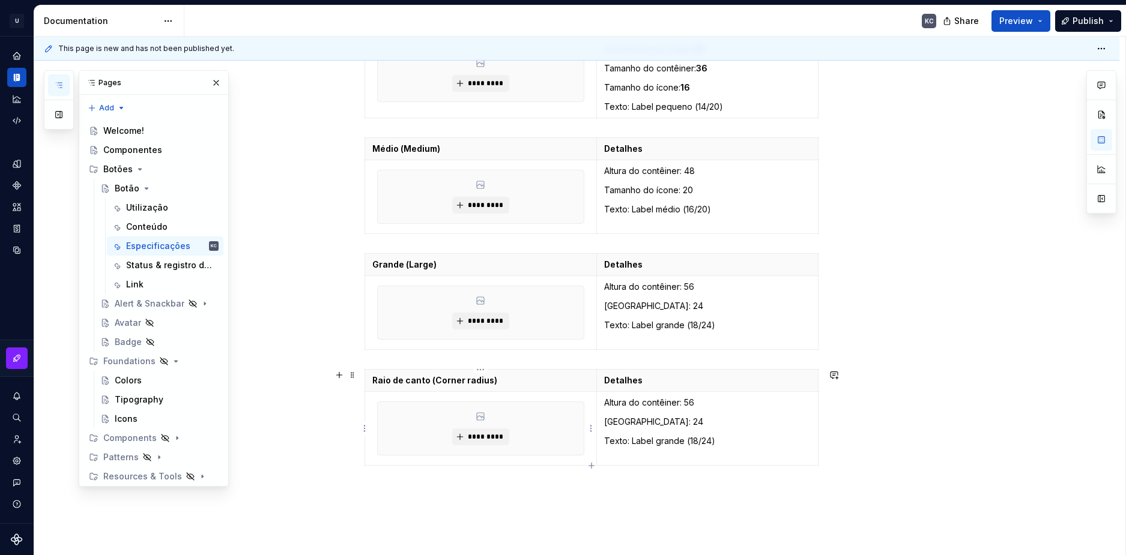
click at [652, 399] on p "Altura do contêiner: 56" at bounding box center [707, 403] width 206 height 12
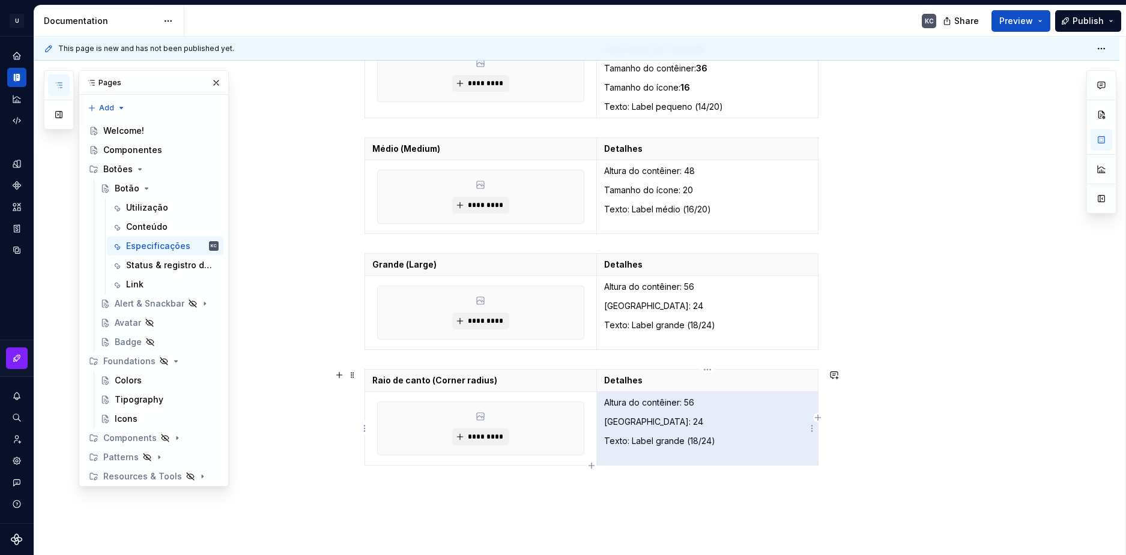
click at [652, 399] on p "Altura do contêiner: 56" at bounding box center [707, 403] width 206 height 12
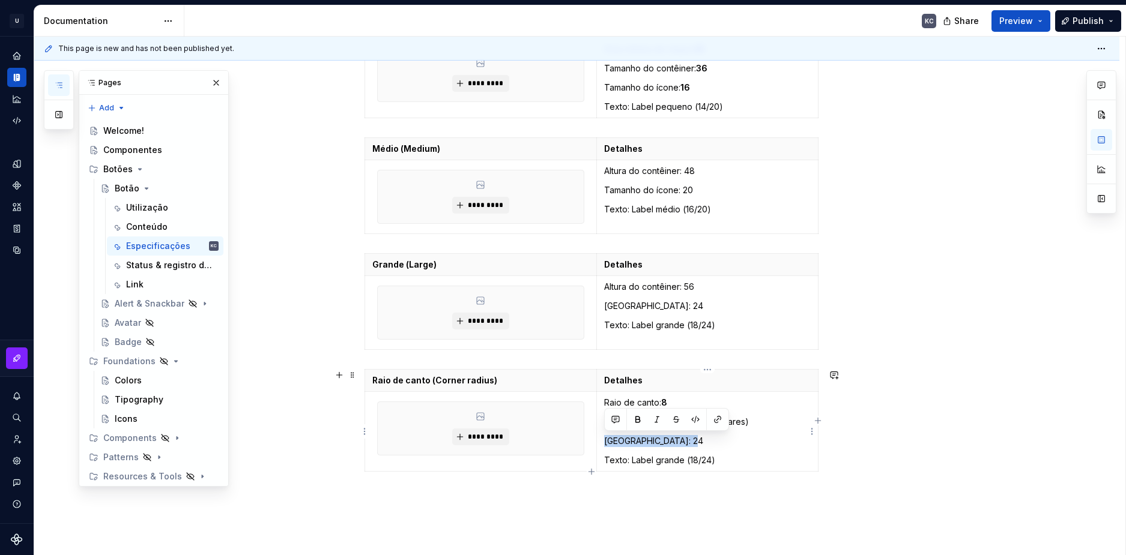
click at [723, 457] on p "Texto: Label grande (18/24)" at bounding box center [707, 460] width 206 height 12
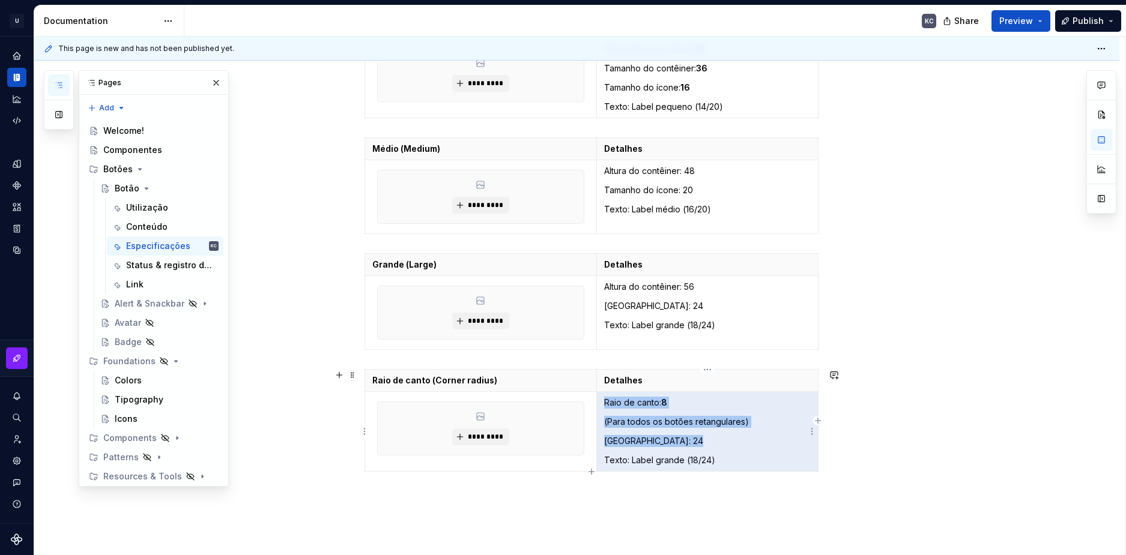
click at [723, 457] on p "Texto: Label grande (18/24)" at bounding box center [707, 460] width 206 height 12
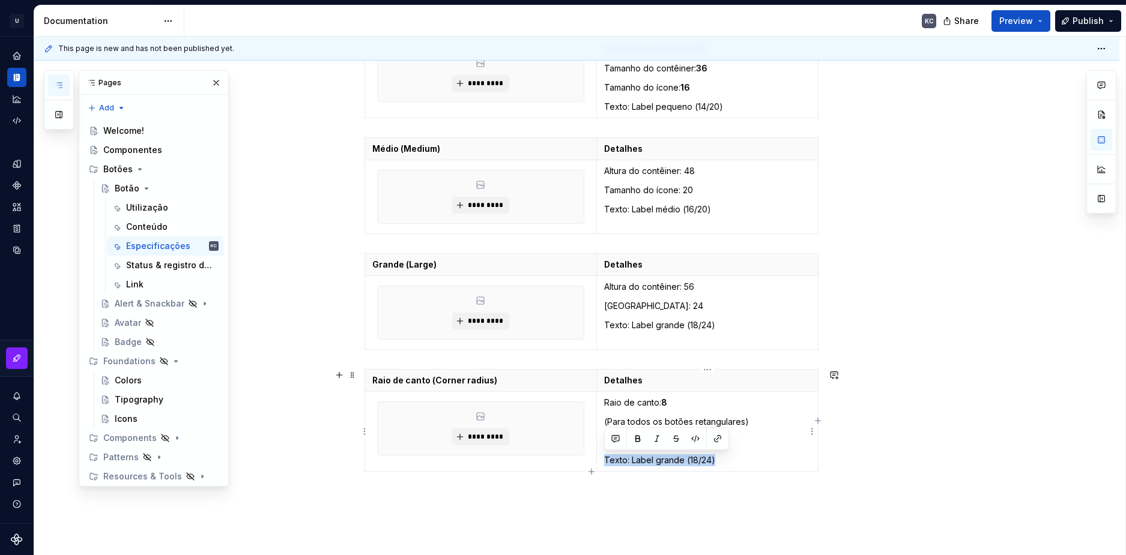
click at [723, 457] on p "Texto: Label grande (18/24)" at bounding box center [707, 460] width 206 height 12
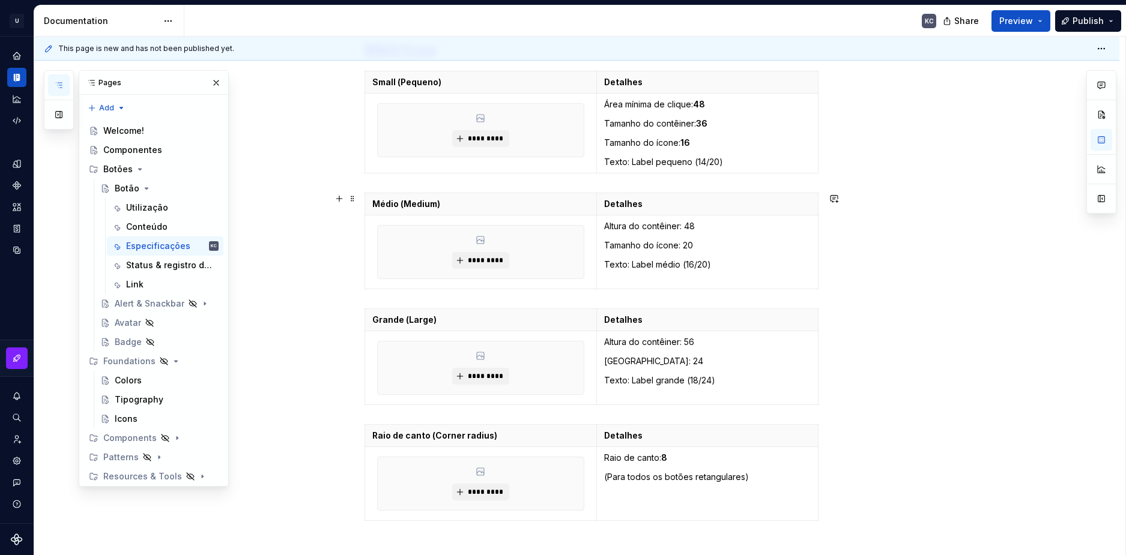
scroll to position [0, 0]
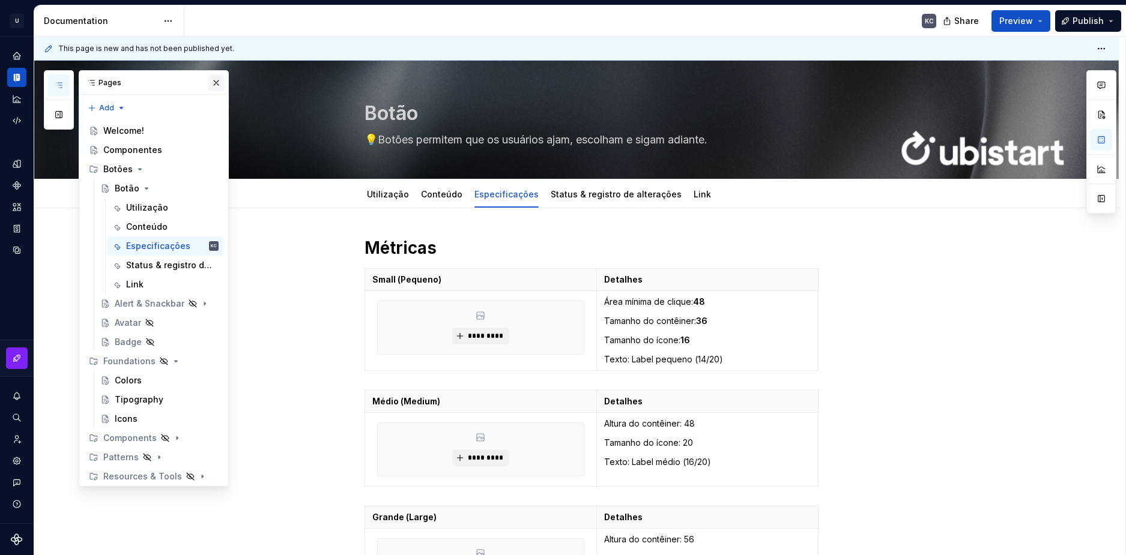
click at [208, 80] on button "button" at bounding box center [216, 82] width 17 height 17
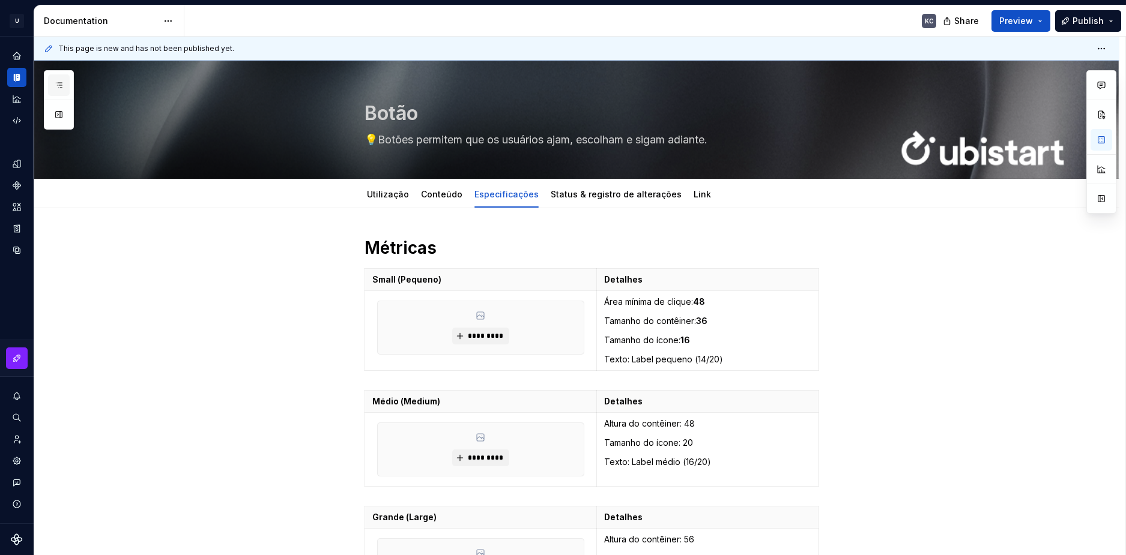
click at [60, 80] on icon "button" at bounding box center [59, 85] width 10 height 10
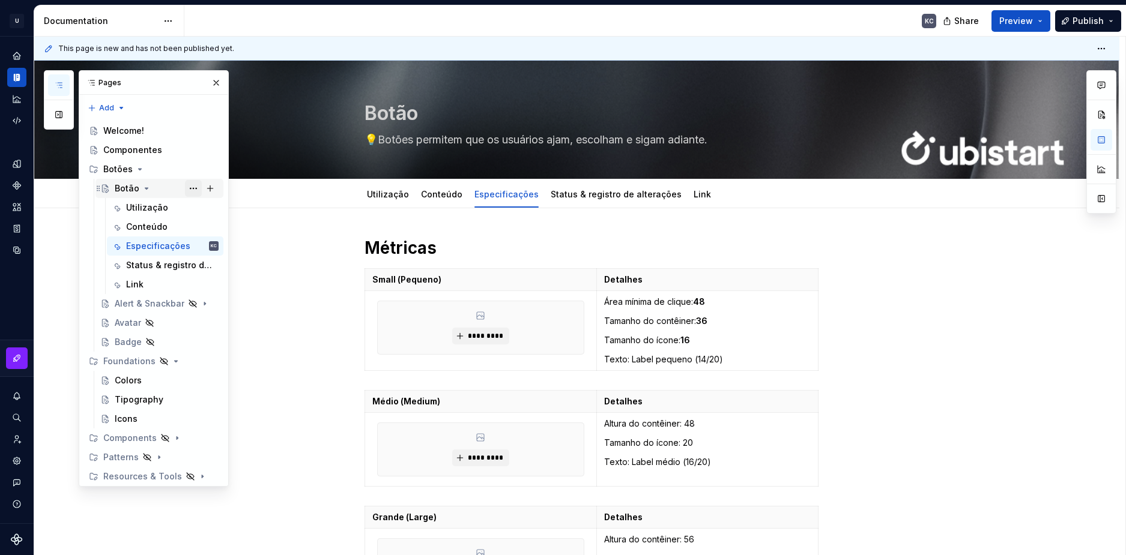
click at [187, 188] on button "Page tree" at bounding box center [193, 188] width 17 height 17
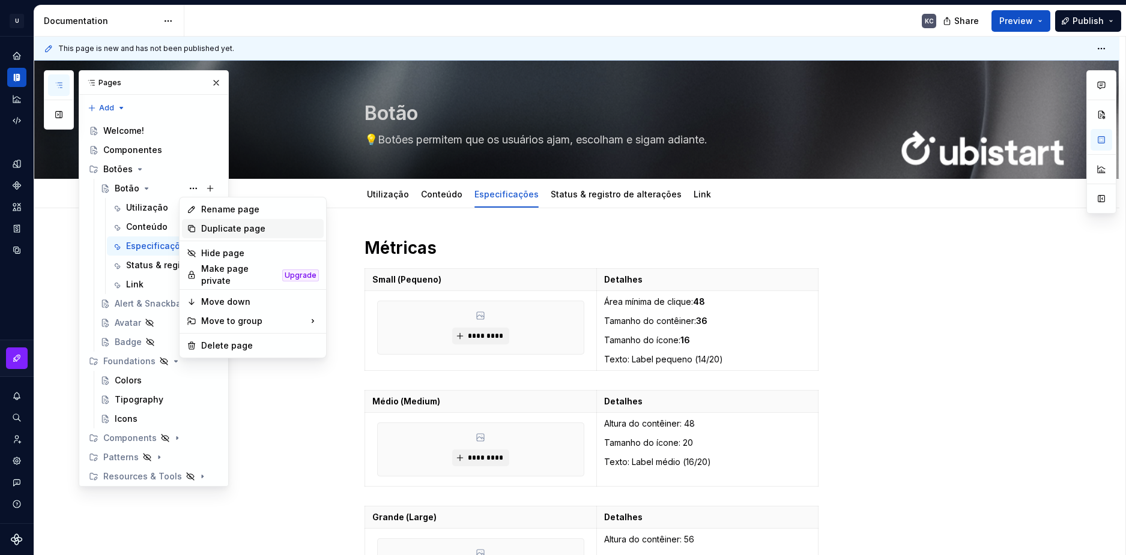
click at [220, 227] on div "Duplicate page" at bounding box center [260, 229] width 118 height 12
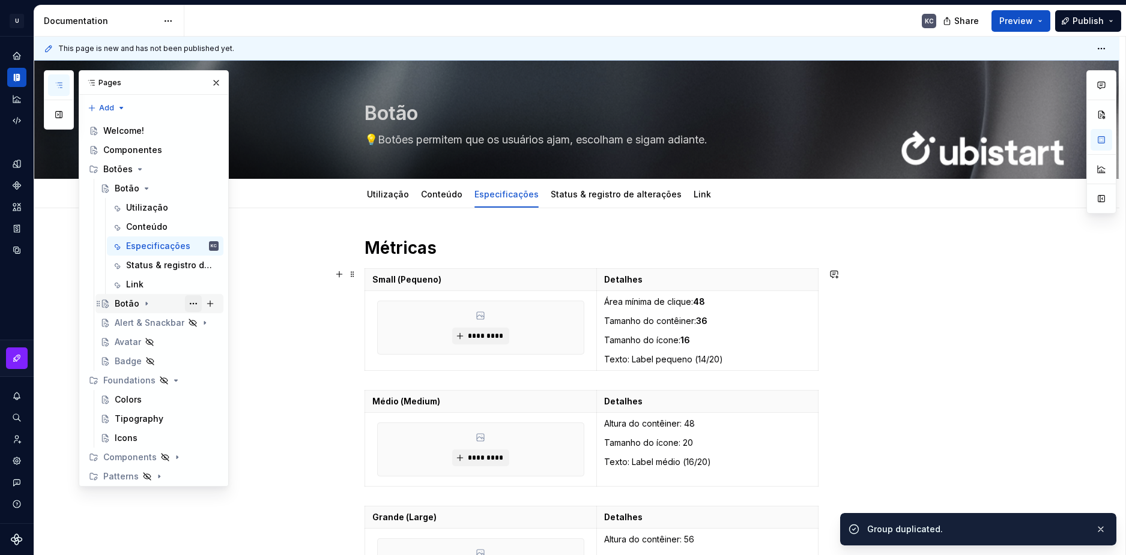
click at [185, 303] on button "Page tree" at bounding box center [193, 303] width 17 height 17
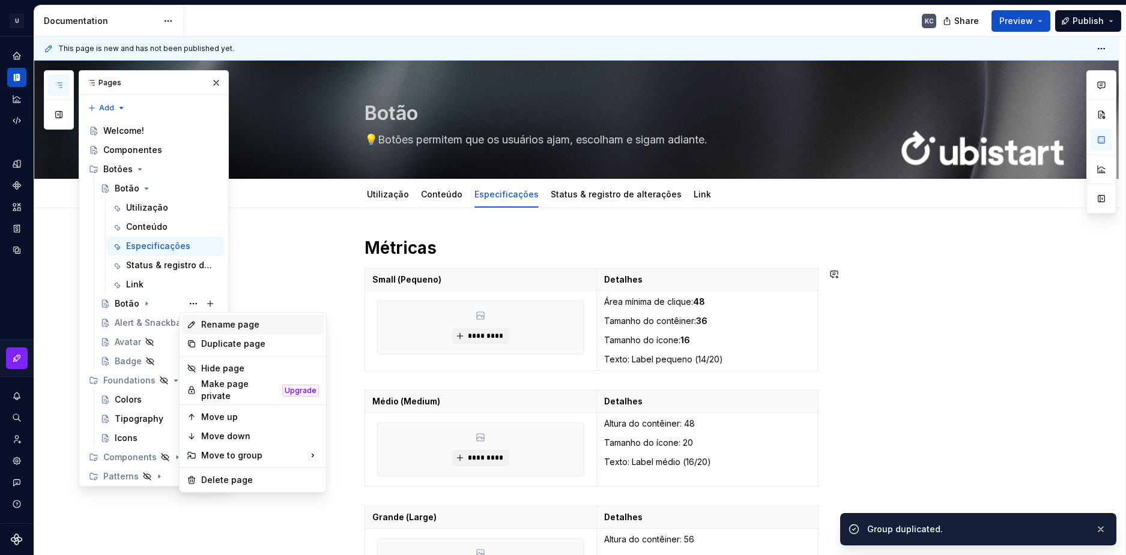
click at [213, 327] on div "Rename page" at bounding box center [260, 325] width 118 height 12
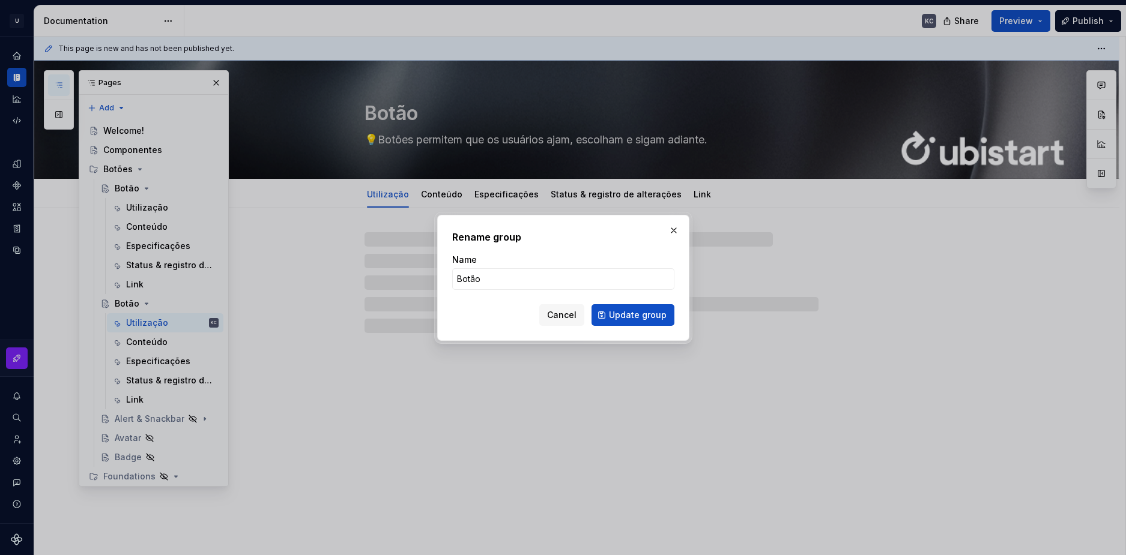
type textarea "*"
type input "INput"
type textarea "*"
type input "INpu"
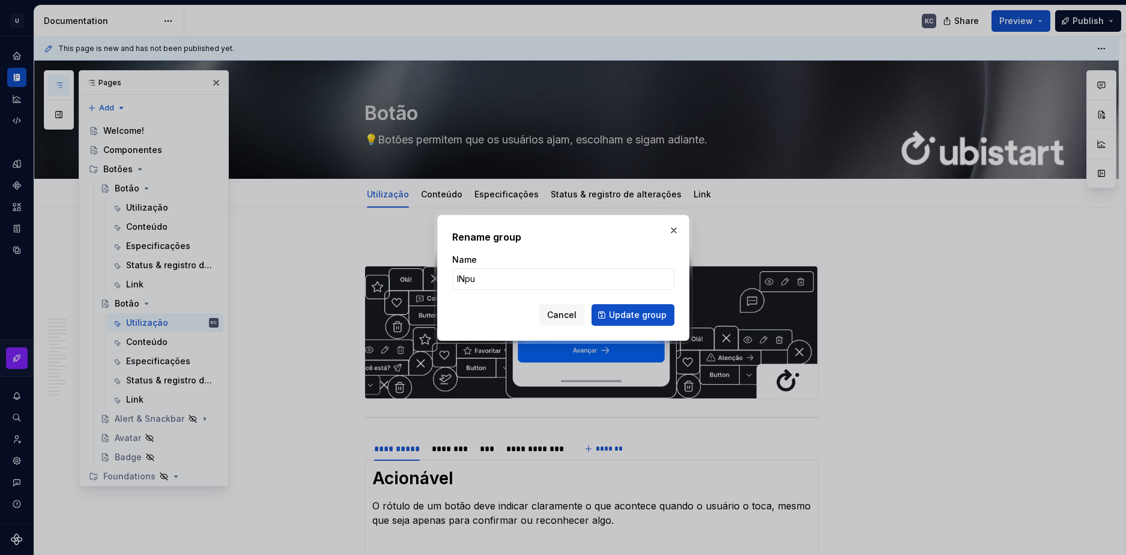
type textarea "*"
type input "Input"
click at [626, 319] on span "Update group" at bounding box center [638, 315] width 58 height 12
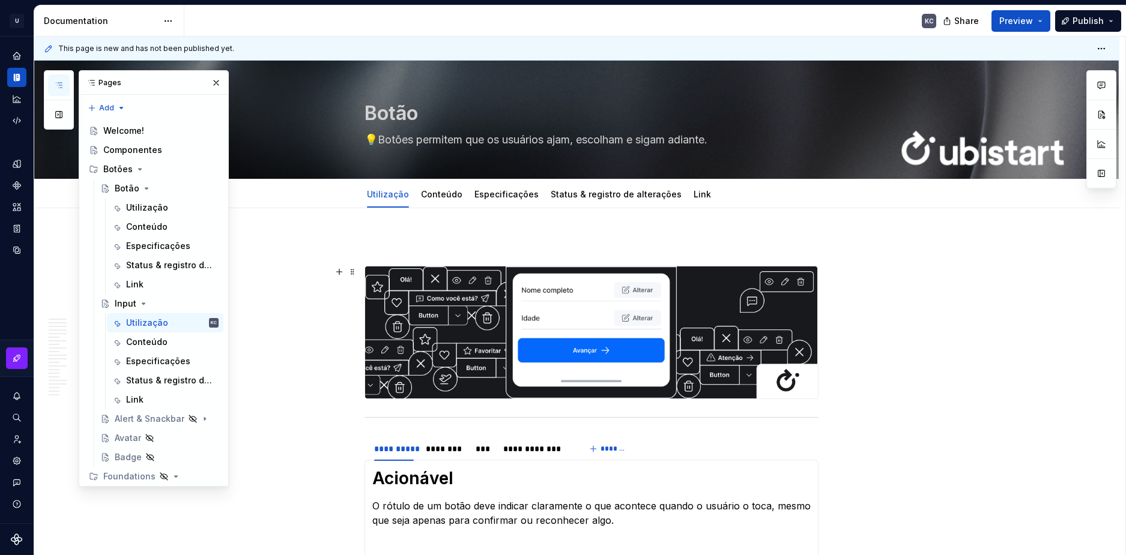
type textarea "*"
type textarea "Input"
type textarea "*"
